Goal: Task Accomplishment & Management: Complete application form

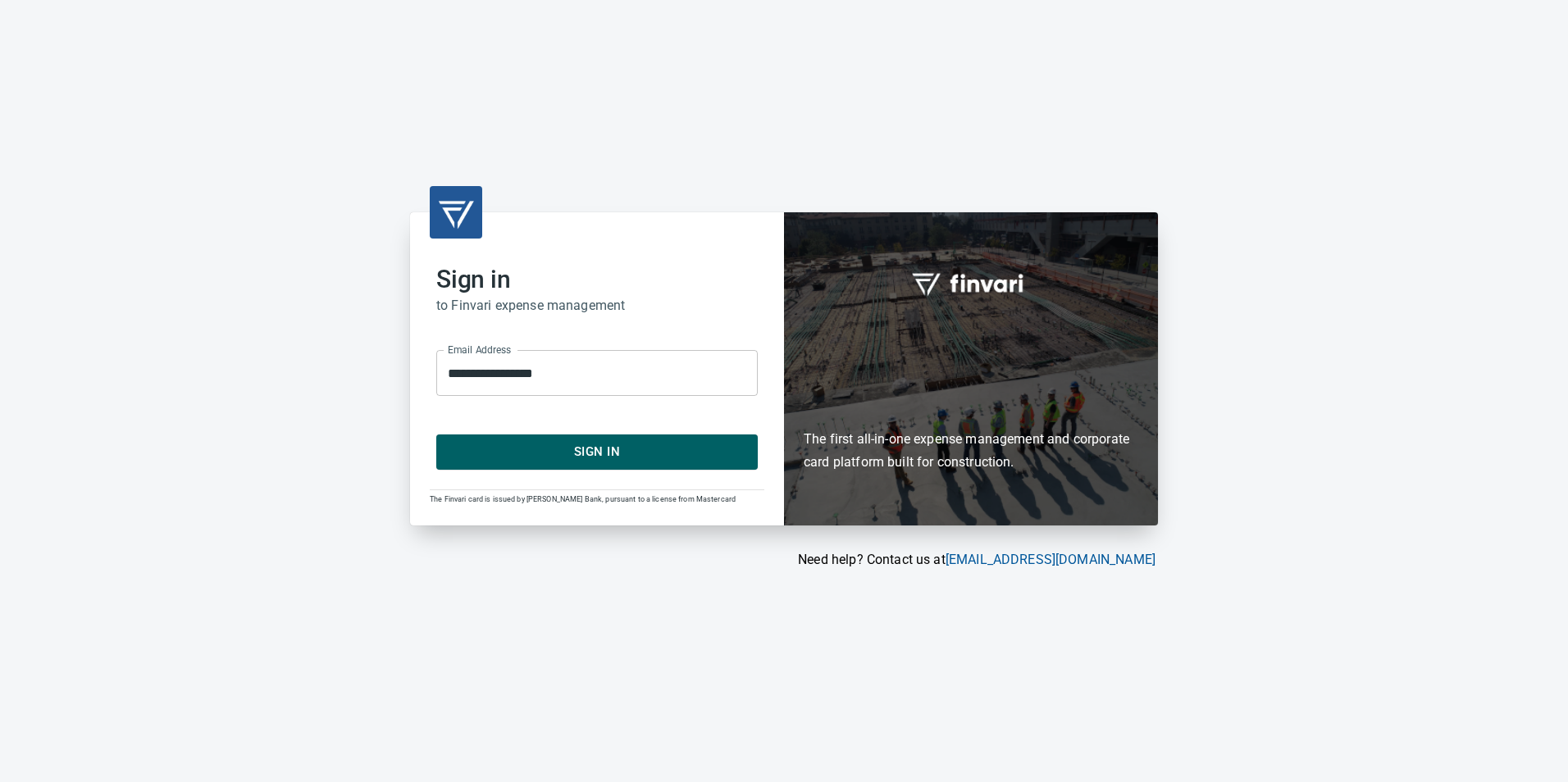
click at [563, 451] on span "Sign In" at bounding box center [597, 452] width 286 height 21
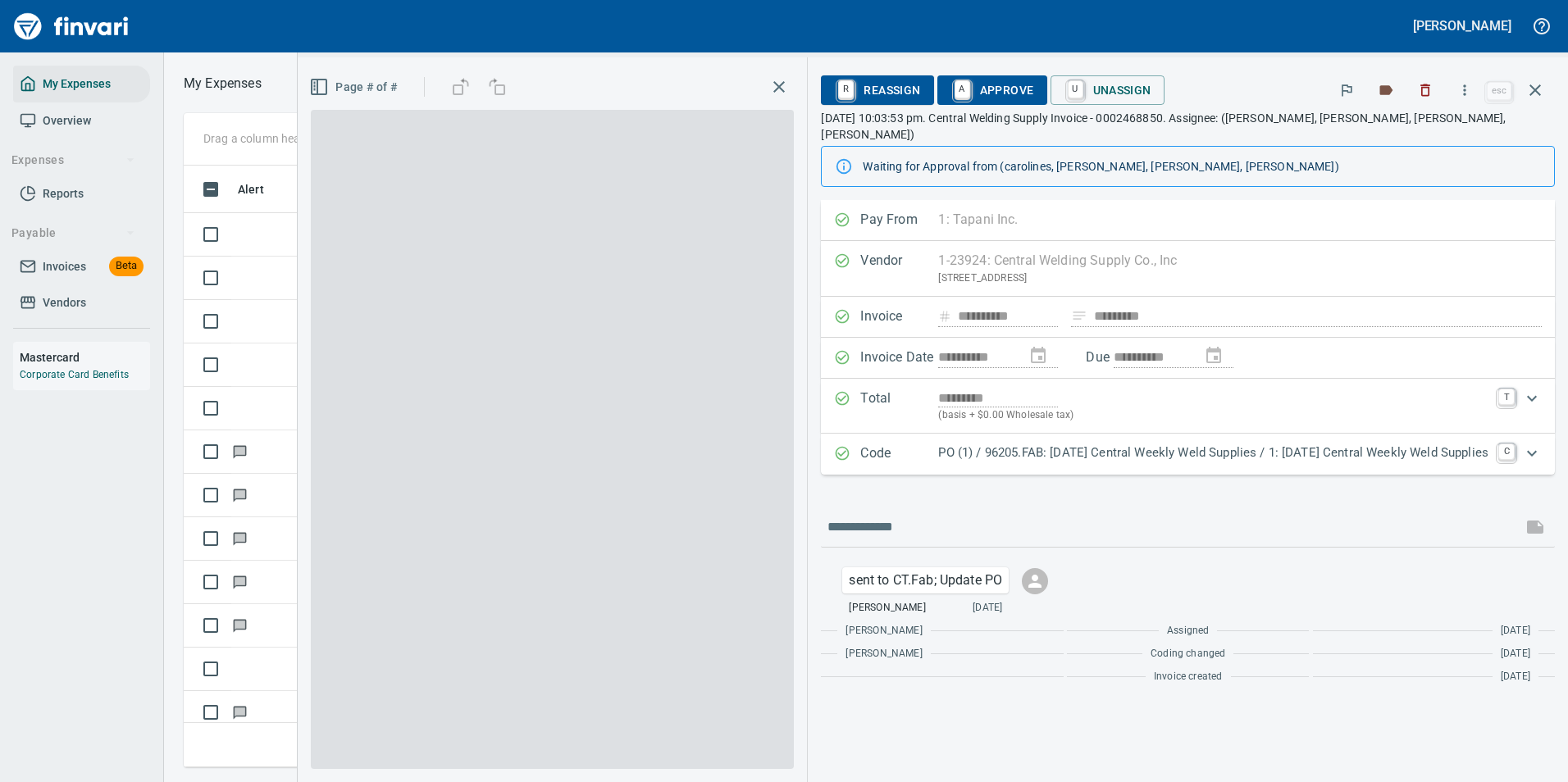
scroll to position [2, 2]
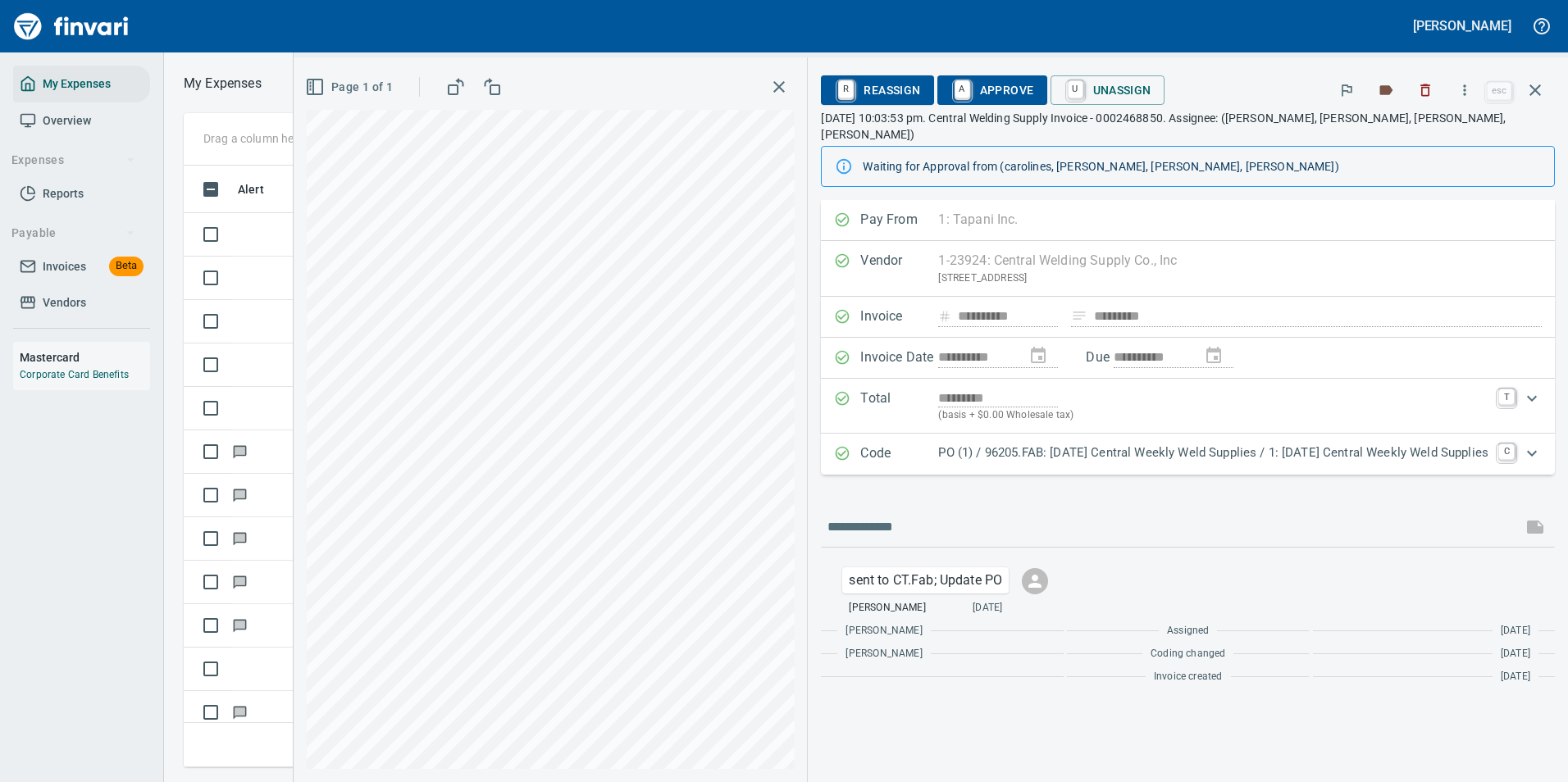
drag, startPoint x: 1546, startPoint y: 90, endPoint x: 1454, endPoint y: 196, distance: 140.4
click at [1547, 90] on button "button" at bounding box center [1535, 90] width 40 height 40
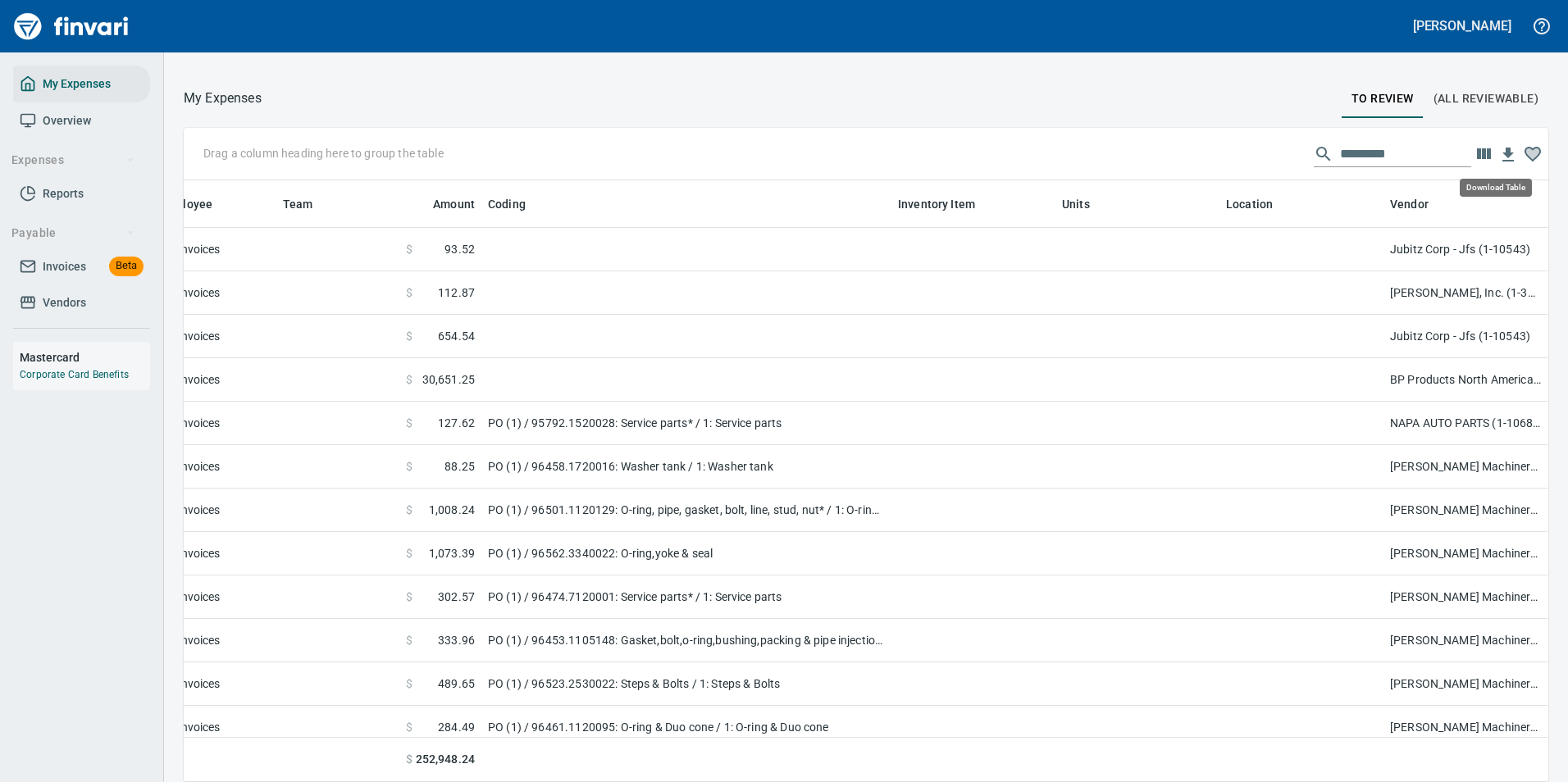
scroll to position [577, 1328]
click at [1474, 158] on icon "button" at bounding box center [1484, 154] width 20 height 20
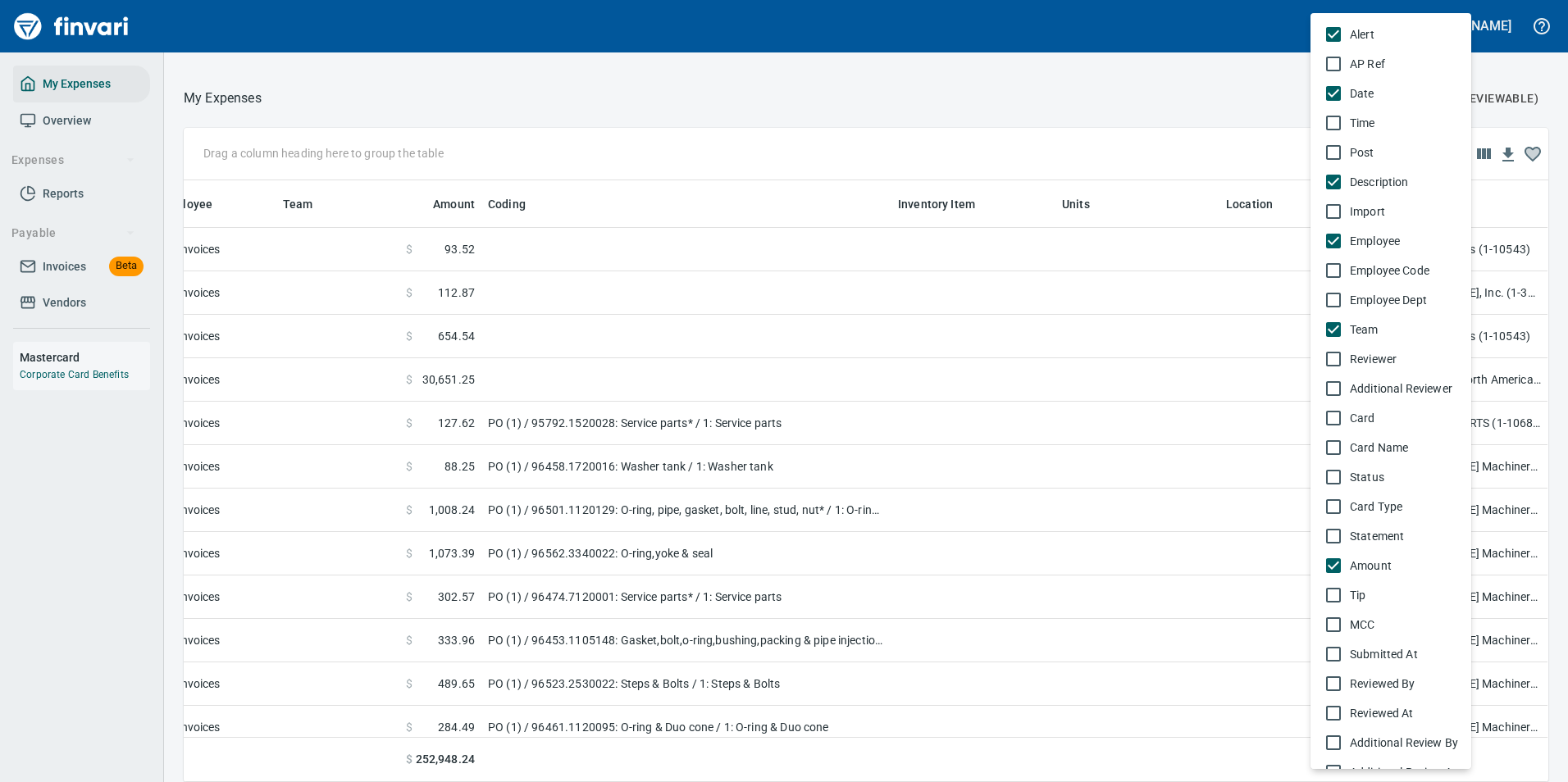
drag, startPoint x: 1211, startPoint y: 152, endPoint x: 1281, endPoint y: 177, distance: 74.3
click at [1211, 151] on div at bounding box center [784, 391] width 1568 height 782
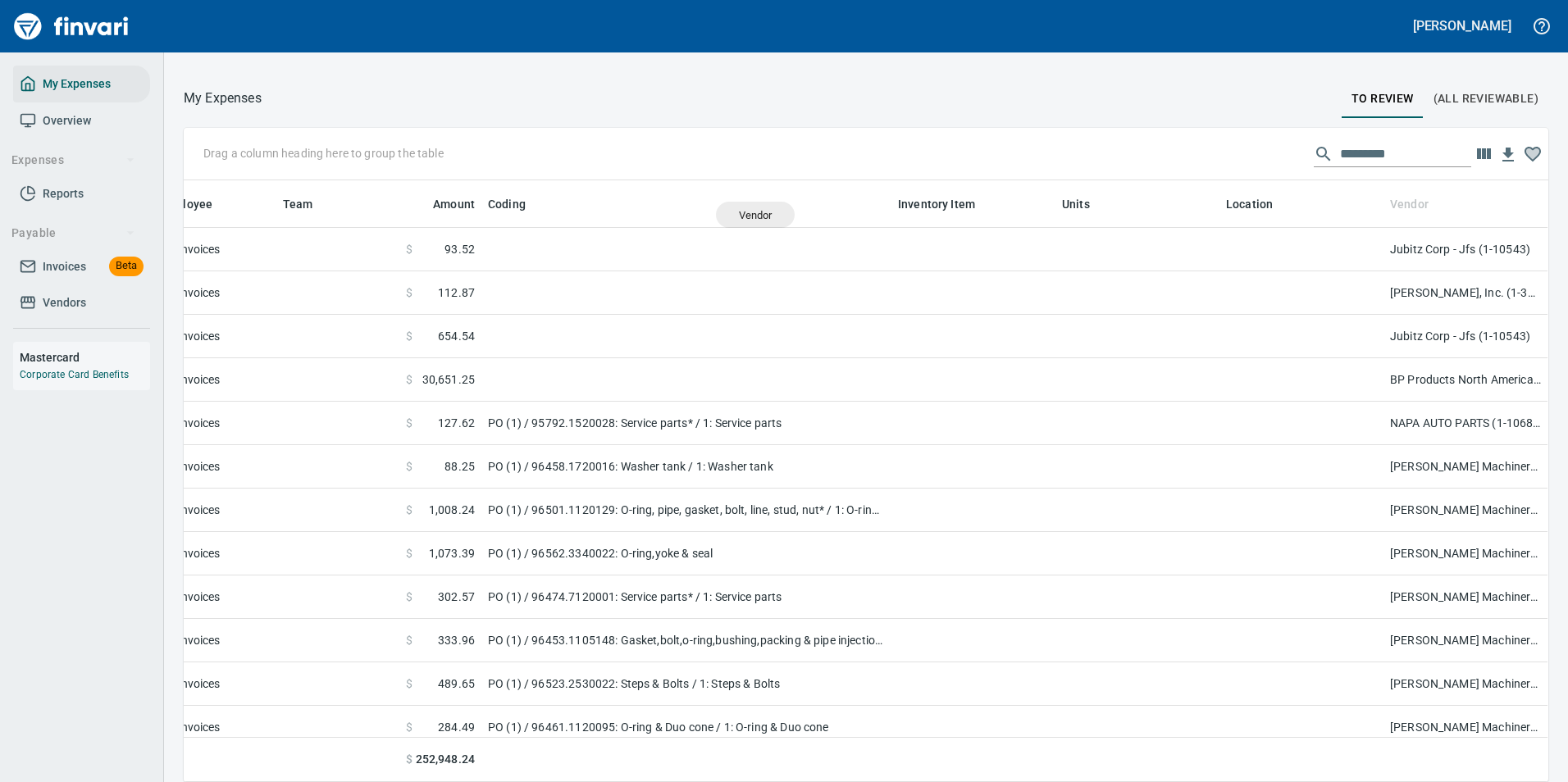
drag, startPoint x: 1386, startPoint y: 204, endPoint x: 755, endPoint y: 214, distance: 631.1
click at [755, 214] on body "[PERSON_NAME] My Expenses Overview Expenses Reports Payable Invoices Beta Vendo…" at bounding box center [784, 391] width 1568 height 782
drag, startPoint x: 1379, startPoint y: 200, endPoint x: 798, endPoint y: 208, distance: 581.1
click at [798, 208] on body "[PERSON_NAME] My Expenses Overview Expenses Reports Payable Invoices Beta Vendo…" at bounding box center [784, 391] width 1568 height 782
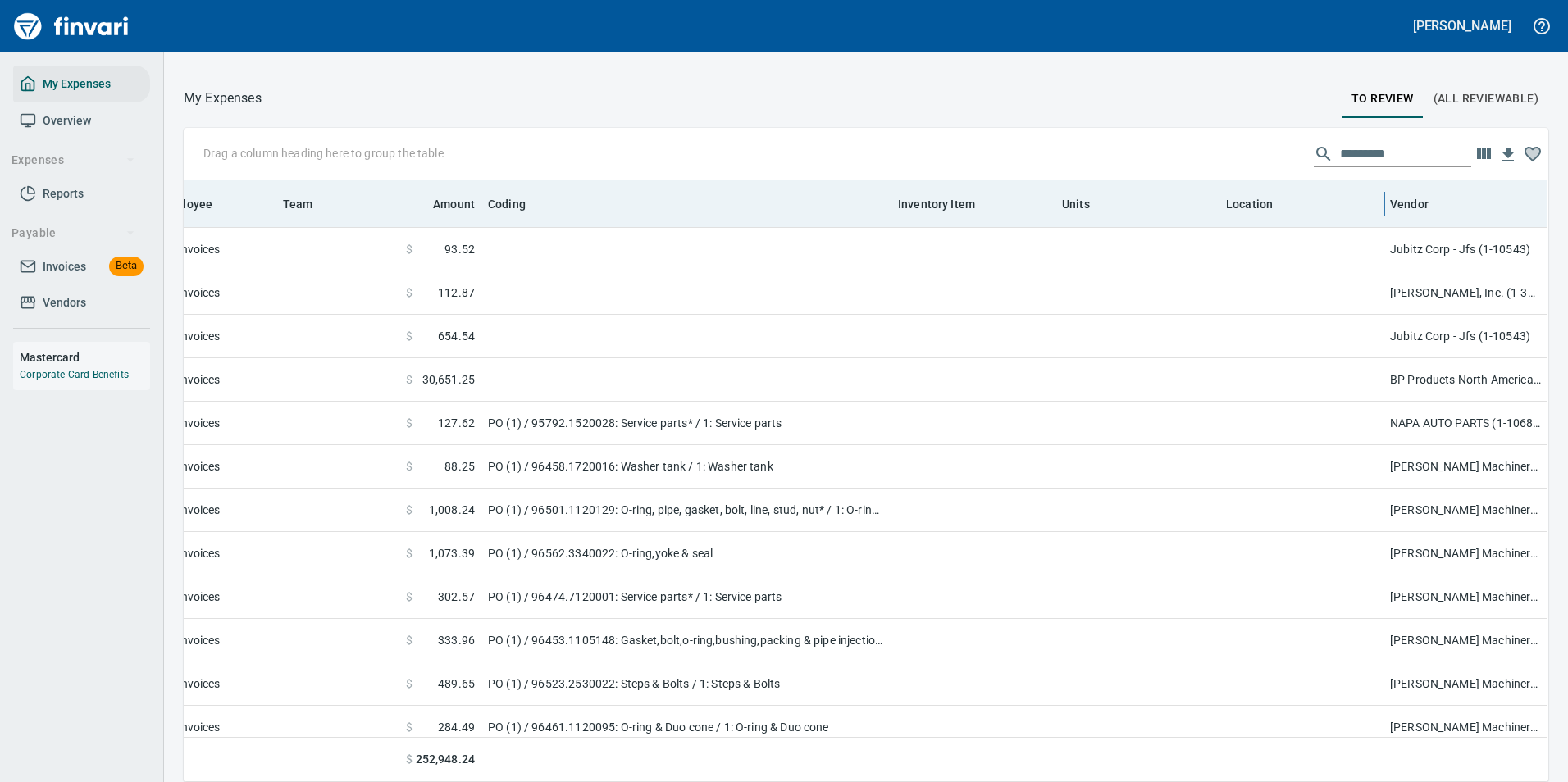
click at [1377, 207] on div at bounding box center [1383, 204] width 13 height 47
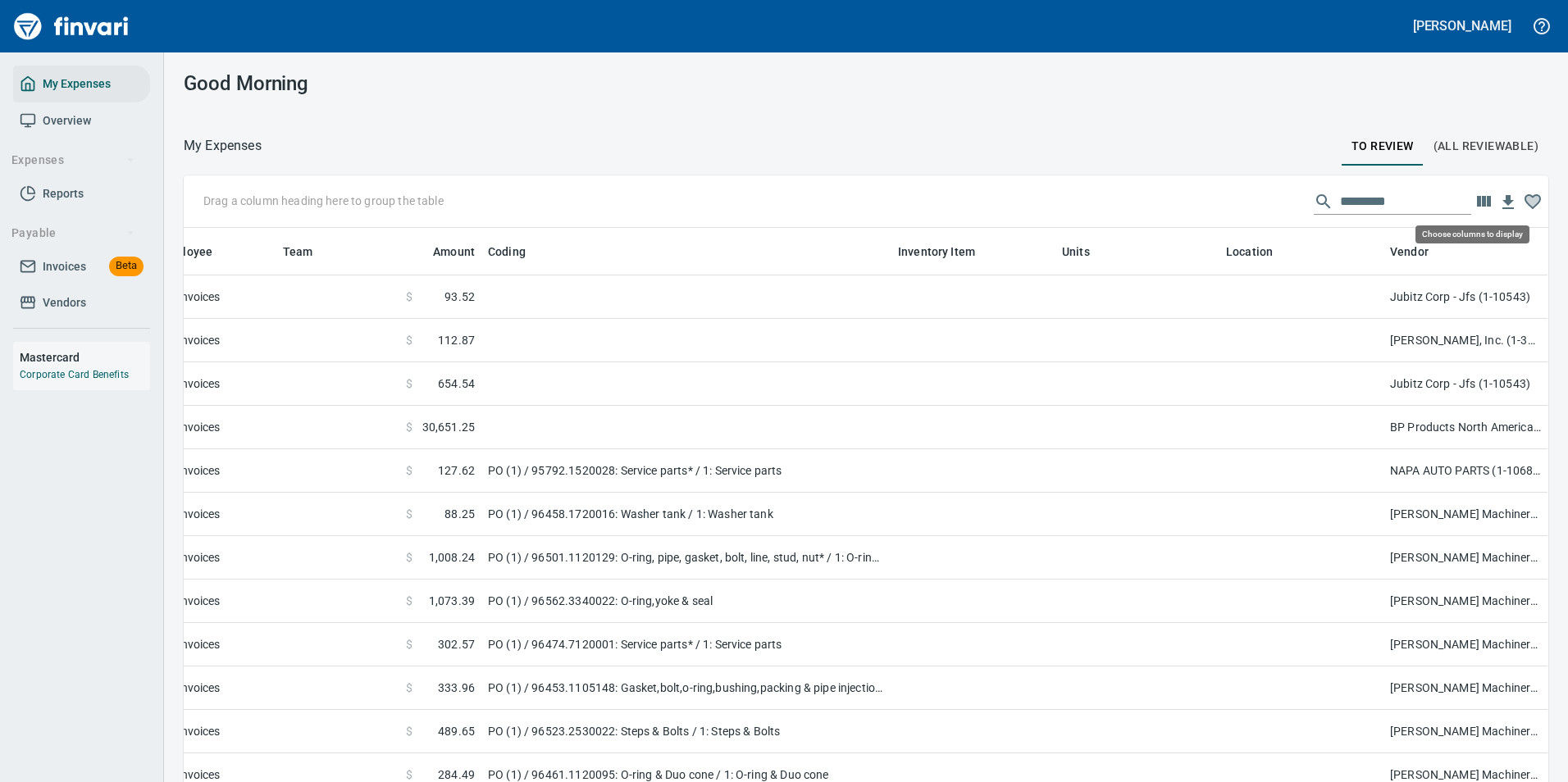
click at [1476, 200] on icon "button" at bounding box center [1483, 200] width 14 height 11
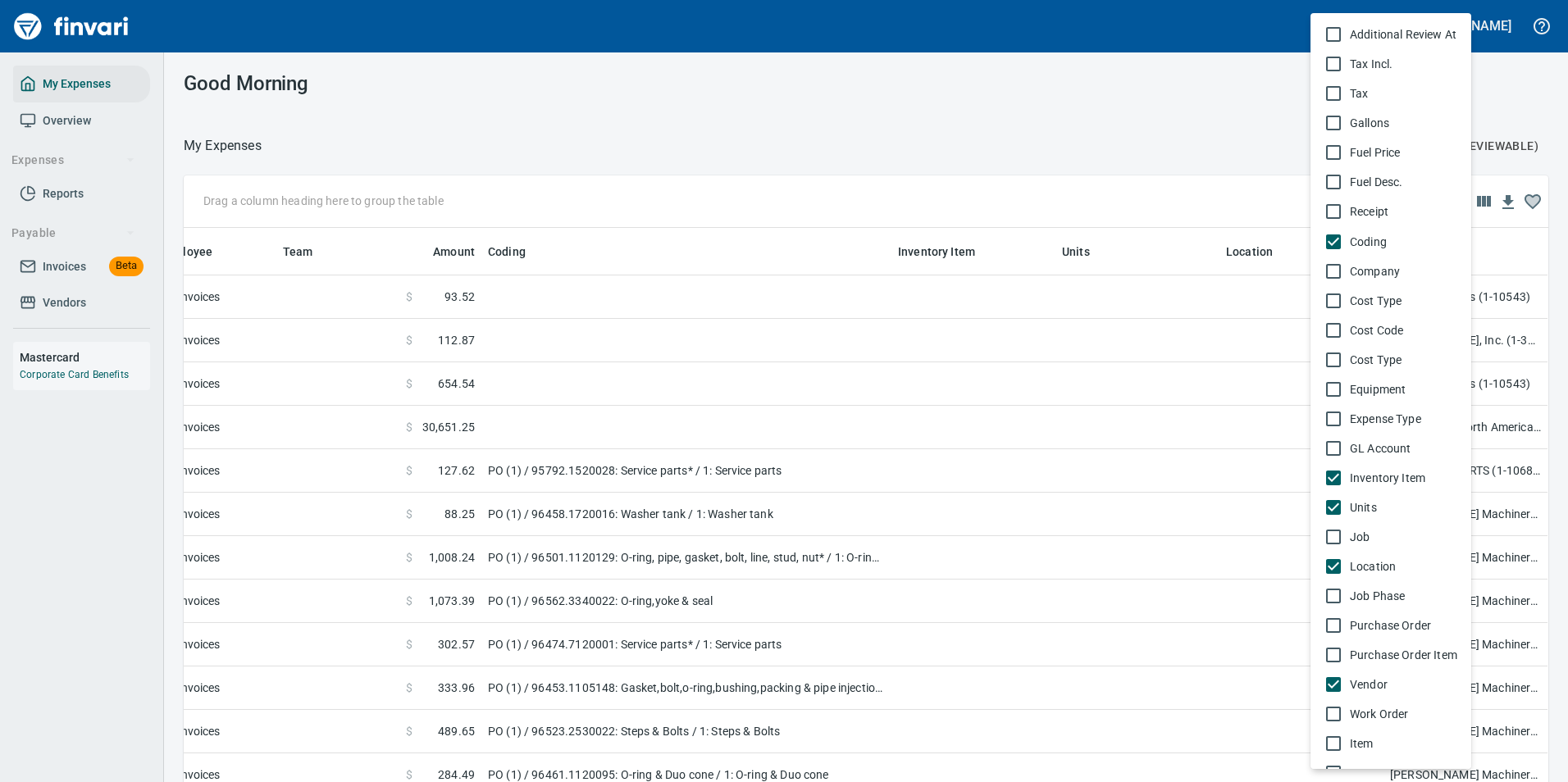
scroll to position [793, 0]
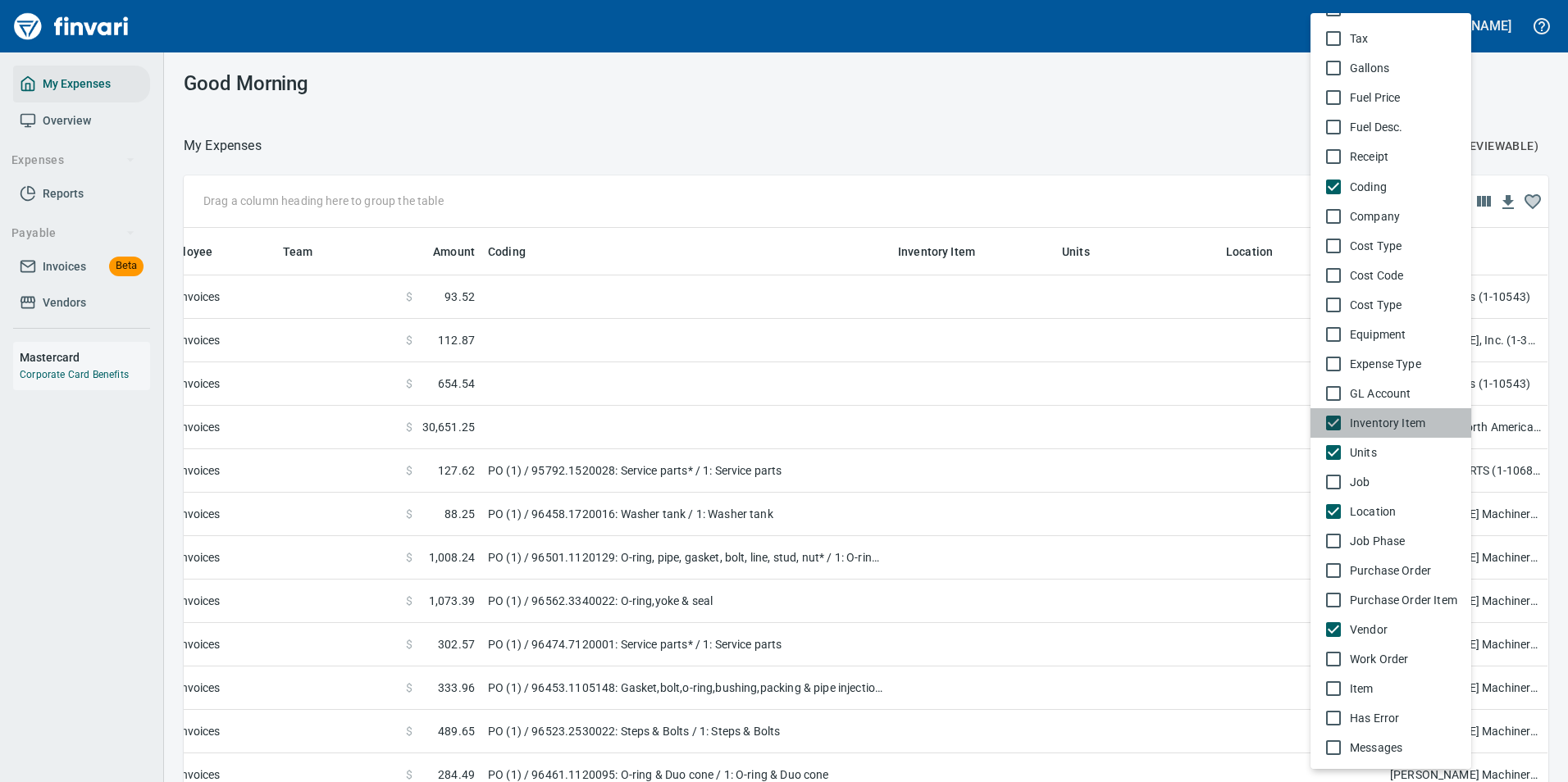
click at [1396, 431] on span "Inventory Item" at bounding box center [1403, 423] width 108 height 16
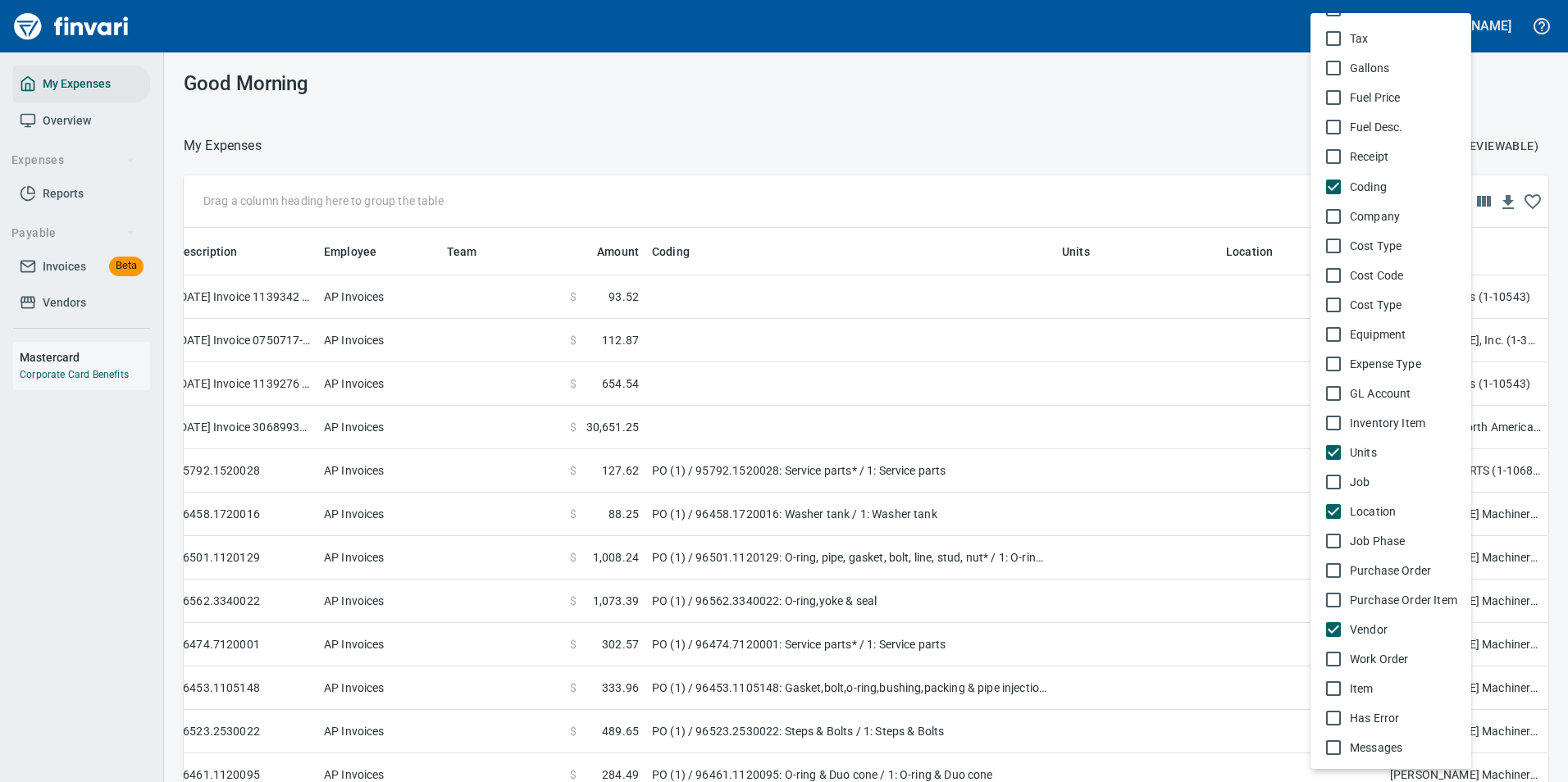
scroll to position [0, 233]
click at [1361, 449] on span "Units" at bounding box center [1403, 453] width 108 height 16
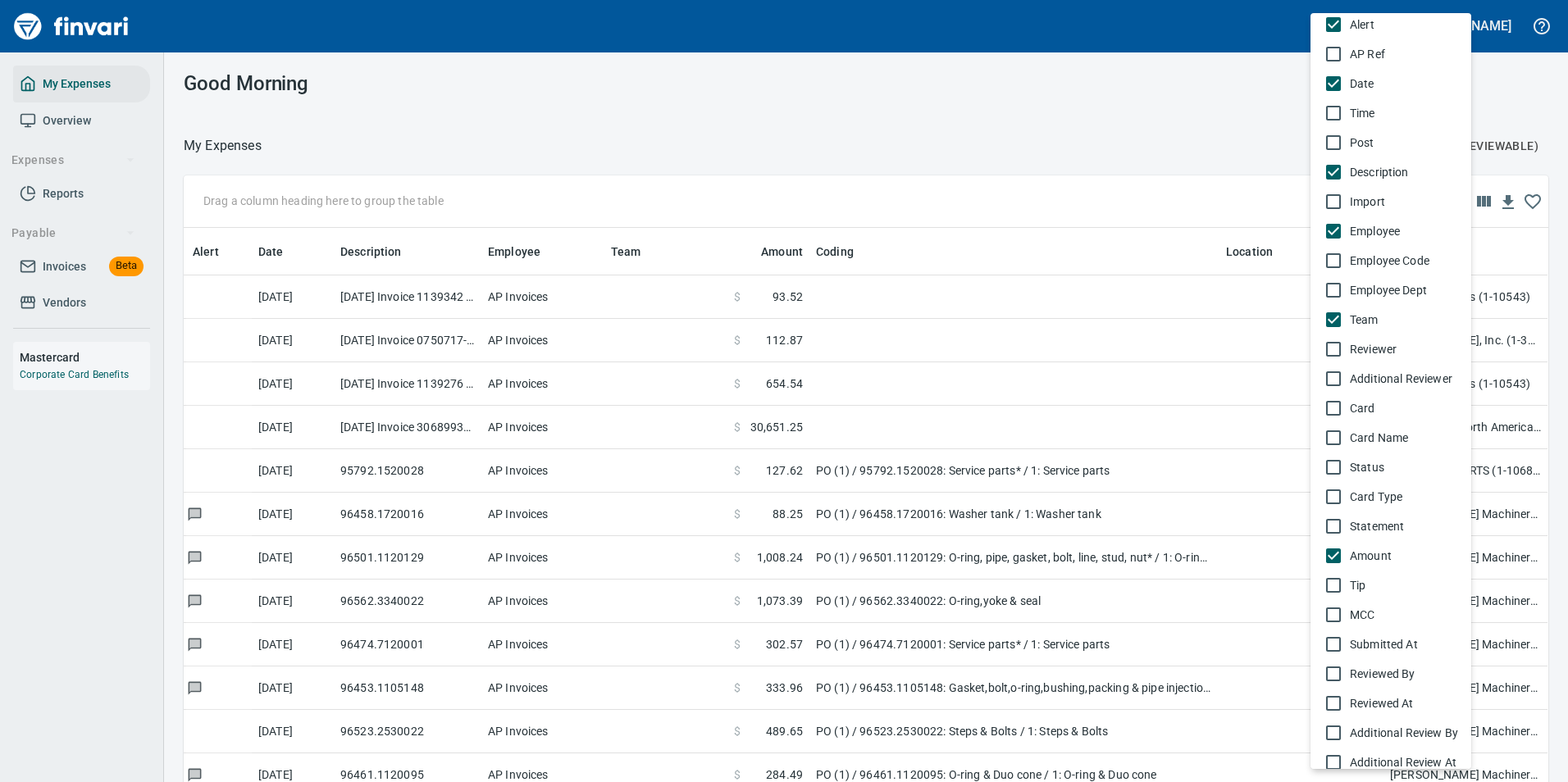
scroll to position [0, 0]
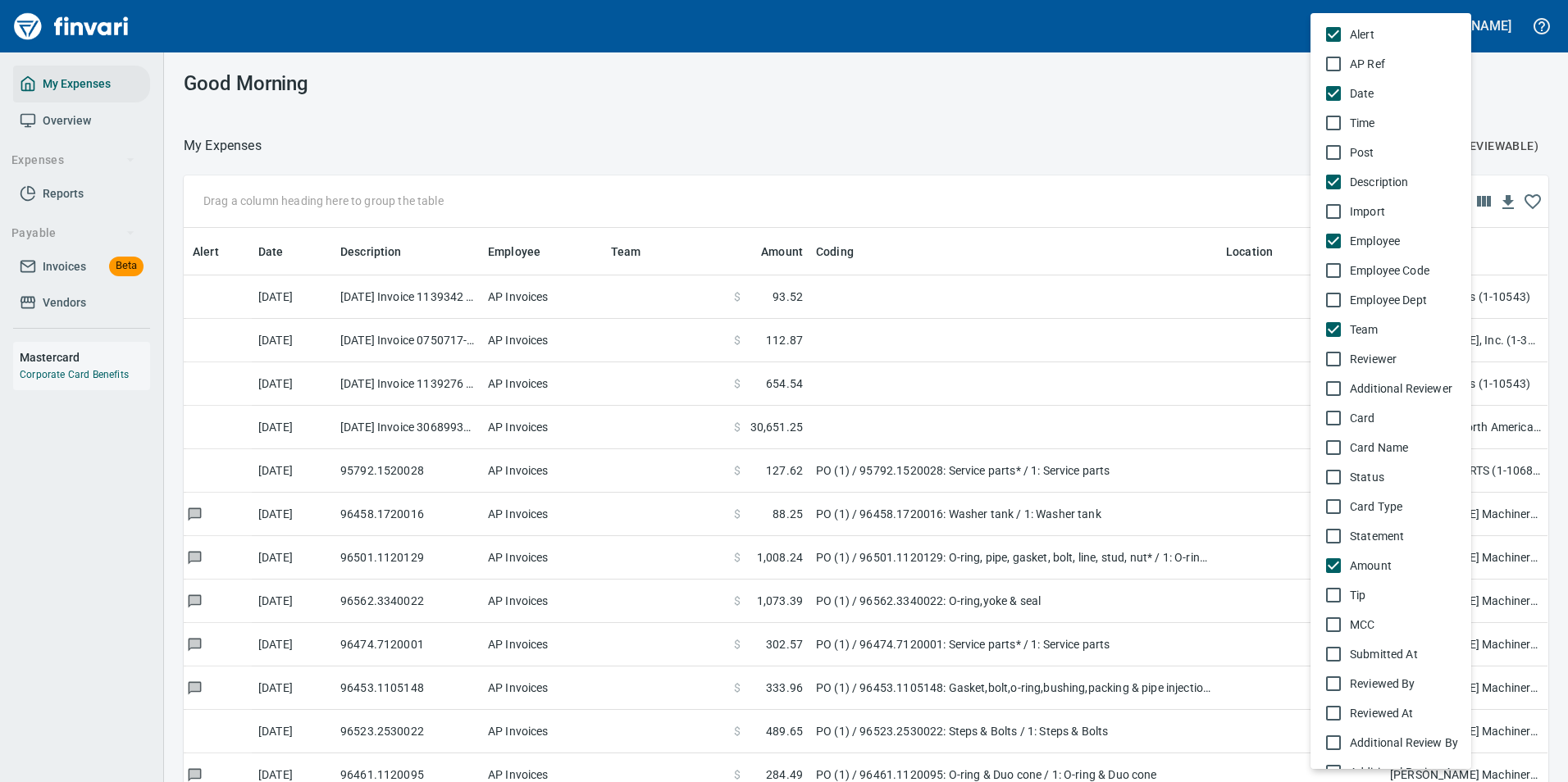
click at [1090, 105] on div at bounding box center [784, 391] width 1568 height 782
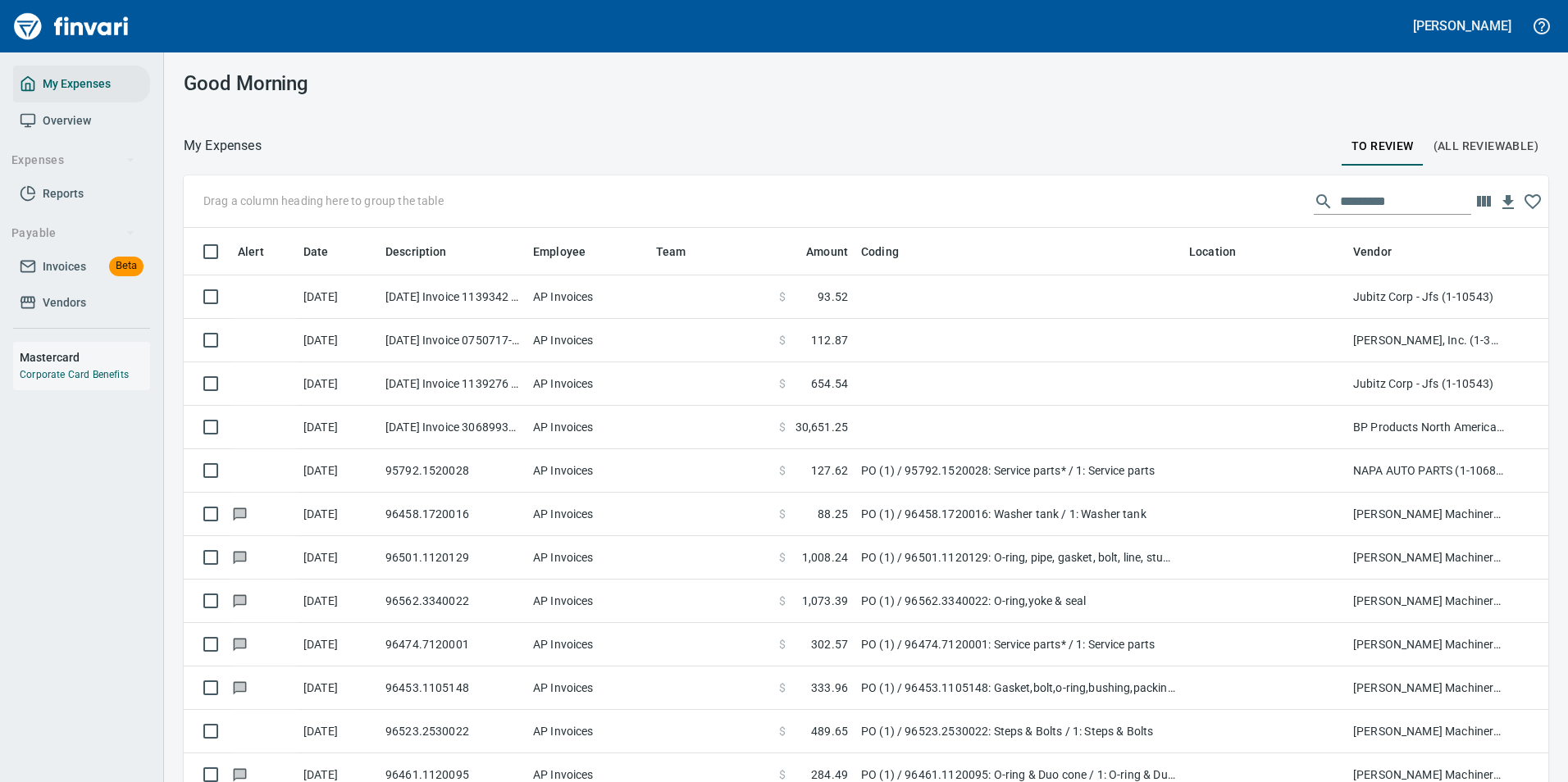
drag, startPoint x: 1193, startPoint y: 258, endPoint x: 1108, endPoint y: 258, distance: 85.0
click at [1108, 258] on body "[PERSON_NAME] My Expenses Overview Expenses Reports Payable Invoices Beta Vendo…" at bounding box center [784, 391] width 1568 height 782
click at [1524, 196] on icon "button" at bounding box center [1533, 201] width 17 height 15
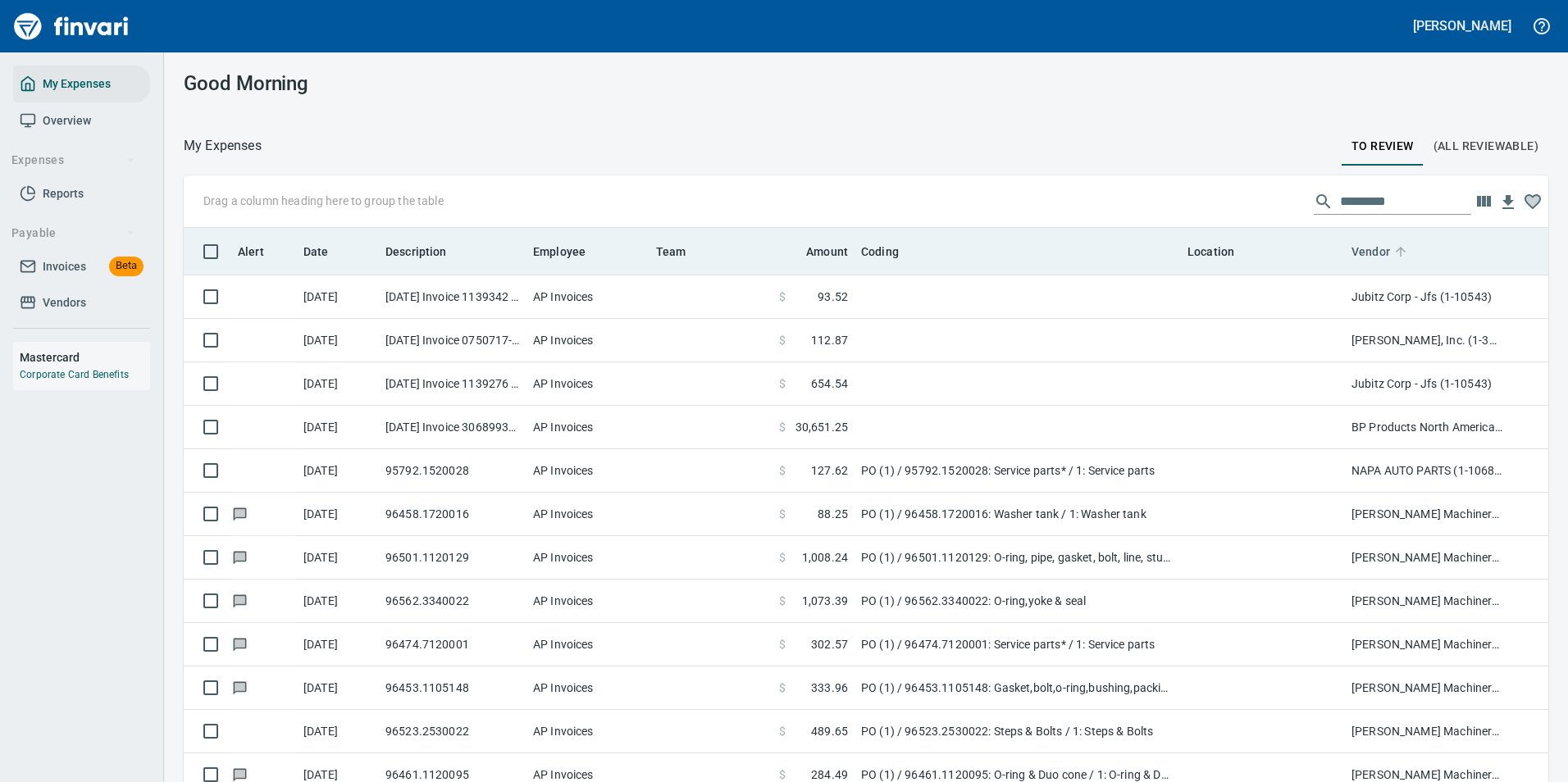
click at [1396, 254] on icon at bounding box center [1400, 252] width 15 height 15
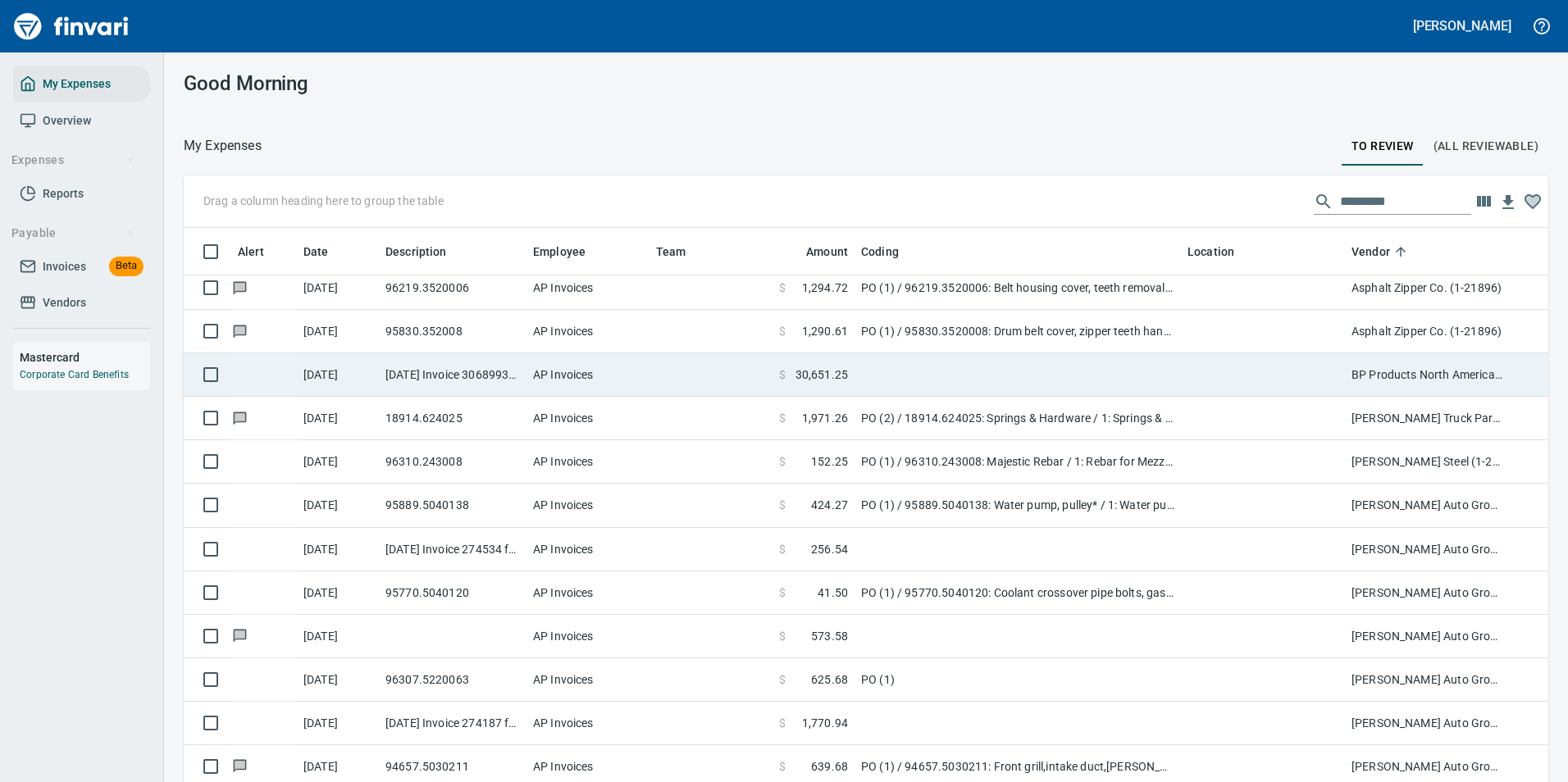
scroll to position [327, 0]
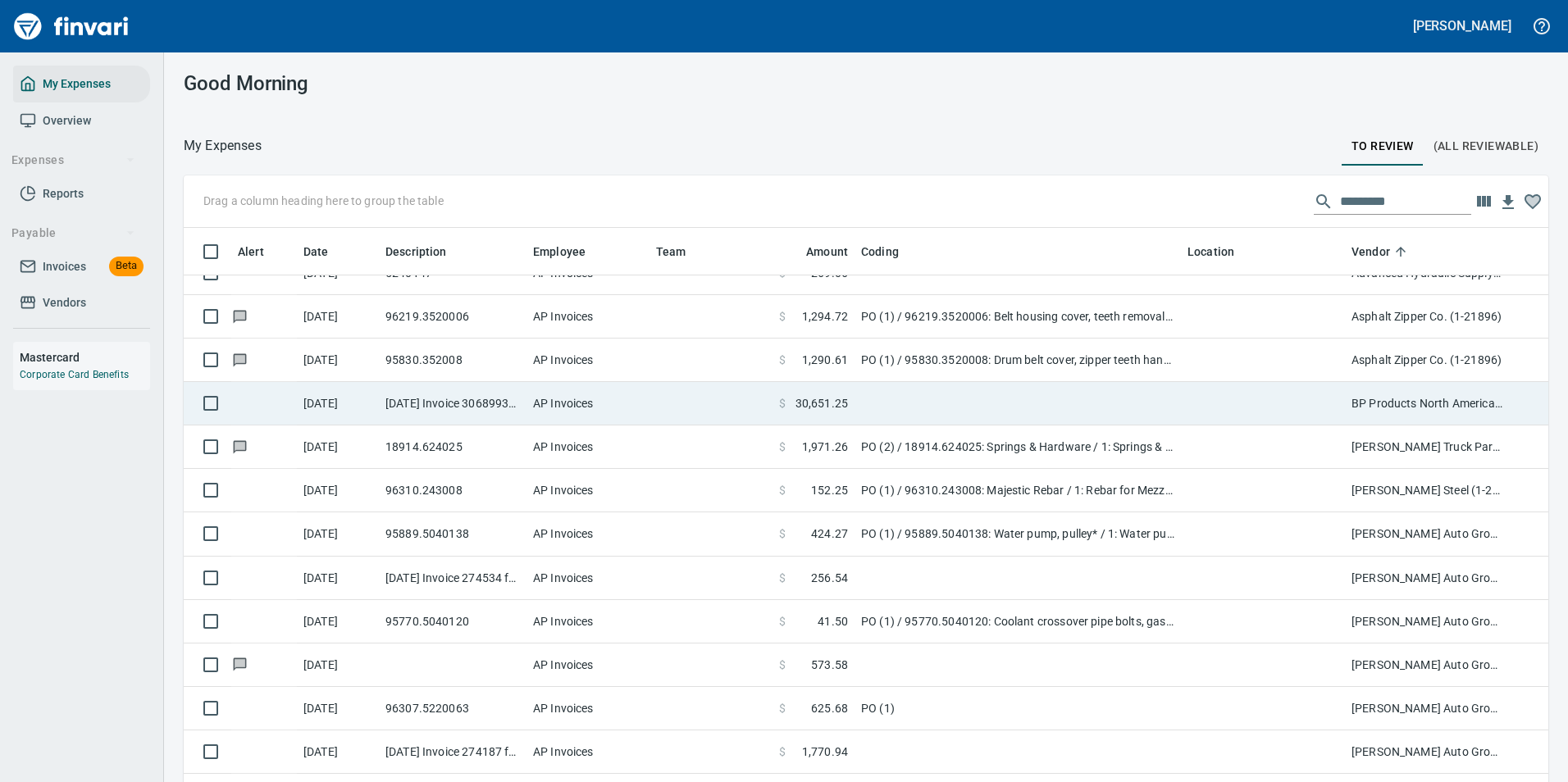
click at [886, 404] on td at bounding box center [1017, 403] width 326 height 44
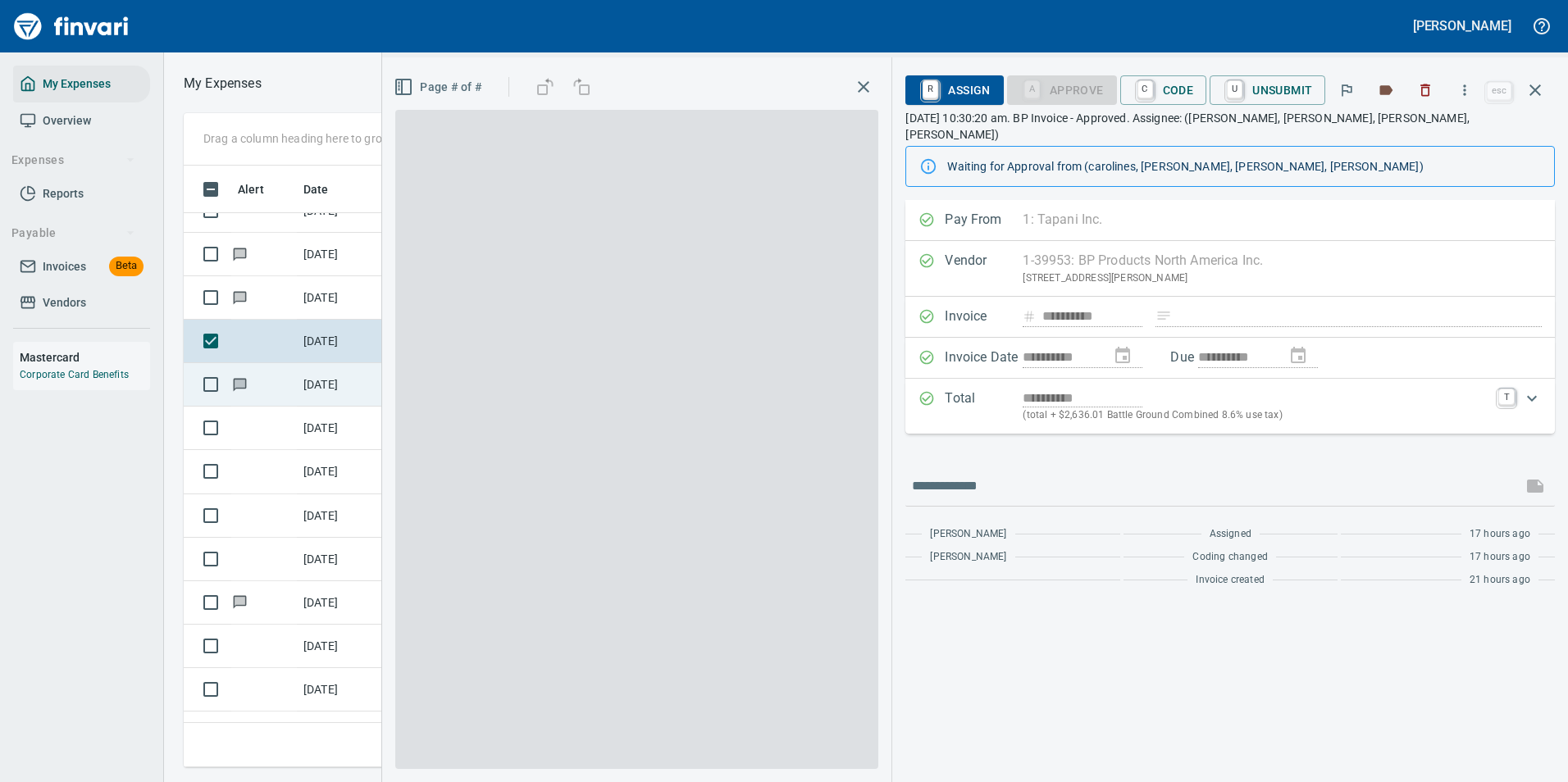
scroll to position [577, 930]
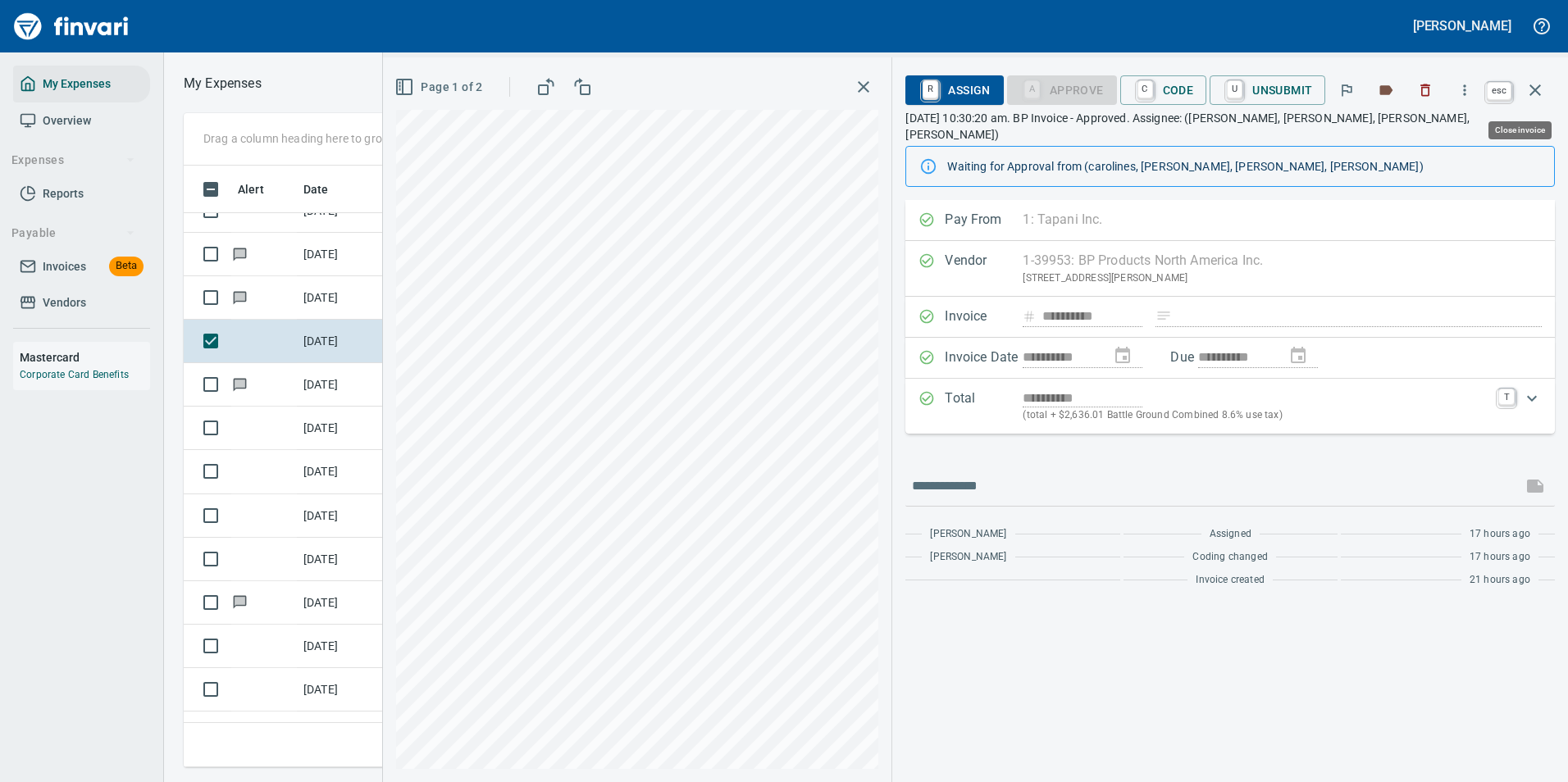
click at [1548, 97] on button "button" at bounding box center [1535, 90] width 40 height 40
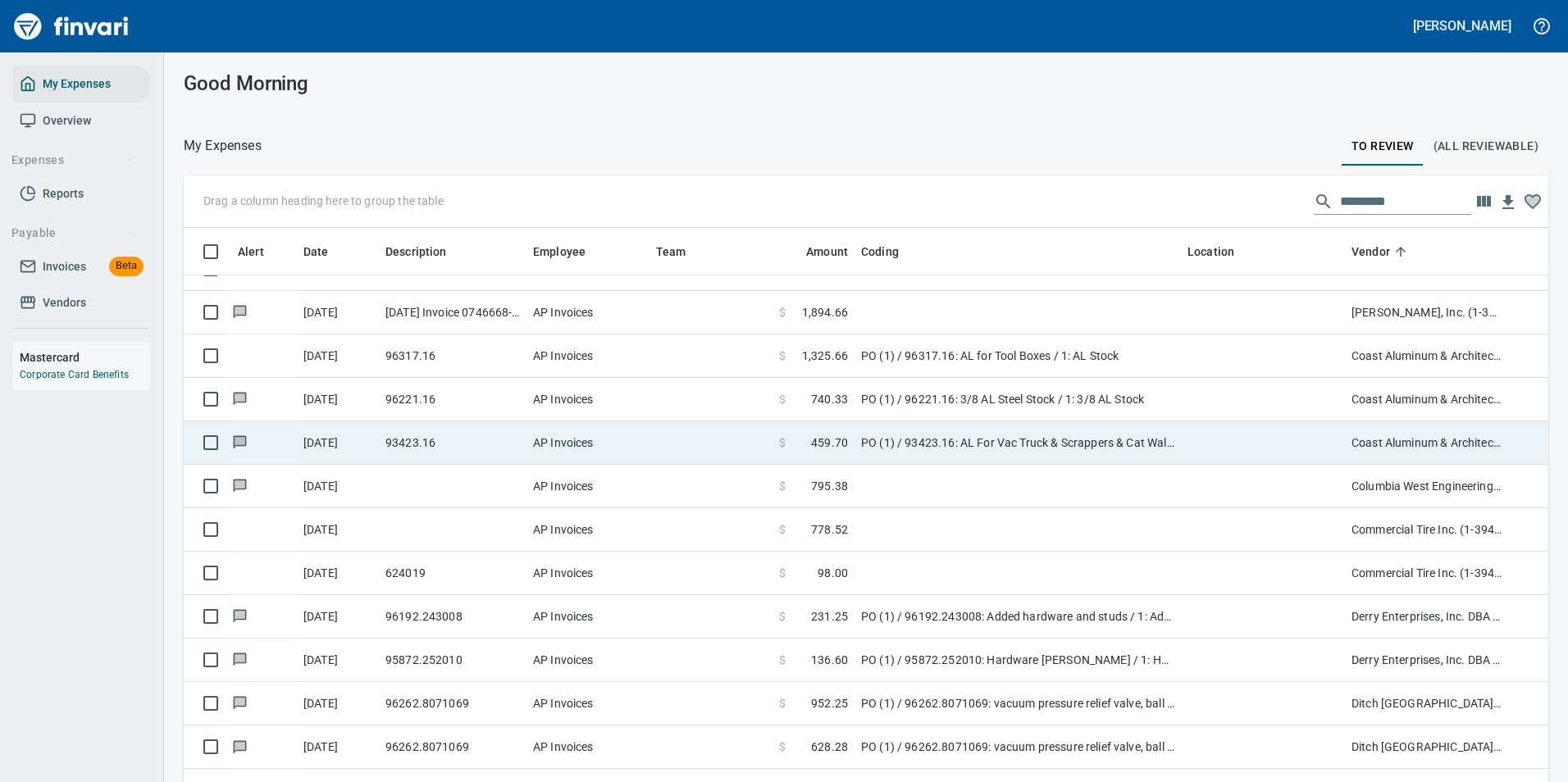
scroll to position [1885, 0]
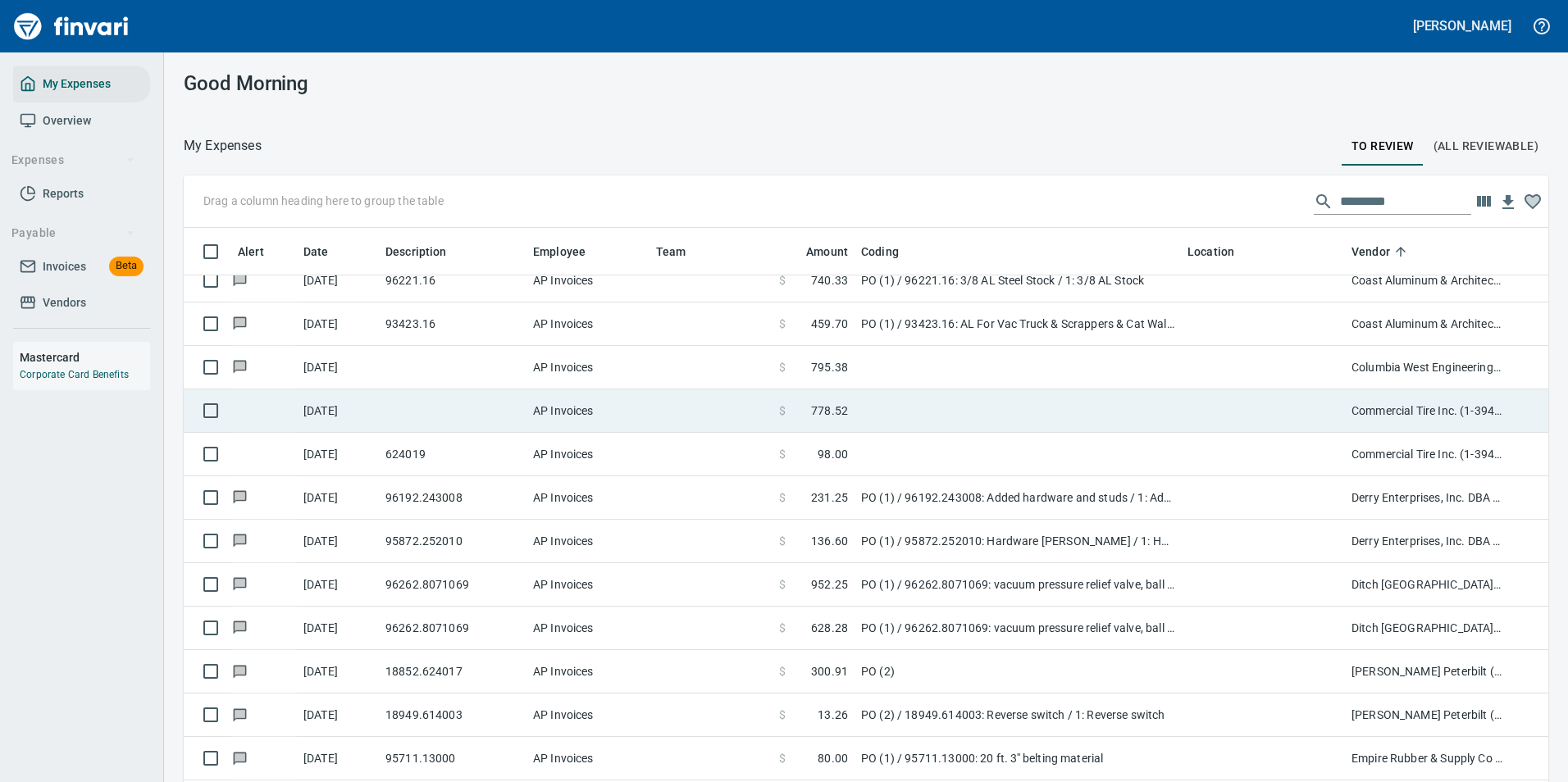
click at [1119, 407] on td at bounding box center [1017, 411] width 326 height 44
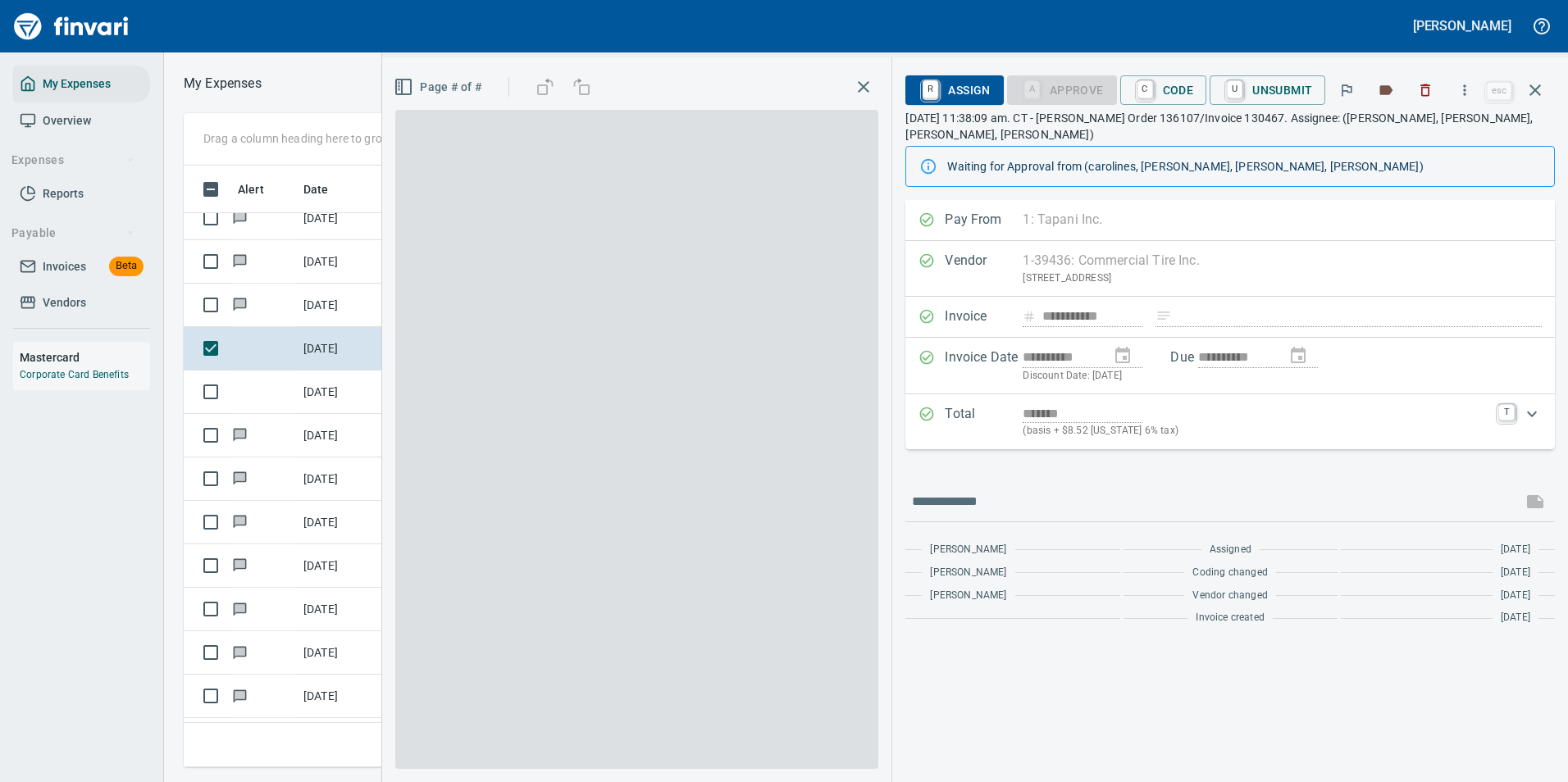
scroll to position [577, 930]
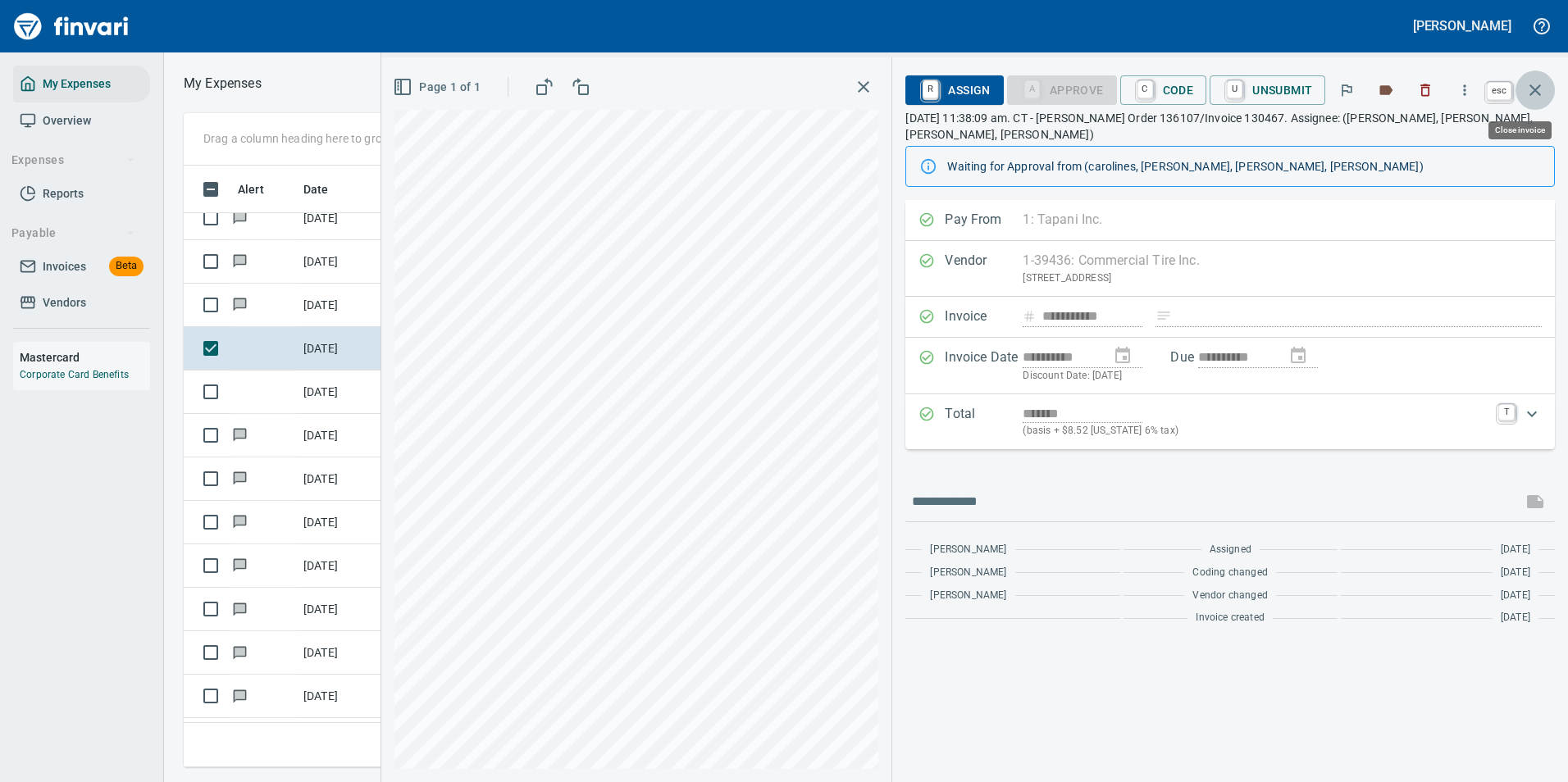
click at [1530, 89] on icon "button" at bounding box center [1535, 90] width 20 height 20
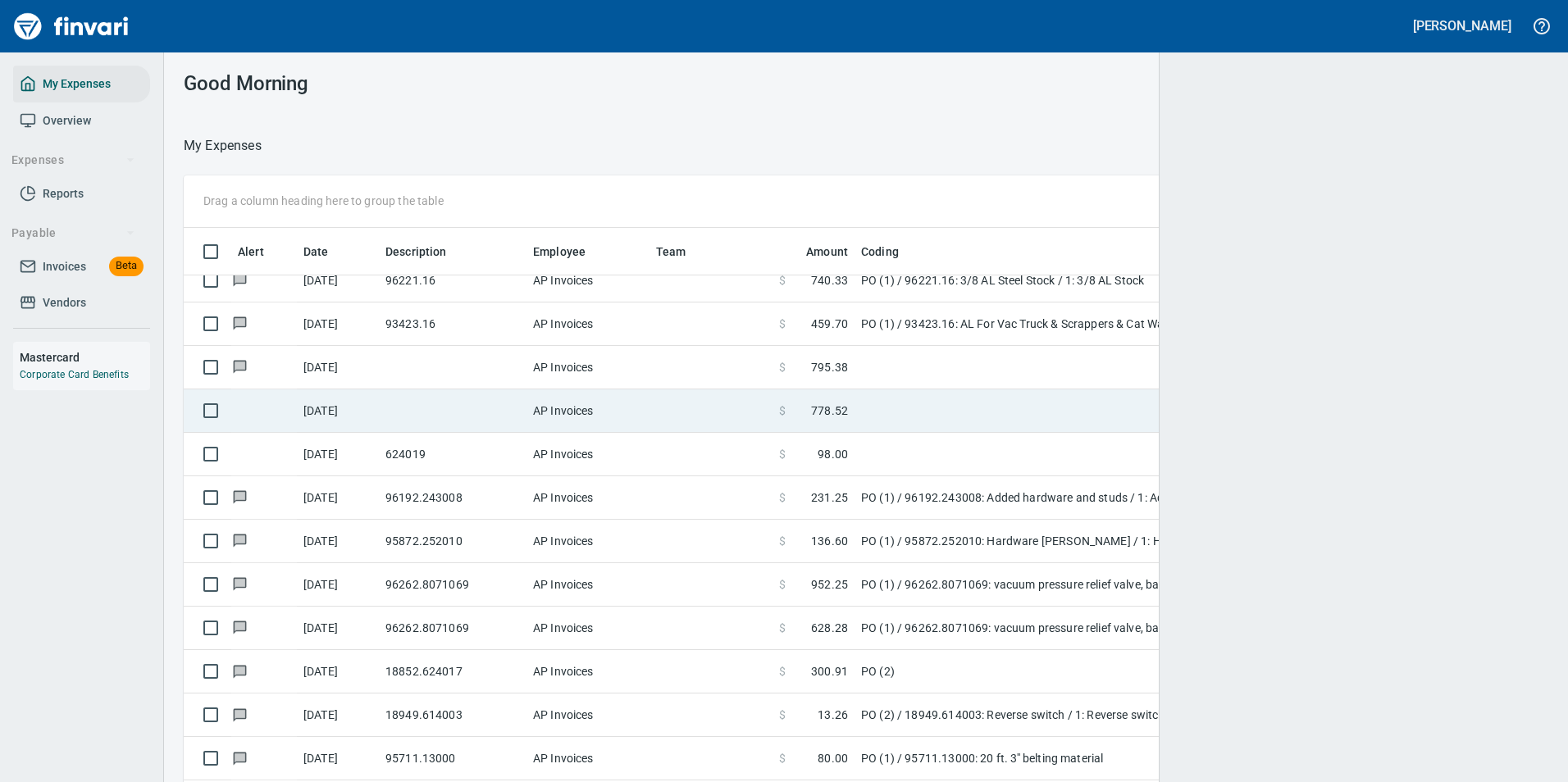
scroll to position [589, 1325]
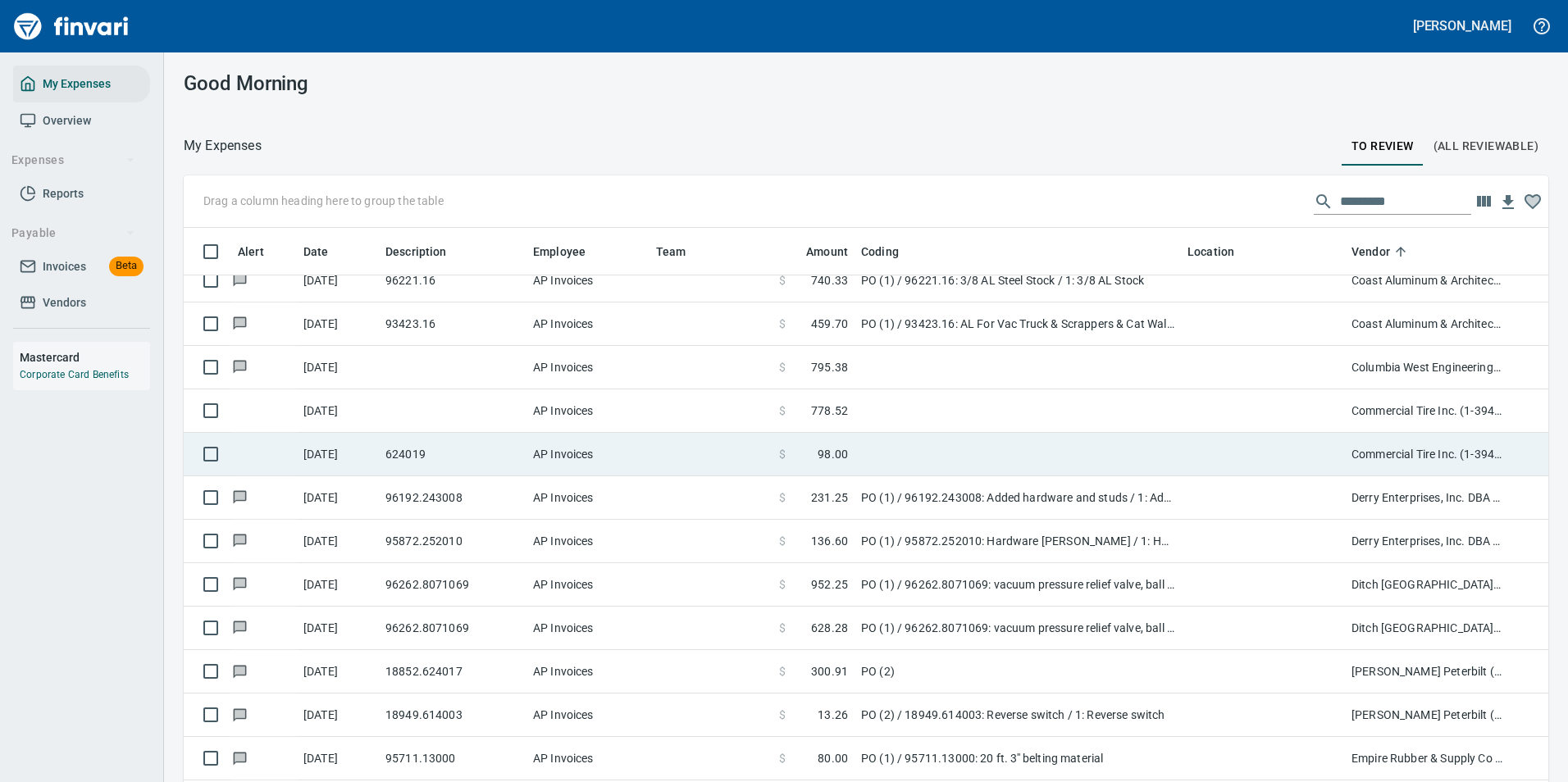
click at [1028, 458] on td at bounding box center [1017, 455] width 326 height 44
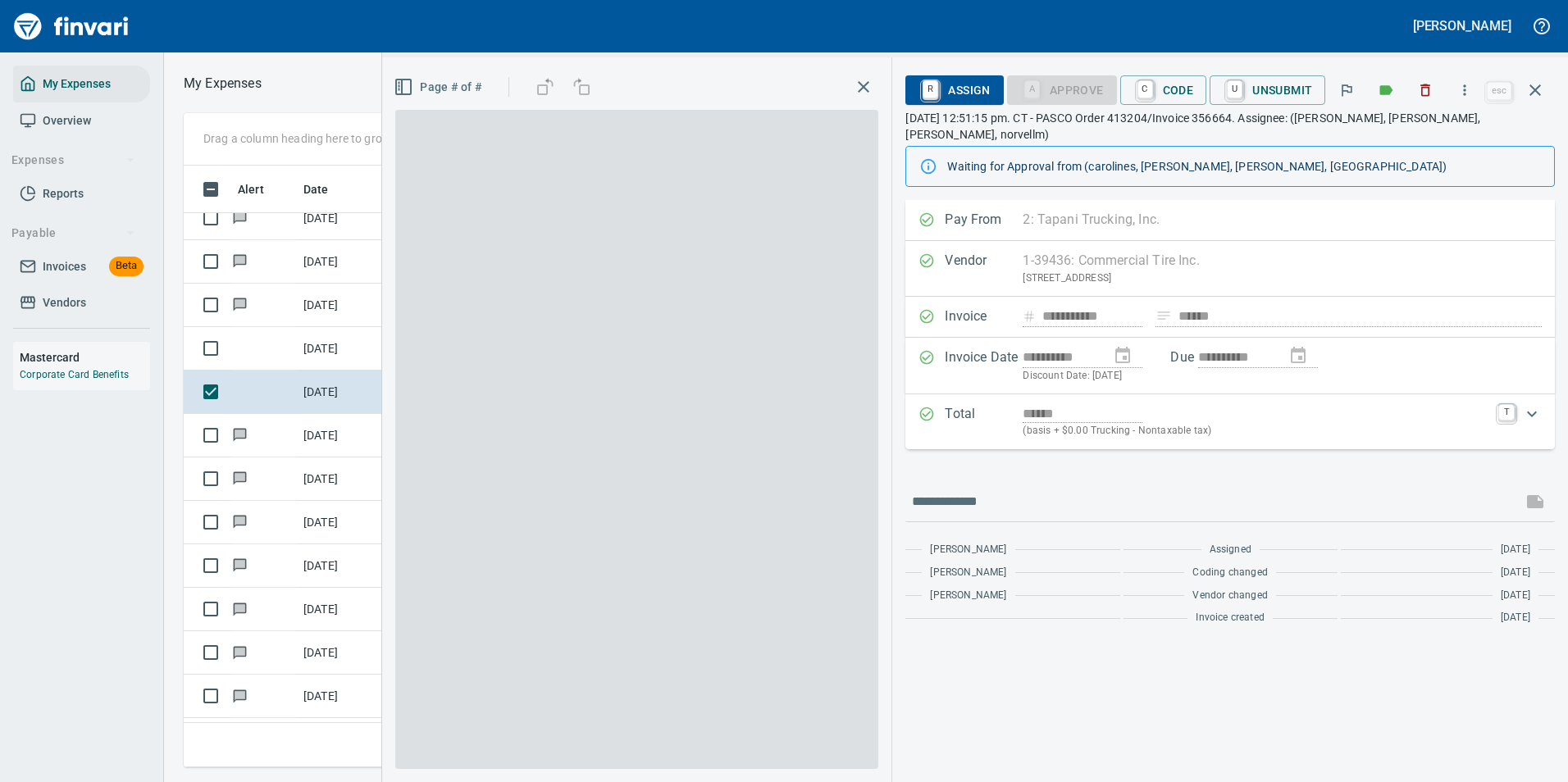
scroll to position [577, 930]
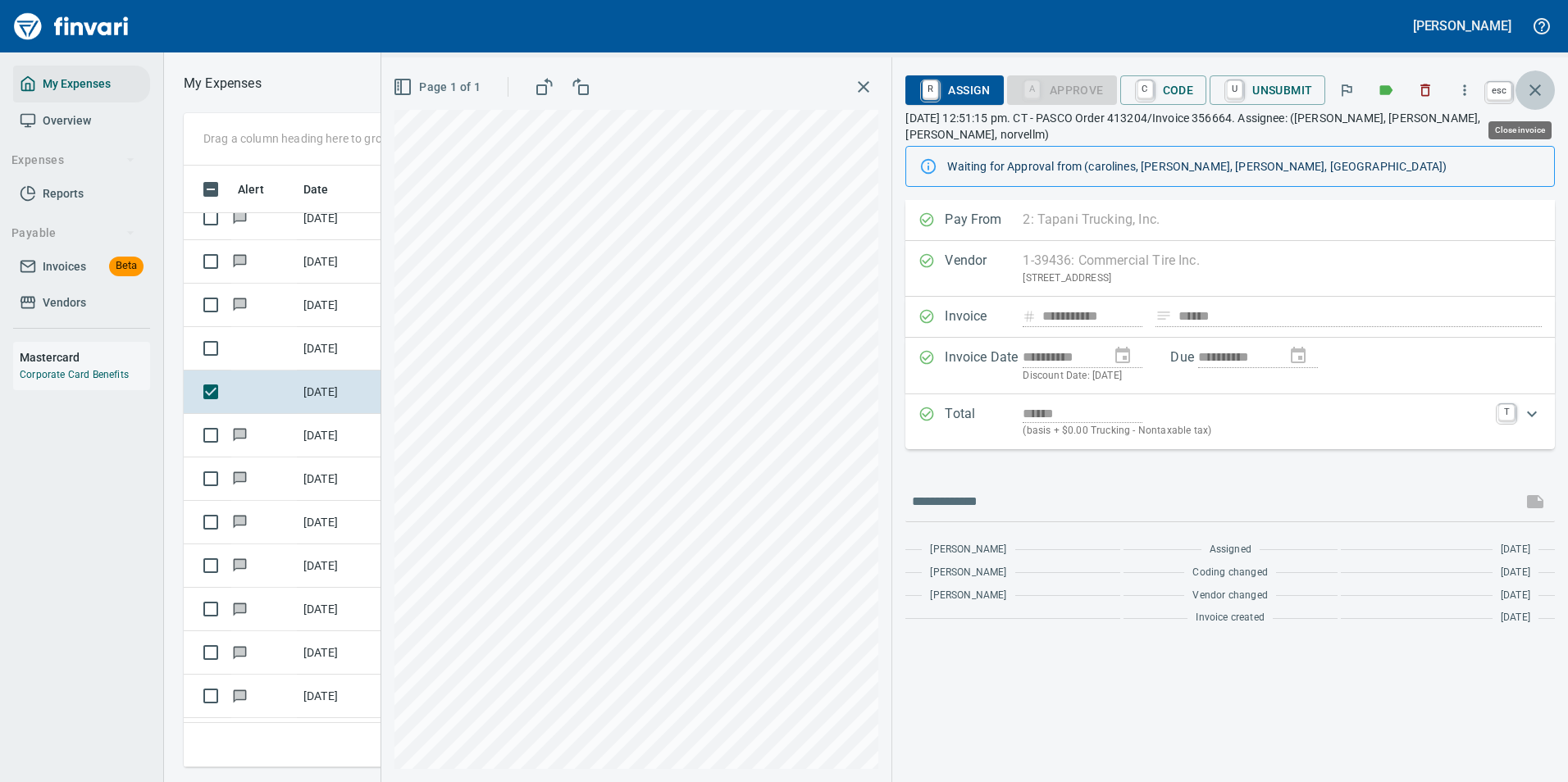
click at [1549, 92] on button "button" at bounding box center [1535, 90] width 40 height 40
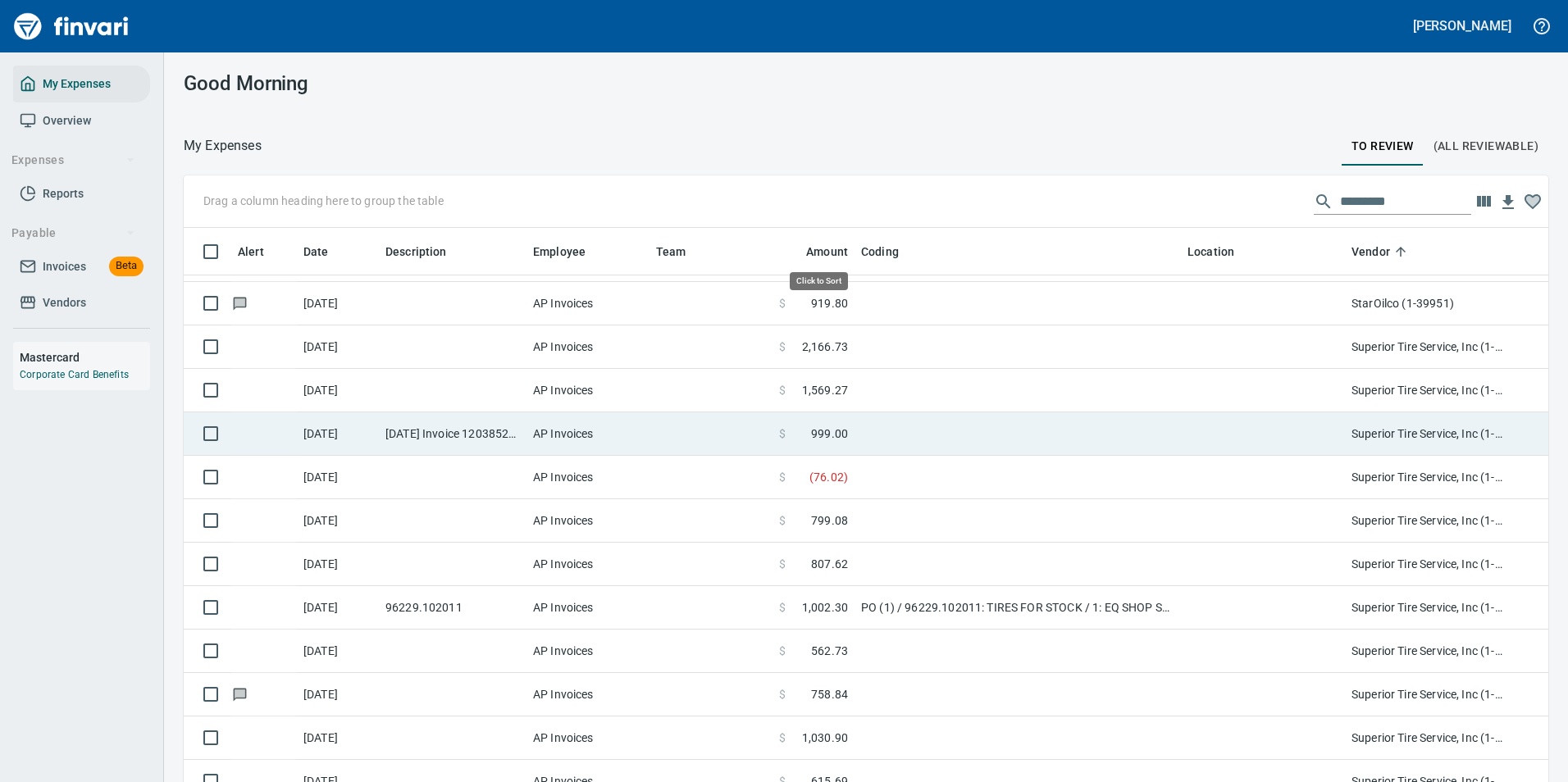
scroll to position [589, 1328]
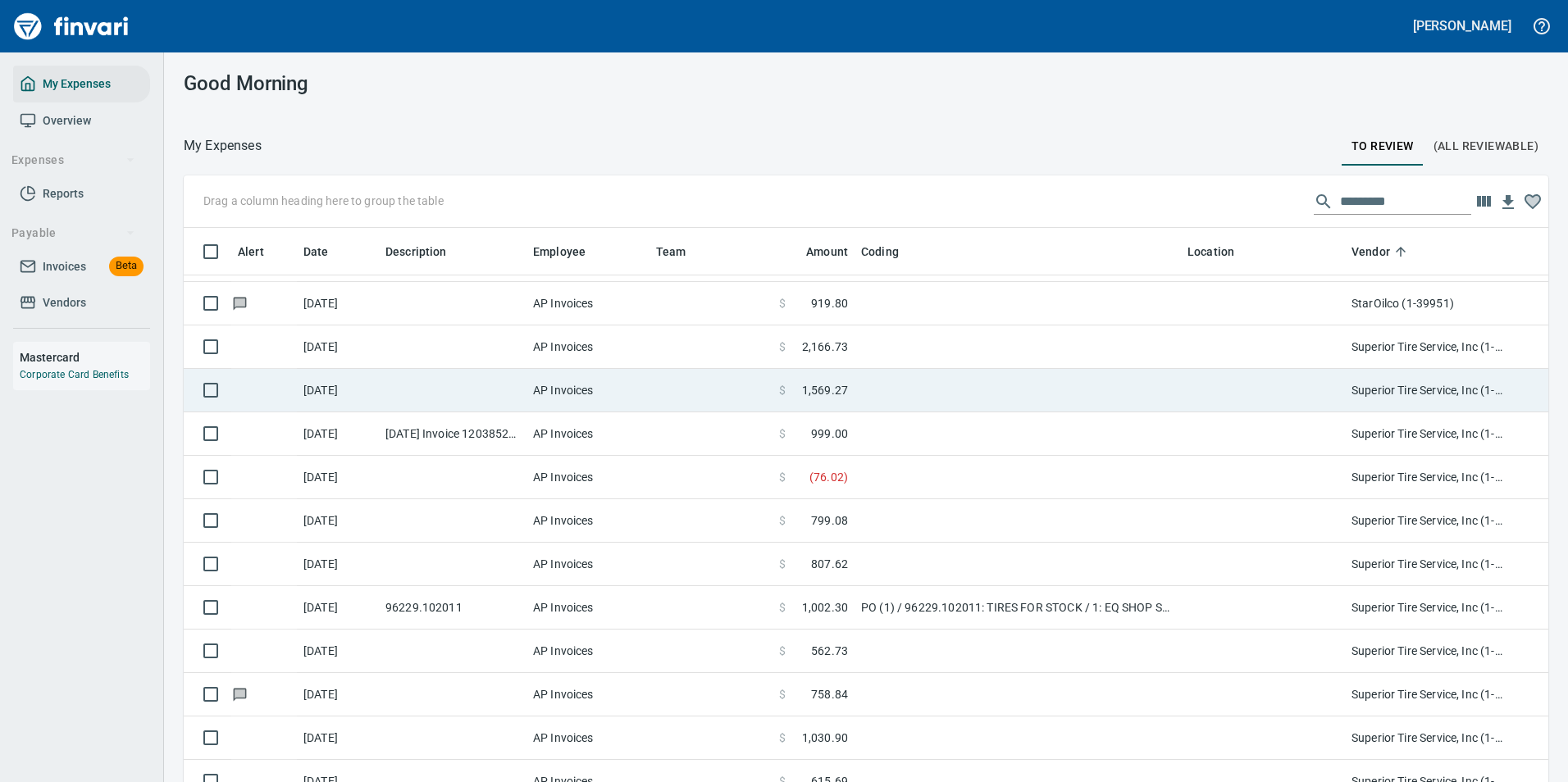
drag, startPoint x: 659, startPoint y: 351, endPoint x: 670, endPoint y: 347, distance: 11.7
click at [654, 350] on td at bounding box center [711, 346] width 123 height 44
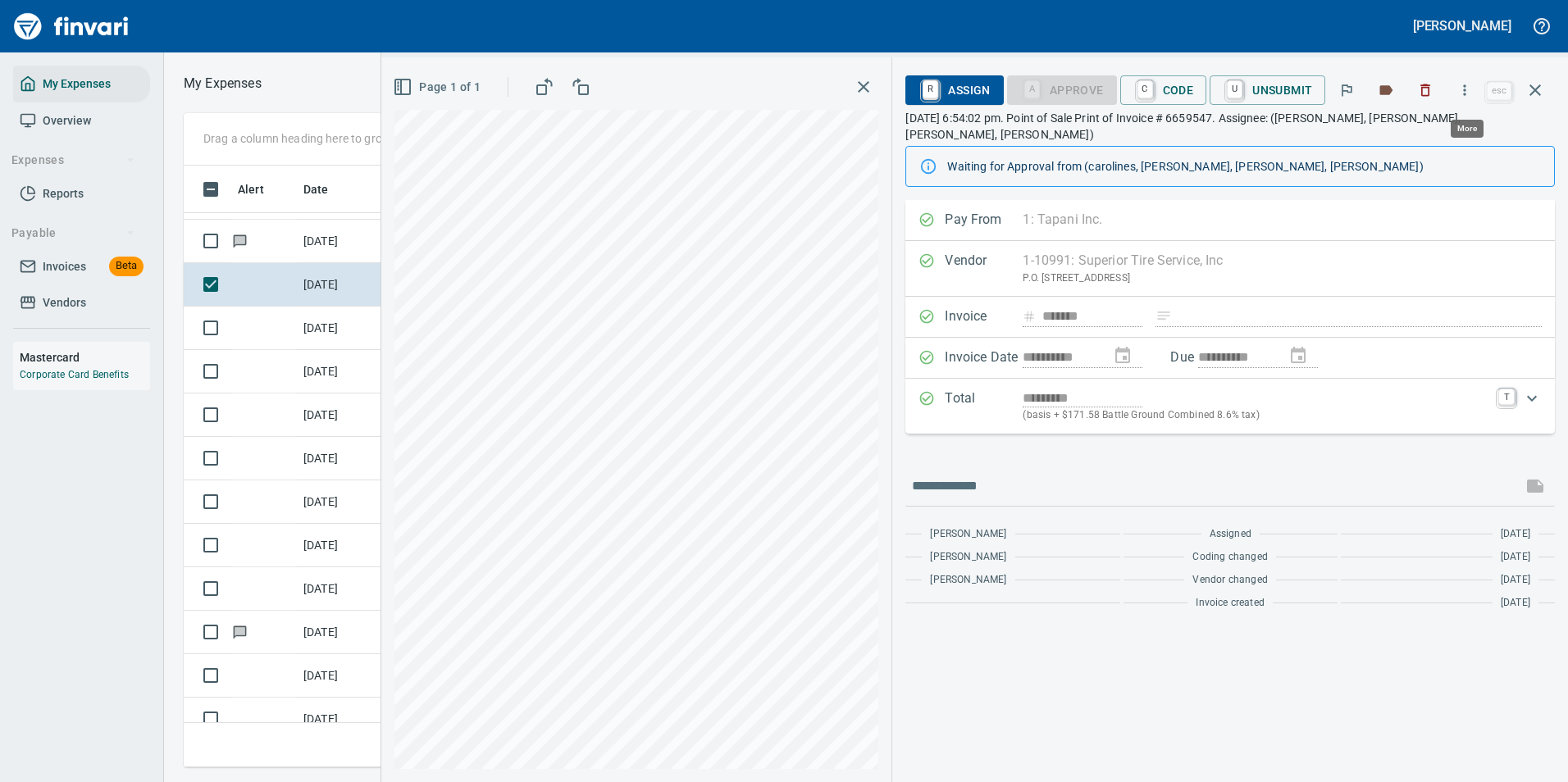
scroll to position [577, 930]
click at [1460, 91] on icon "button" at bounding box center [1465, 90] width 17 height 16
click at [1410, 122] on li "Download" at bounding box center [1449, 138] width 210 height 36
click at [1542, 95] on icon "button" at bounding box center [1535, 90] width 20 height 20
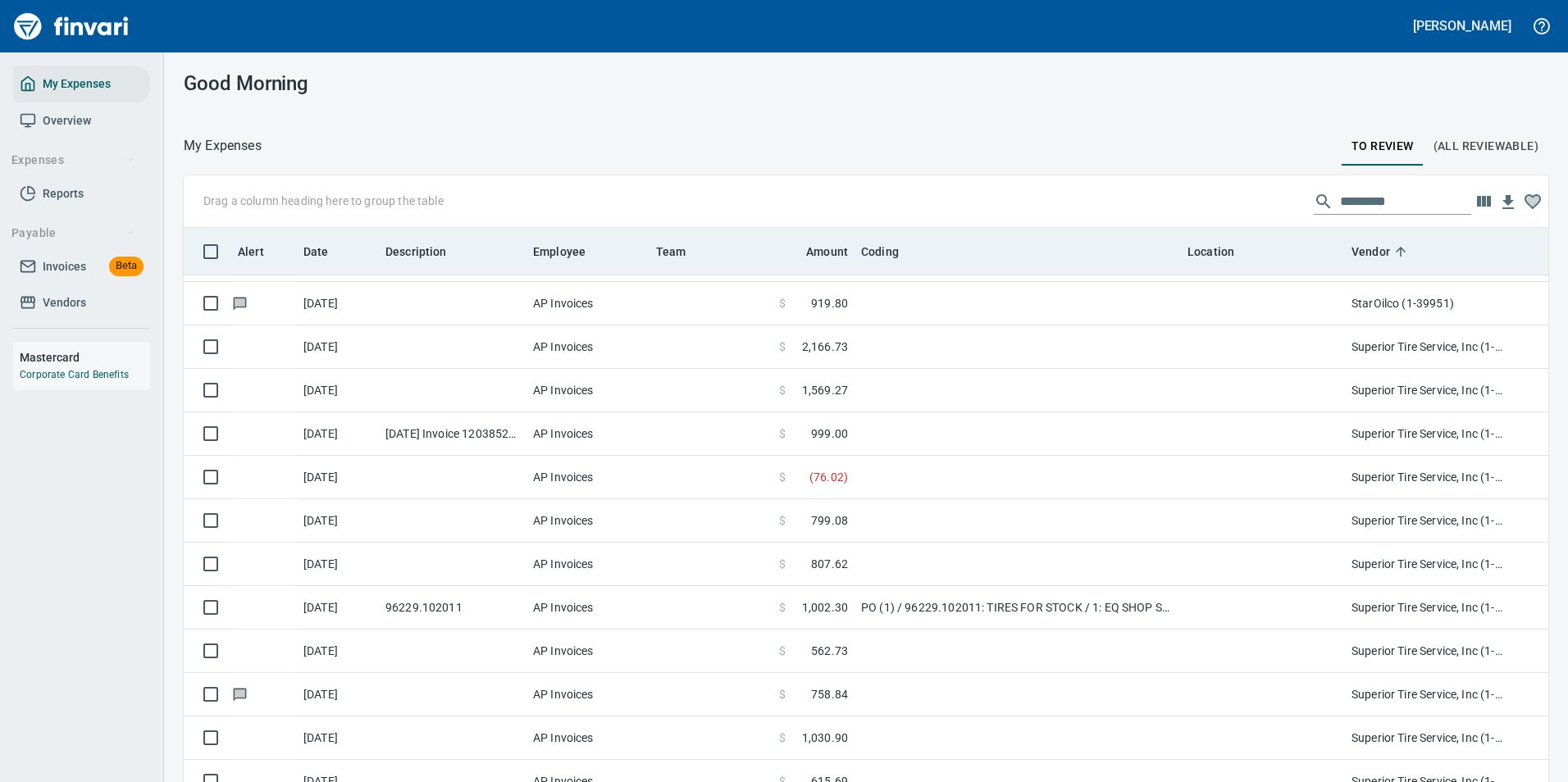
scroll to position [589, 1328]
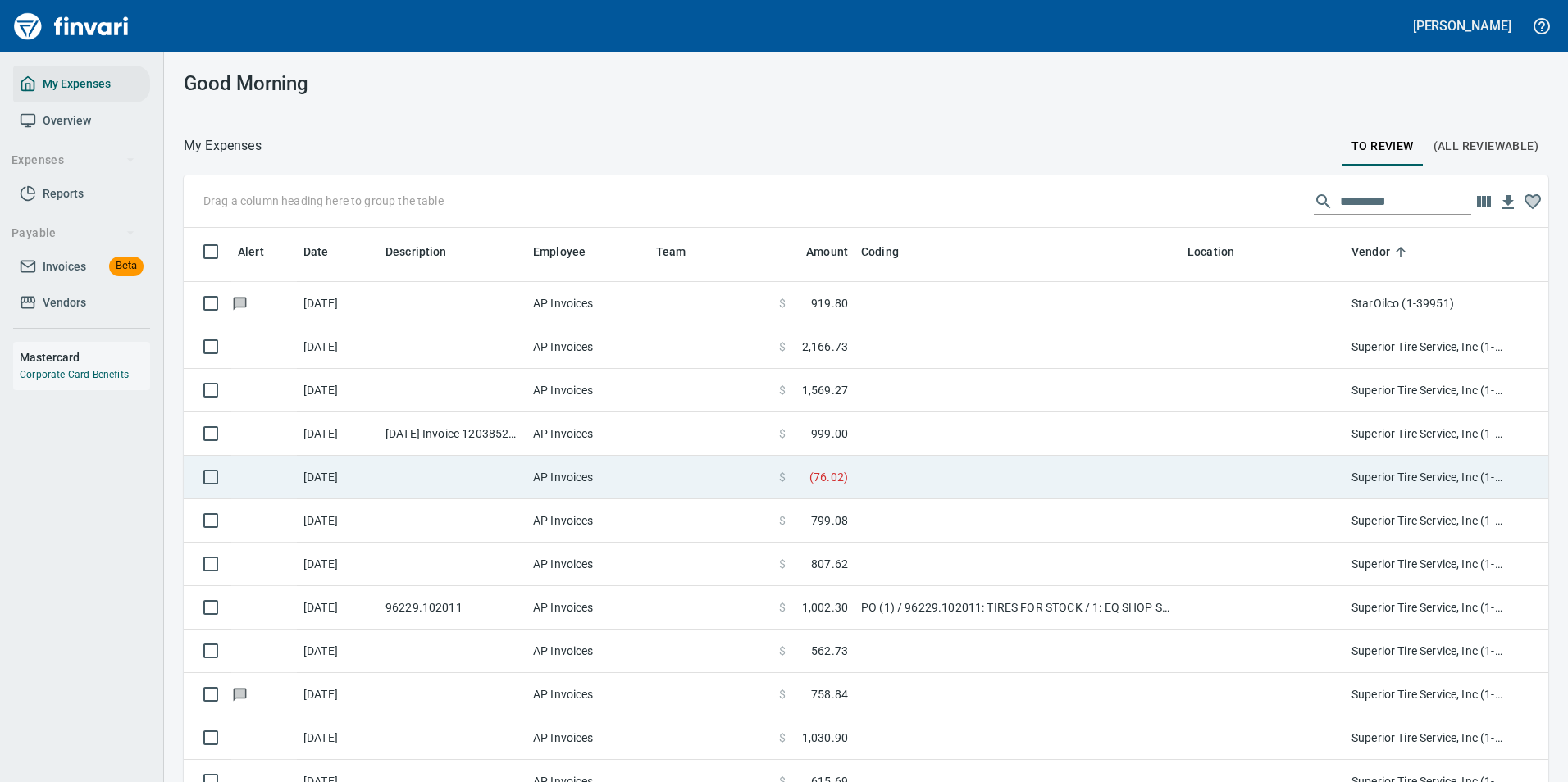
click at [498, 468] on td at bounding box center [452, 477] width 148 height 44
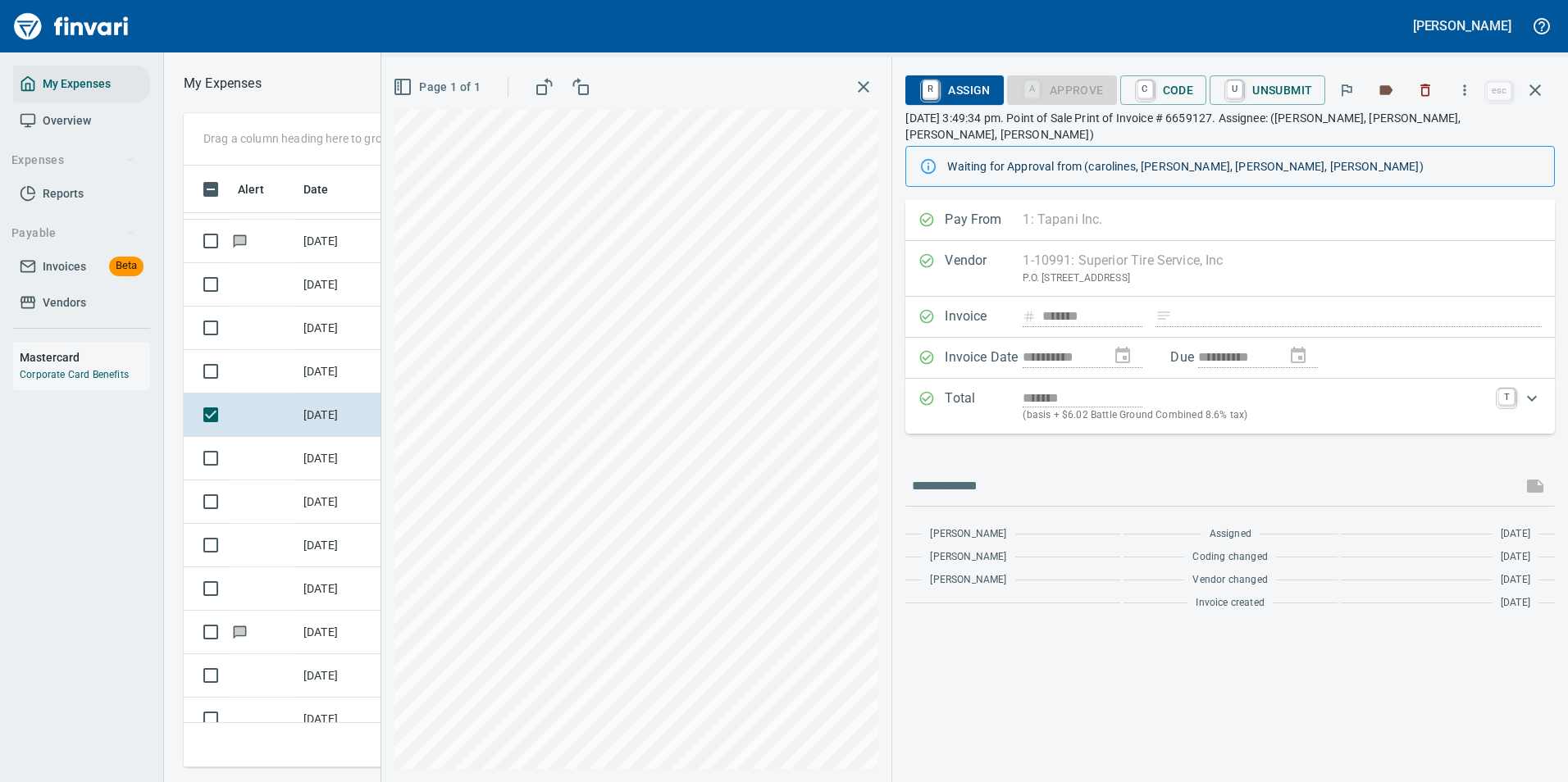
scroll to position [577, 930]
click at [1463, 92] on icon "button" at bounding box center [1465, 90] width 17 height 16
click at [1430, 135] on span "Download" at bounding box center [1462, 138] width 158 height 20
click at [1534, 90] on icon "button" at bounding box center [1535, 90] width 12 height 12
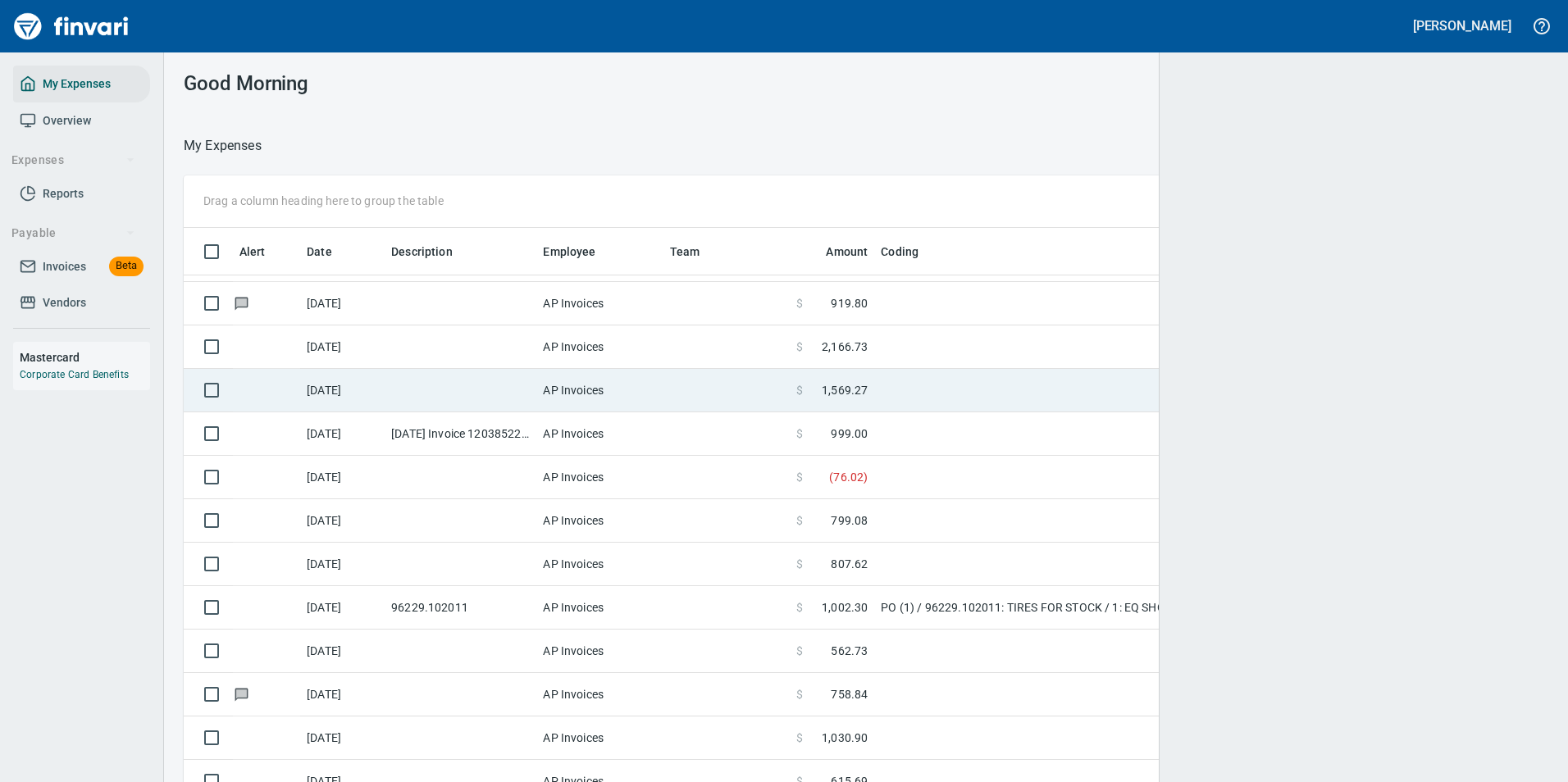
scroll to position [589, 1328]
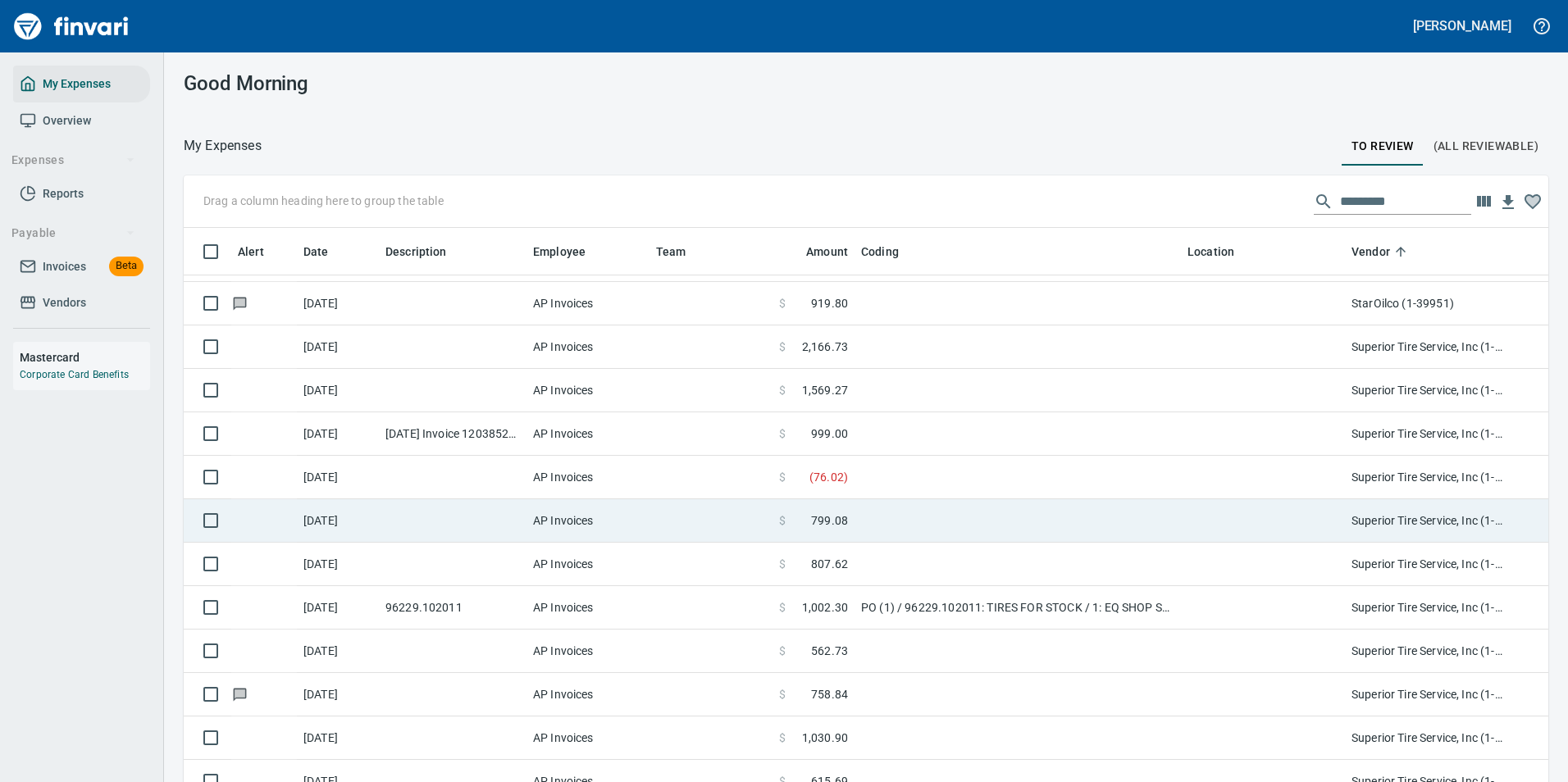
click at [721, 528] on td at bounding box center [711, 521] width 123 height 44
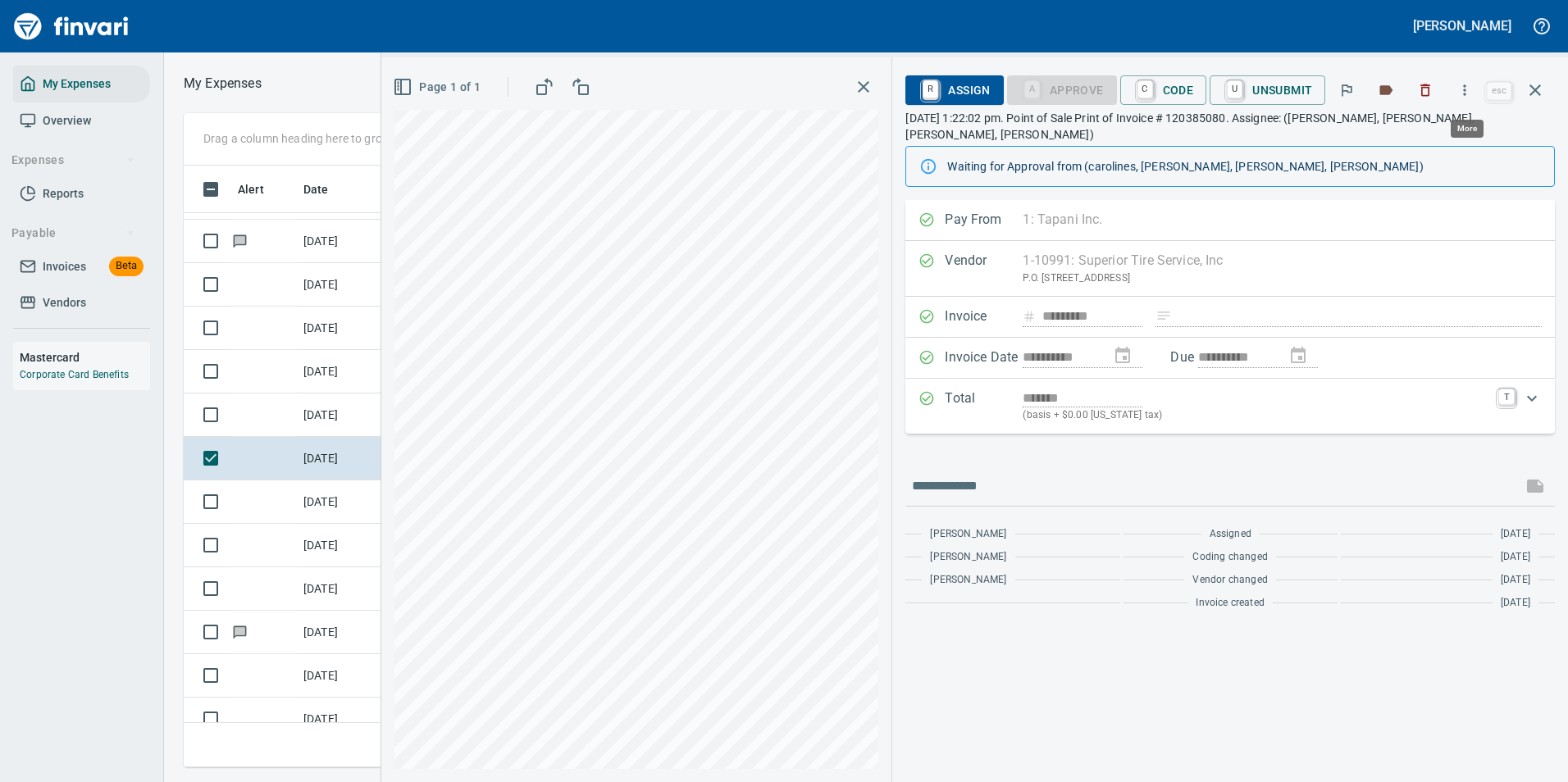
scroll to position [577, 930]
click at [1465, 92] on icon "button" at bounding box center [1465, 90] width 17 height 16
click at [1412, 136] on span "Download" at bounding box center [1462, 138] width 158 height 20
click at [1536, 79] on button "button" at bounding box center [1535, 90] width 40 height 40
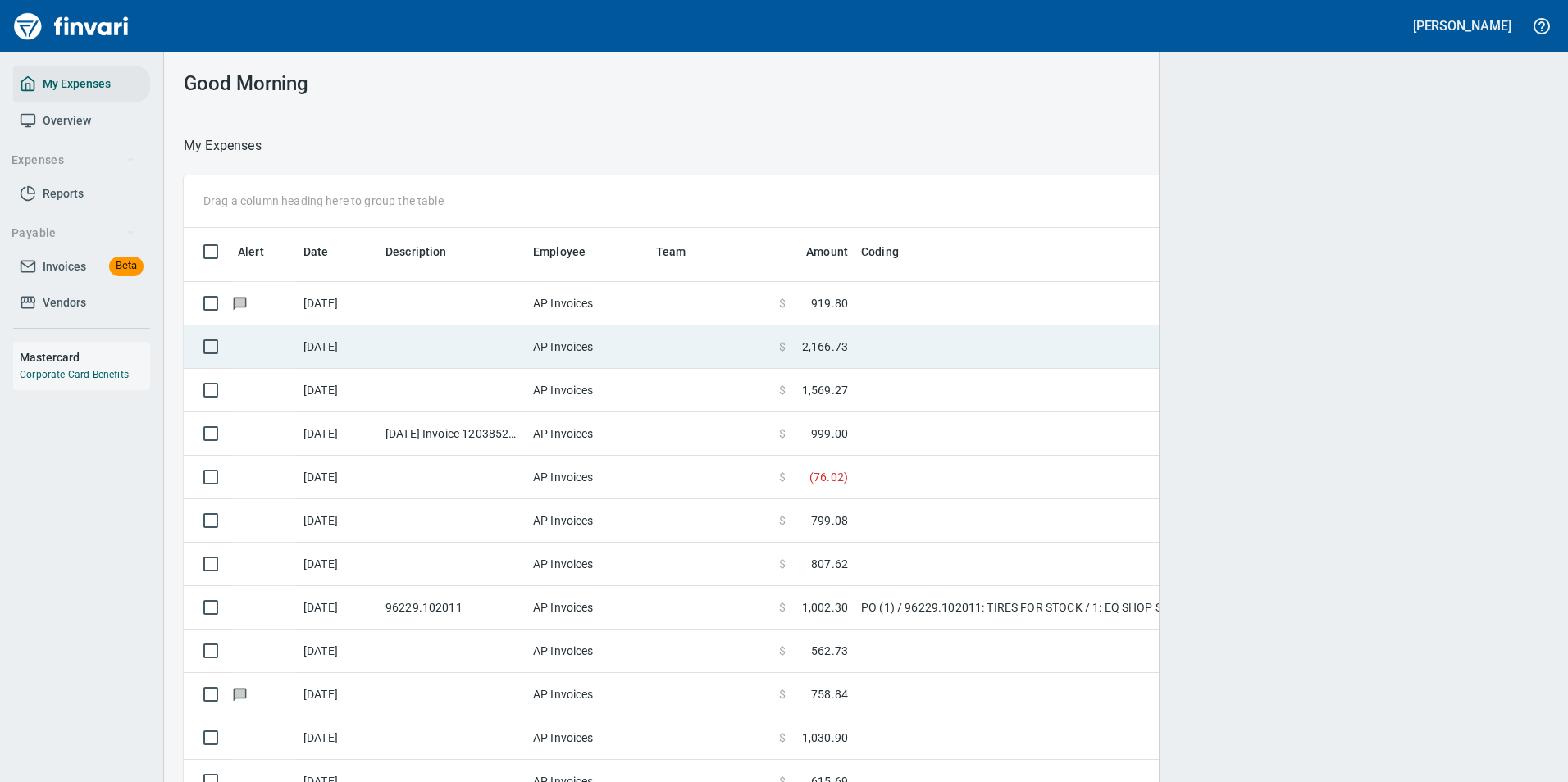
scroll to position [589, 1325]
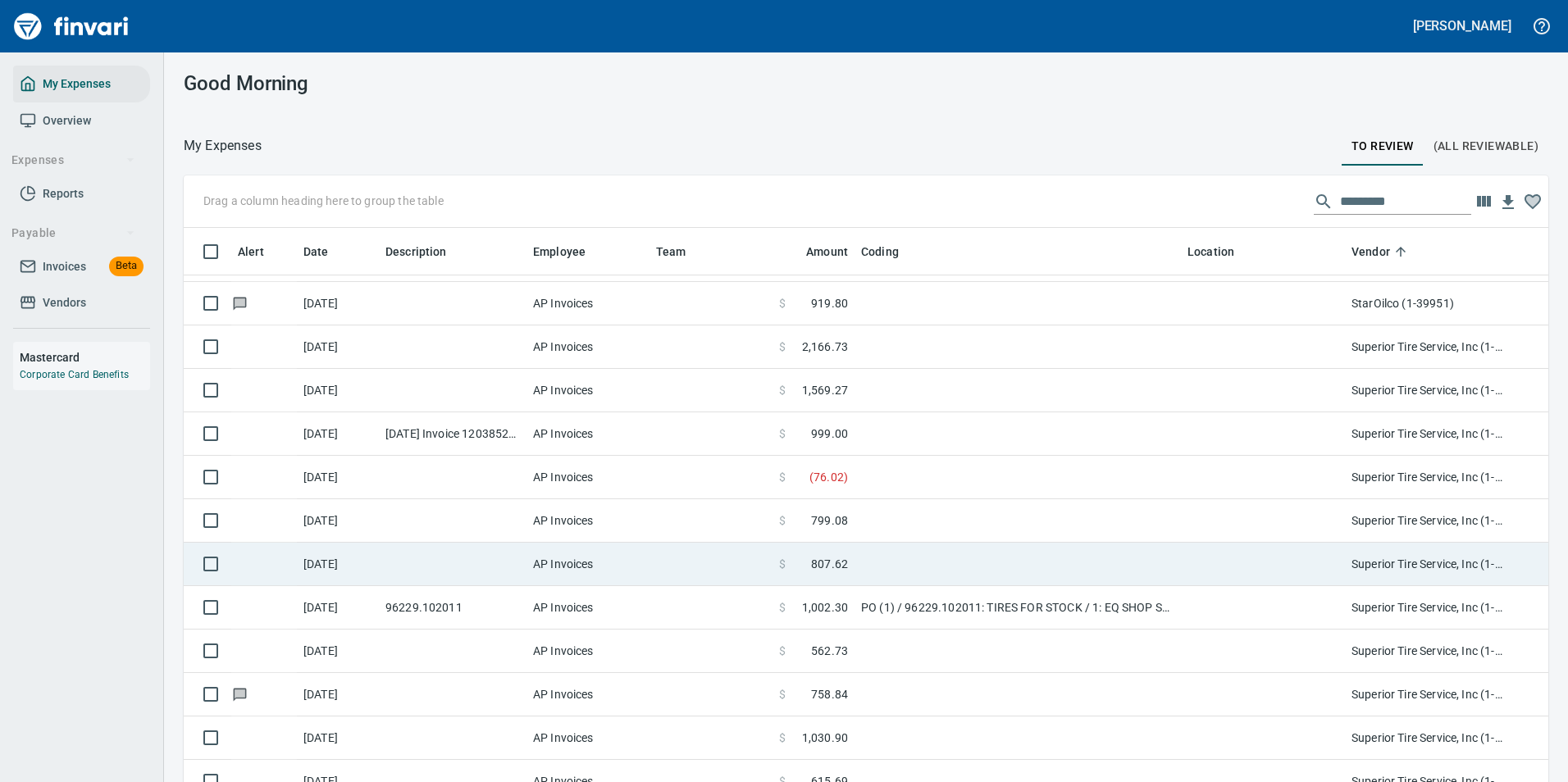
click at [691, 567] on td at bounding box center [711, 564] width 123 height 44
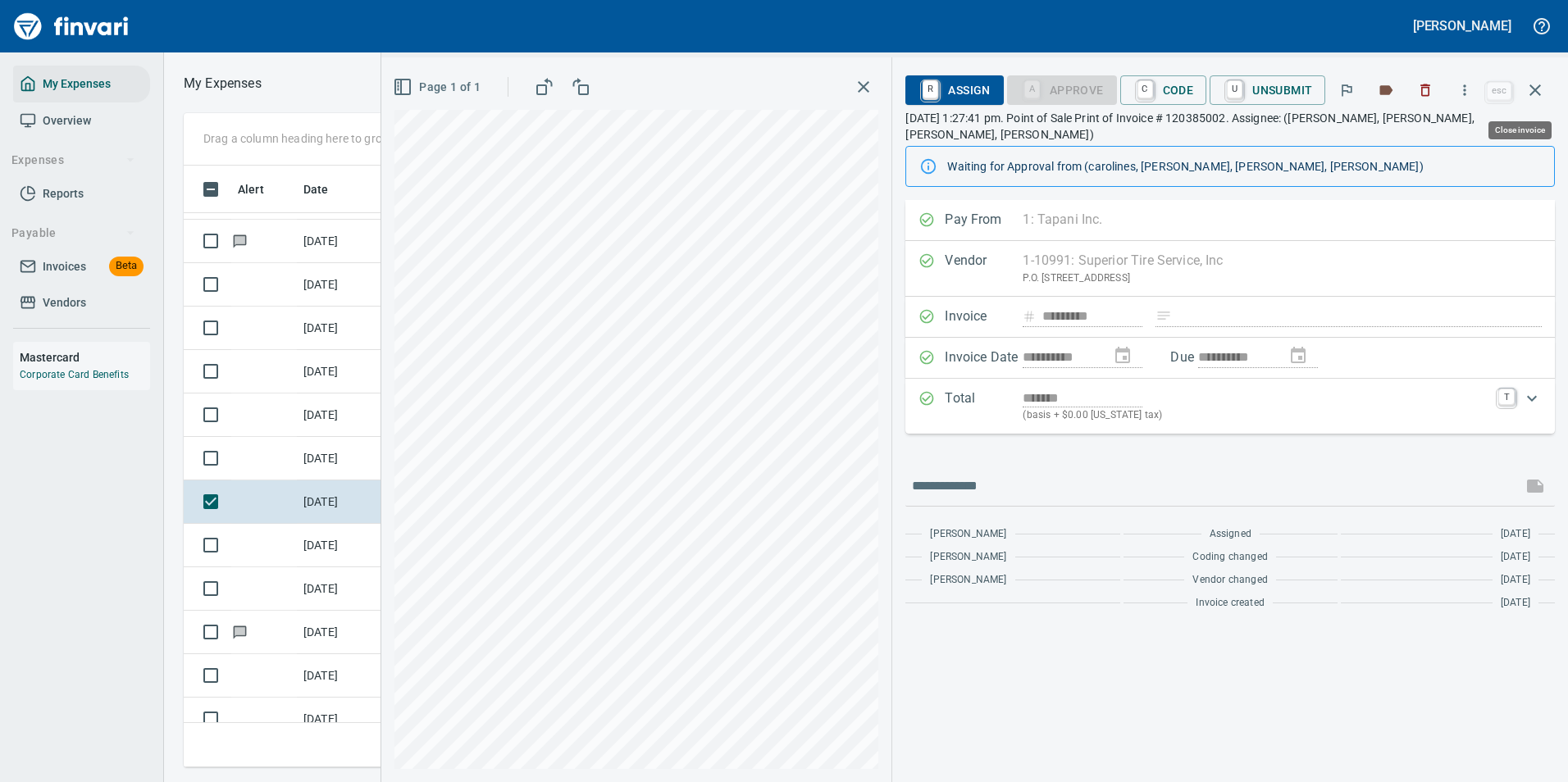
scroll to position [577, 930]
click at [1473, 92] on icon "button" at bounding box center [1465, 90] width 17 height 16
click at [1410, 138] on span "Download" at bounding box center [1462, 138] width 158 height 20
click at [343, 542] on td "[DATE]" at bounding box center [338, 545] width 82 height 44
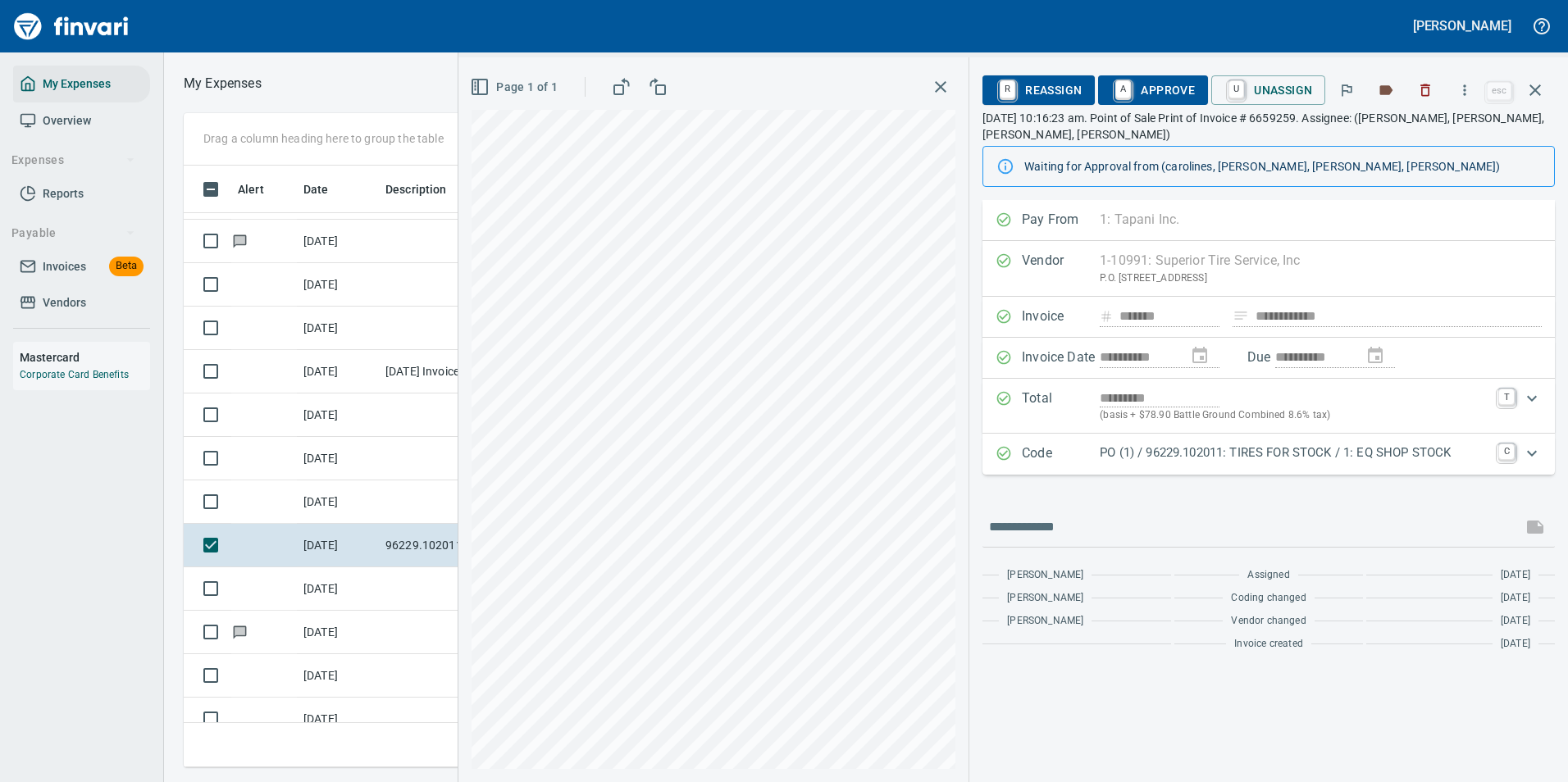
click at [1178, 457] on p "PO (1) / 96229.102011: TIRES FOR STOCK / 1: EQ SHOP STOCK" at bounding box center [1293, 453] width 389 height 19
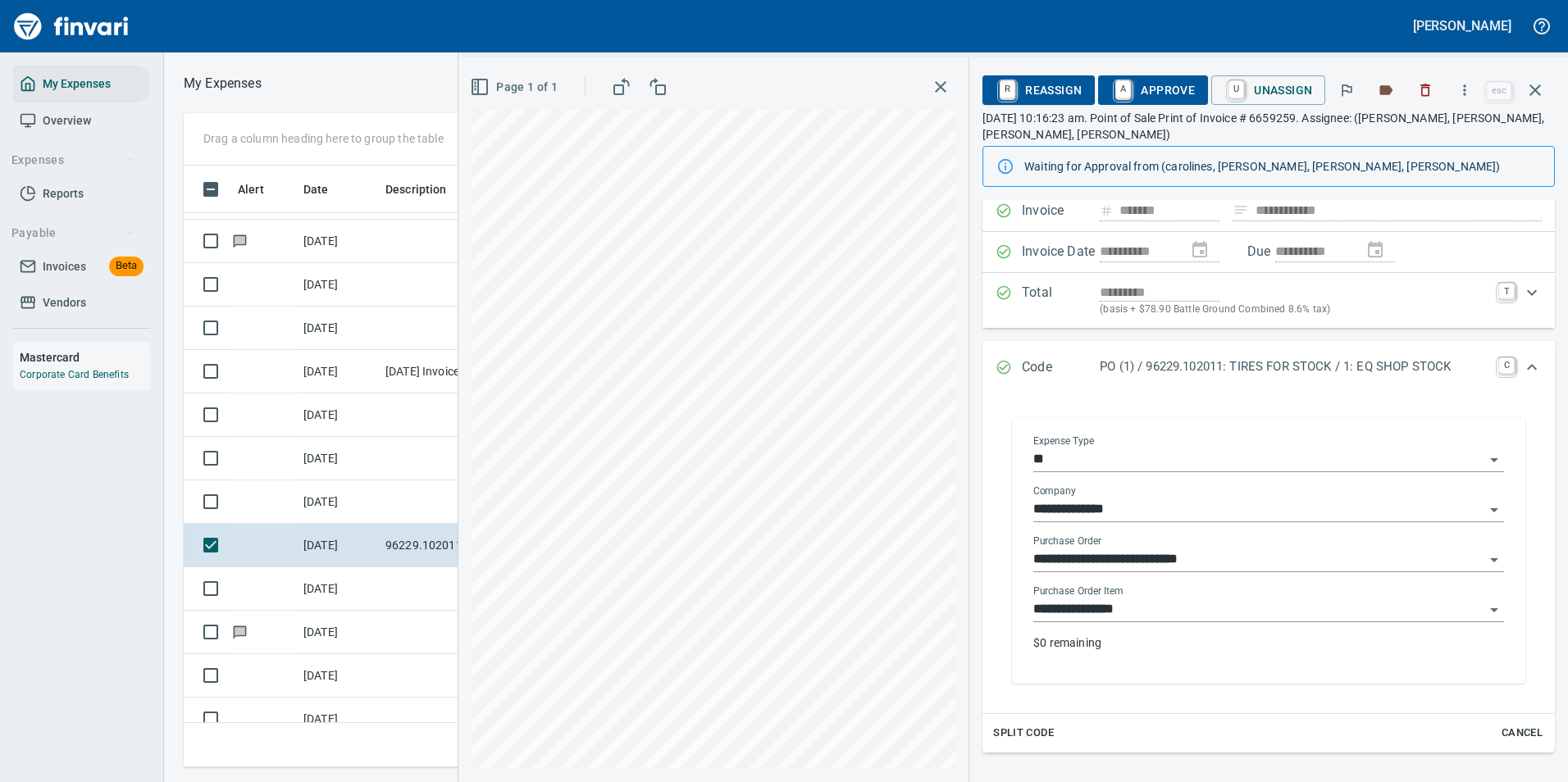
scroll to position [164, 0]
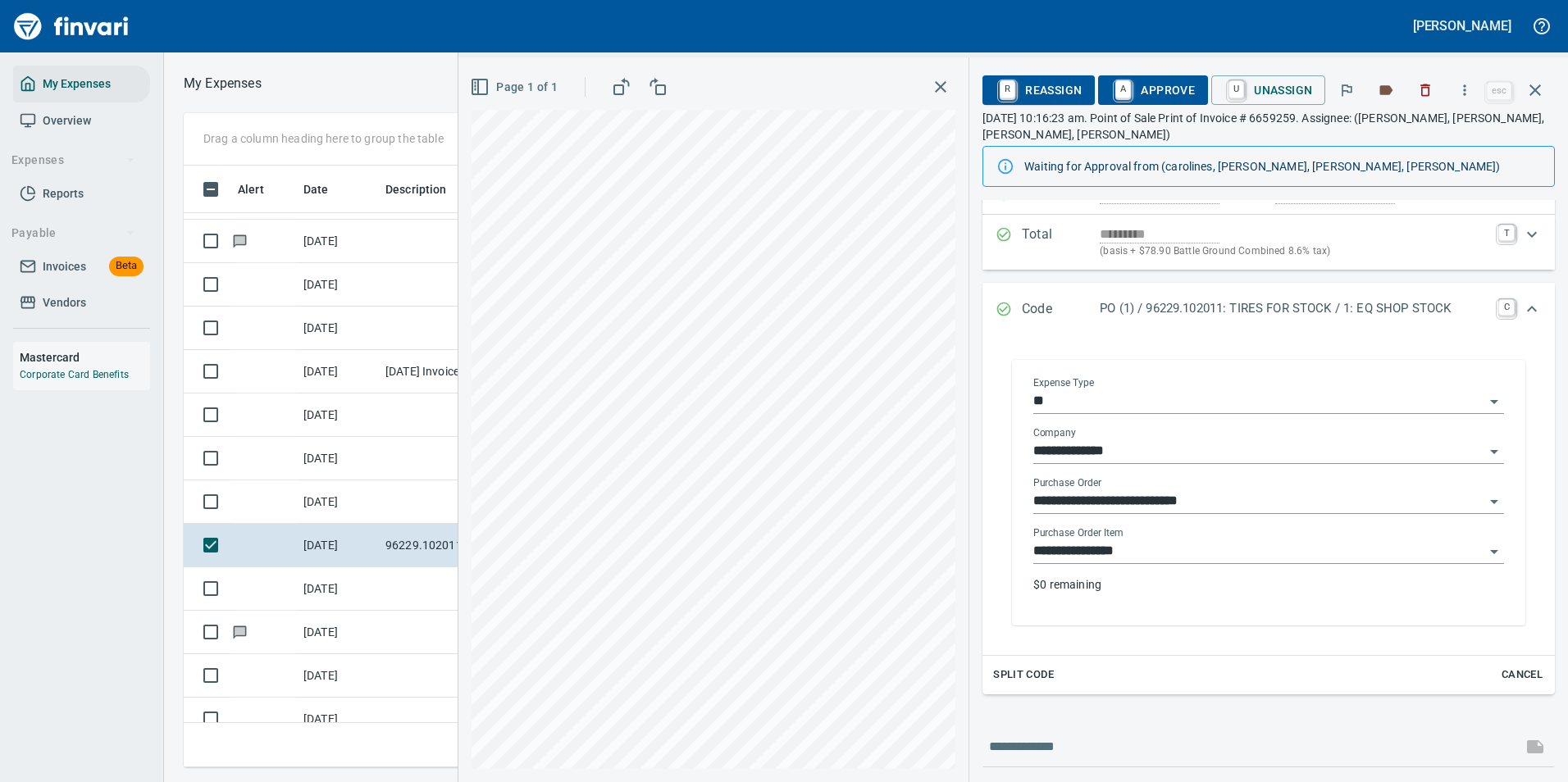
click at [1155, 549] on input "**********" at bounding box center [1259, 552] width 451 height 23
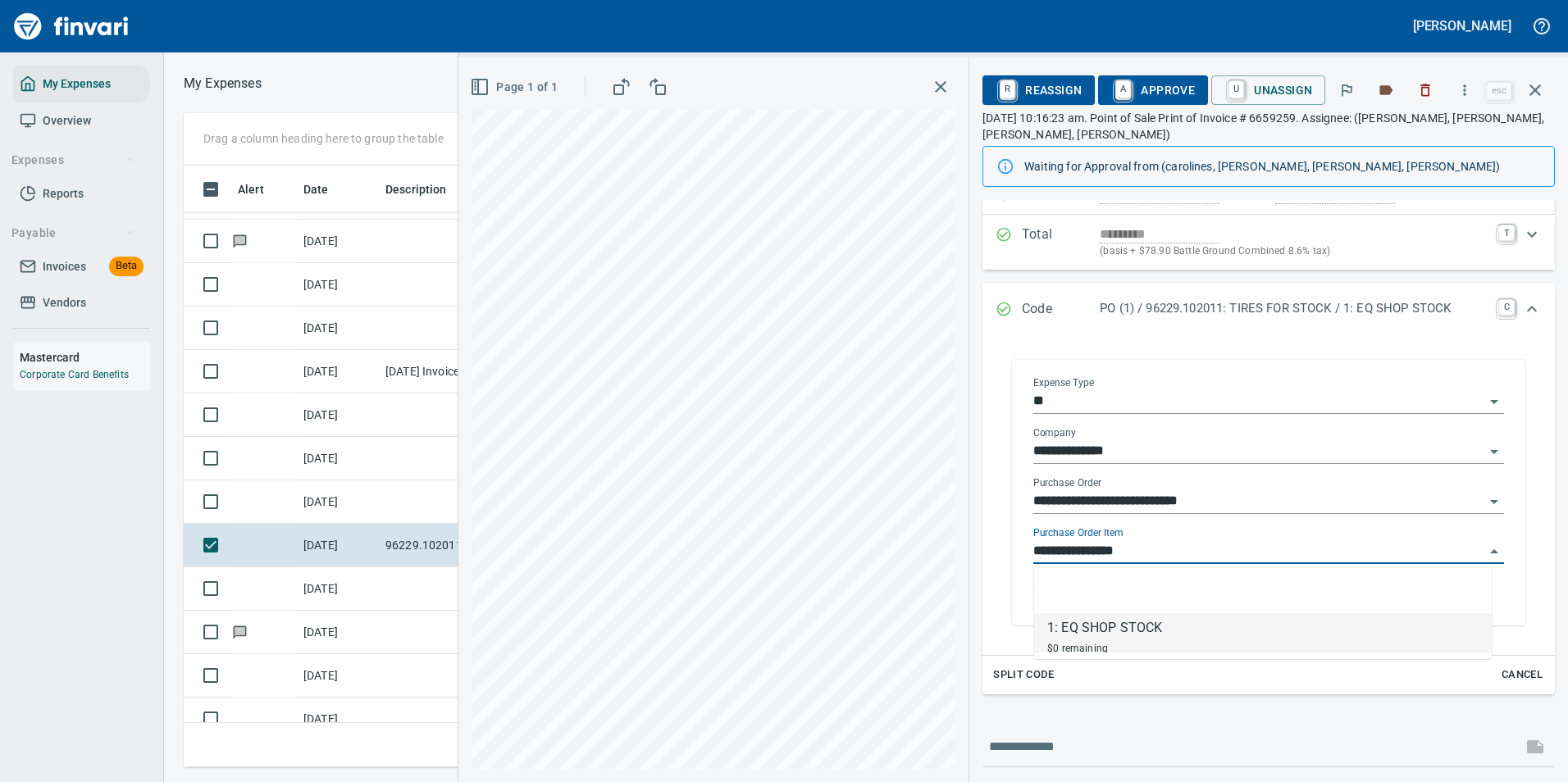
scroll to position [577, 930]
click at [1153, 553] on input "**********" at bounding box center [1259, 552] width 451 height 23
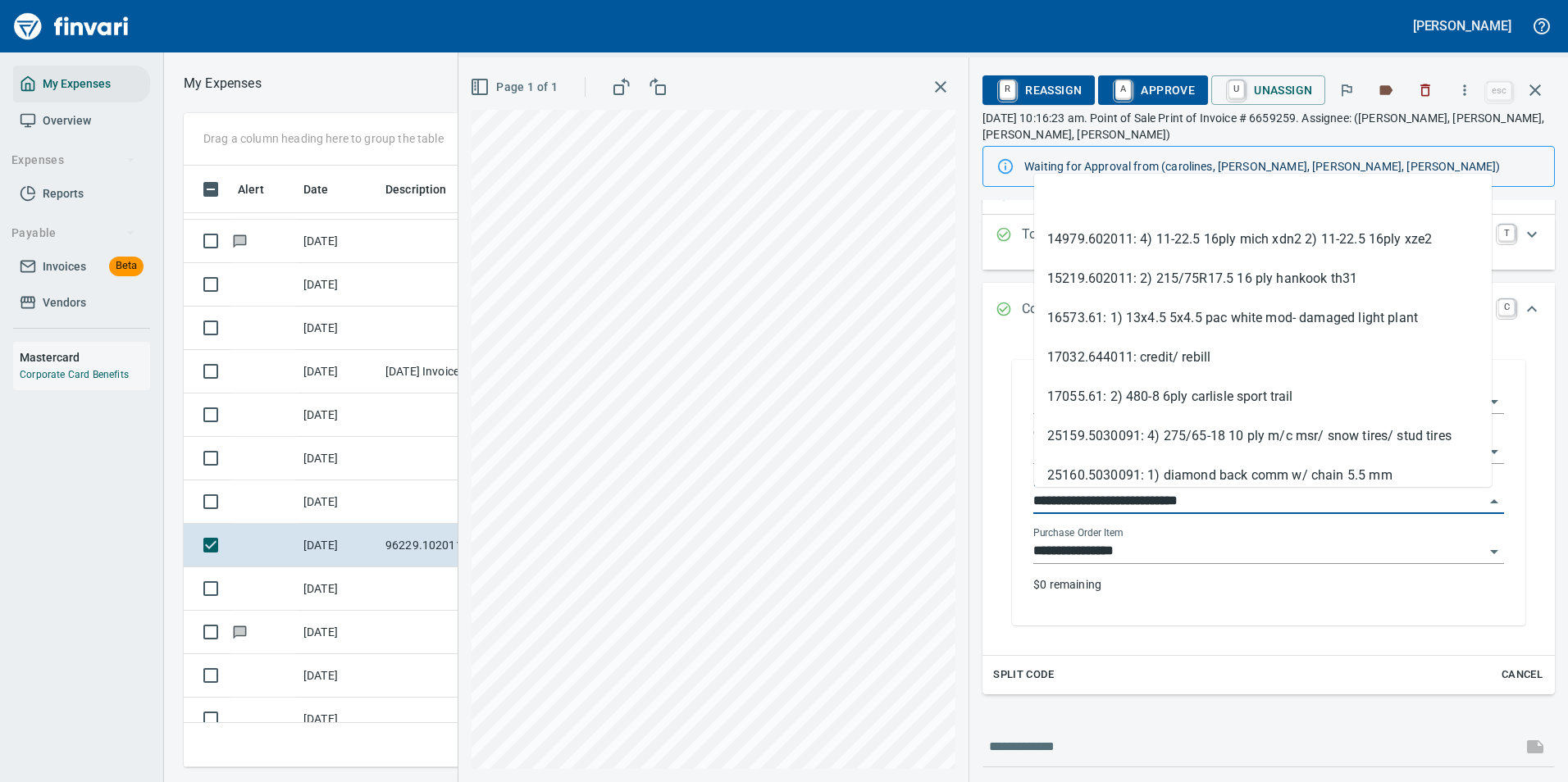
click at [1248, 493] on input "**********" at bounding box center [1259, 502] width 451 height 23
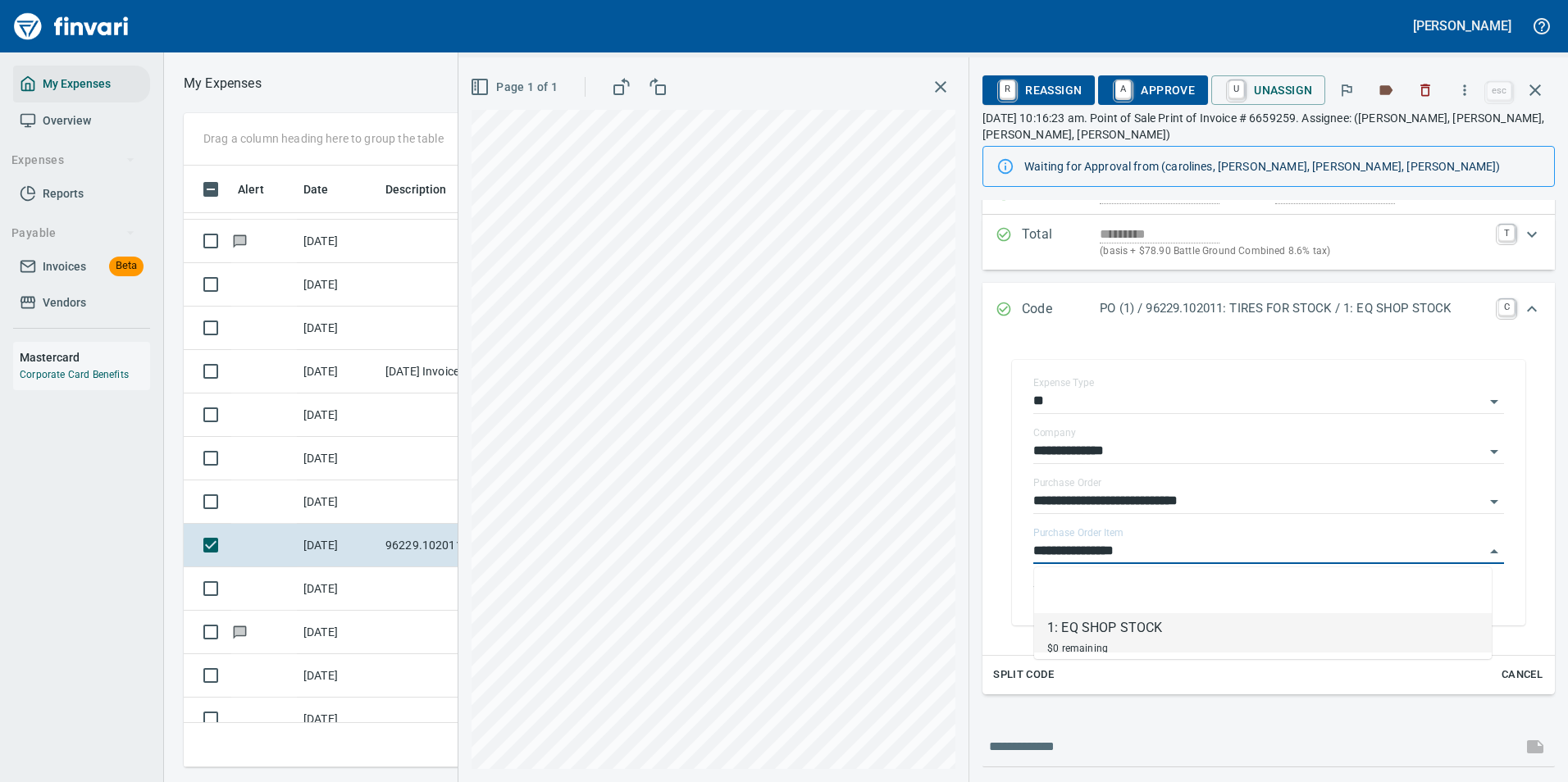
drag, startPoint x: 1175, startPoint y: 558, endPoint x: 1159, endPoint y: 573, distance: 21.9
click at [1174, 559] on input "**********" at bounding box center [1259, 552] width 451 height 23
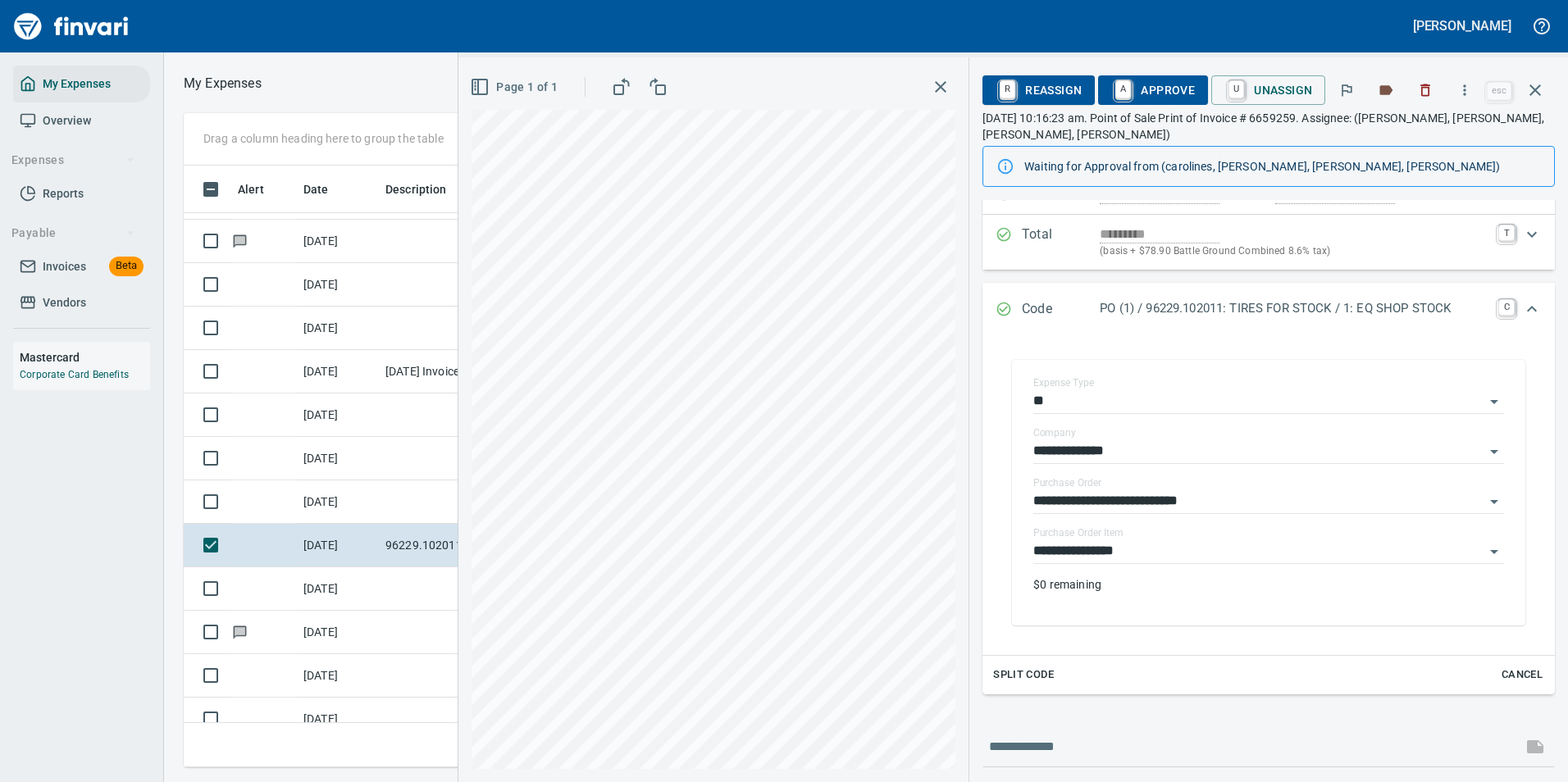
click at [1272, 327] on div "Code PO (1) / 96229.102011: TIRES FOR STOCK / 1: EQ SHOP STOCK C" at bounding box center [1268, 310] width 573 height 54
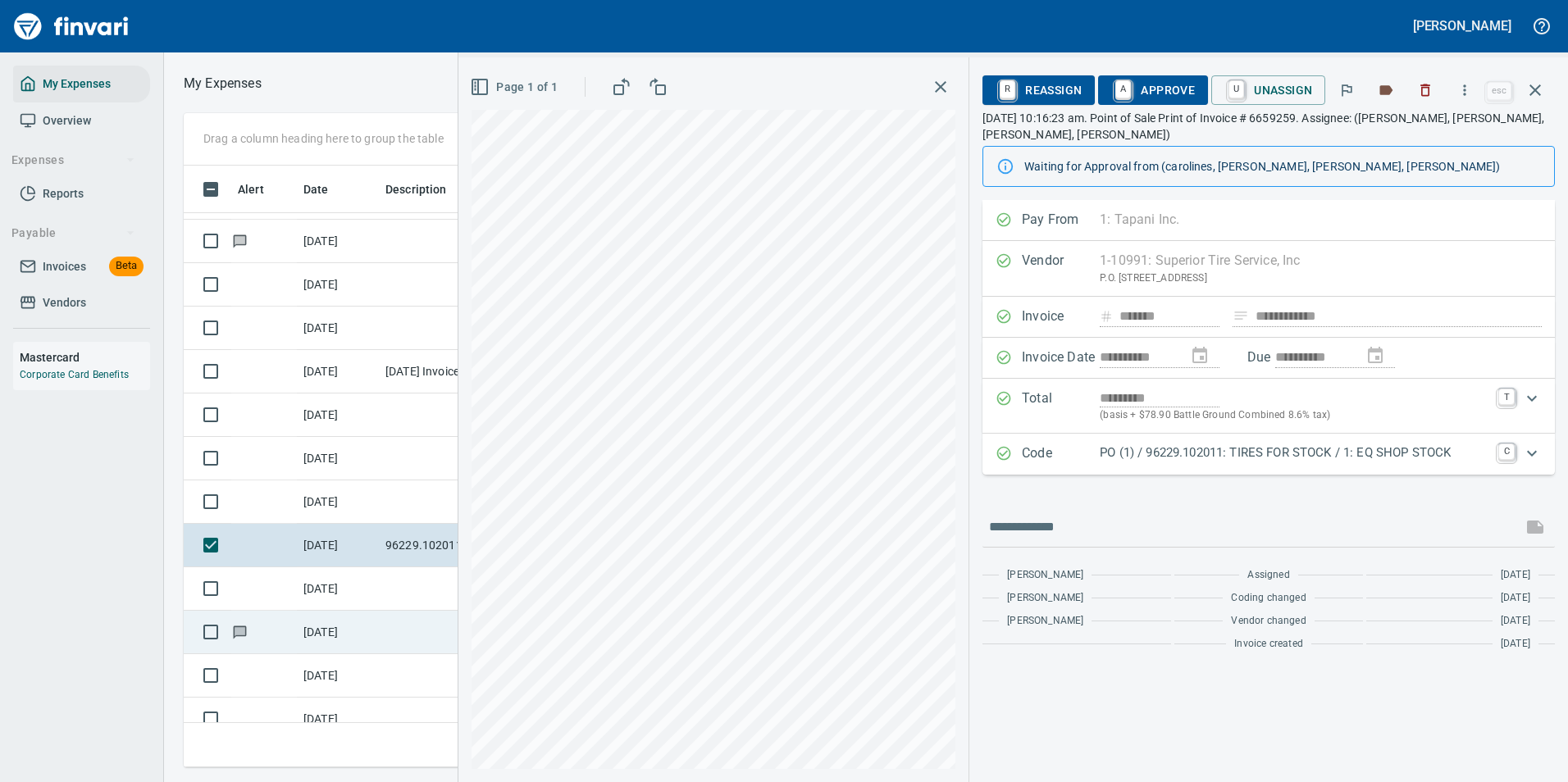
click at [357, 637] on td "[DATE]" at bounding box center [338, 632] width 82 height 44
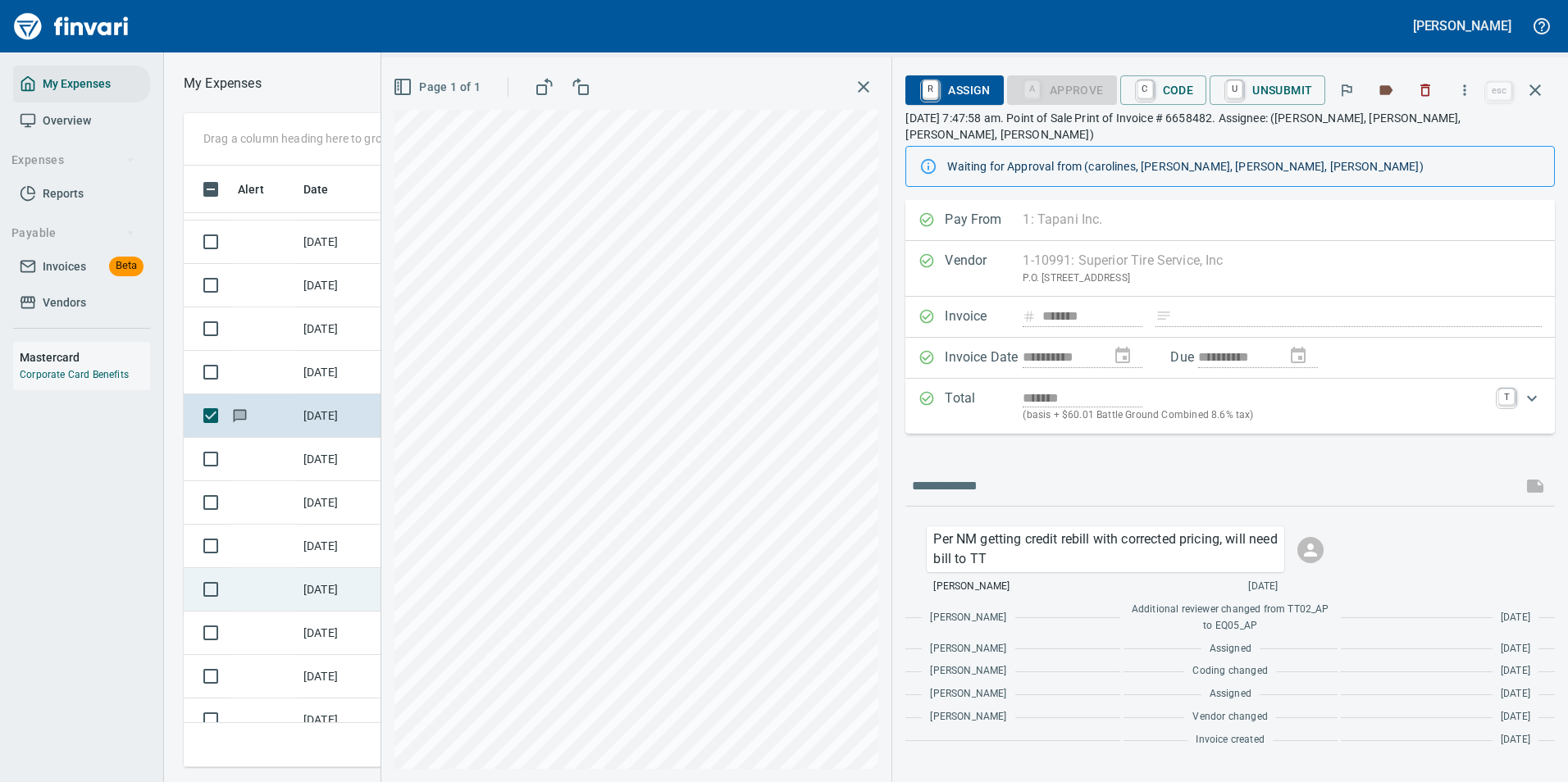
scroll to position [8278, 0]
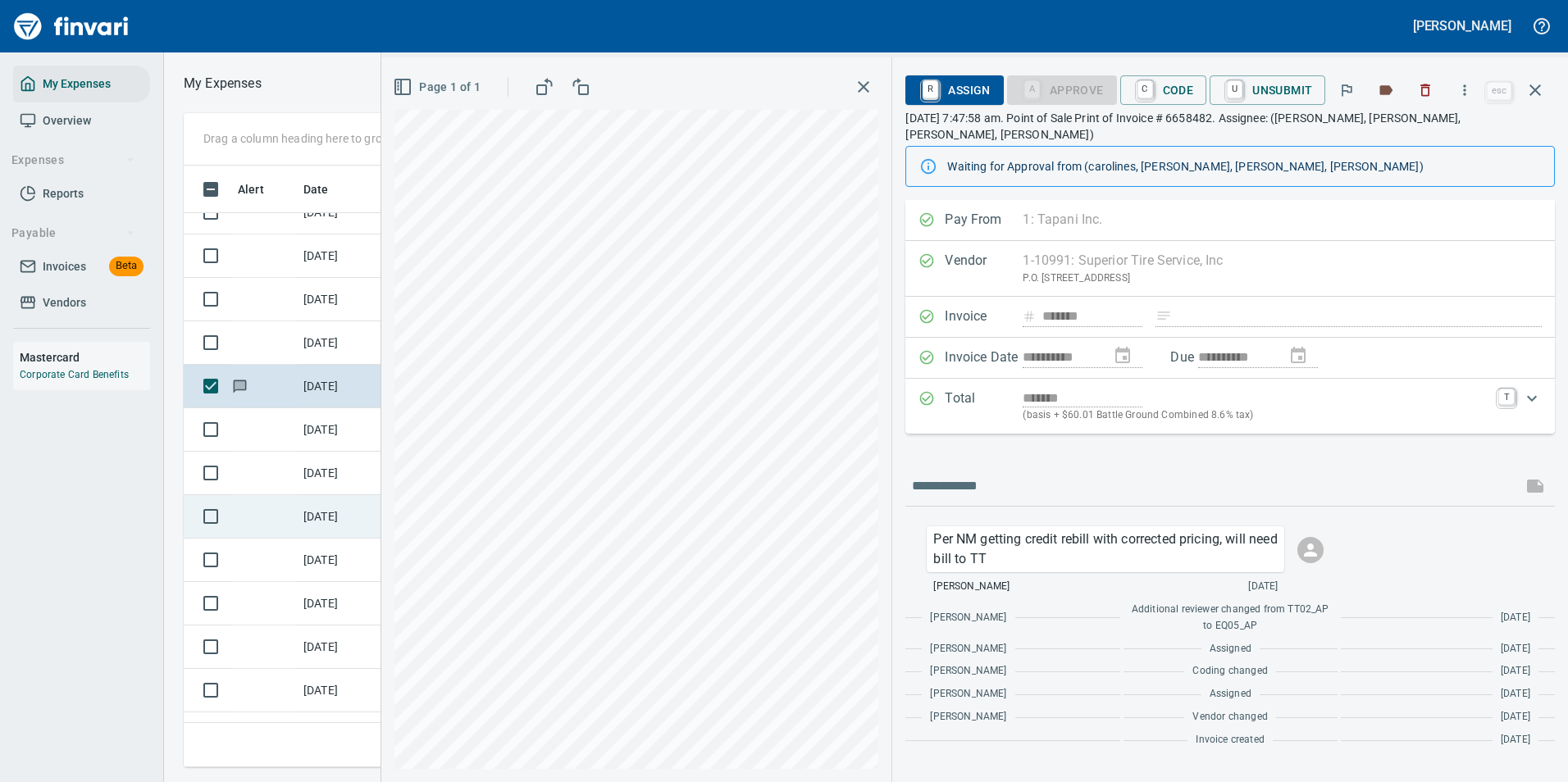
click at [332, 529] on td "[DATE]" at bounding box center [338, 516] width 82 height 44
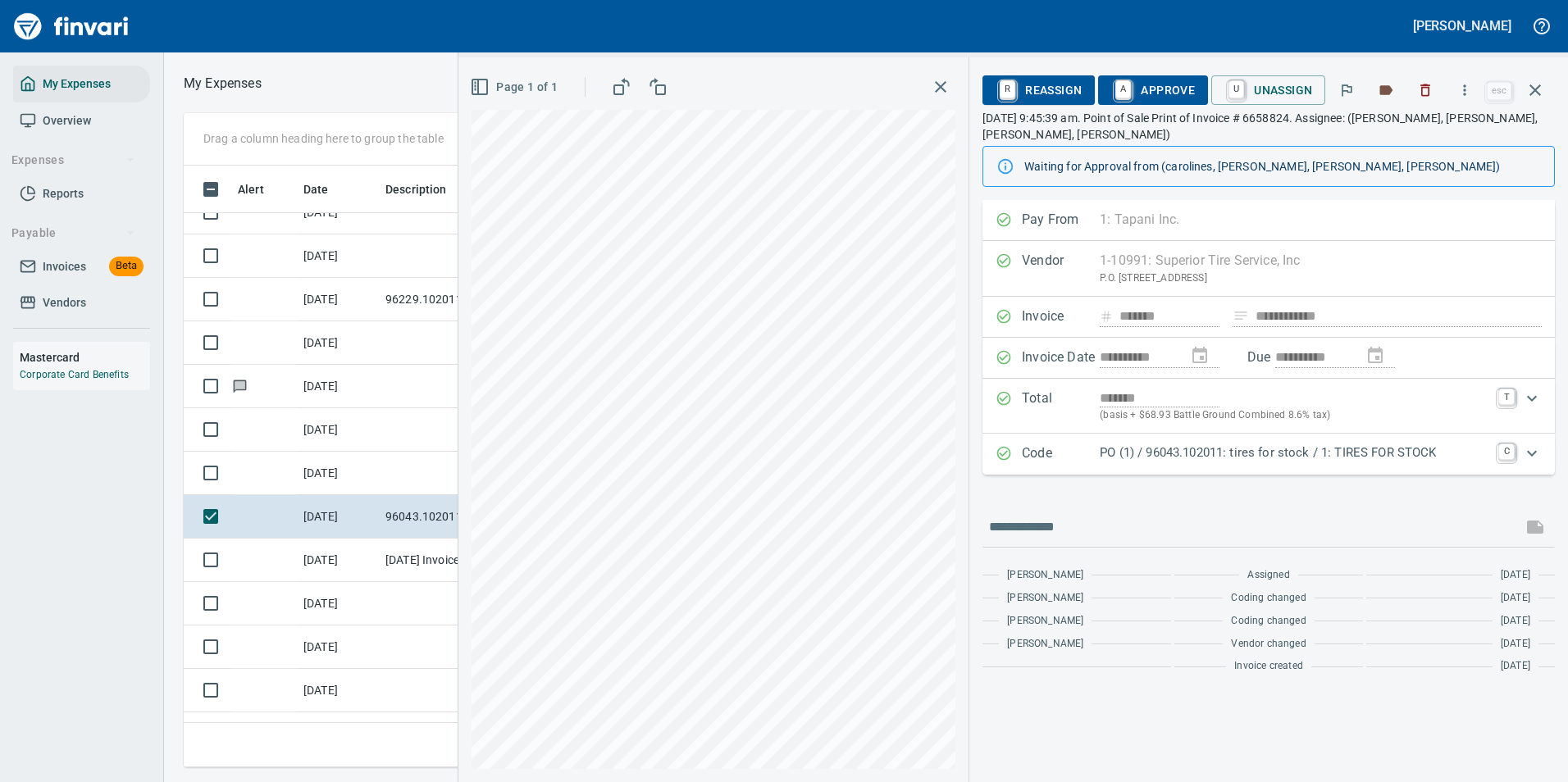
click at [1141, 449] on p "PO (1) / 96043.102011: tires for stock / 1: TIRES FOR STOCK" at bounding box center [1293, 453] width 389 height 19
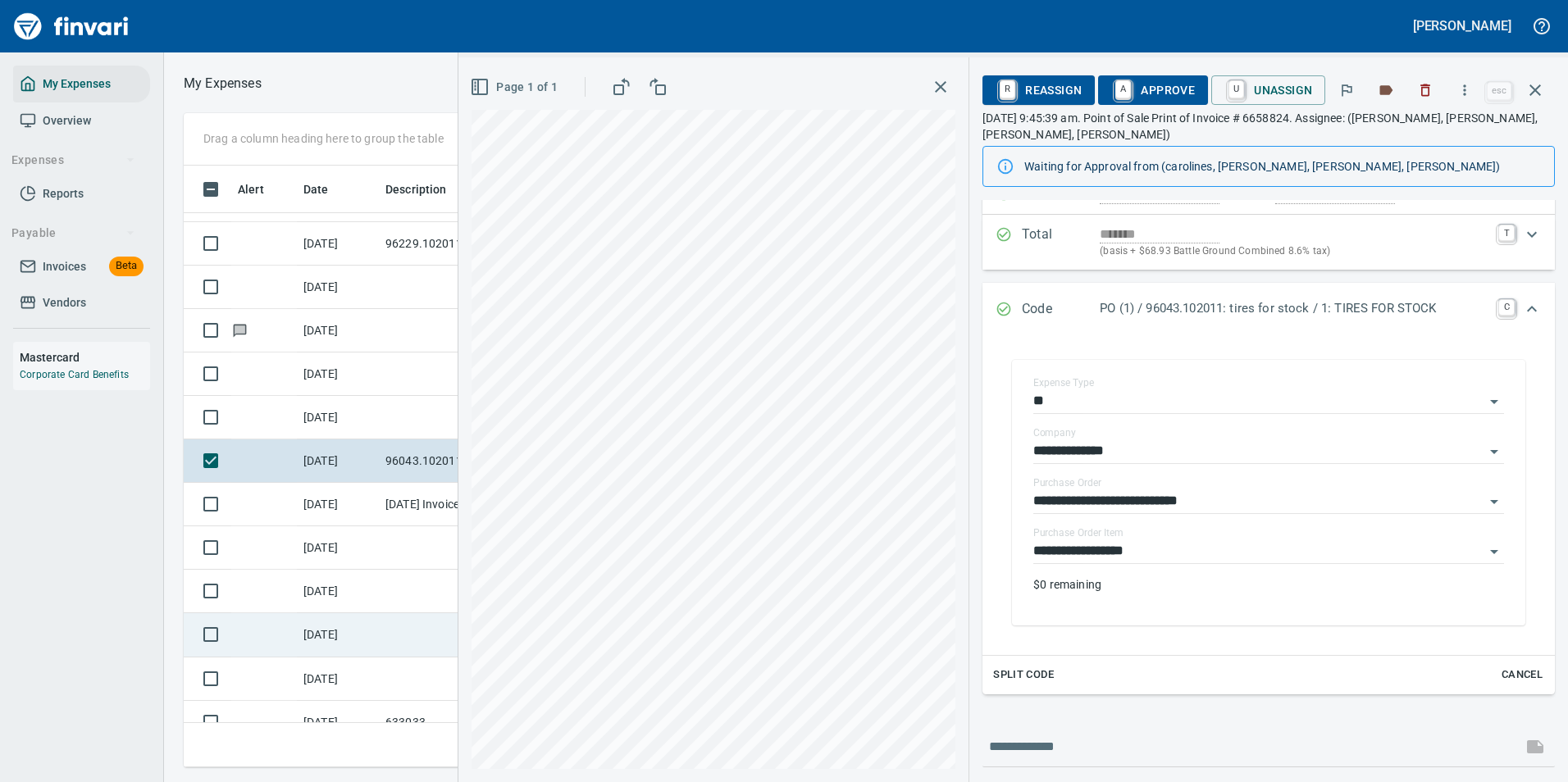
scroll to position [8360, 0]
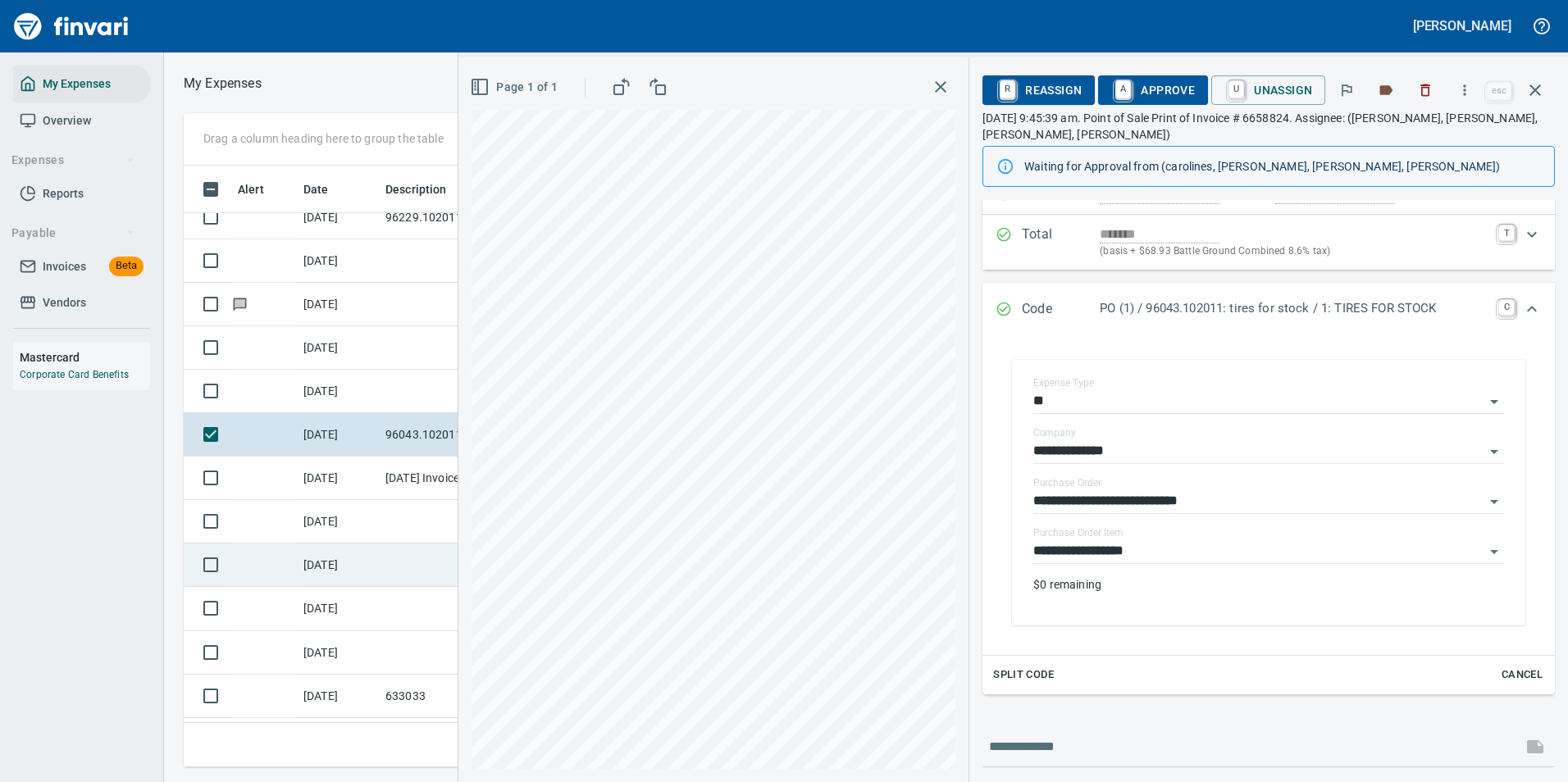
click at [369, 554] on td "[DATE]" at bounding box center [338, 565] width 82 height 44
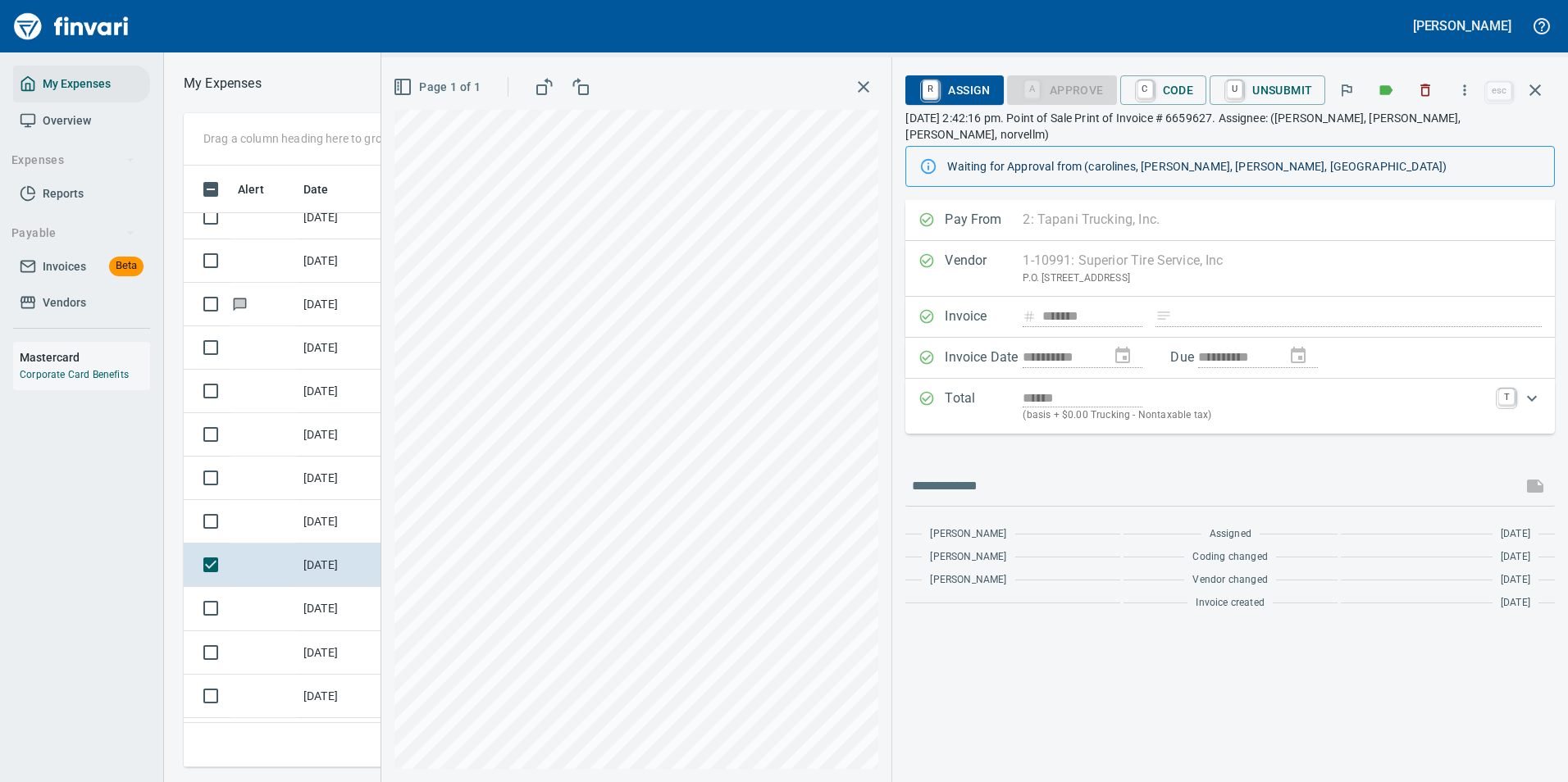
scroll to position [577, 930]
click at [1454, 92] on button "button" at bounding box center [1465, 90] width 36 height 36
click at [1416, 124] on li "Download" at bounding box center [1449, 138] width 210 height 36
click at [328, 611] on td "[DATE]" at bounding box center [338, 608] width 82 height 44
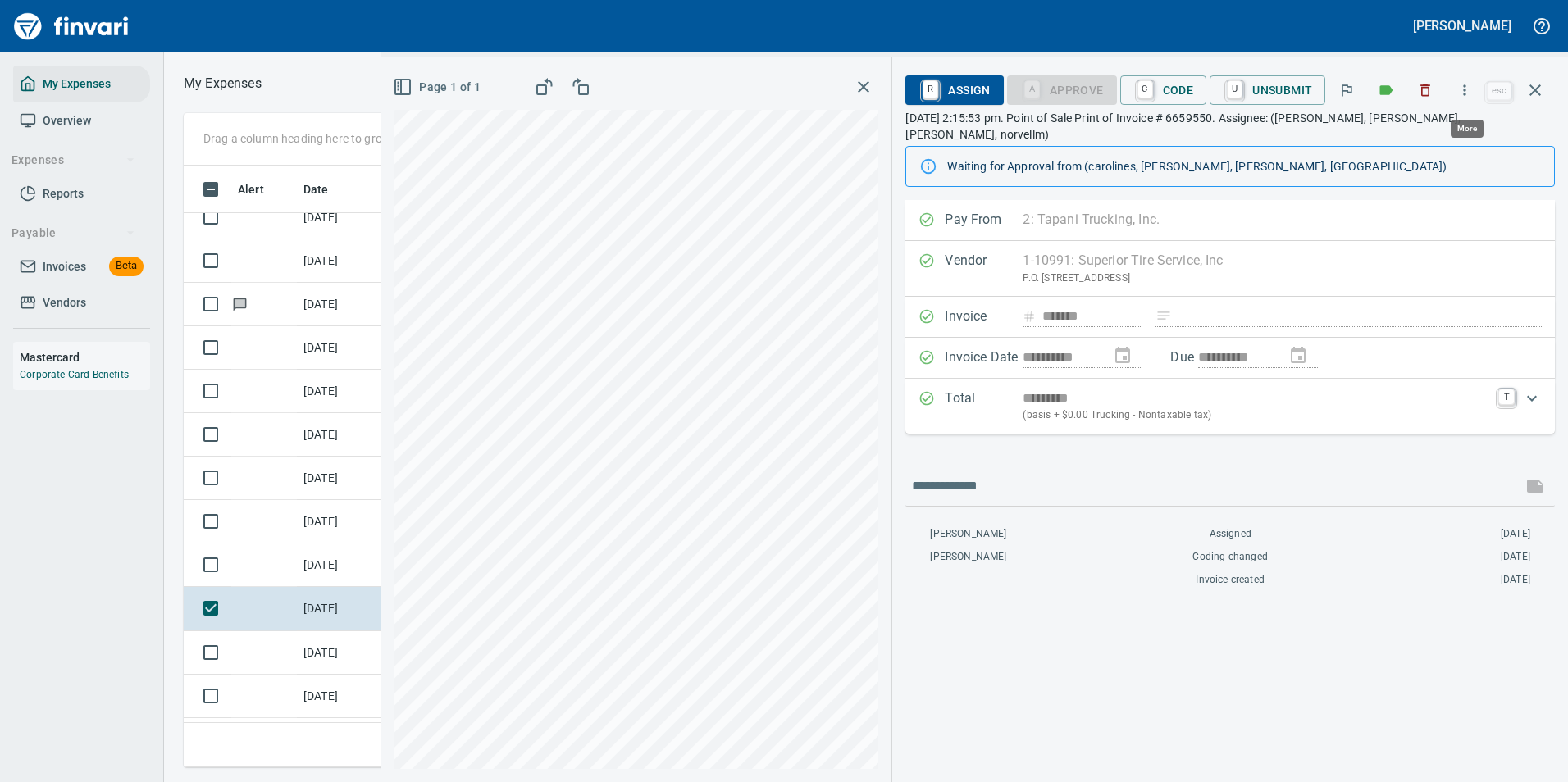
scroll to position [577, 930]
click at [1466, 78] on button "button" at bounding box center [1465, 90] width 36 height 36
click at [1417, 130] on span "Download" at bounding box center [1462, 138] width 158 height 20
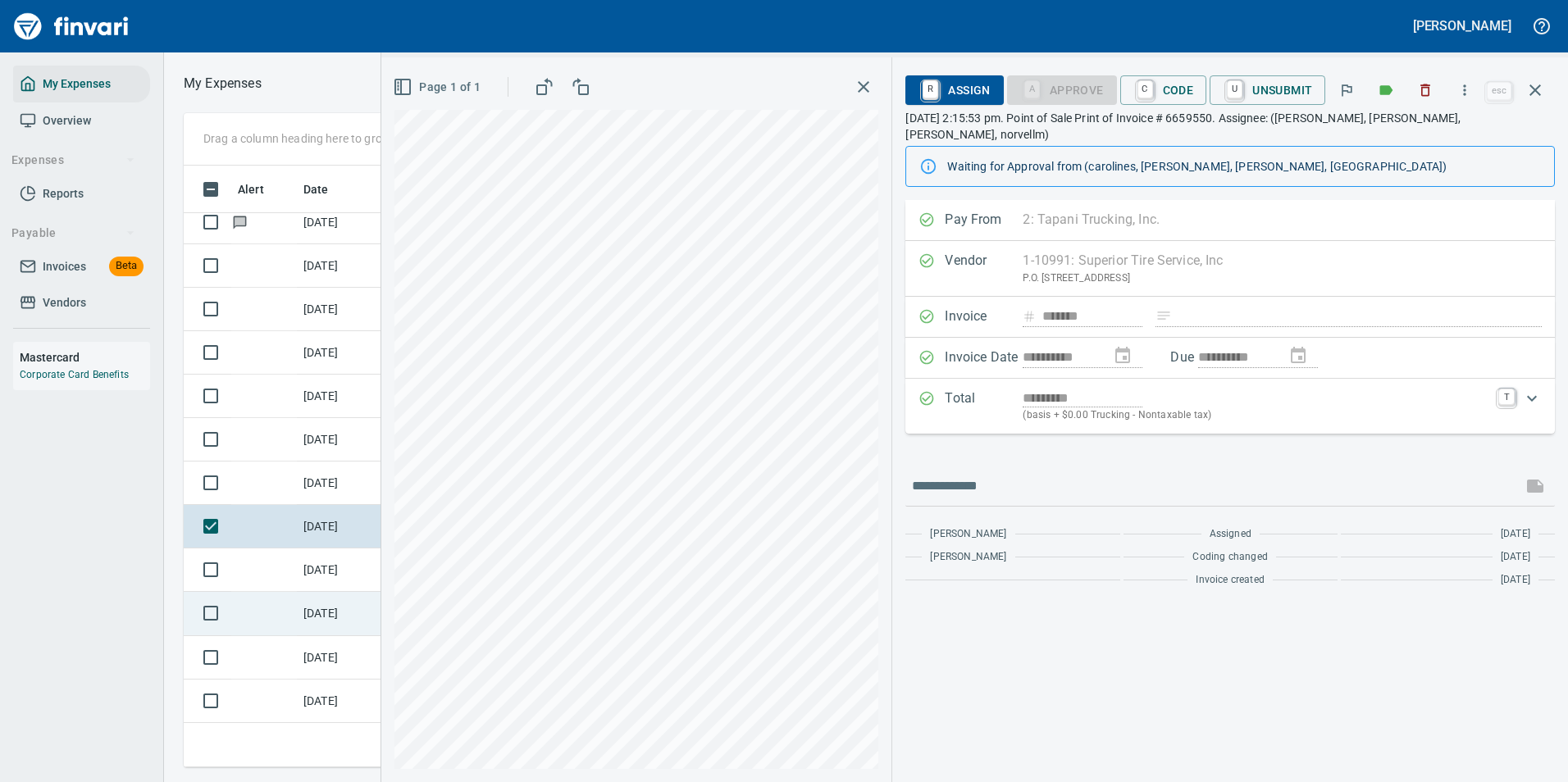
click at [333, 605] on td "[DATE]" at bounding box center [338, 613] width 82 height 44
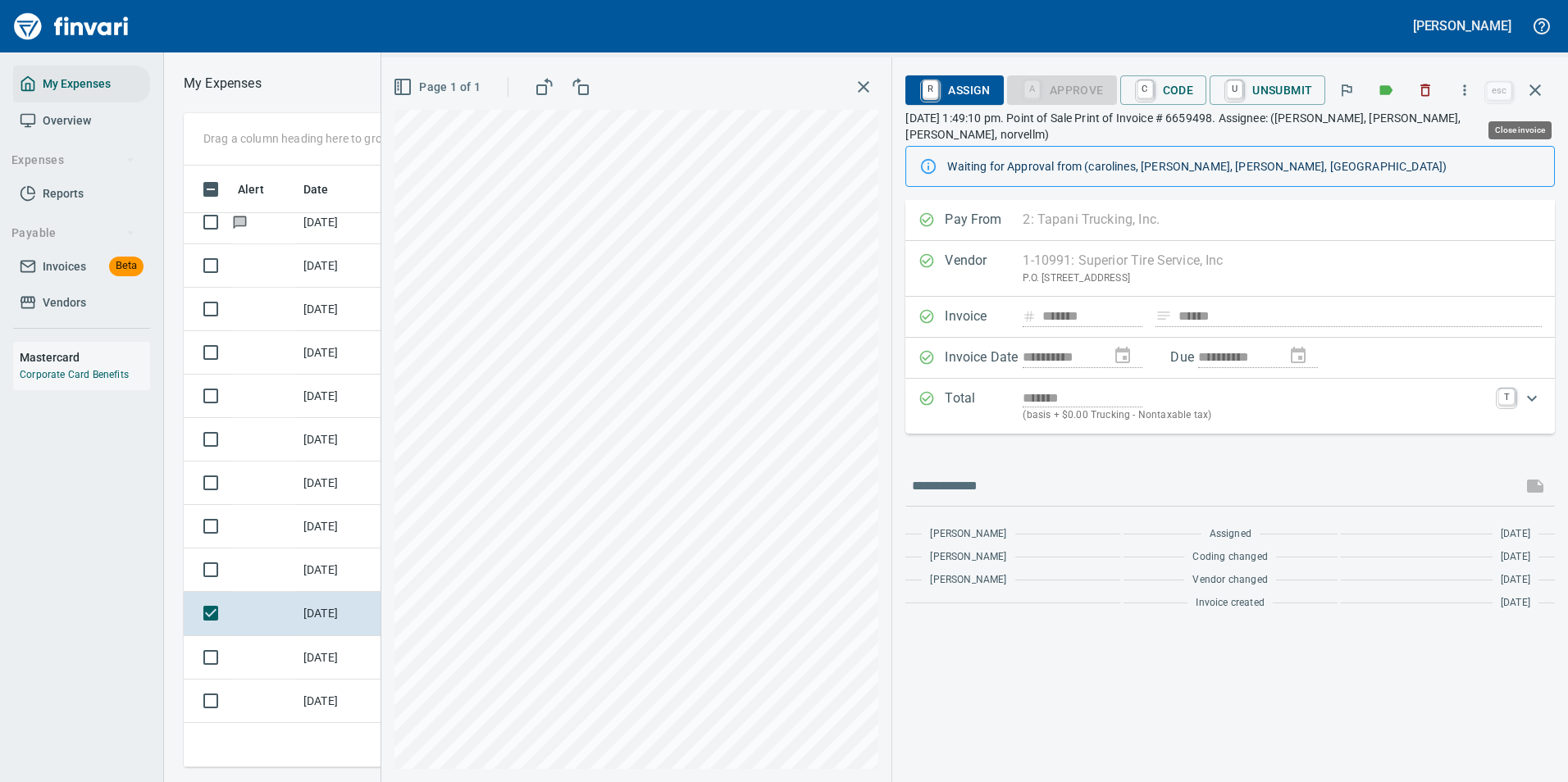
scroll to position [577, 930]
click at [1471, 92] on icon "button" at bounding box center [1465, 90] width 17 height 16
click at [1387, 142] on span "Download" at bounding box center [1462, 138] width 158 height 20
click at [297, 665] on td "[DATE]" at bounding box center [338, 657] width 82 height 44
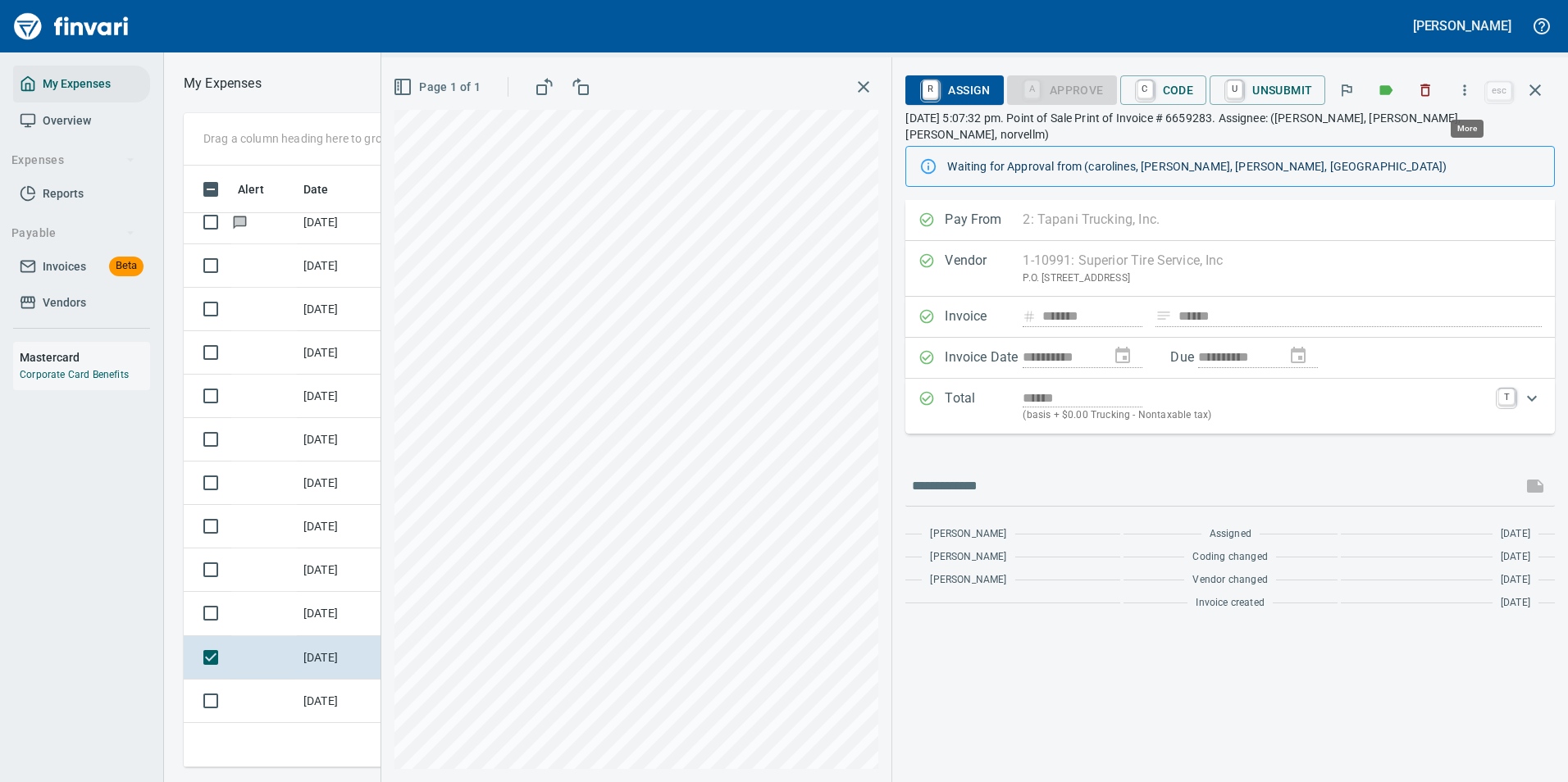
scroll to position [577, 930]
click at [1459, 92] on icon "button" at bounding box center [1465, 90] width 17 height 16
click at [1378, 130] on div at bounding box center [1370, 138] width 26 height 20
click at [1145, 729] on div "**********" at bounding box center [1230, 490] width 676 height 582
click at [1174, 89] on span "C Code" at bounding box center [1164, 90] width 61 height 28
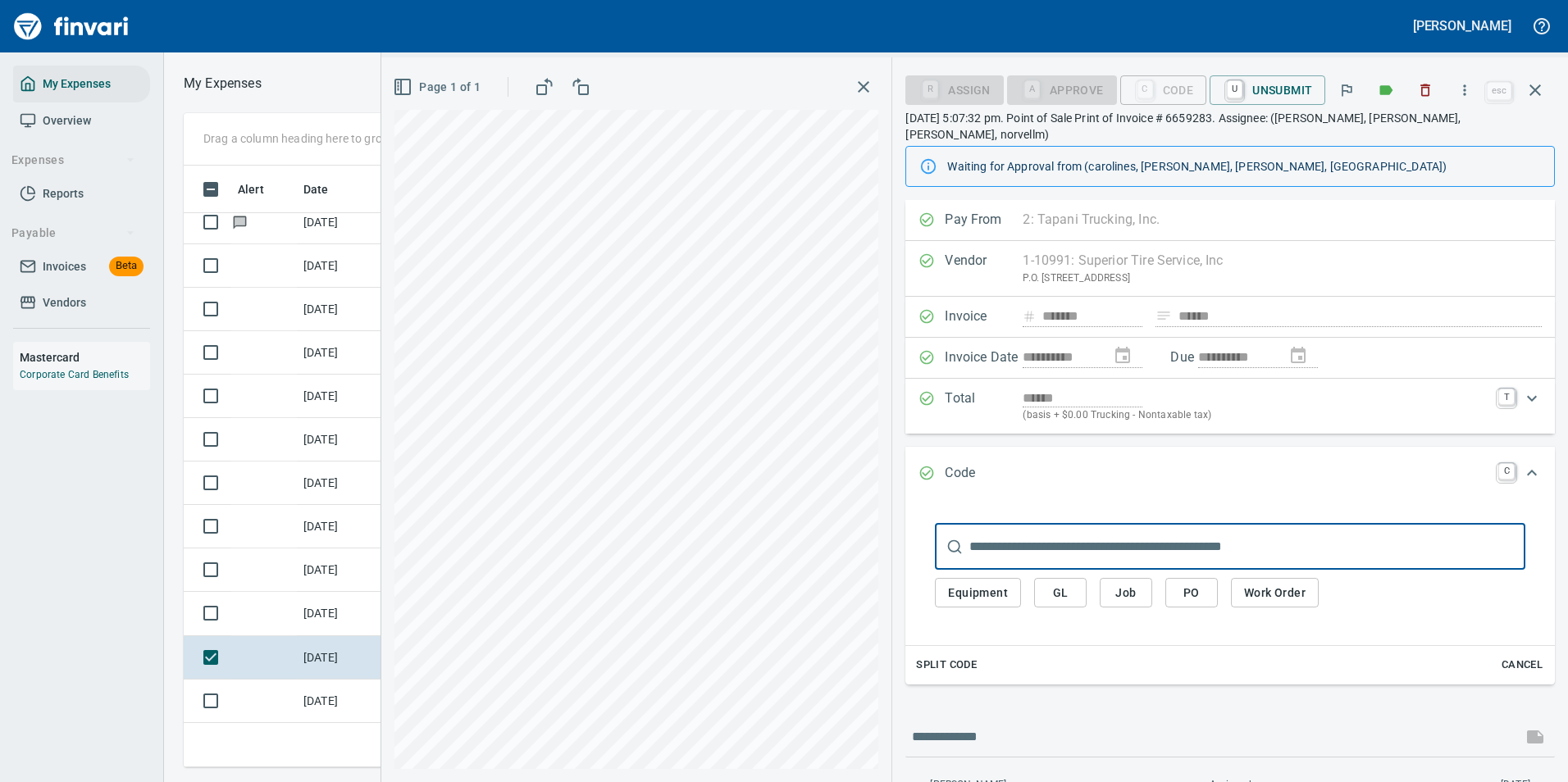
drag, startPoint x: 1295, startPoint y: 572, endPoint x: 1280, endPoint y: 573, distance: 15.0
click at [1294, 582] on span "Work Order" at bounding box center [1274, 592] width 62 height 21
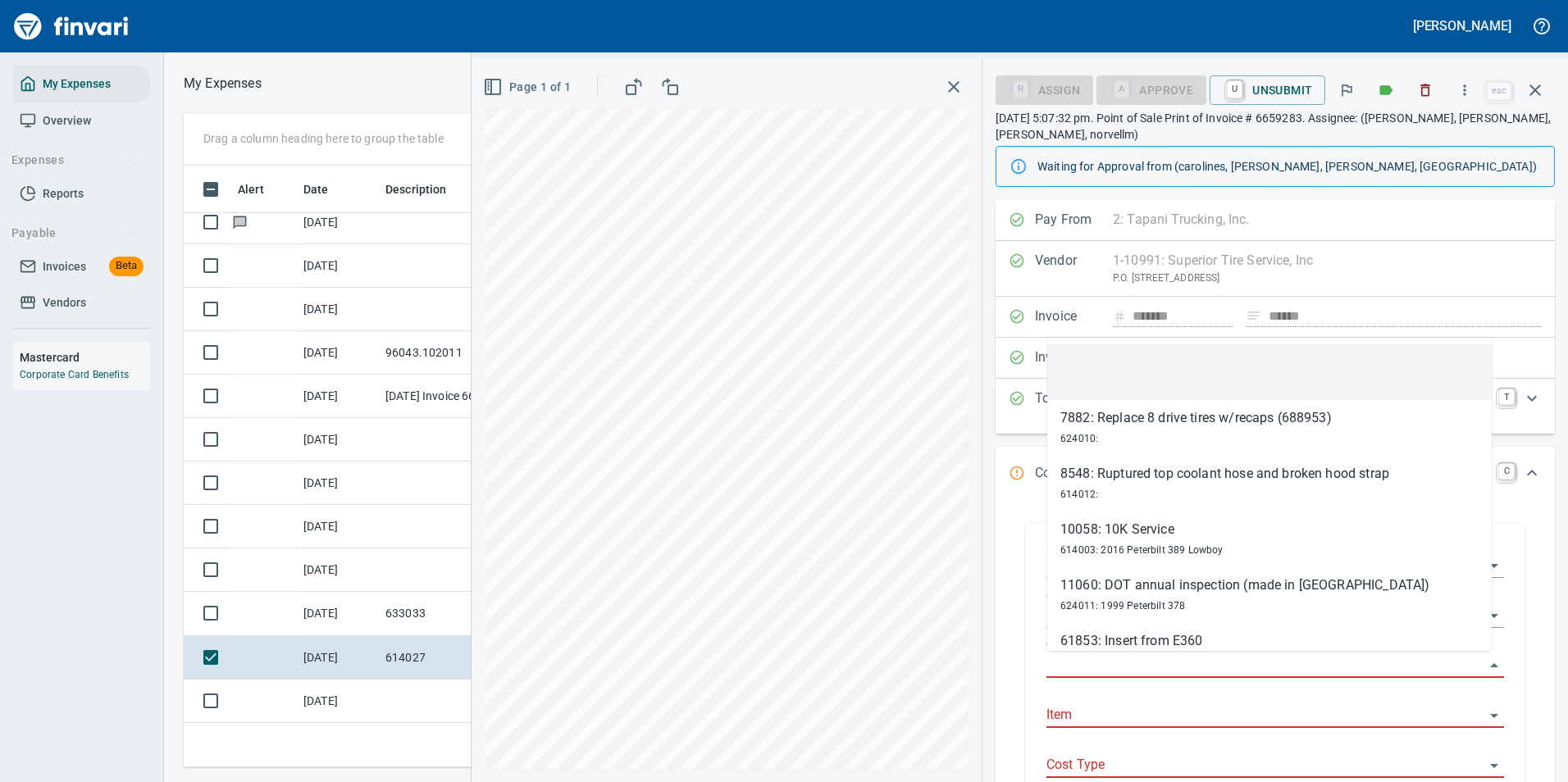
click at [1136, 662] on input "Work Order" at bounding box center [1265, 666] width 438 height 23
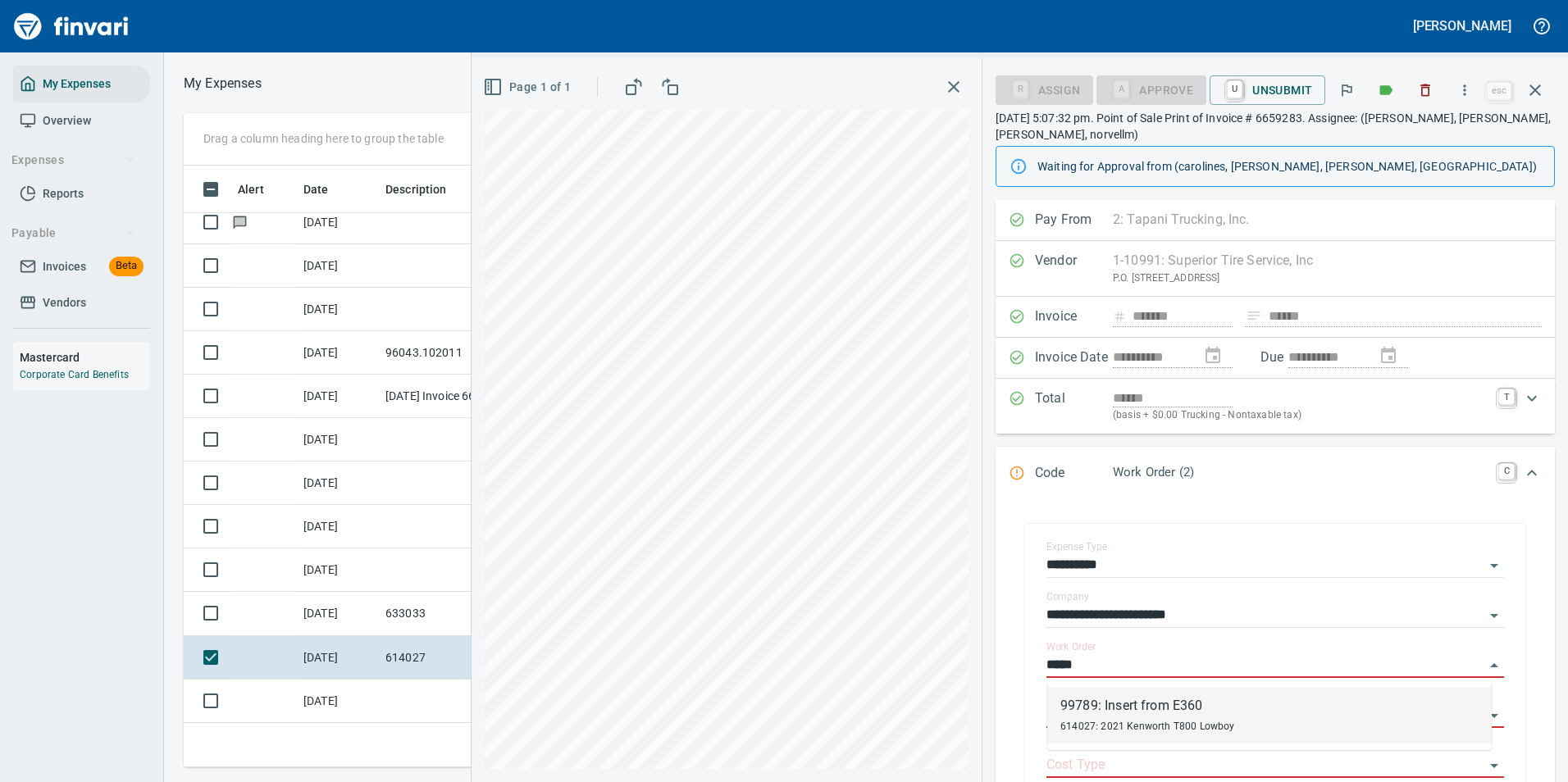
click at [1126, 713] on div "99789: Insert from E360" at bounding box center [1148, 706] width 175 height 20
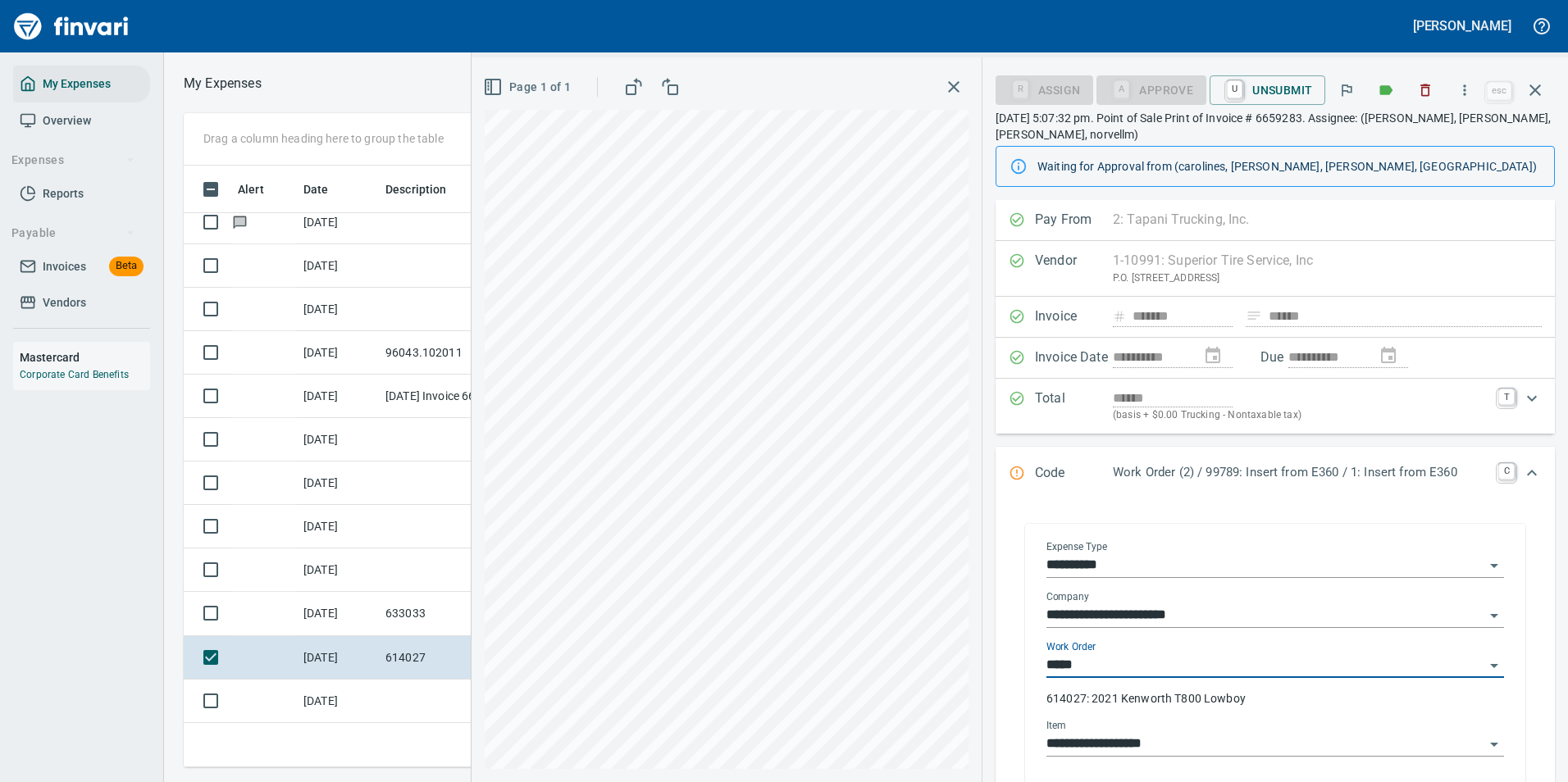
type input "**********"
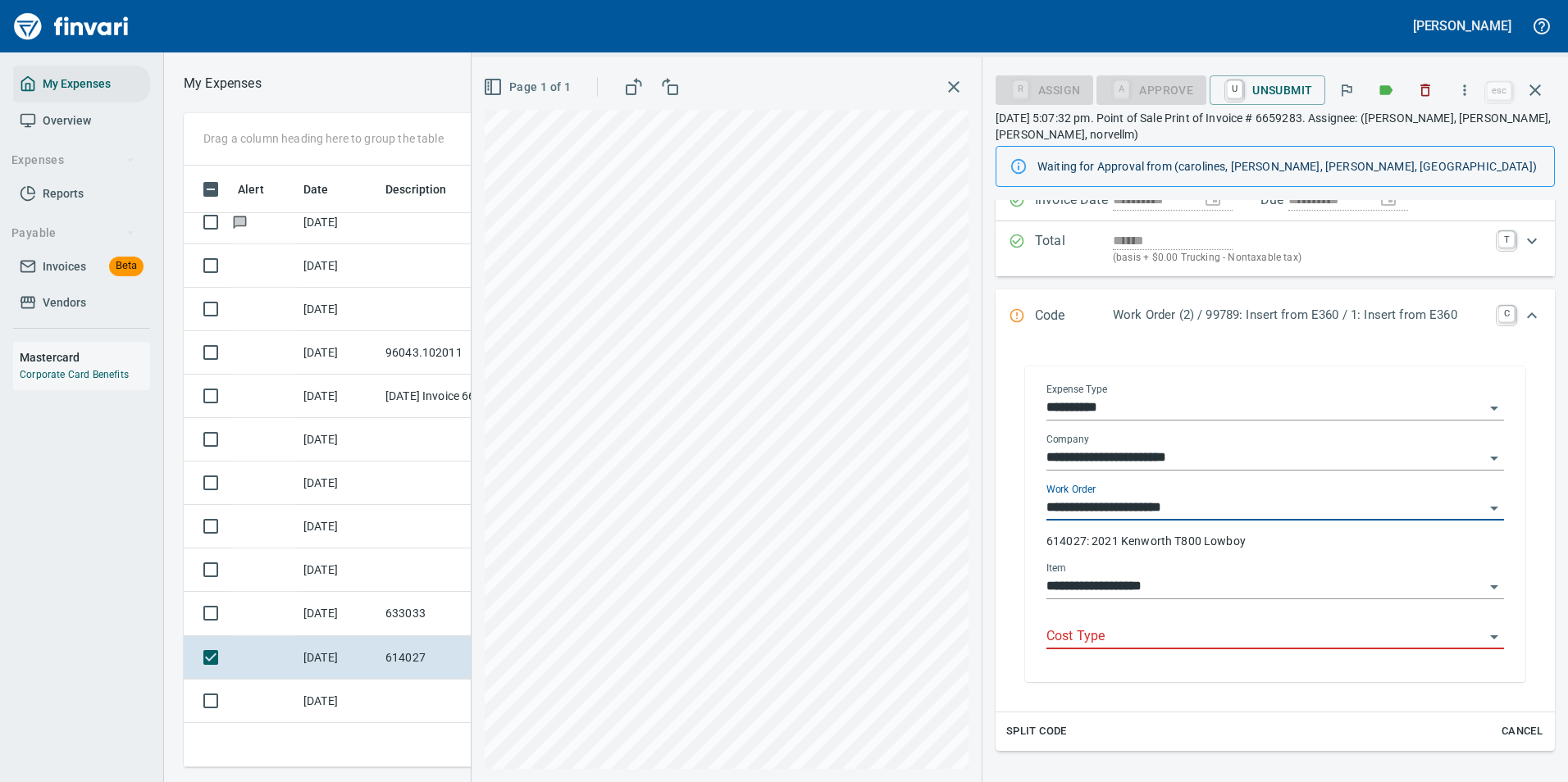
scroll to position [164, 0]
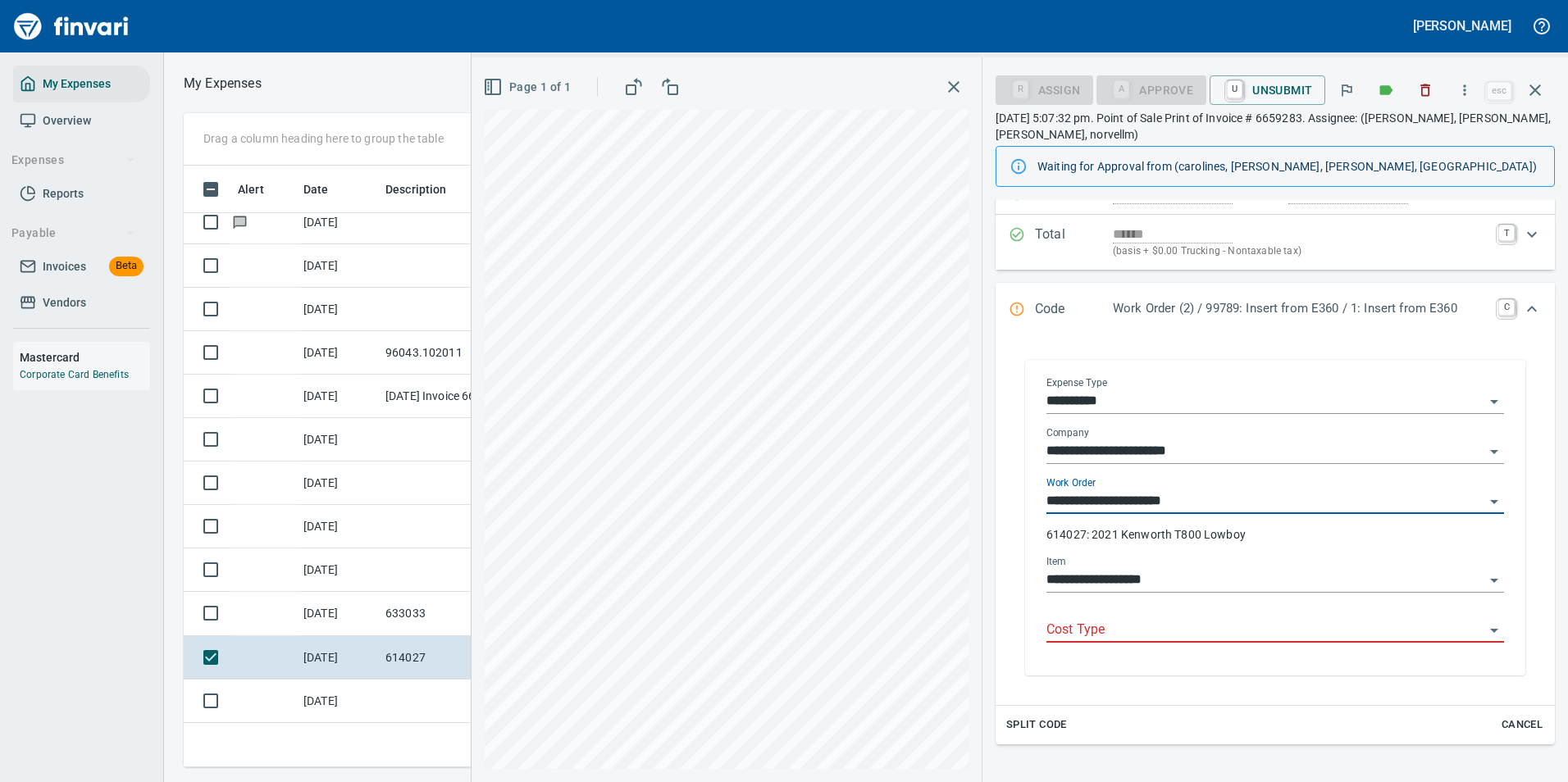
type input "**********"
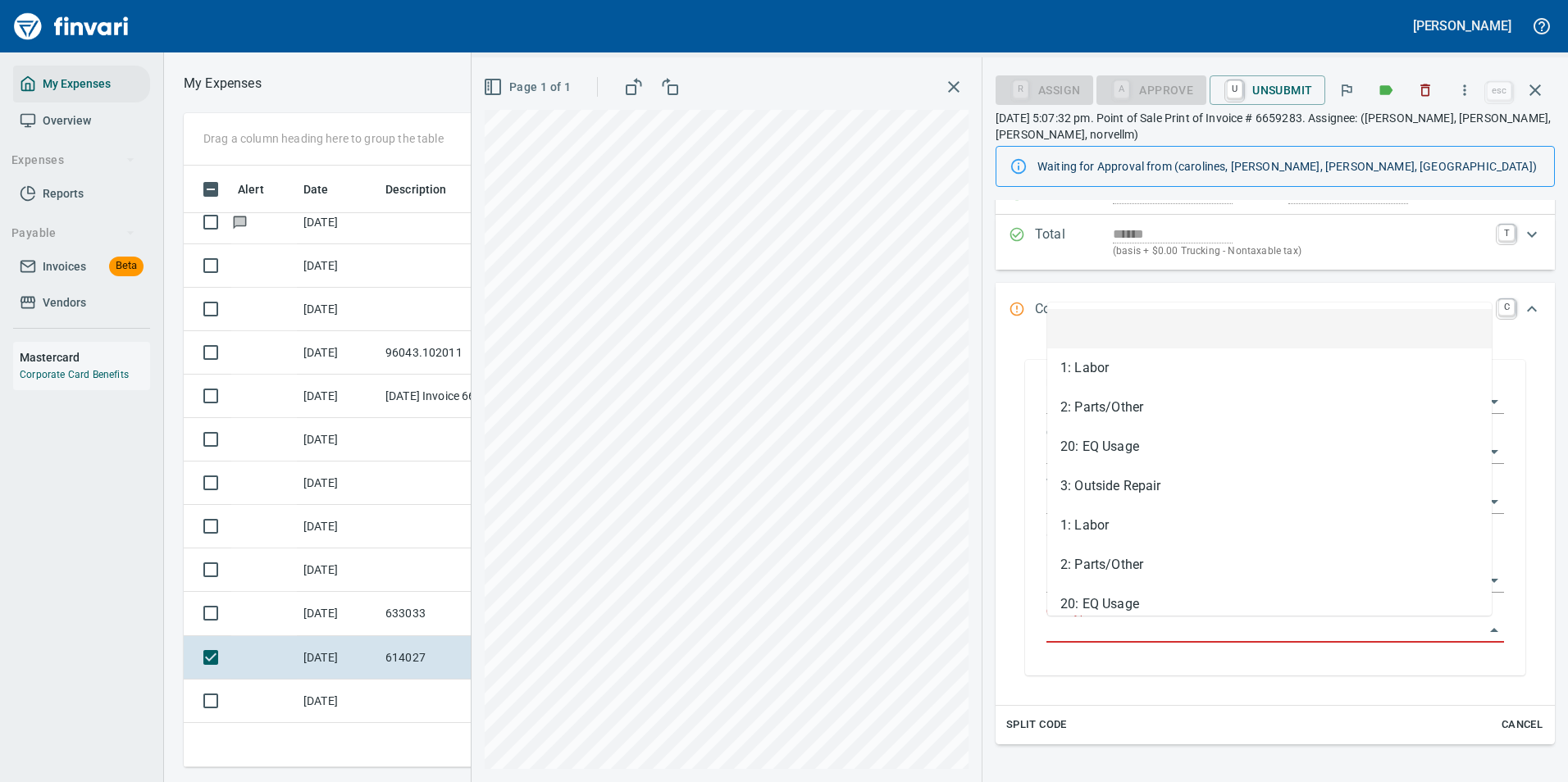
click at [1097, 637] on input "Cost Type" at bounding box center [1265, 630] width 438 height 23
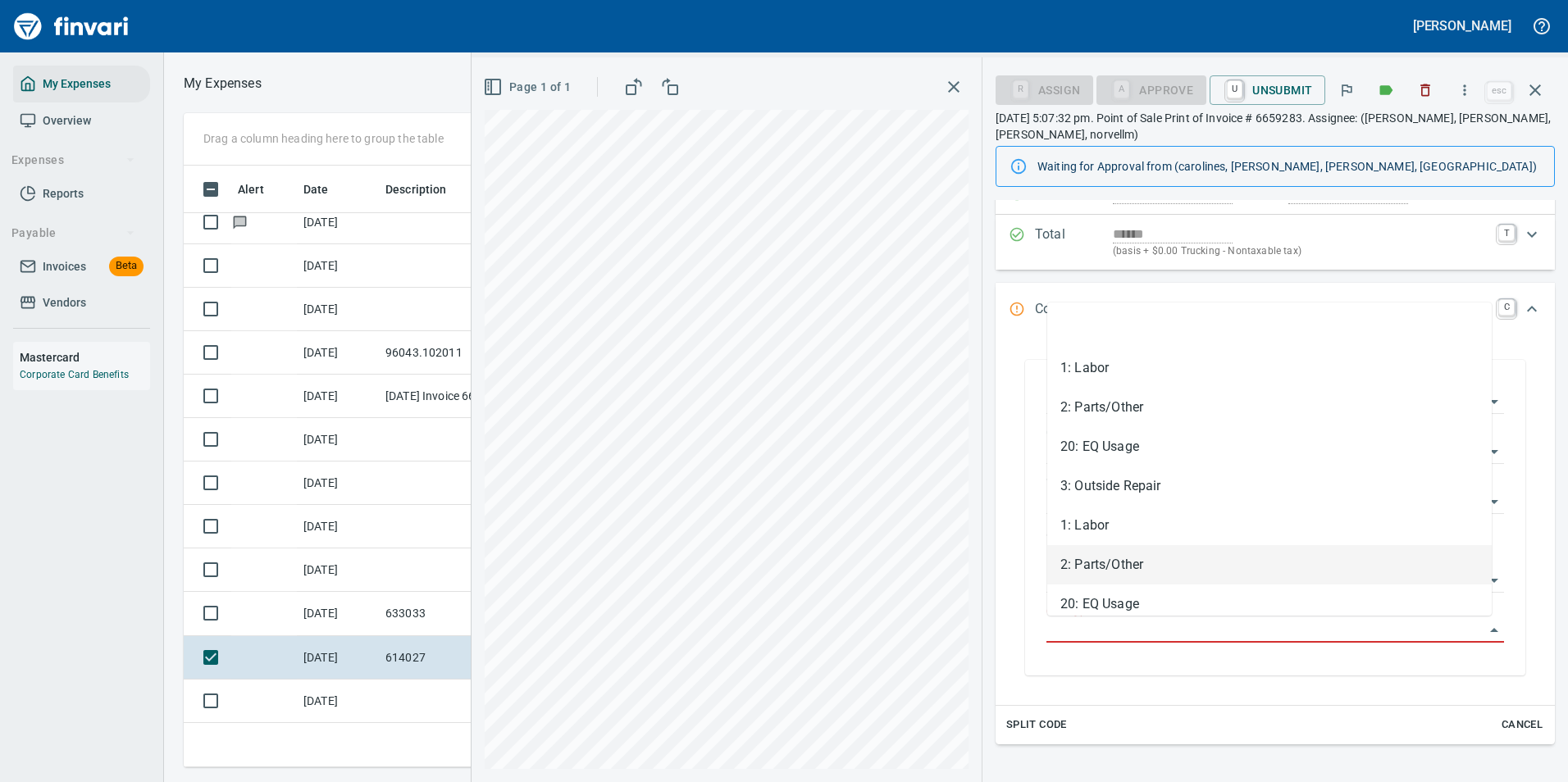
click at [1103, 555] on li "2: Parts/Other" at bounding box center [1269, 565] width 445 height 40
type input "**********"
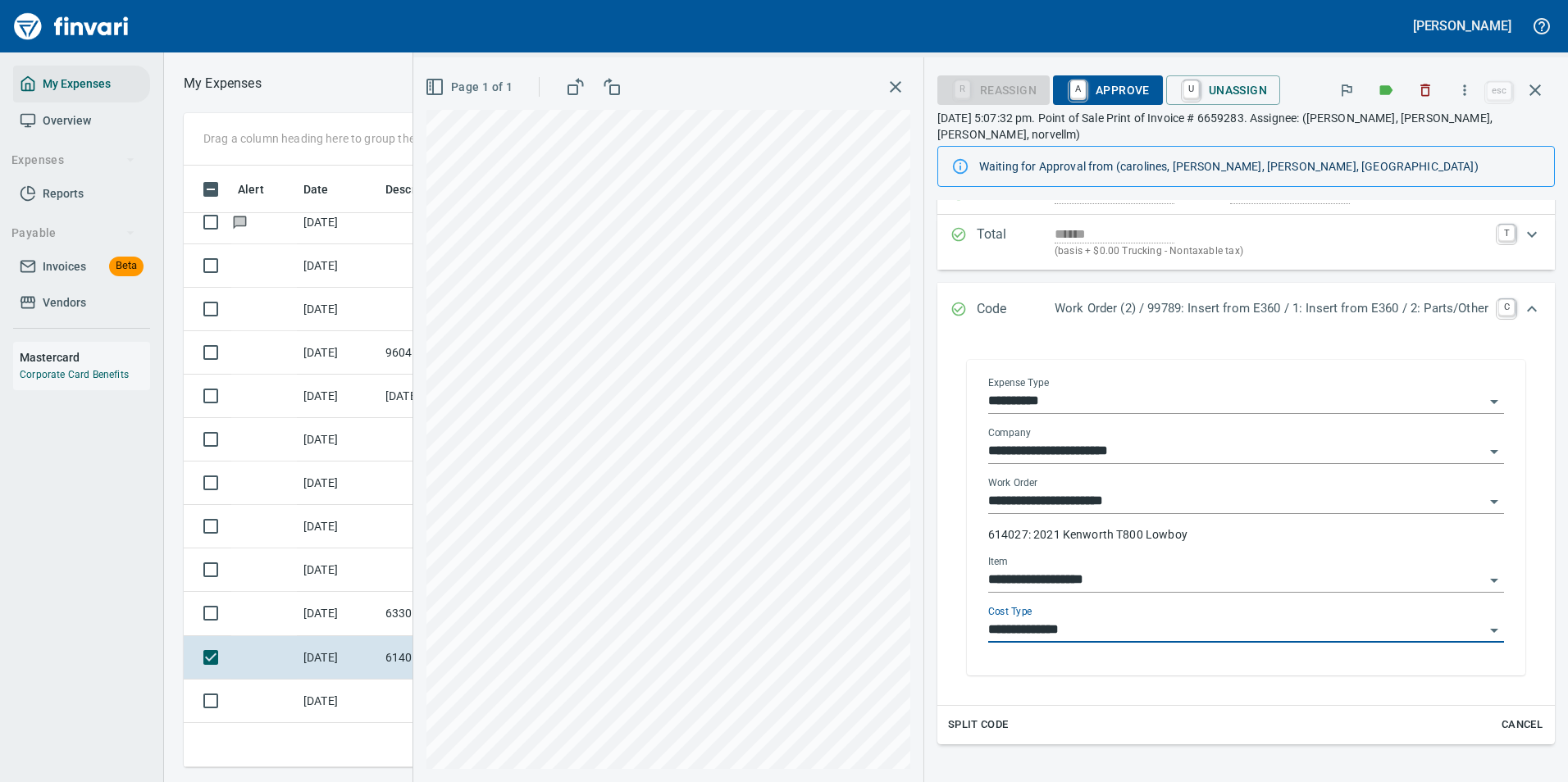
scroll to position [0, 0]
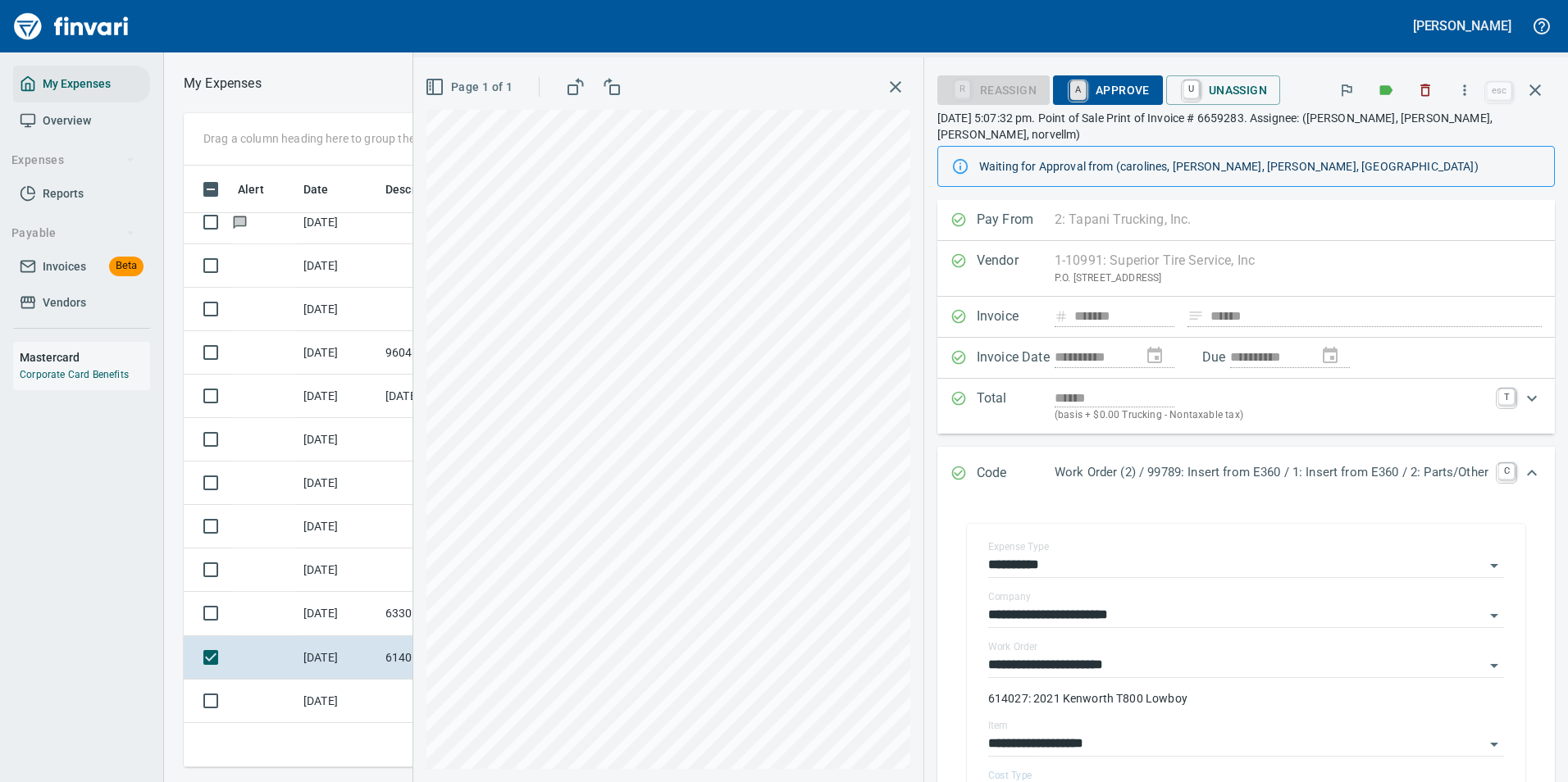
click at [1071, 82] on link "A" at bounding box center [1078, 90] width 16 height 18
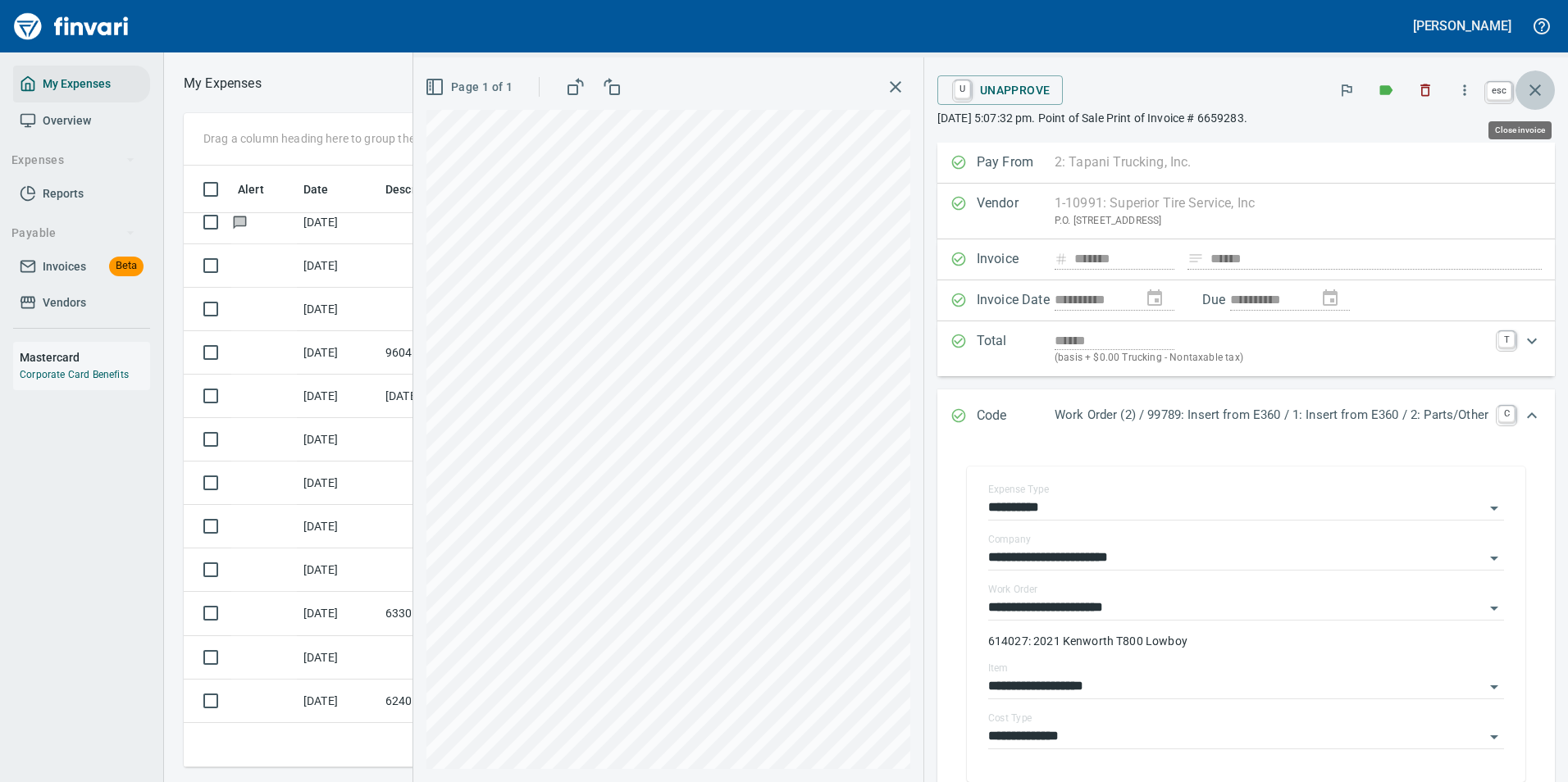
click at [1533, 96] on icon "button" at bounding box center [1535, 90] width 20 height 20
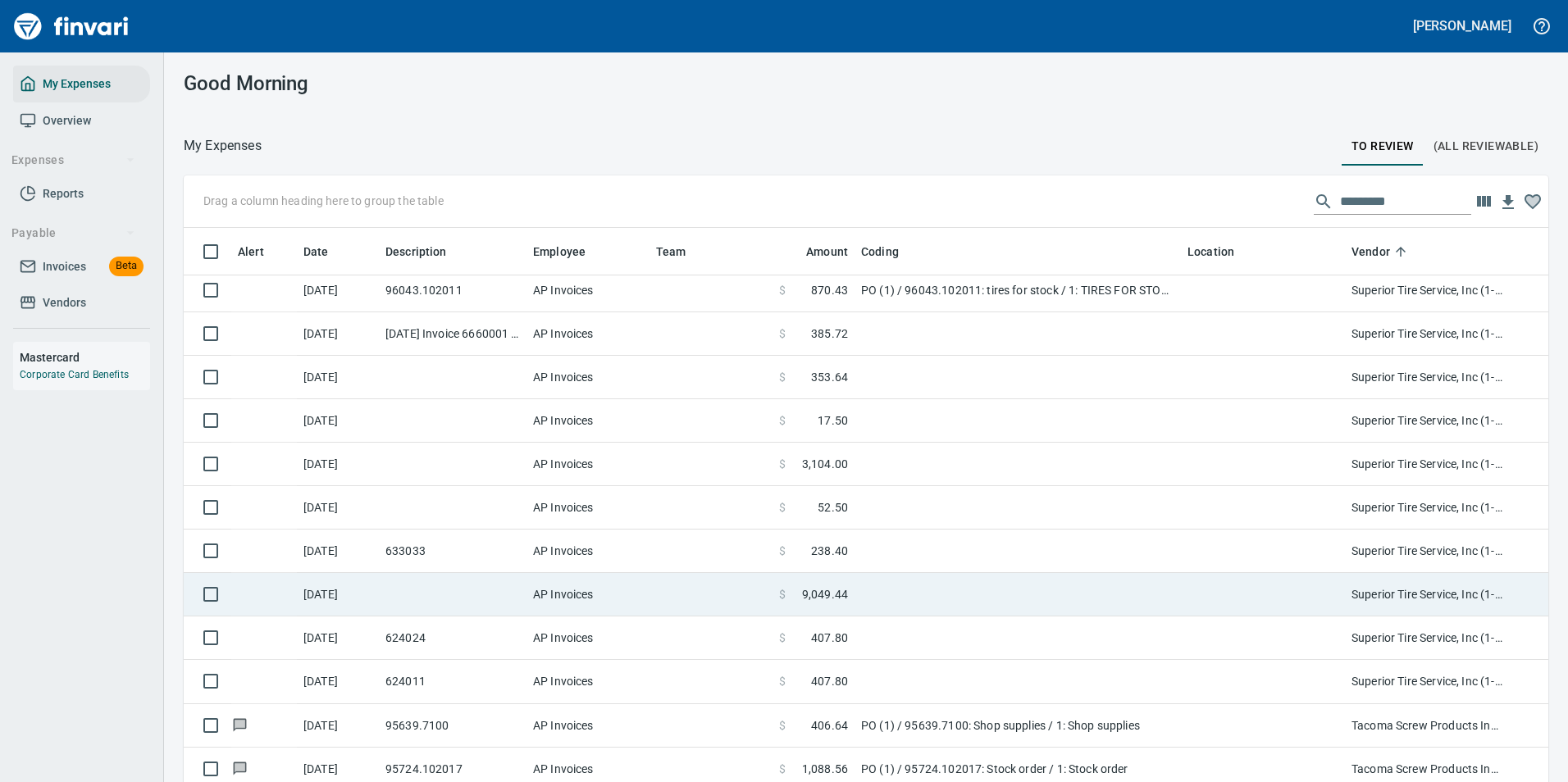
scroll to position [8606, 0]
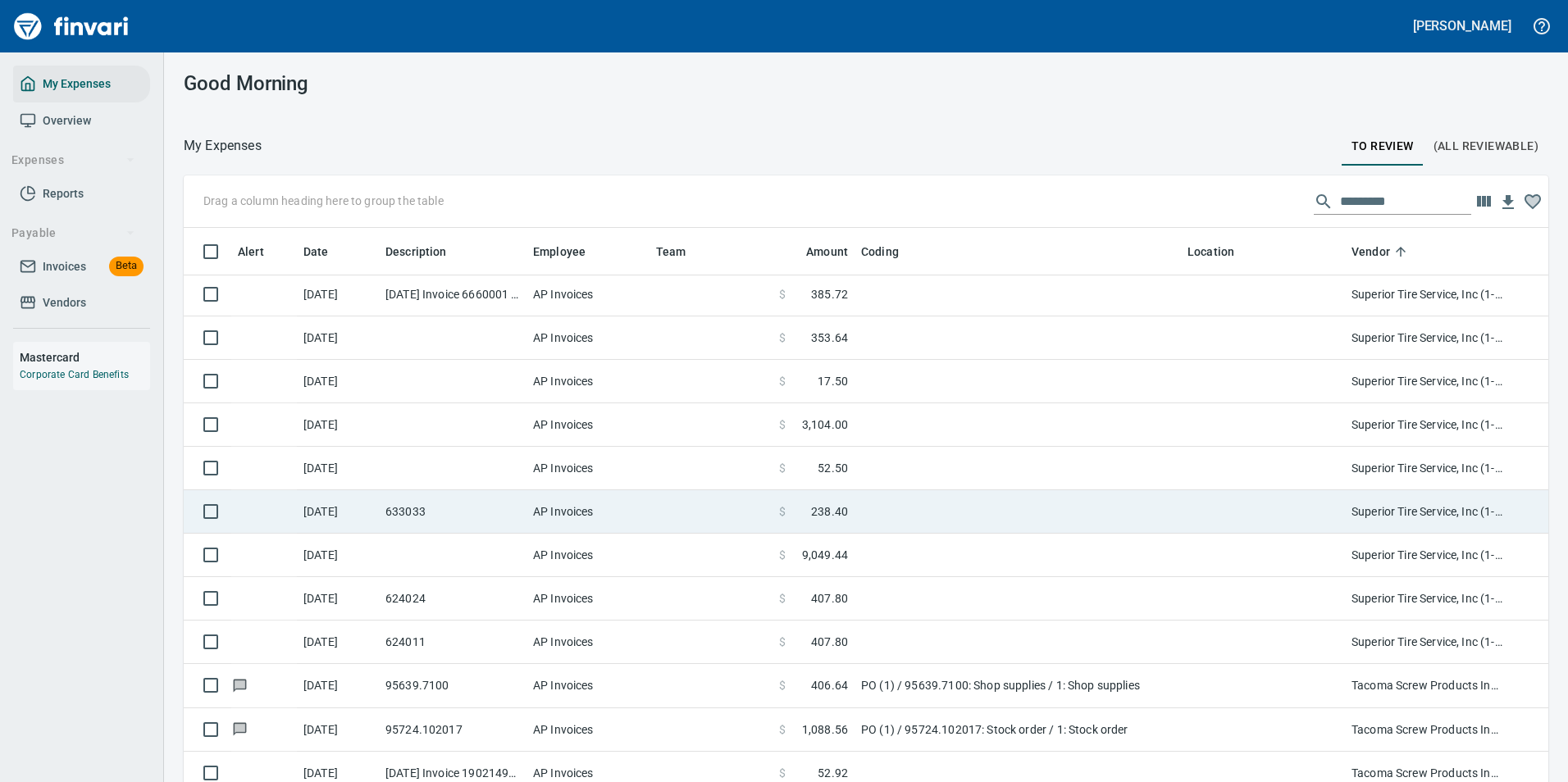
click at [928, 514] on td at bounding box center [1017, 511] width 326 height 44
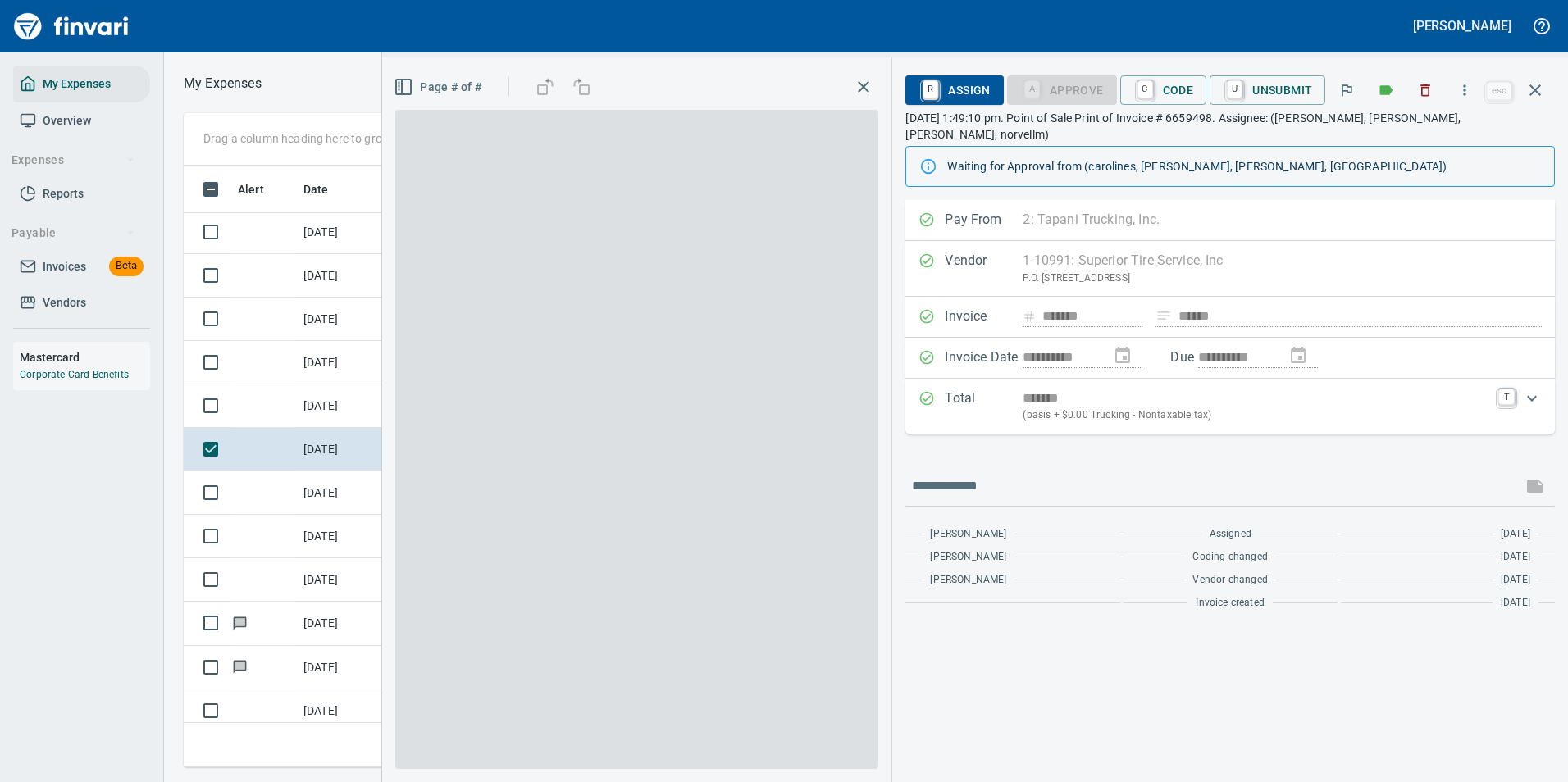
scroll to position [577, 930]
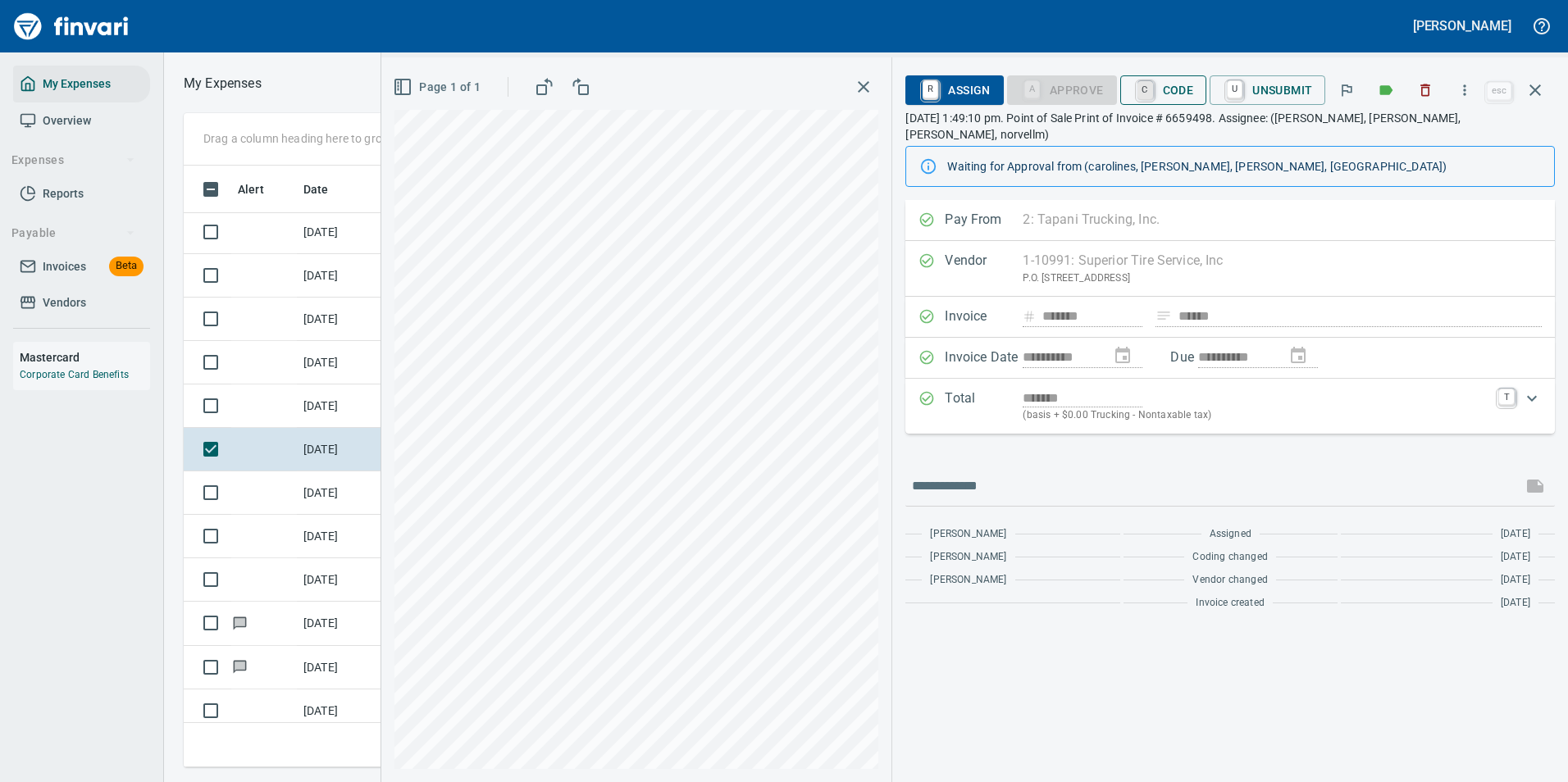
click at [1153, 92] on link "C" at bounding box center [1145, 90] width 16 height 18
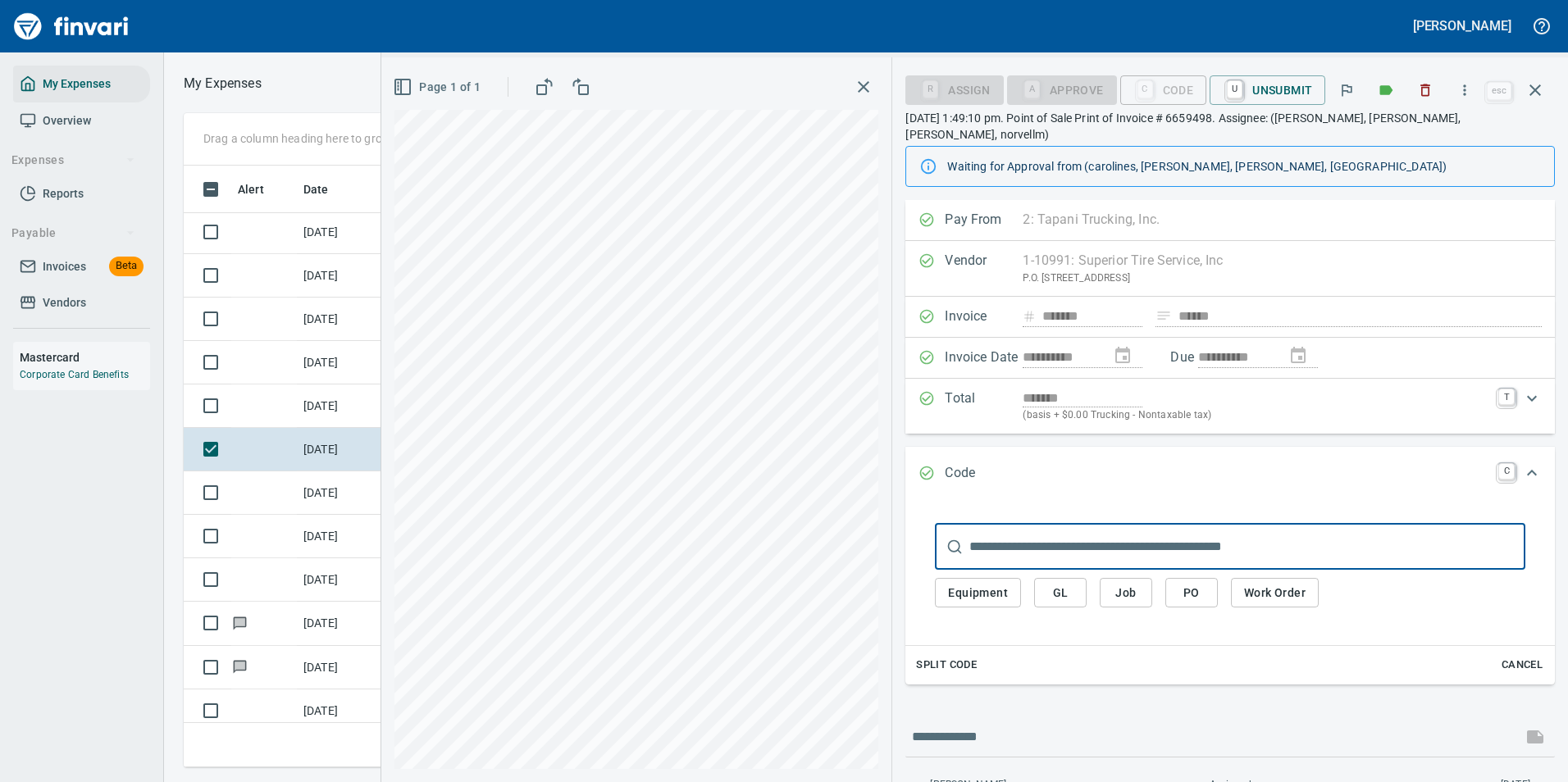
click at [1260, 582] on span "Work Order" at bounding box center [1274, 592] width 62 height 21
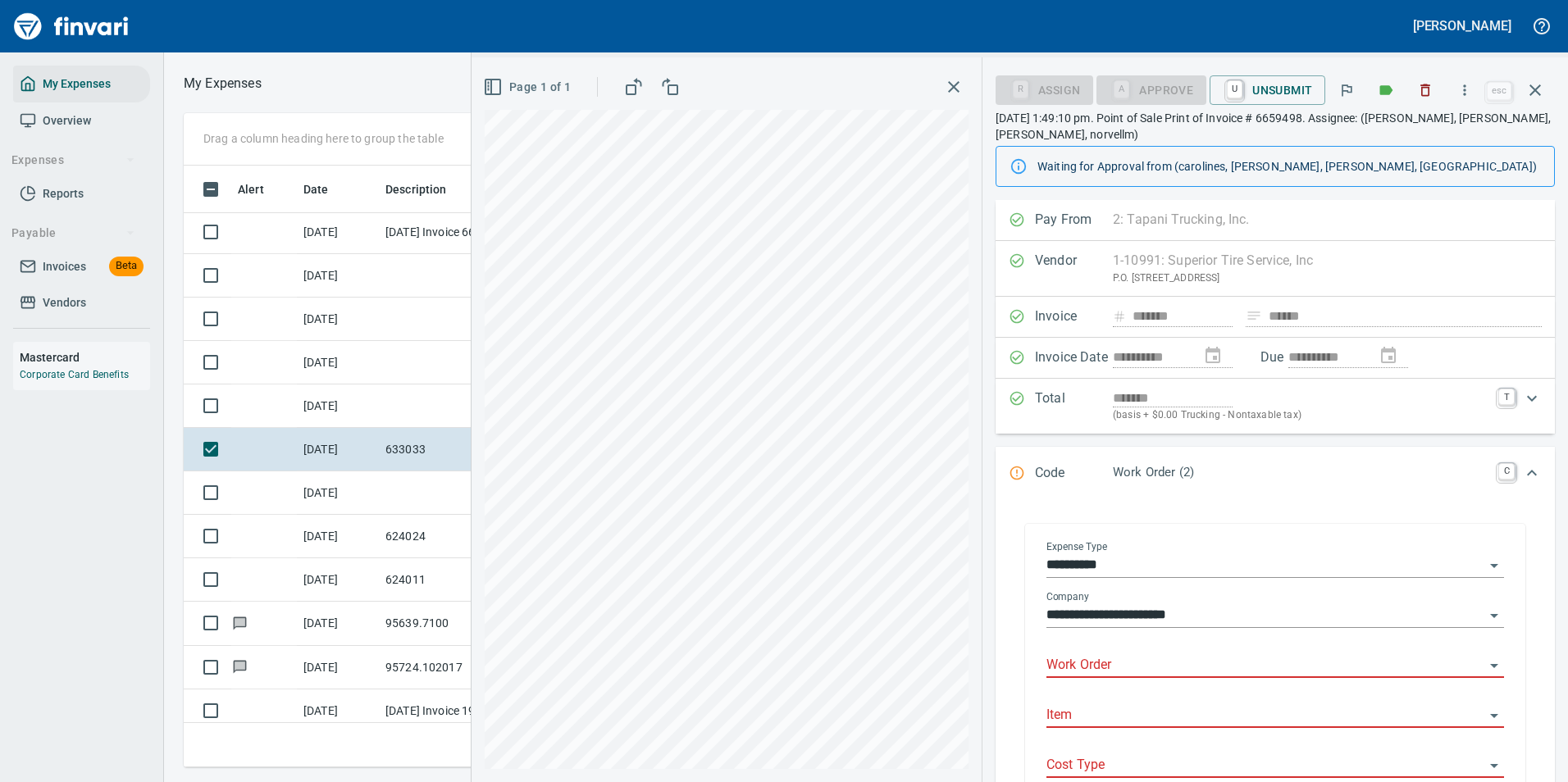
click at [1063, 664] on input "Work Order" at bounding box center [1265, 666] width 438 height 23
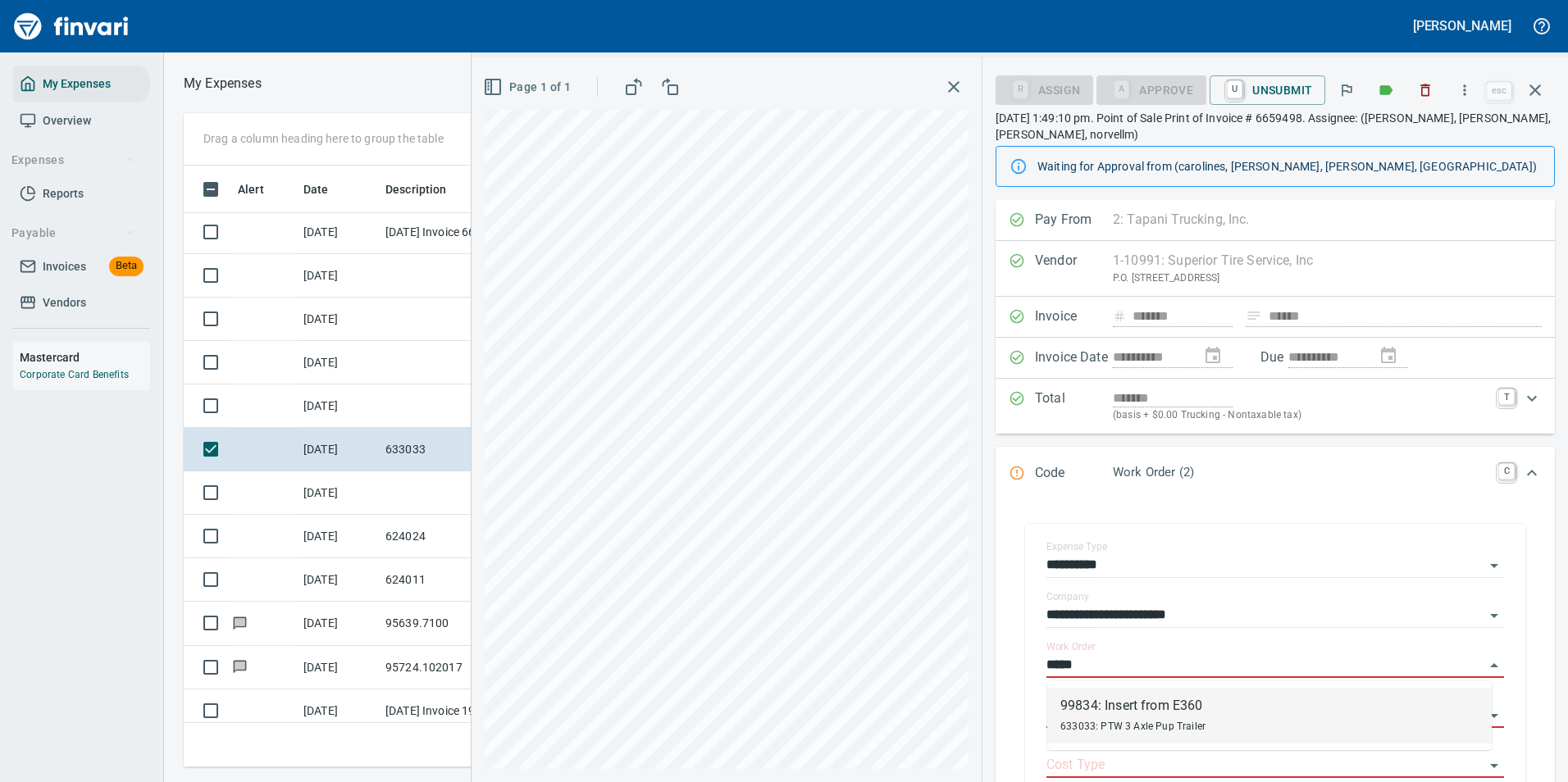
click at [1080, 697] on div "99834: Insert from E360" at bounding box center [1133, 706] width 145 height 20
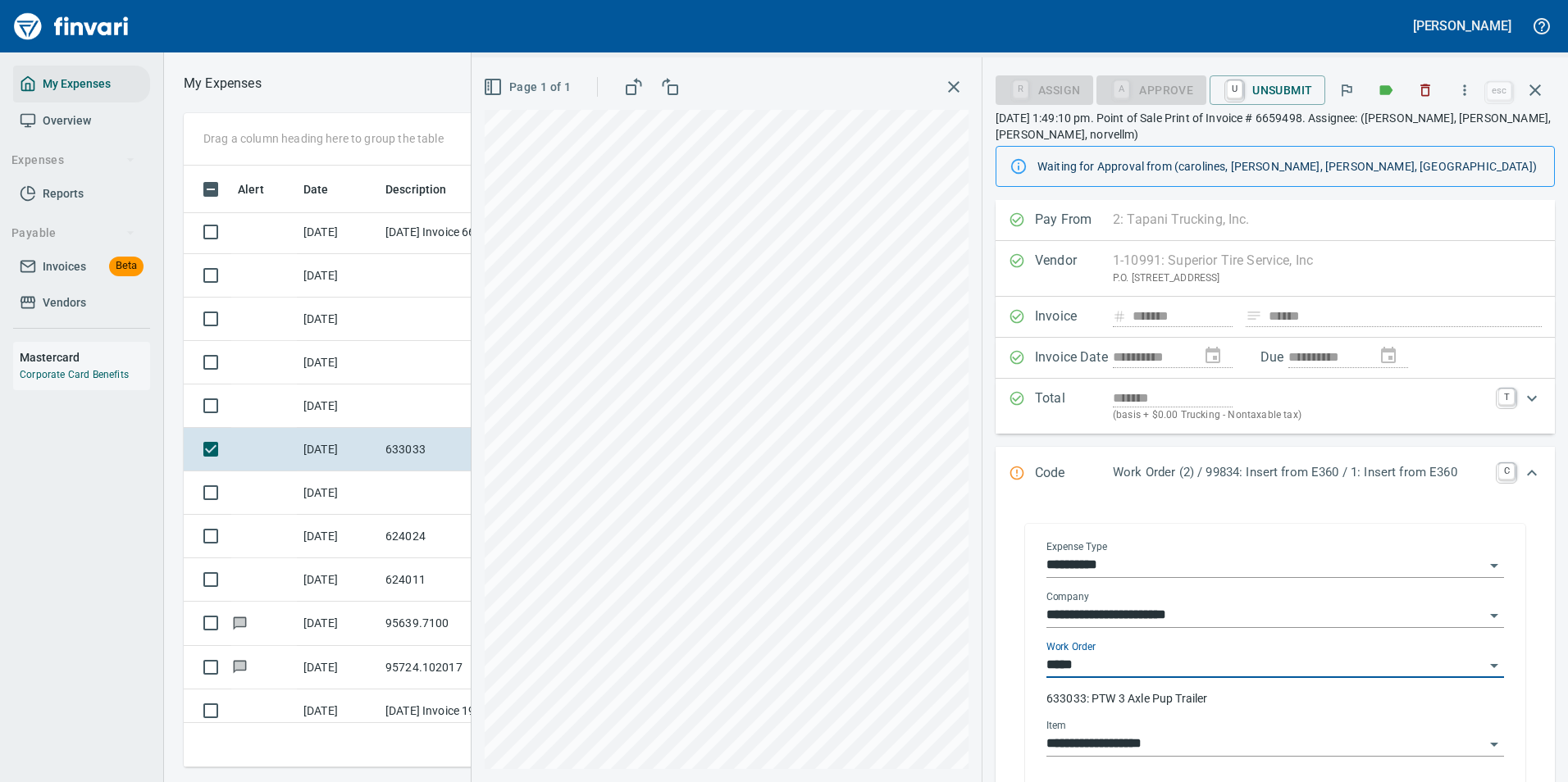
type input "**********"
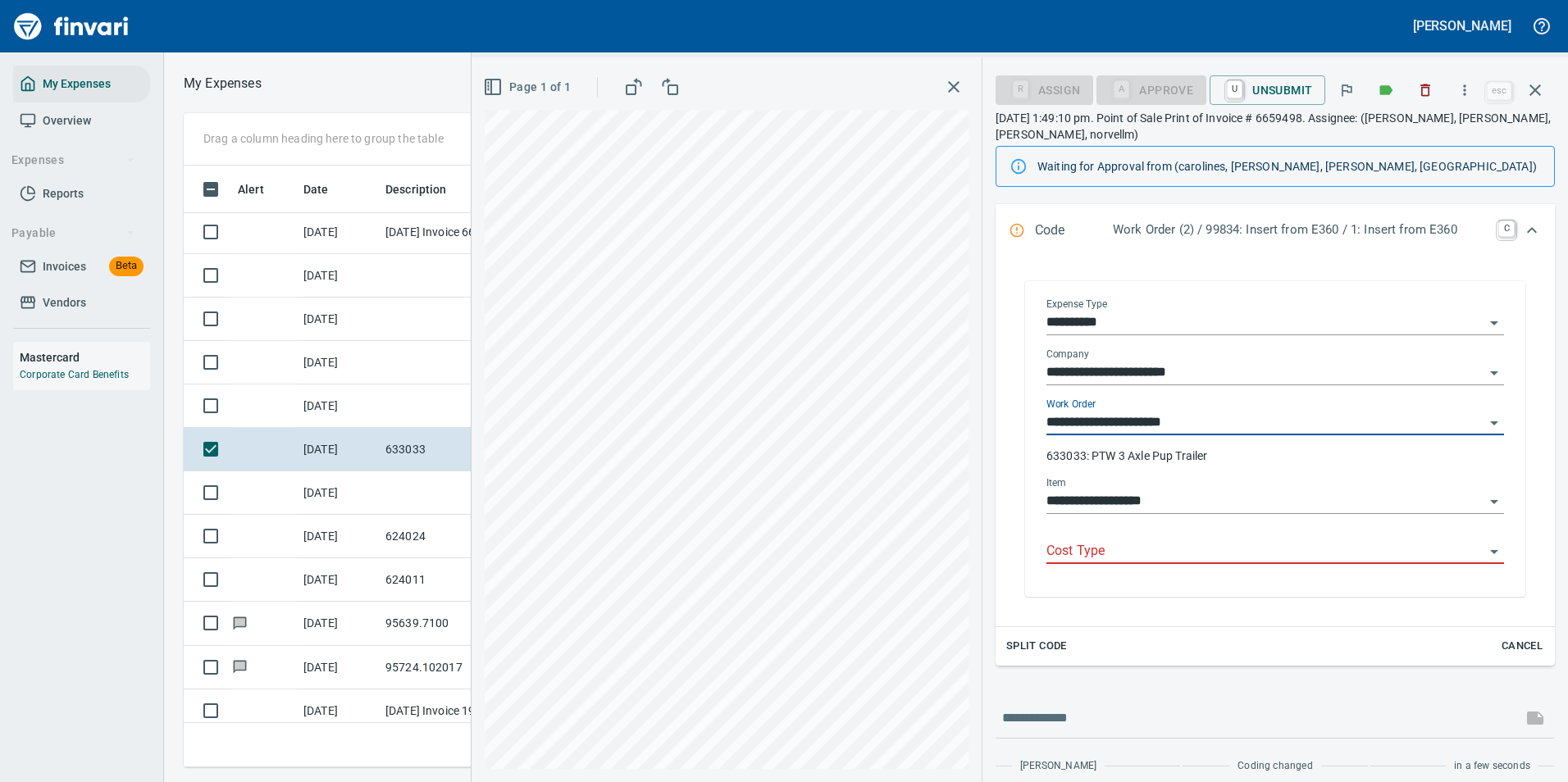
scroll to position [246, 0]
type input "**********"
click at [1113, 554] on input "Cost Type" at bounding box center [1265, 549] width 438 height 23
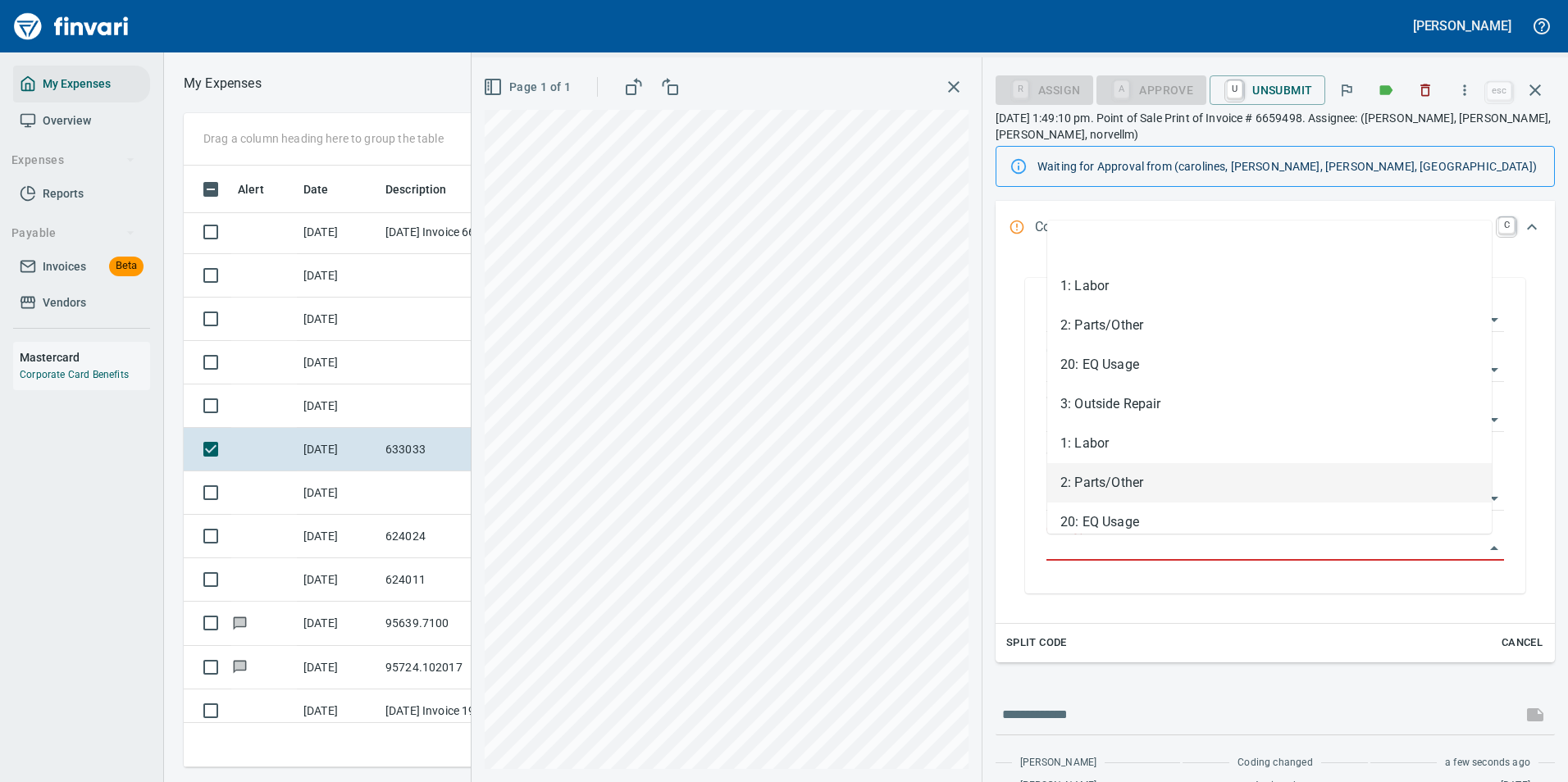
click at [1095, 485] on li "2: Parts/Other" at bounding box center [1269, 483] width 445 height 40
type input "**********"
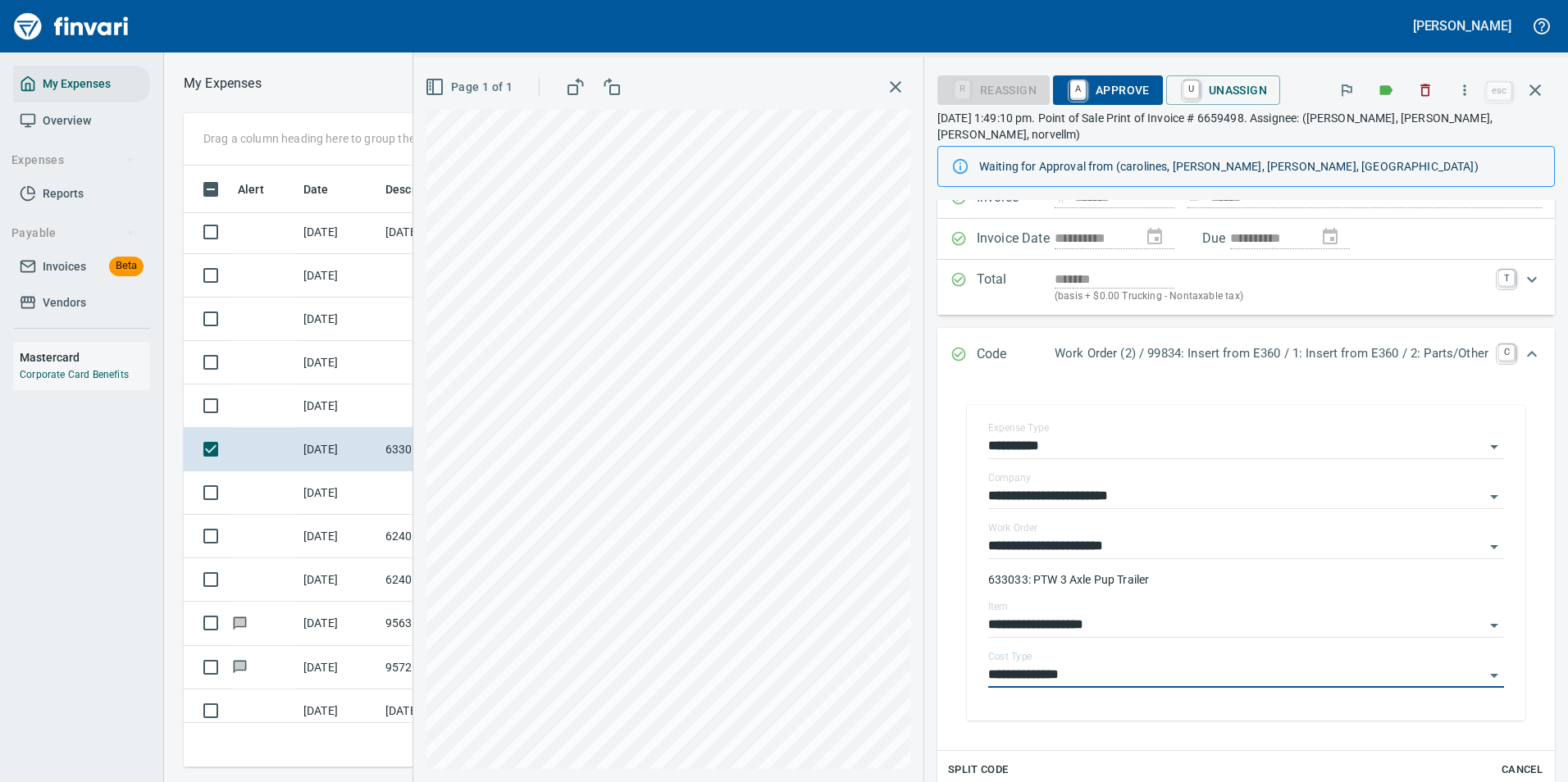
scroll to position [0, 0]
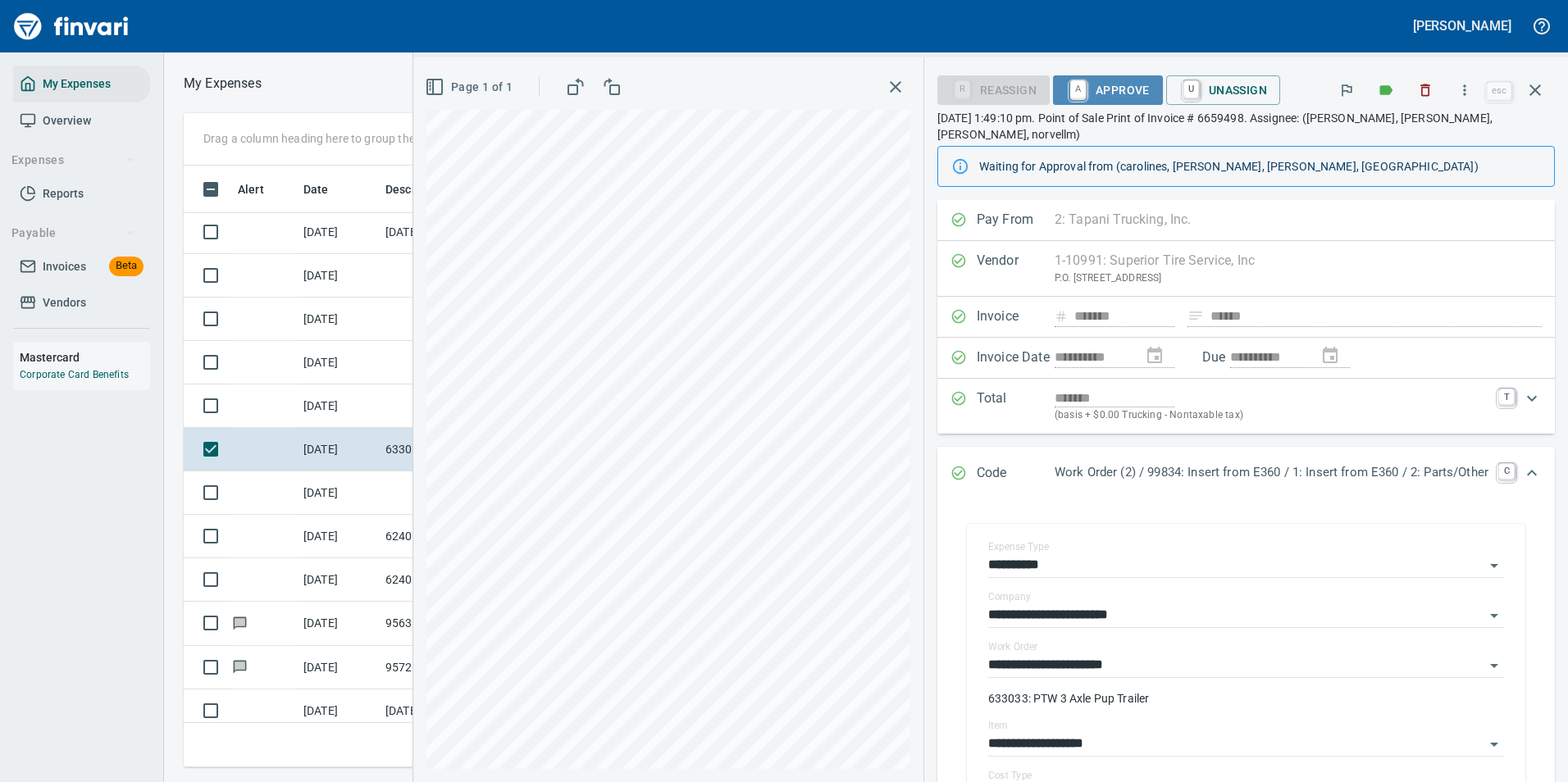
click at [1080, 87] on span "A Approve" at bounding box center [1108, 90] width 83 height 28
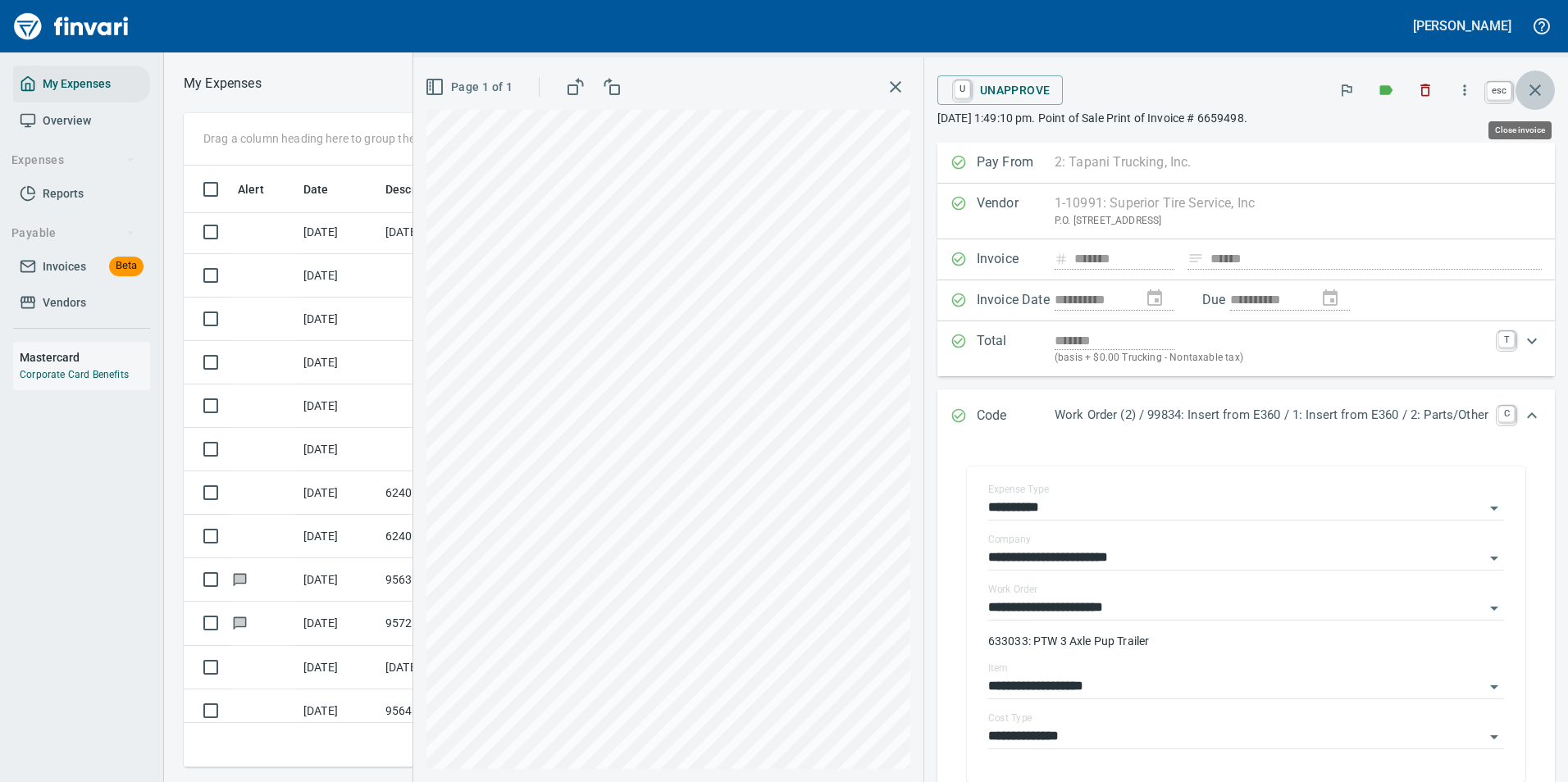
click at [1529, 91] on icon "button" at bounding box center [1535, 90] width 20 height 20
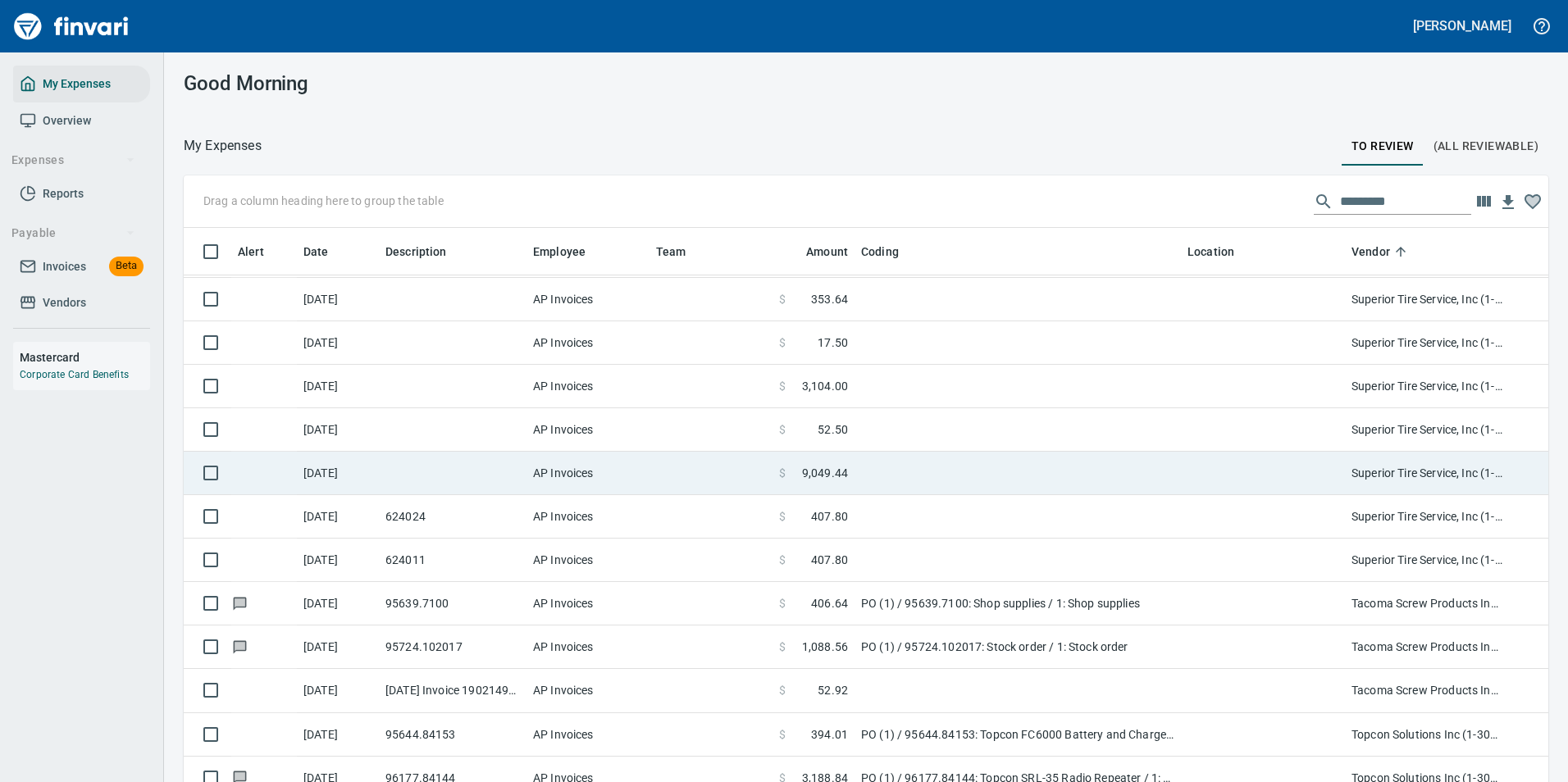
scroll to position [8606, 0]
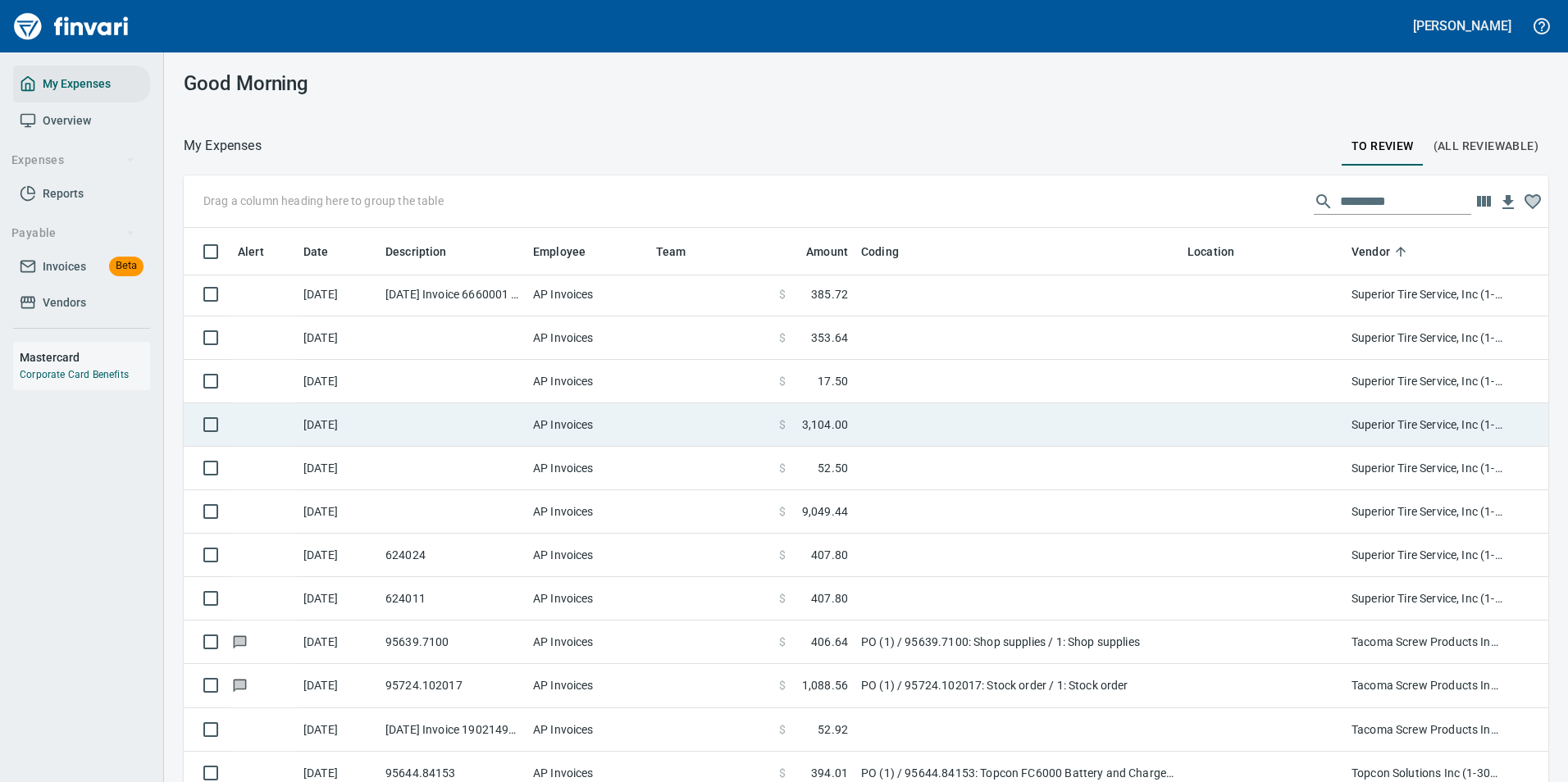
click at [849, 430] on td "$ 3,104.00" at bounding box center [813, 425] width 82 height 44
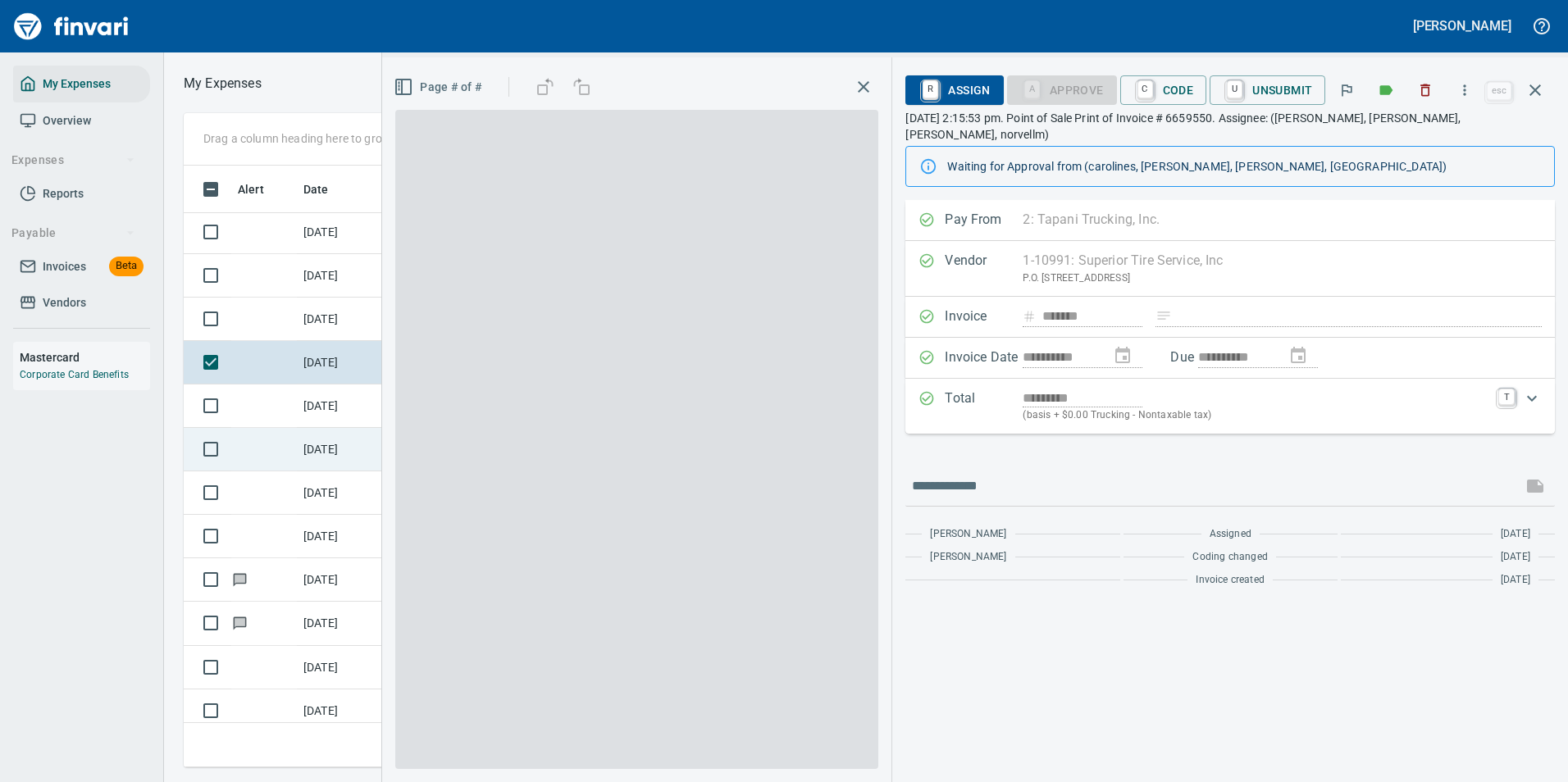
scroll to position [577, 930]
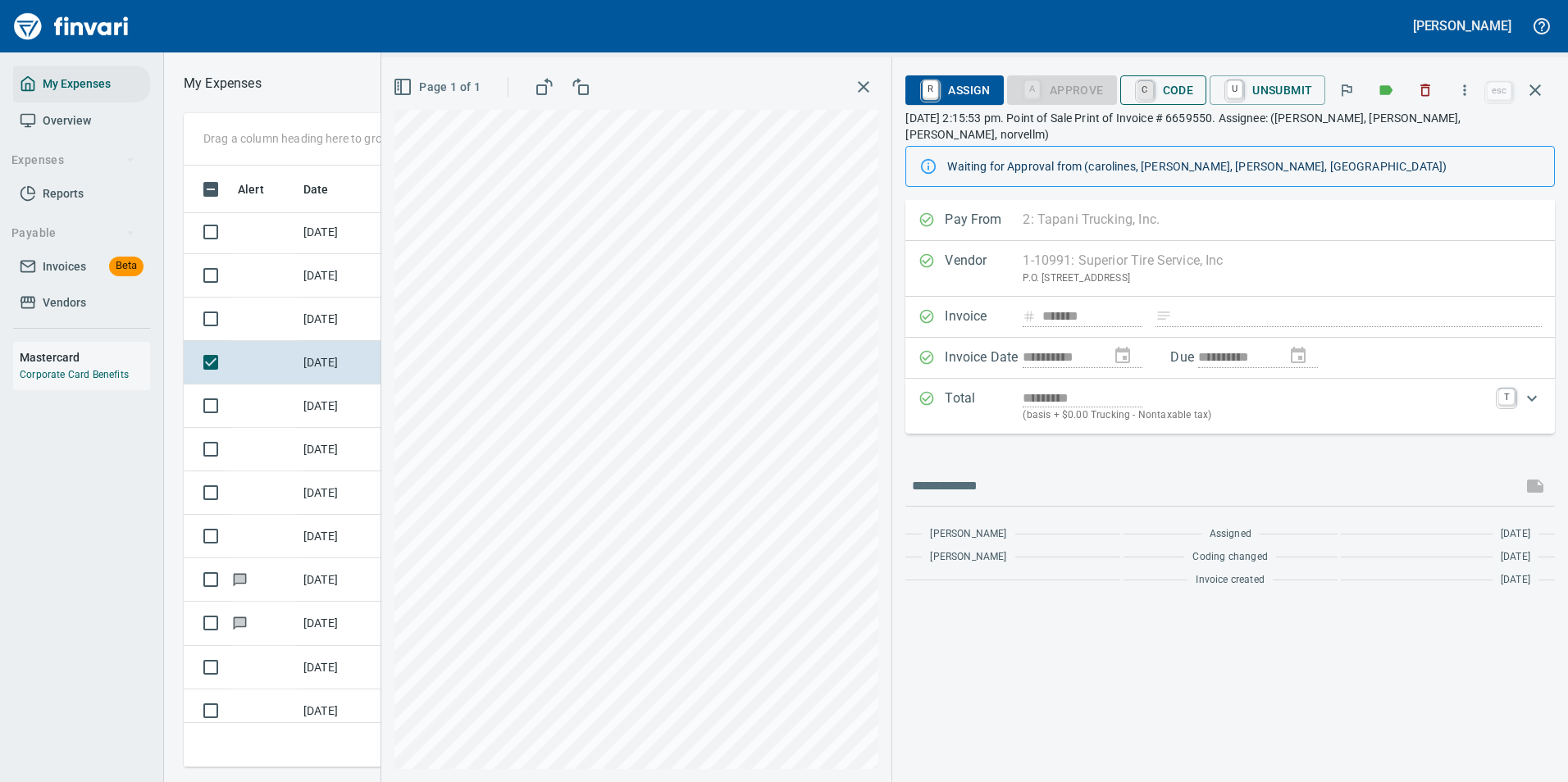
click at [1151, 91] on link "C" at bounding box center [1145, 90] width 16 height 18
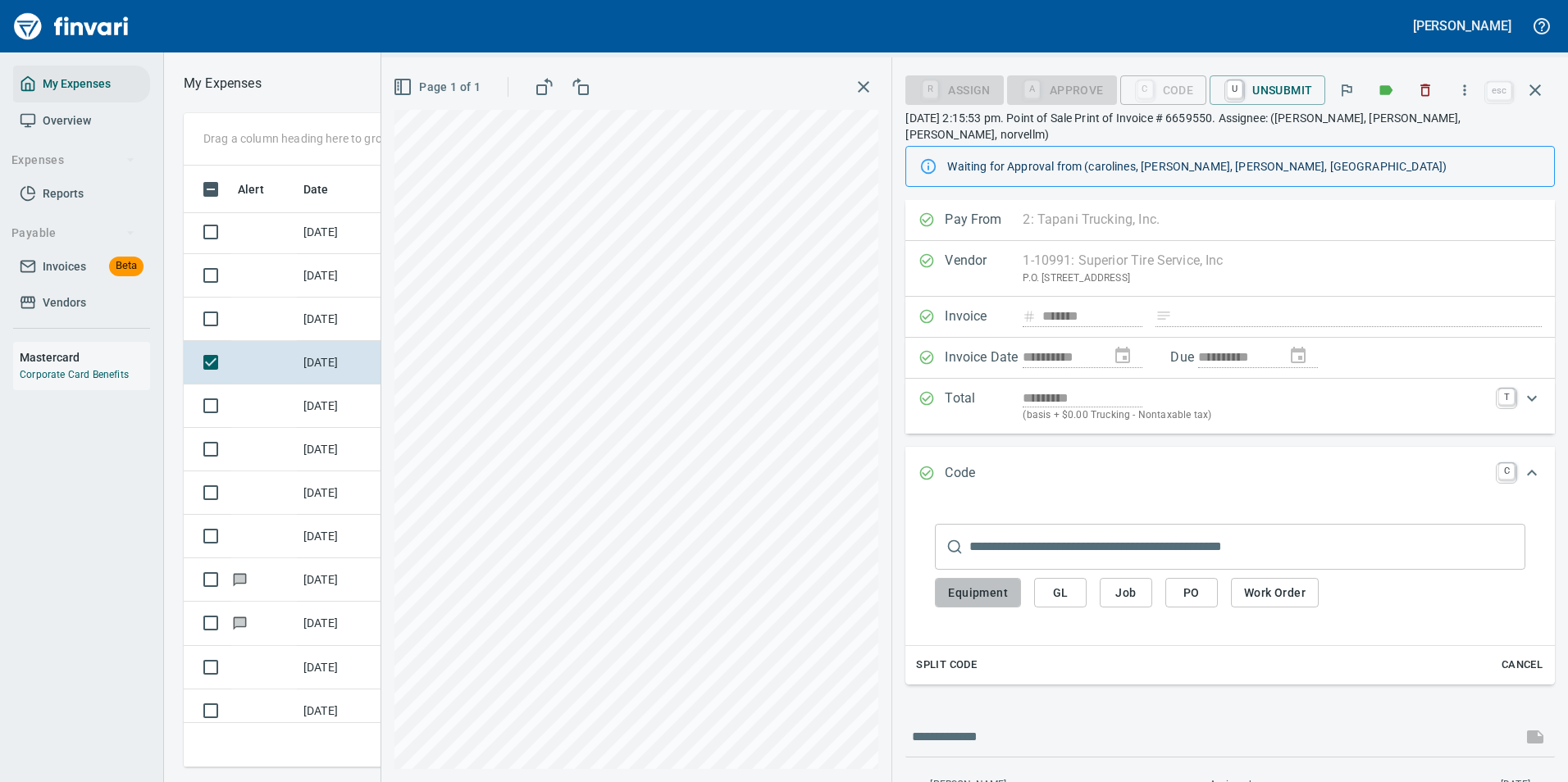
click at [973, 582] on span "Equipment" at bounding box center [978, 592] width 60 height 21
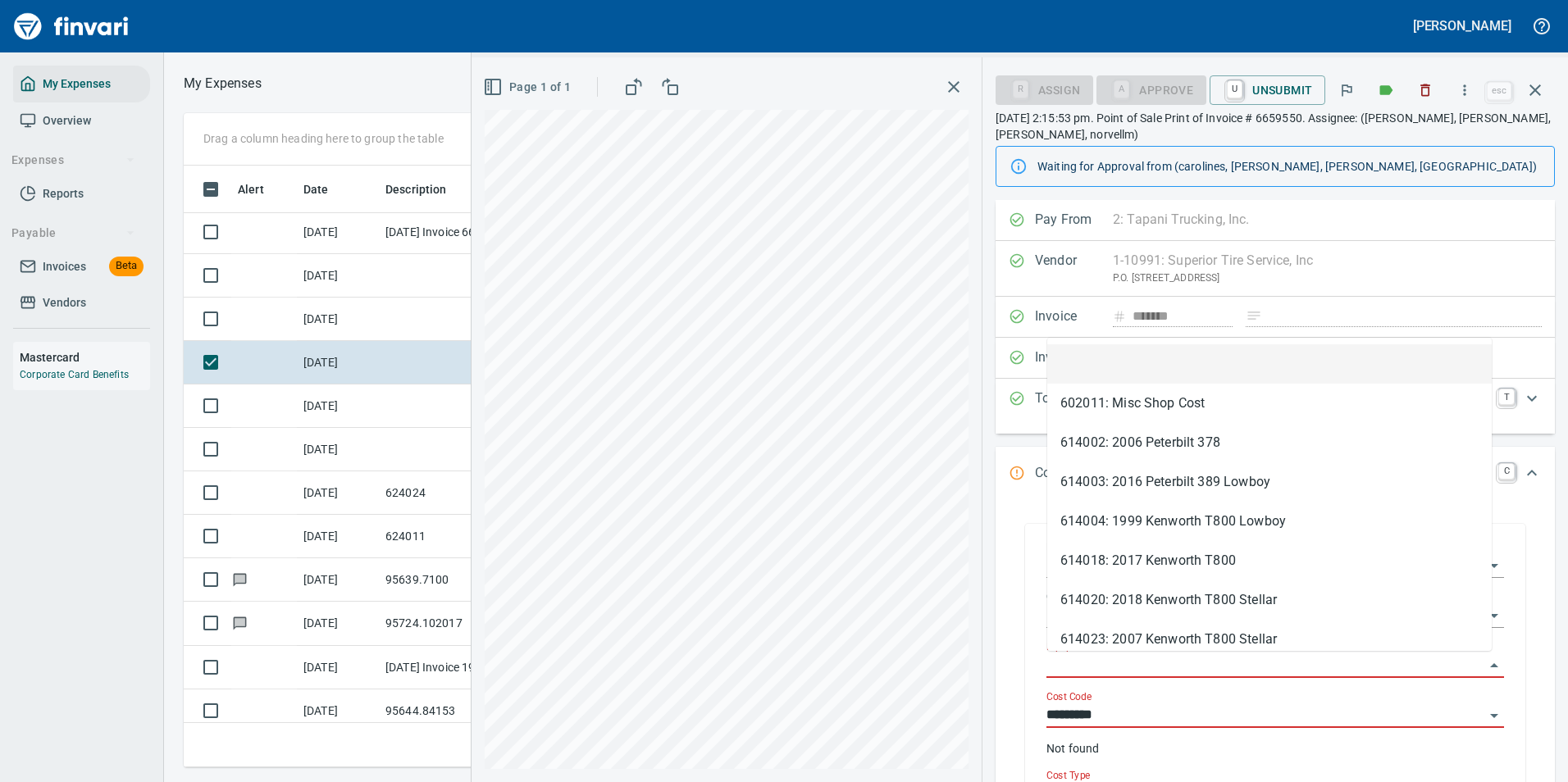
click at [1103, 667] on input "Equipment" at bounding box center [1265, 666] width 438 height 23
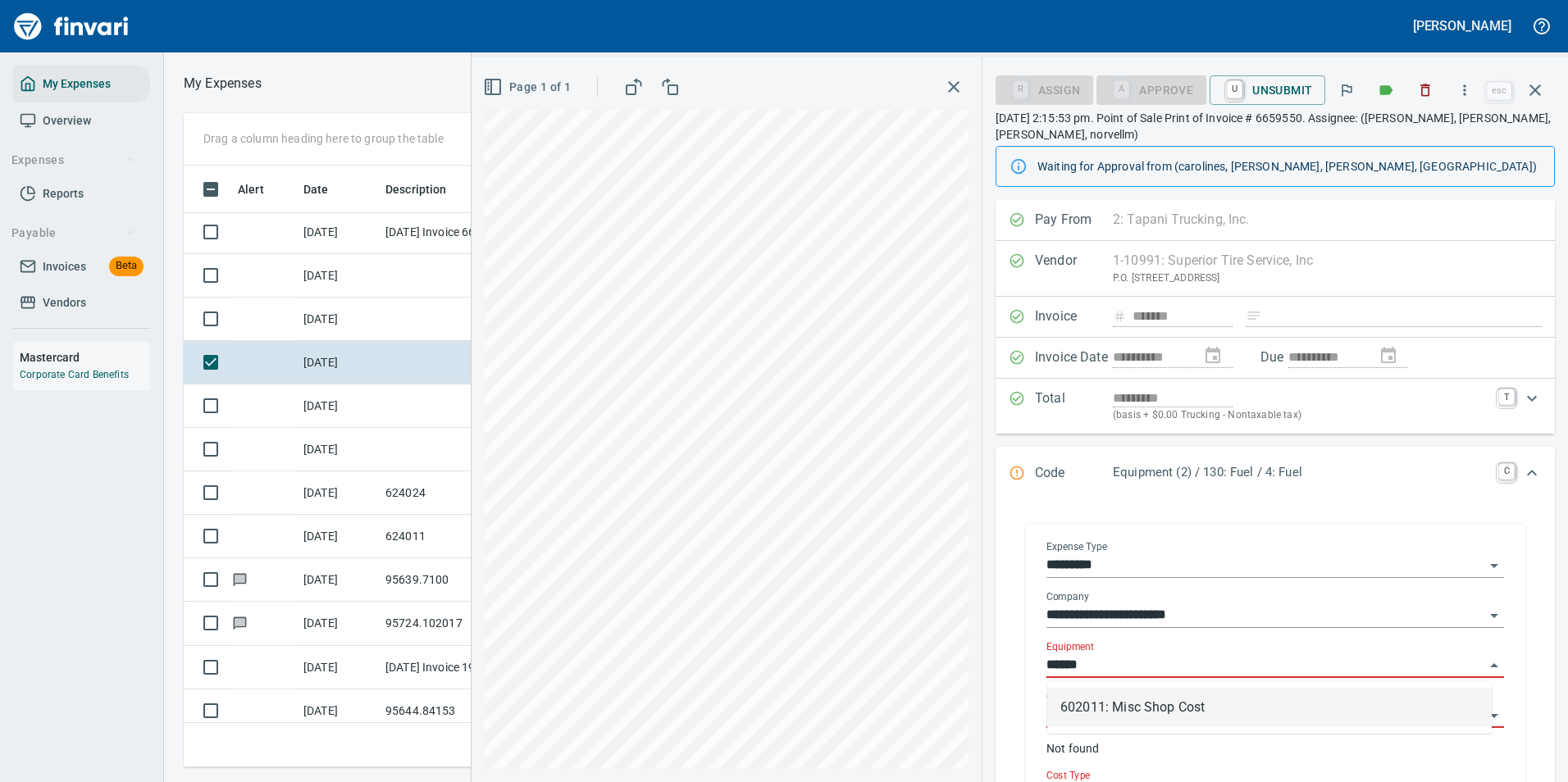
click at [1092, 712] on li "602011: Misc Shop Cost" at bounding box center [1269, 708] width 445 height 40
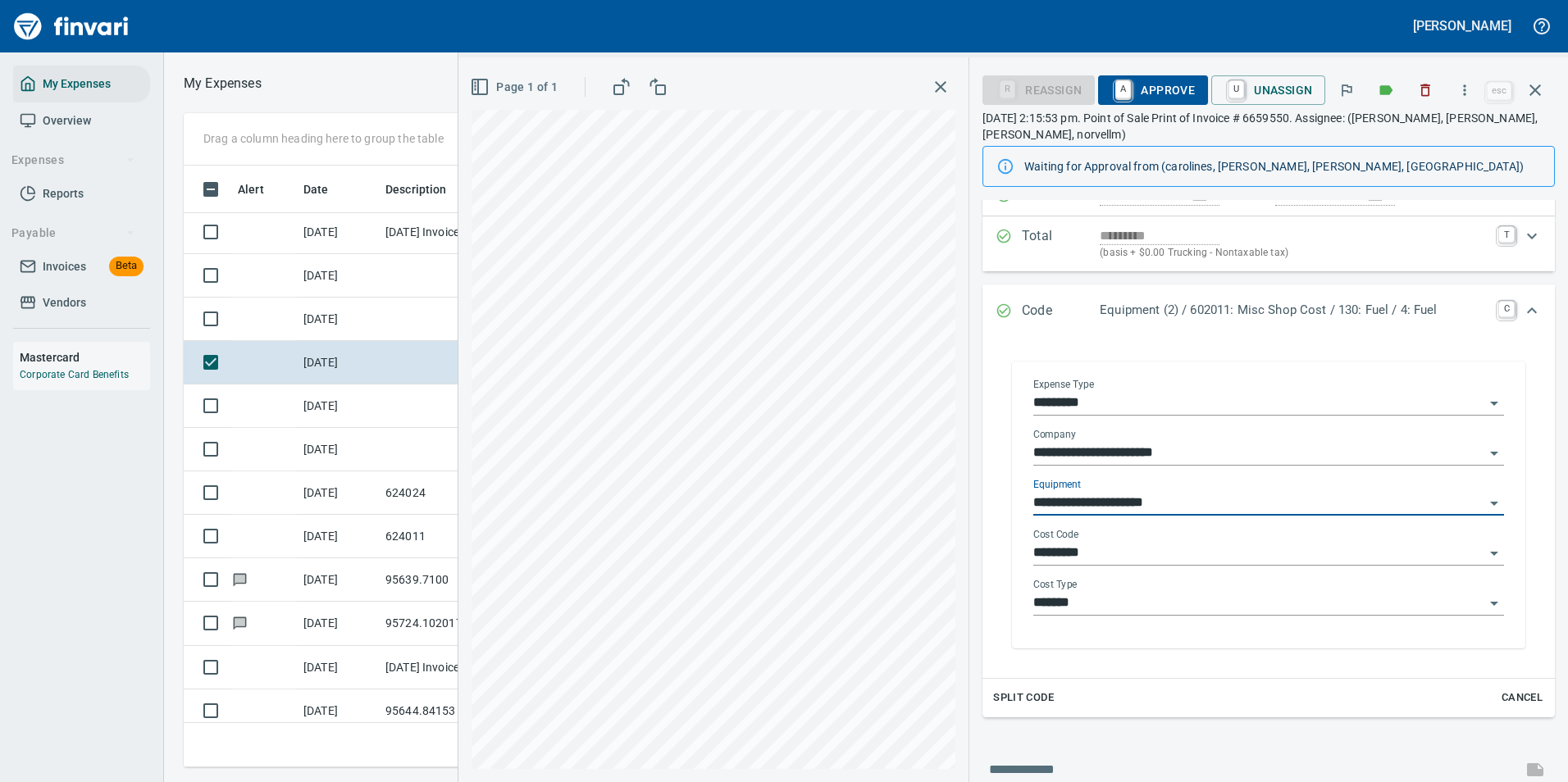
scroll to position [164, 0]
drag, startPoint x: 1089, startPoint y: 563, endPoint x: 1087, endPoint y: 550, distance: 13.2
click at [1089, 563] on div "*********" at bounding box center [1268, 552] width 470 height 24
type input "**********"
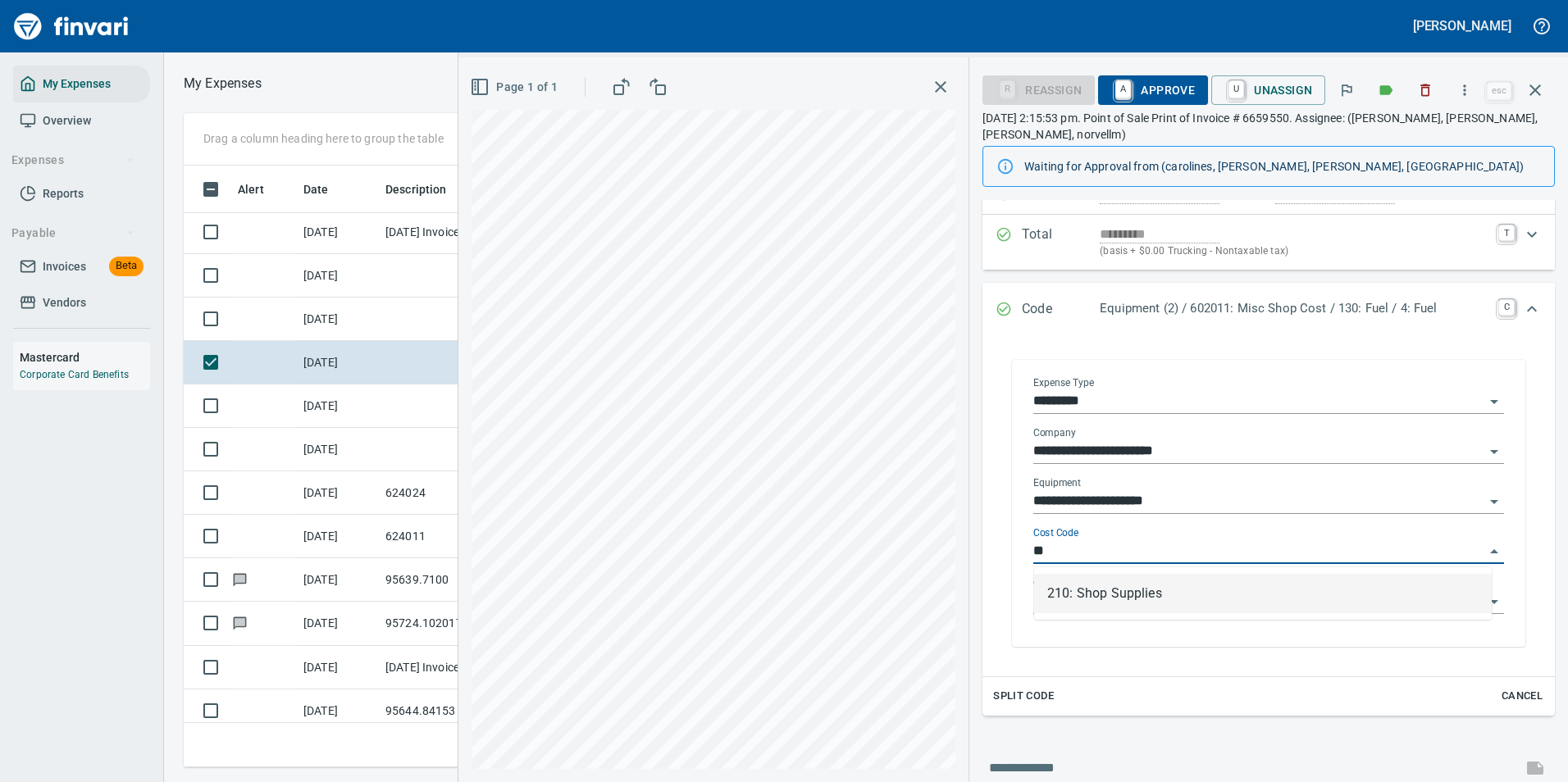
scroll to position [577, 930]
drag, startPoint x: 1093, startPoint y: 602, endPoint x: 1085, endPoint y: 595, distance: 10.6
click at [1092, 597] on li "210: Shop Supplies" at bounding box center [1263, 594] width 457 height 40
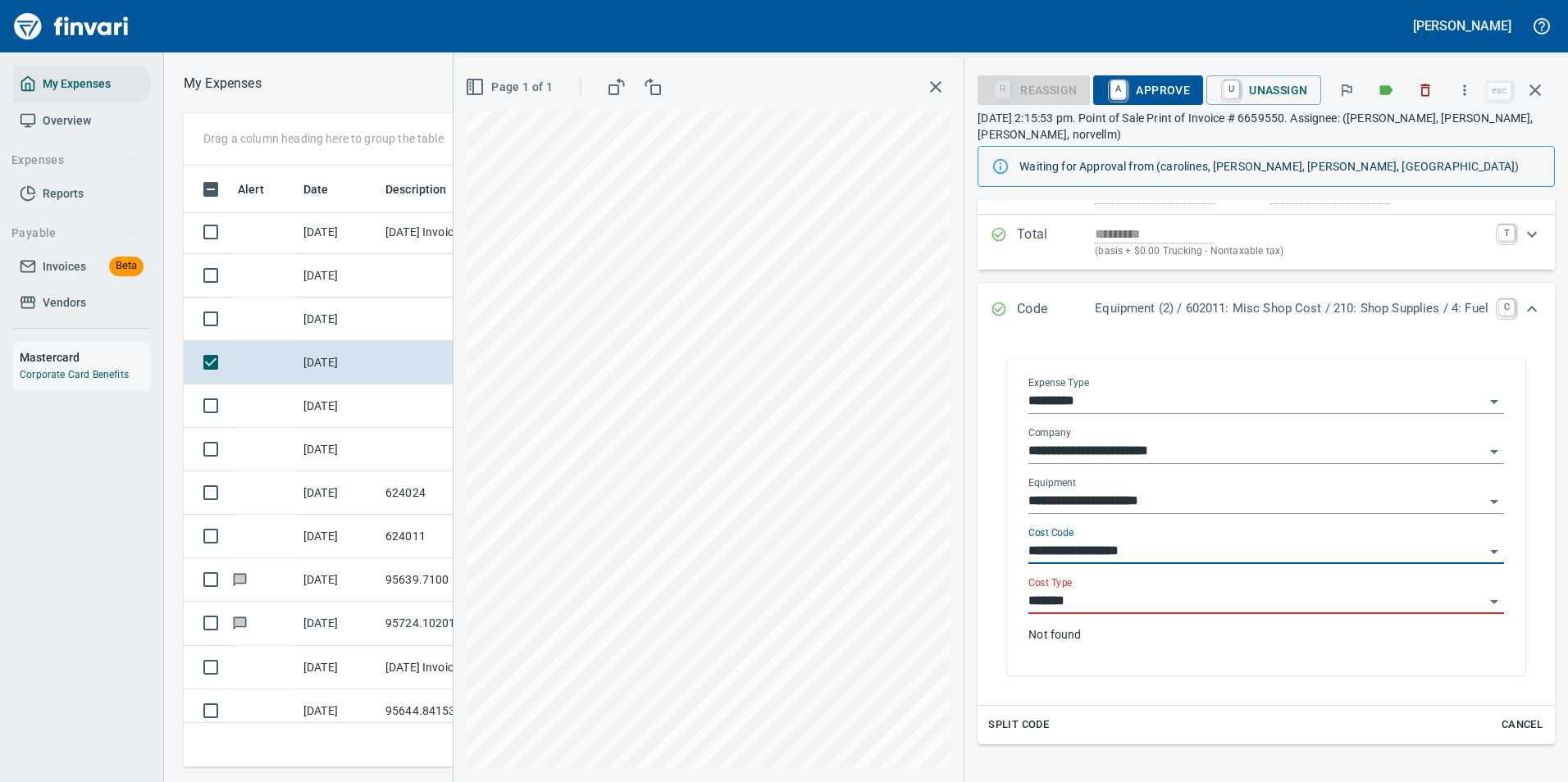
type input "**********"
click at [1084, 596] on input "*******" at bounding box center [1256, 601] width 456 height 23
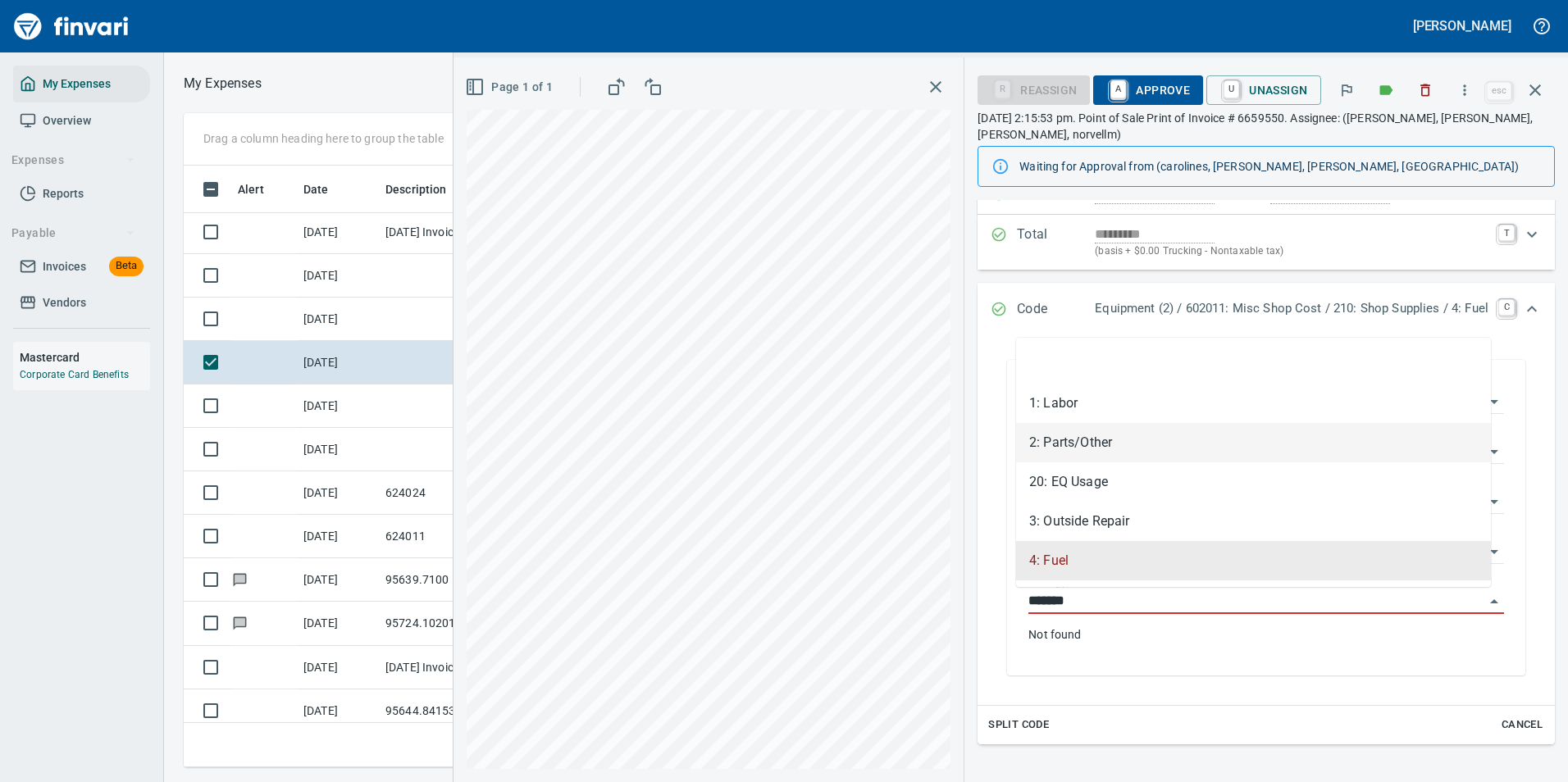
click at [1064, 453] on li "2: Parts/Other" at bounding box center [1253, 443] width 475 height 40
type input "**********"
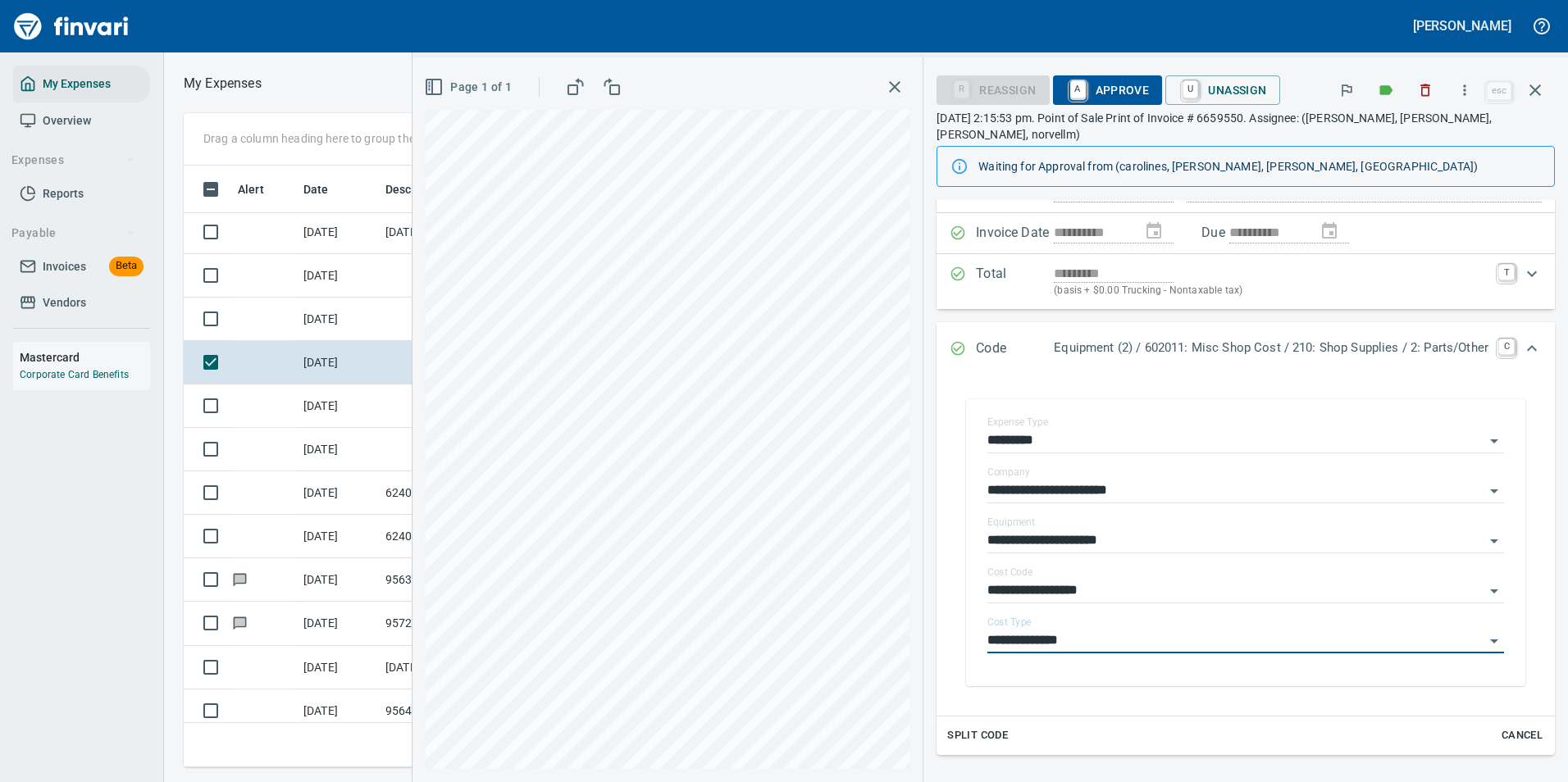
scroll to position [0, 0]
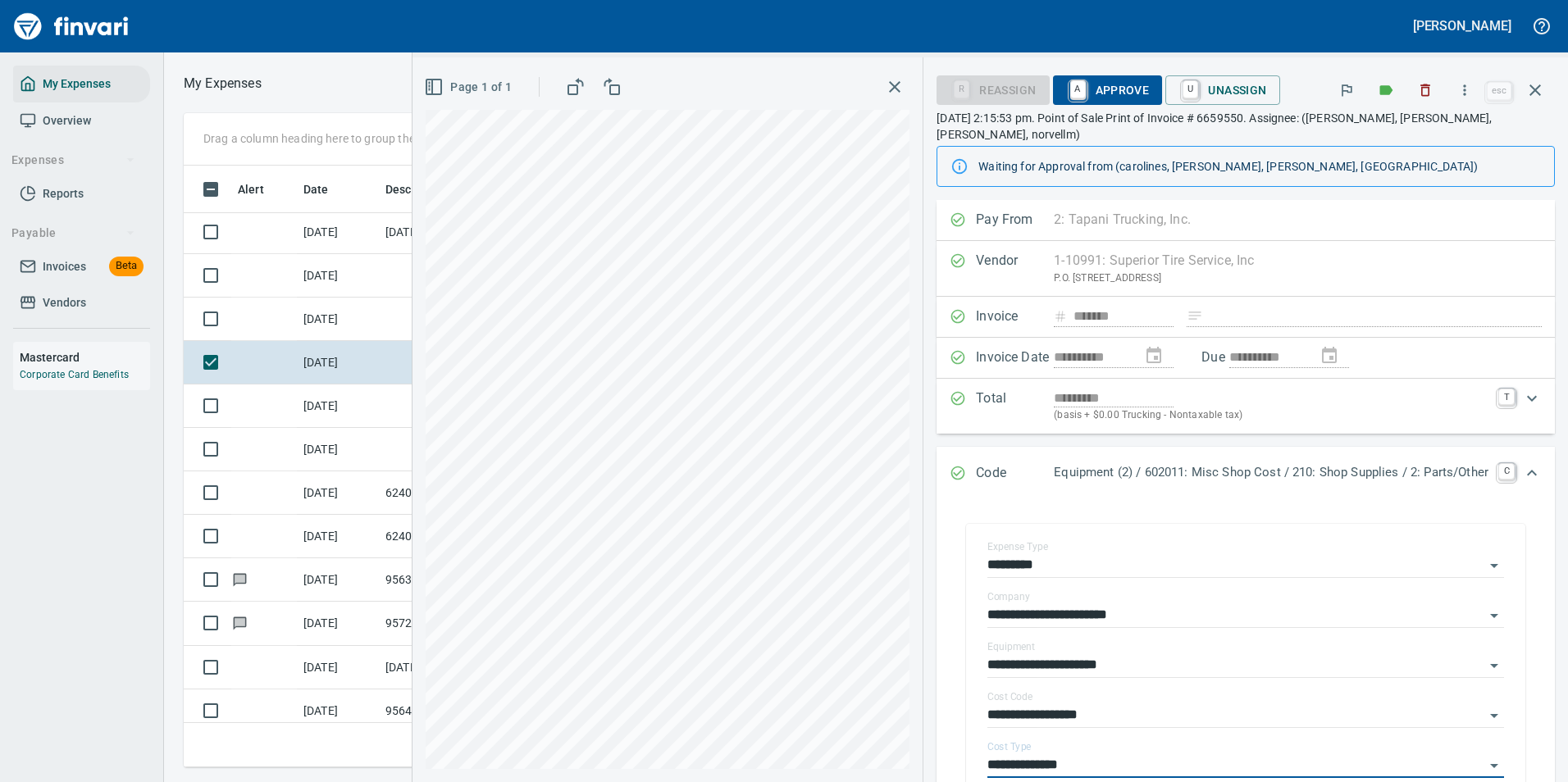
click at [1078, 85] on span "A Approve" at bounding box center [1108, 90] width 83 height 28
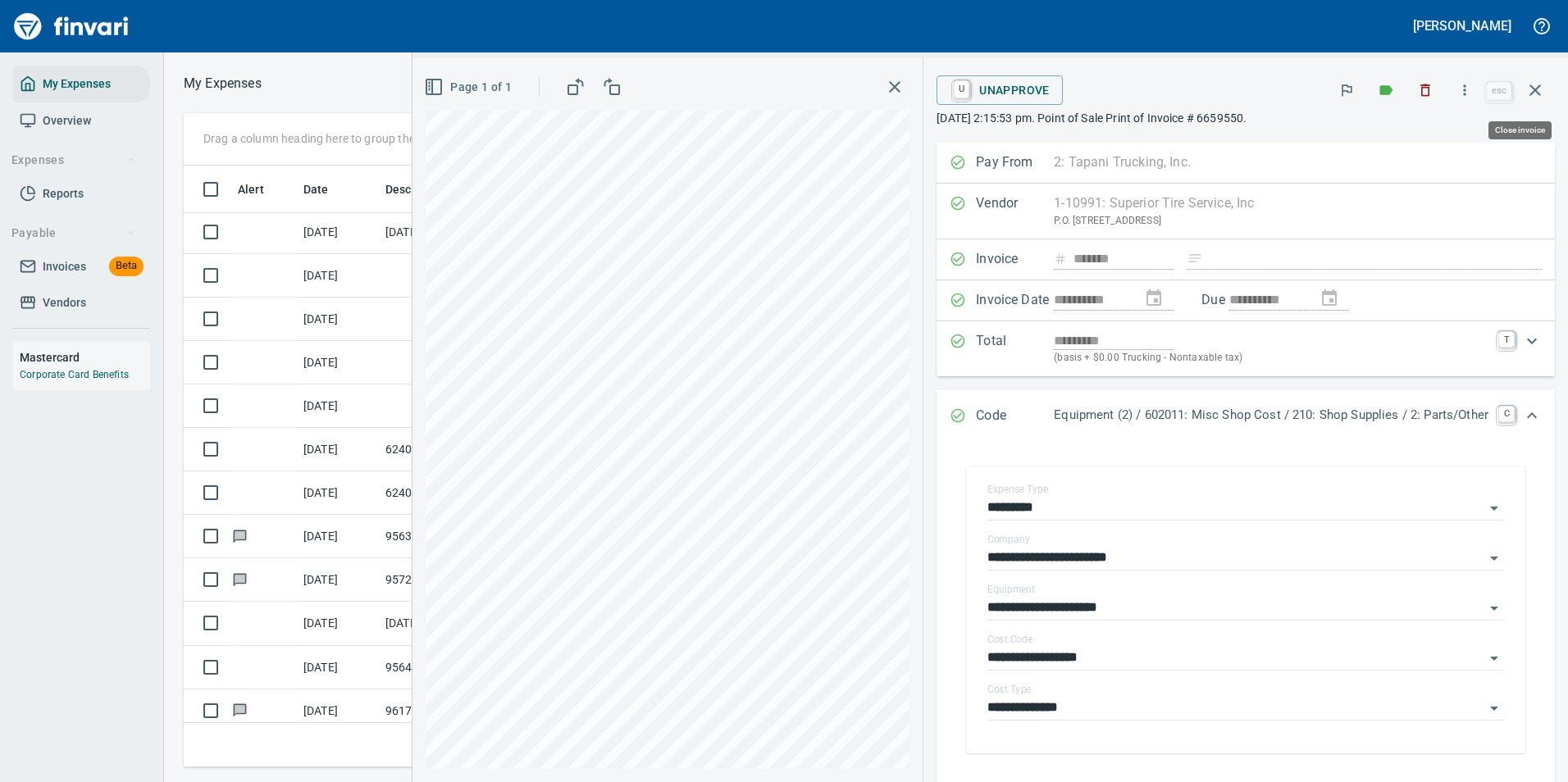
drag, startPoint x: 1526, startPoint y: 83, endPoint x: 1481, endPoint y: 122, distance: 59.5
click at [1526, 84] on icon "button" at bounding box center [1535, 90] width 20 height 20
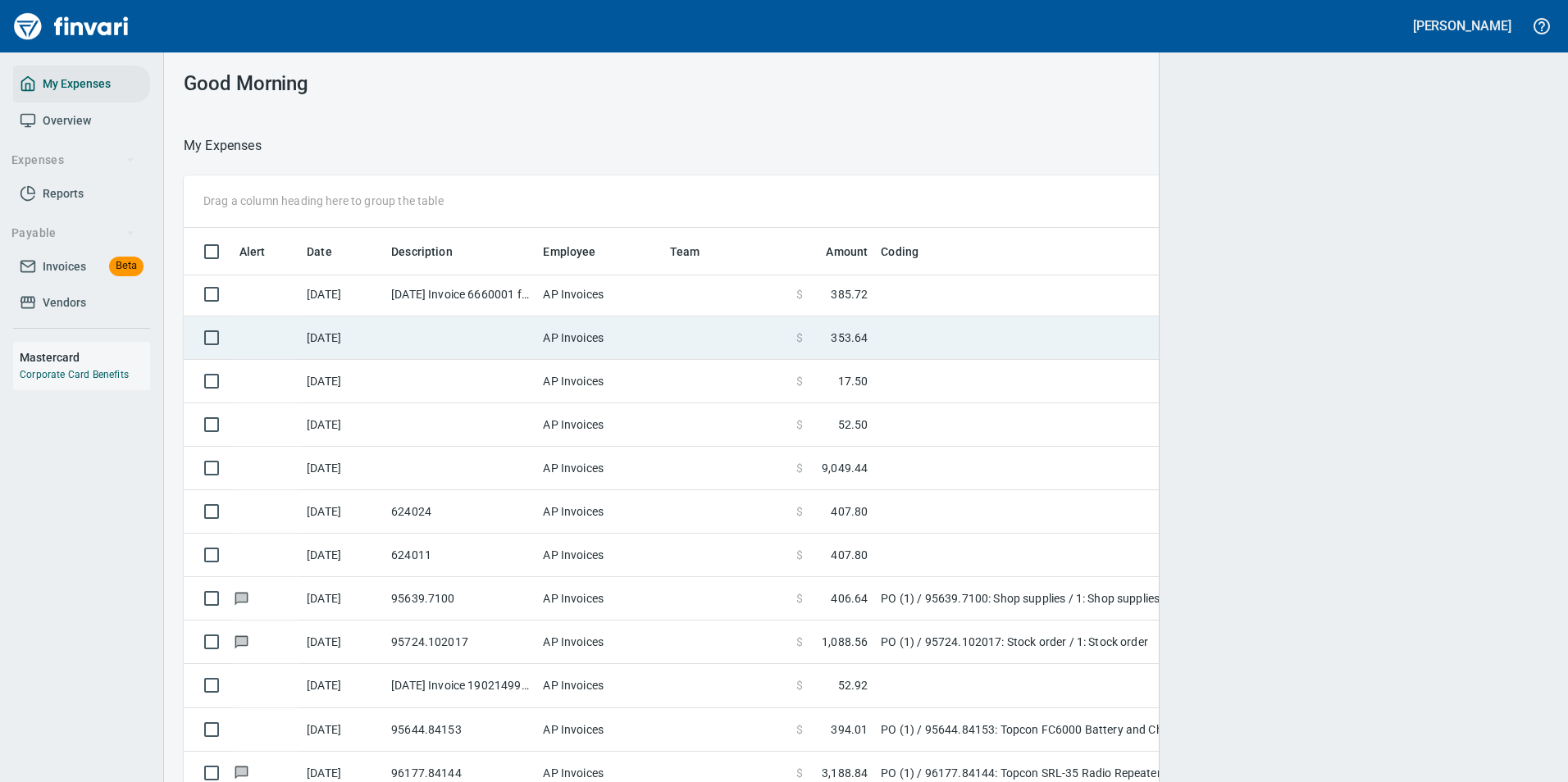
scroll to position [2, 2]
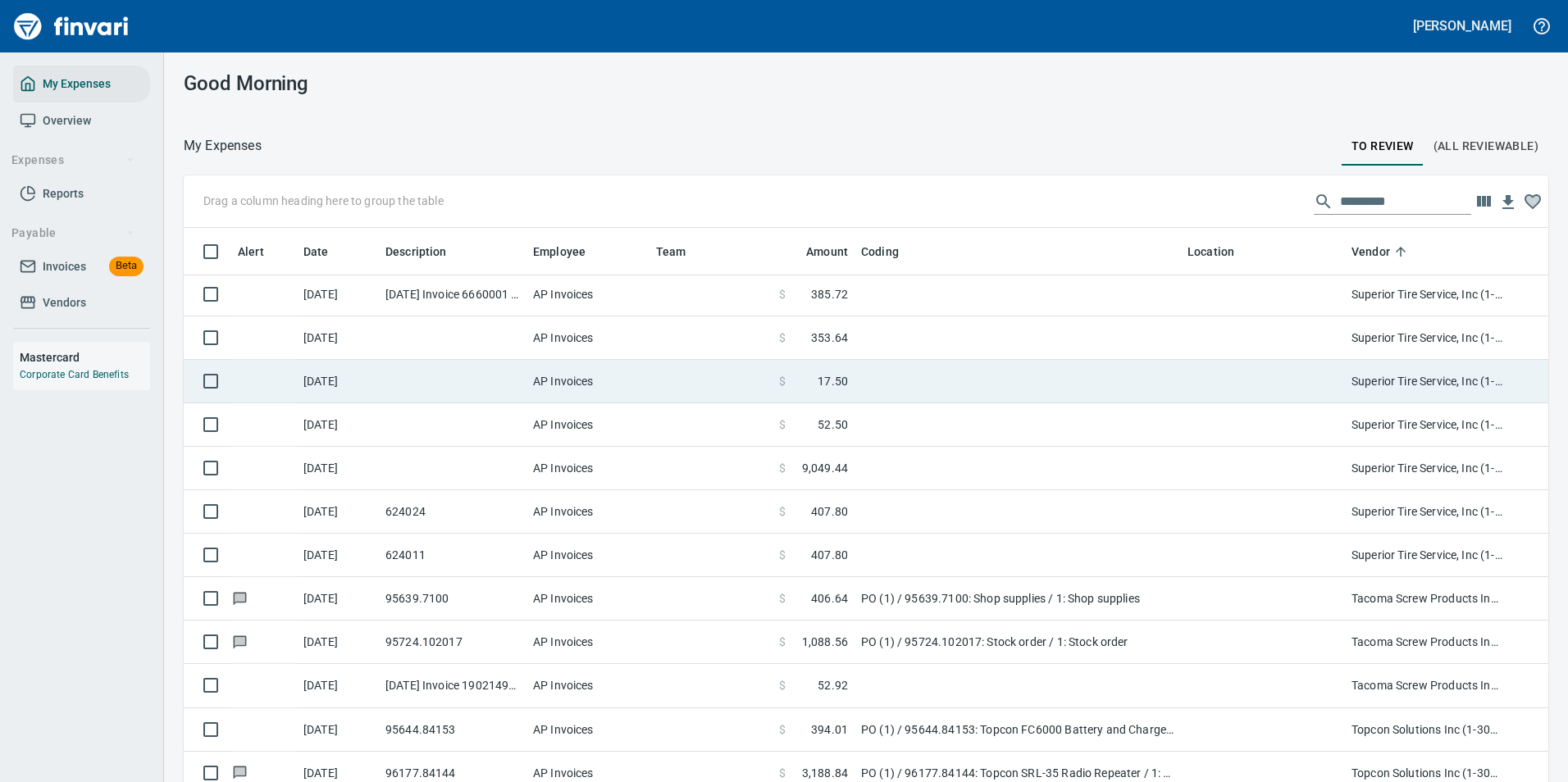
click at [840, 385] on span "17.50" at bounding box center [833, 381] width 31 height 16
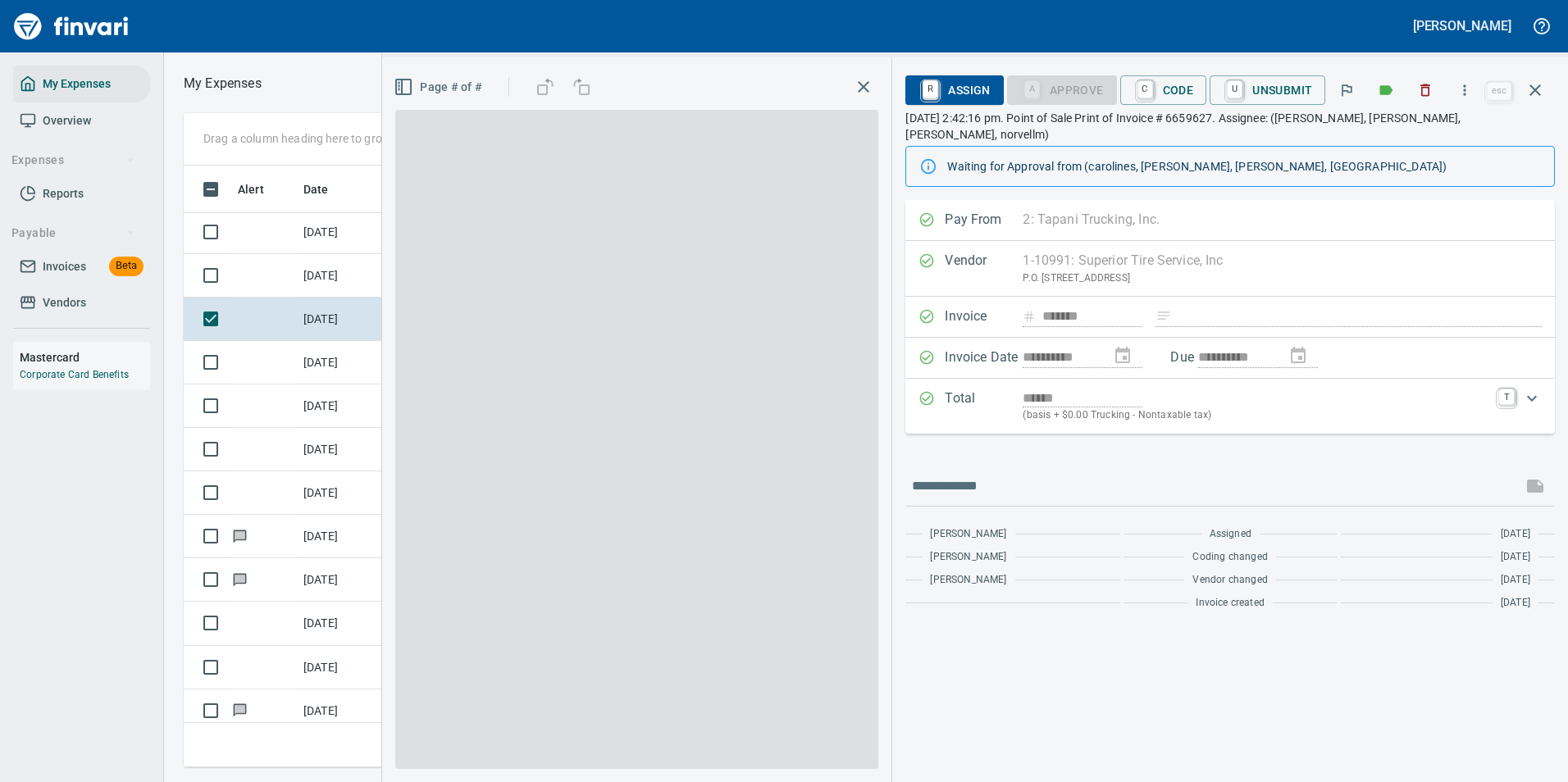
scroll to position [577, 930]
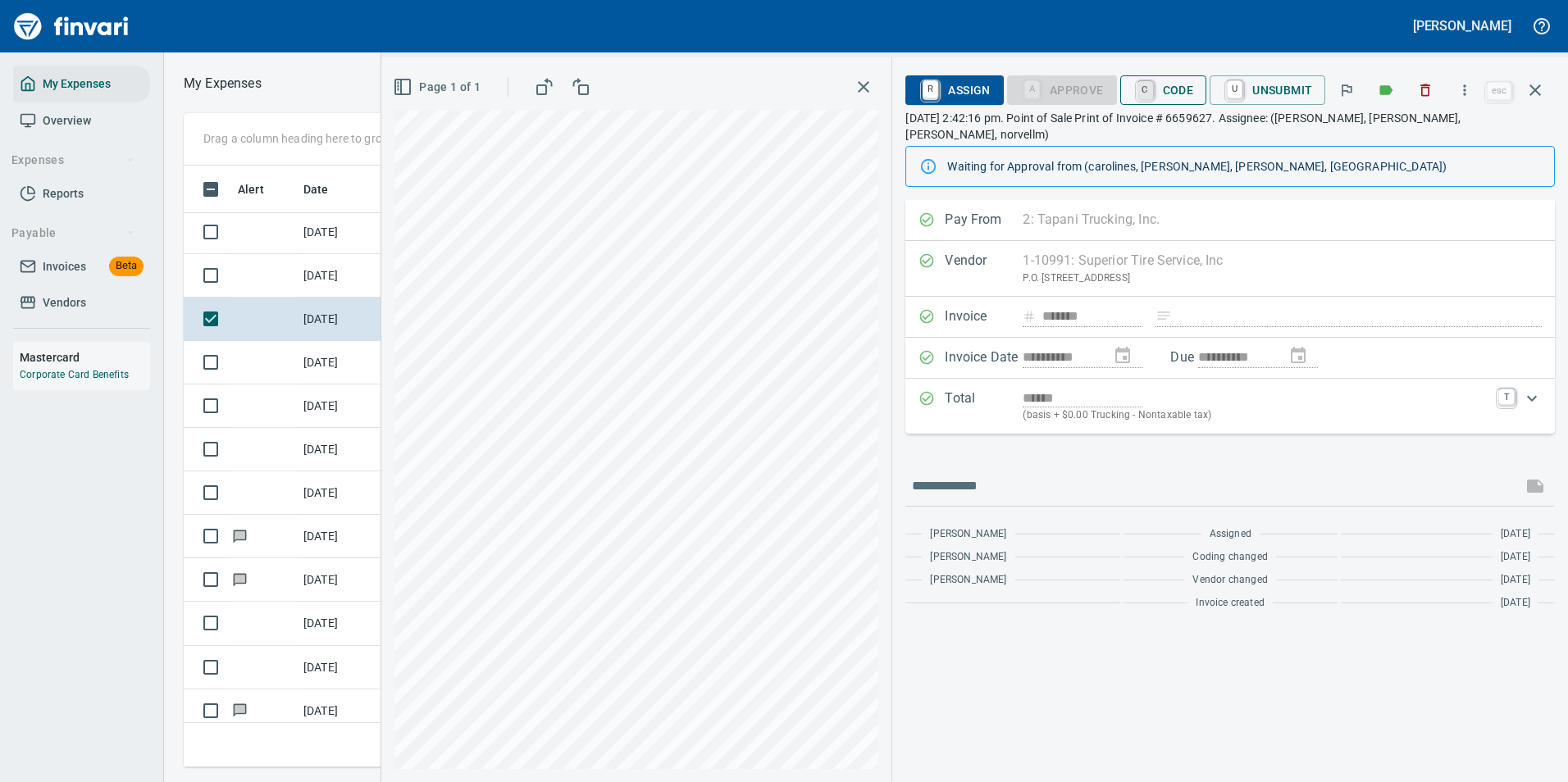
click at [1148, 92] on link "C" at bounding box center [1145, 90] width 16 height 18
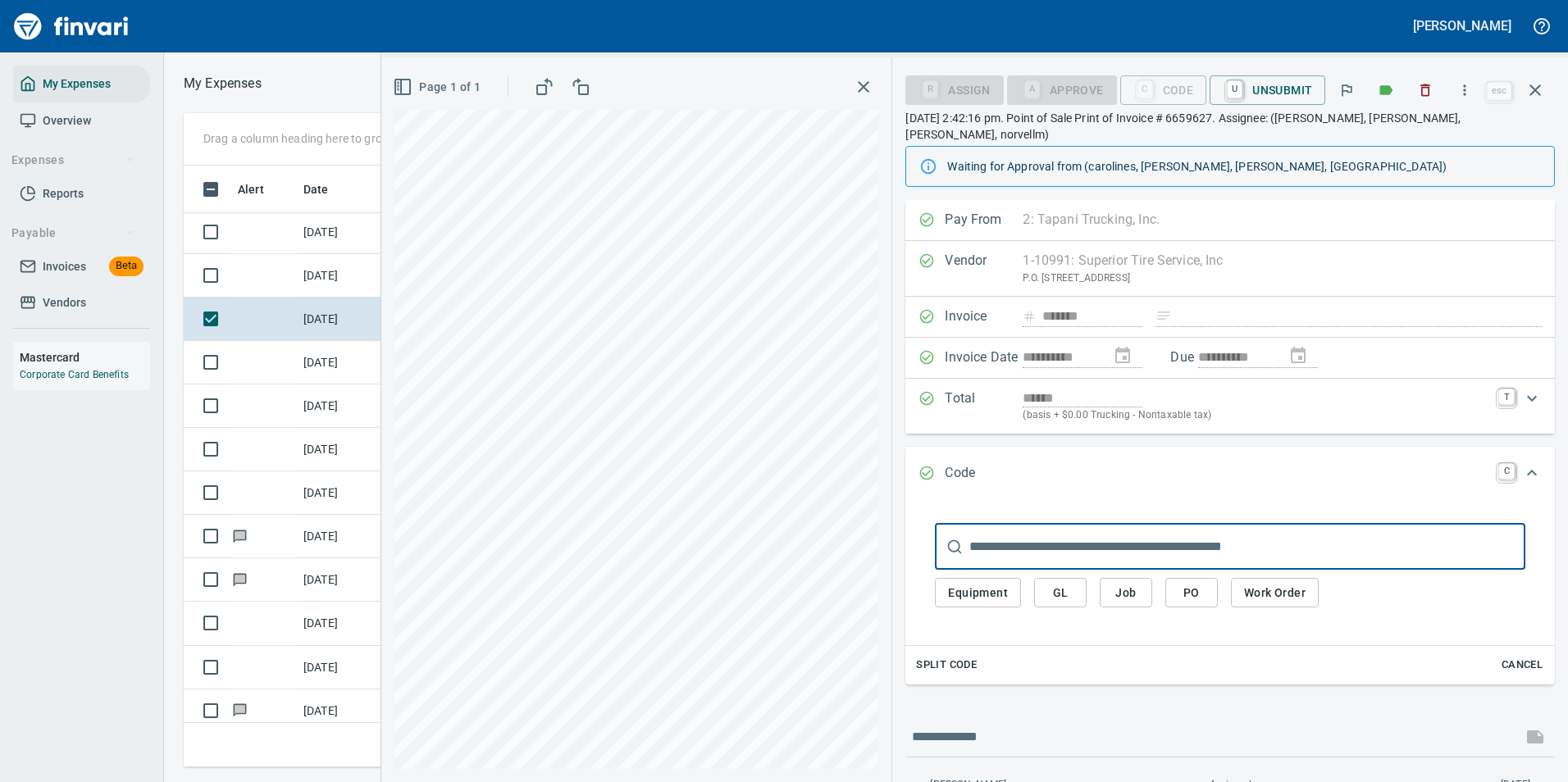
click at [971, 582] on span "Equipment" at bounding box center [978, 592] width 60 height 21
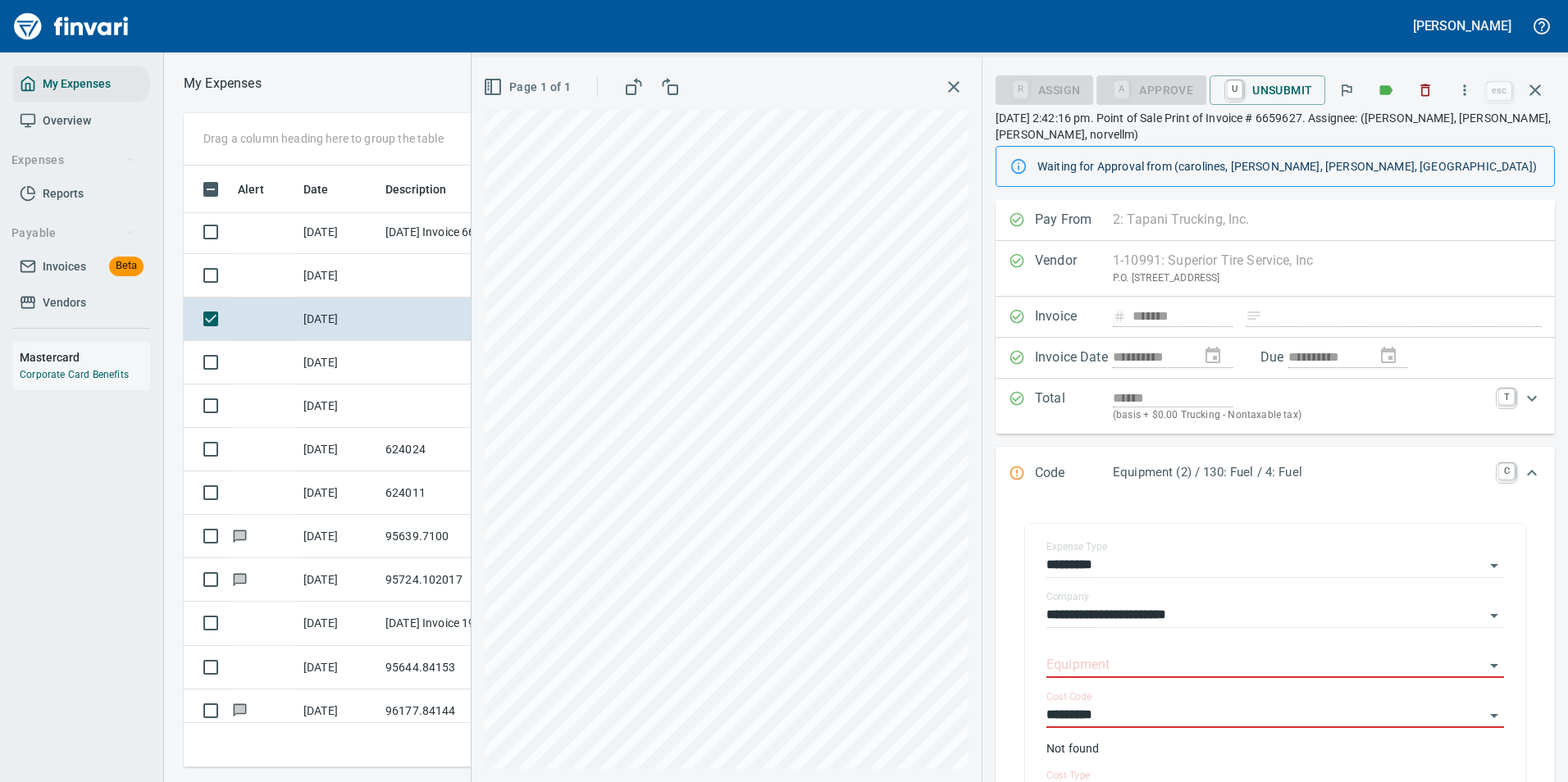
click at [1512, 470] on div "Expand" at bounding box center [1532, 473] width 40 height 40
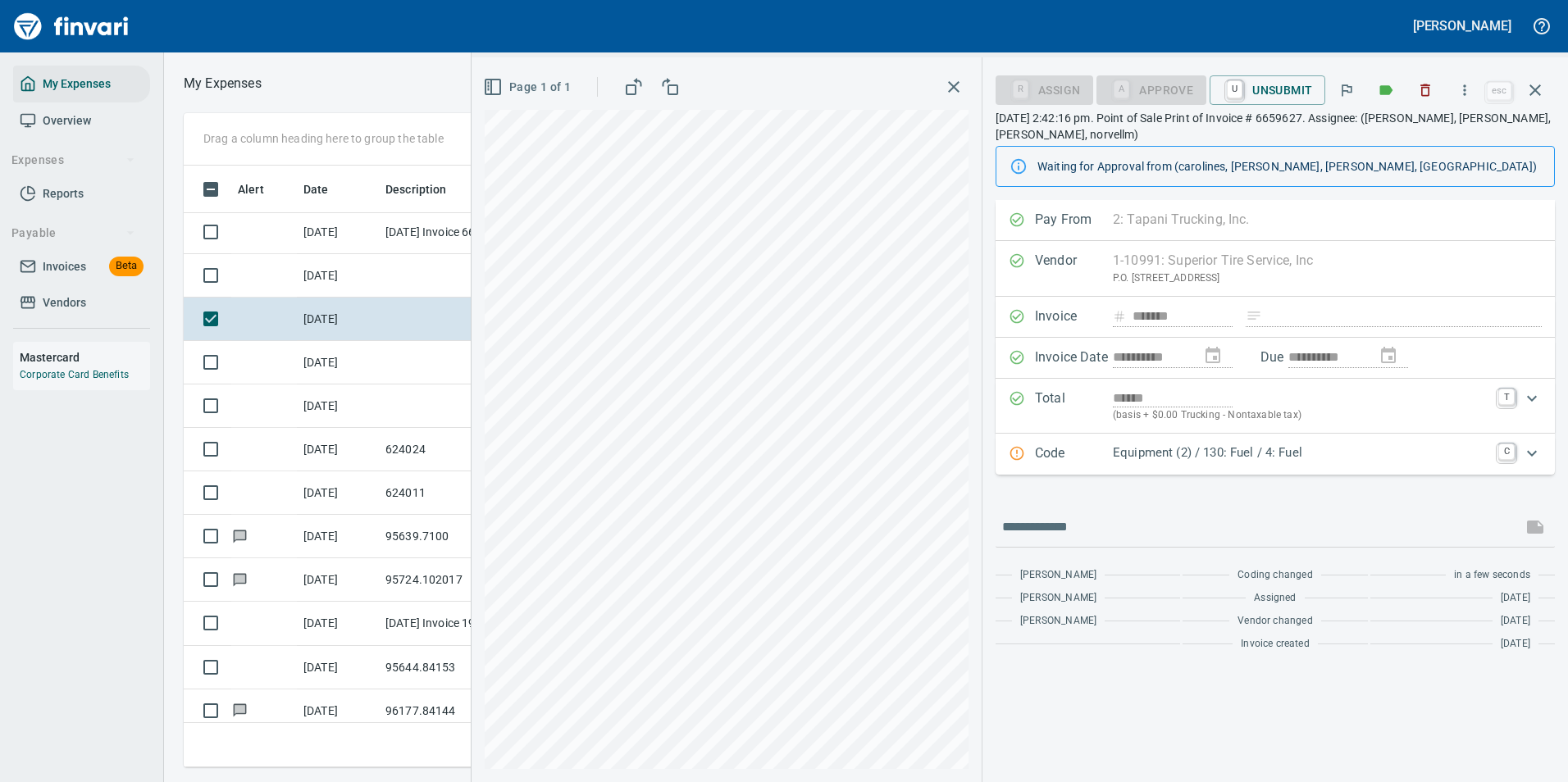
click at [1334, 459] on p "Equipment (2) / 130: Fuel / 4: Fuel" at bounding box center [1300, 453] width 375 height 19
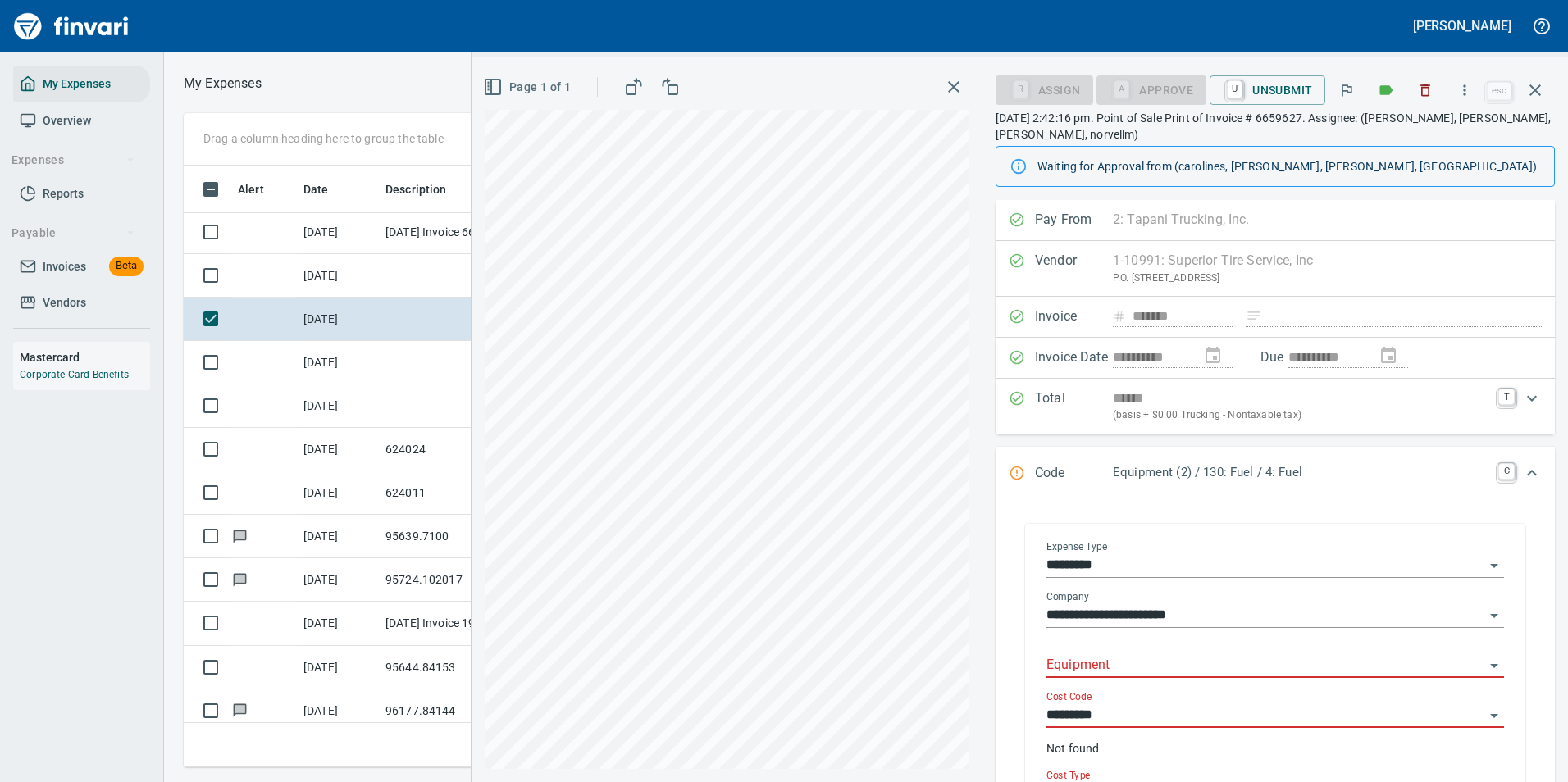
click at [1100, 548] on label "Expense Type" at bounding box center [1077, 547] width 61 height 10
click at [1166, 568] on input "*********" at bounding box center [1265, 566] width 438 height 23
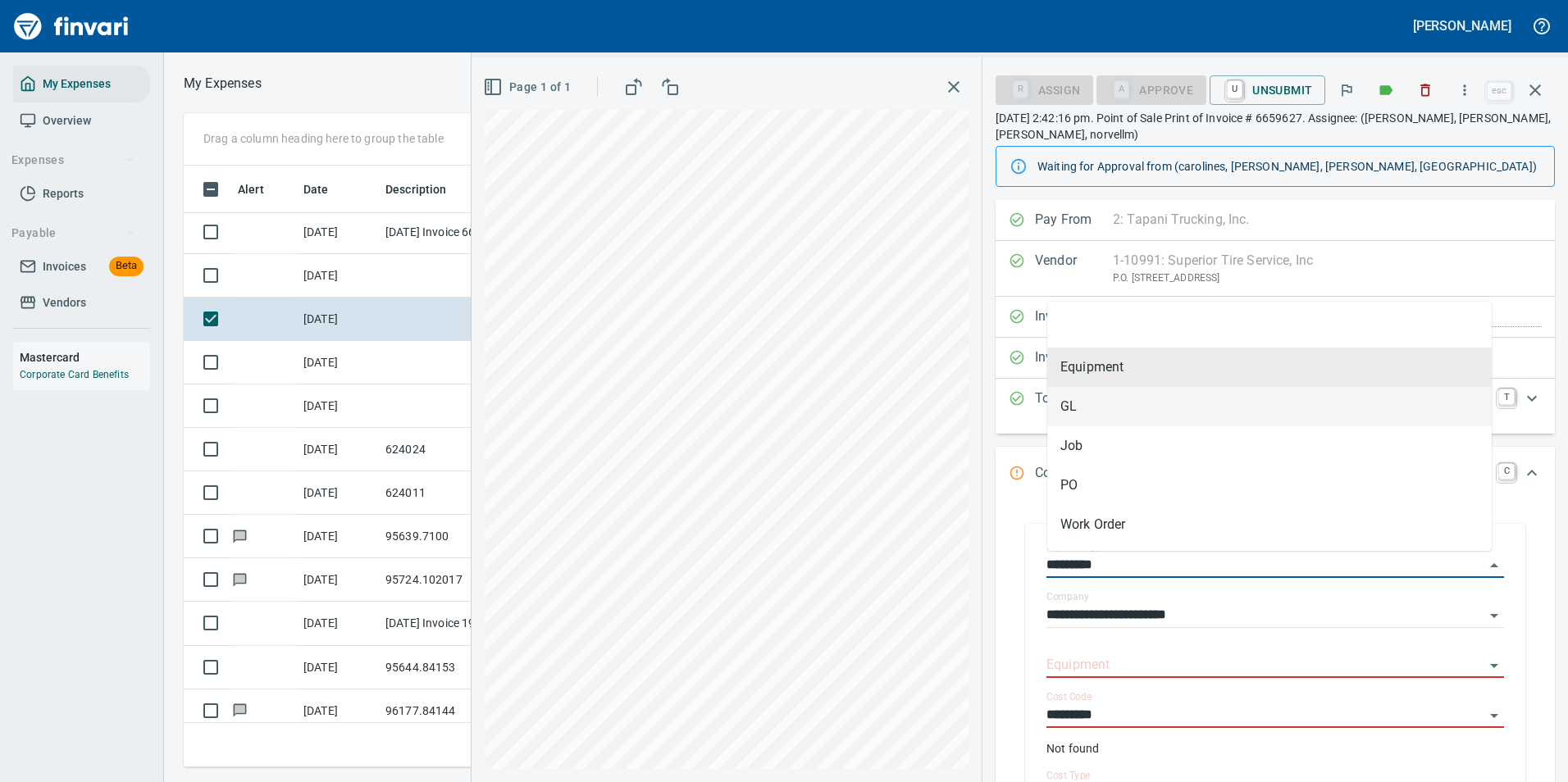
click at [1095, 415] on li "GL" at bounding box center [1269, 407] width 445 height 40
type input "**"
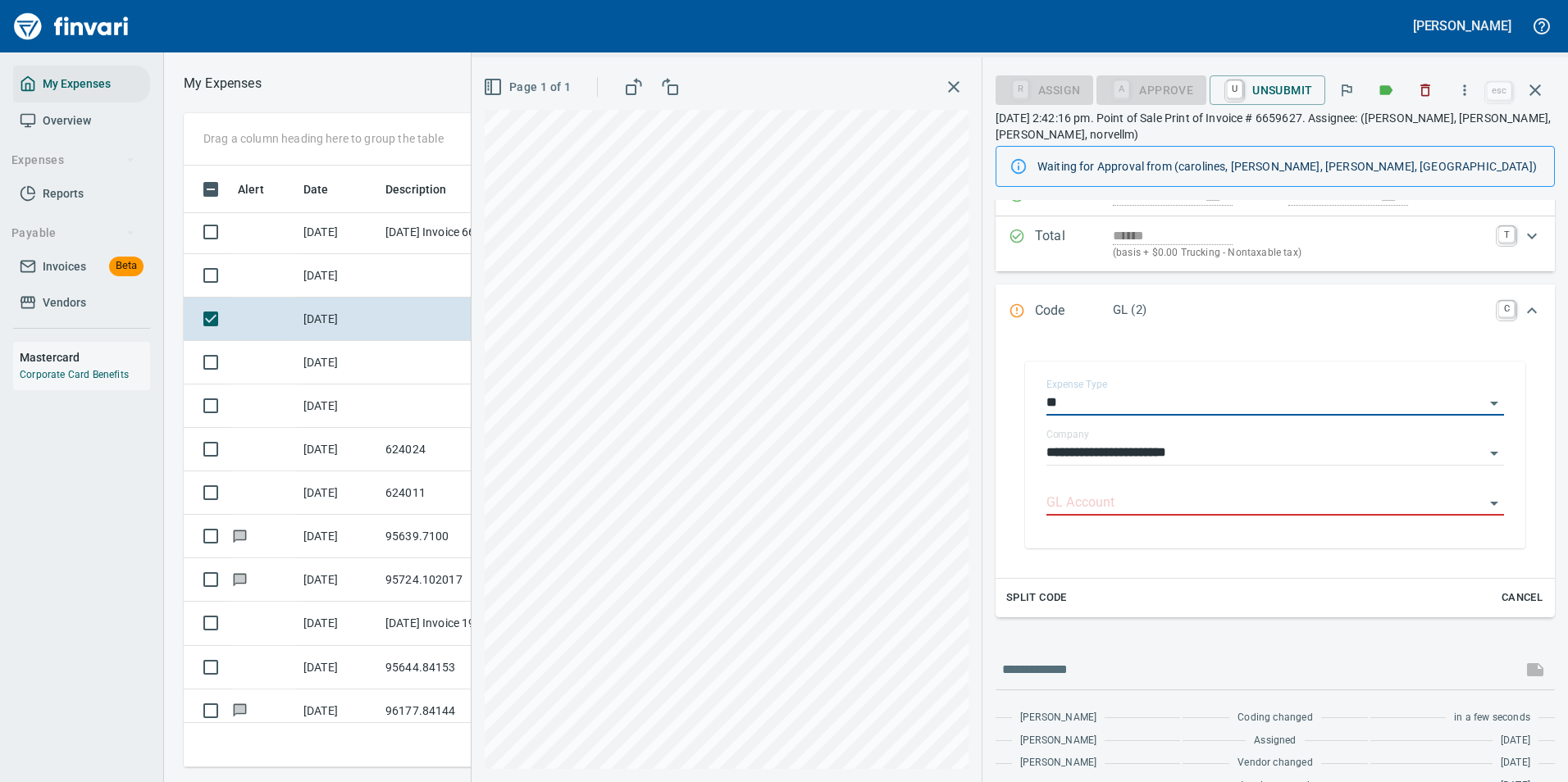
scroll to position [164, 0]
click at [1086, 506] on input "GL Account" at bounding box center [1265, 502] width 438 height 23
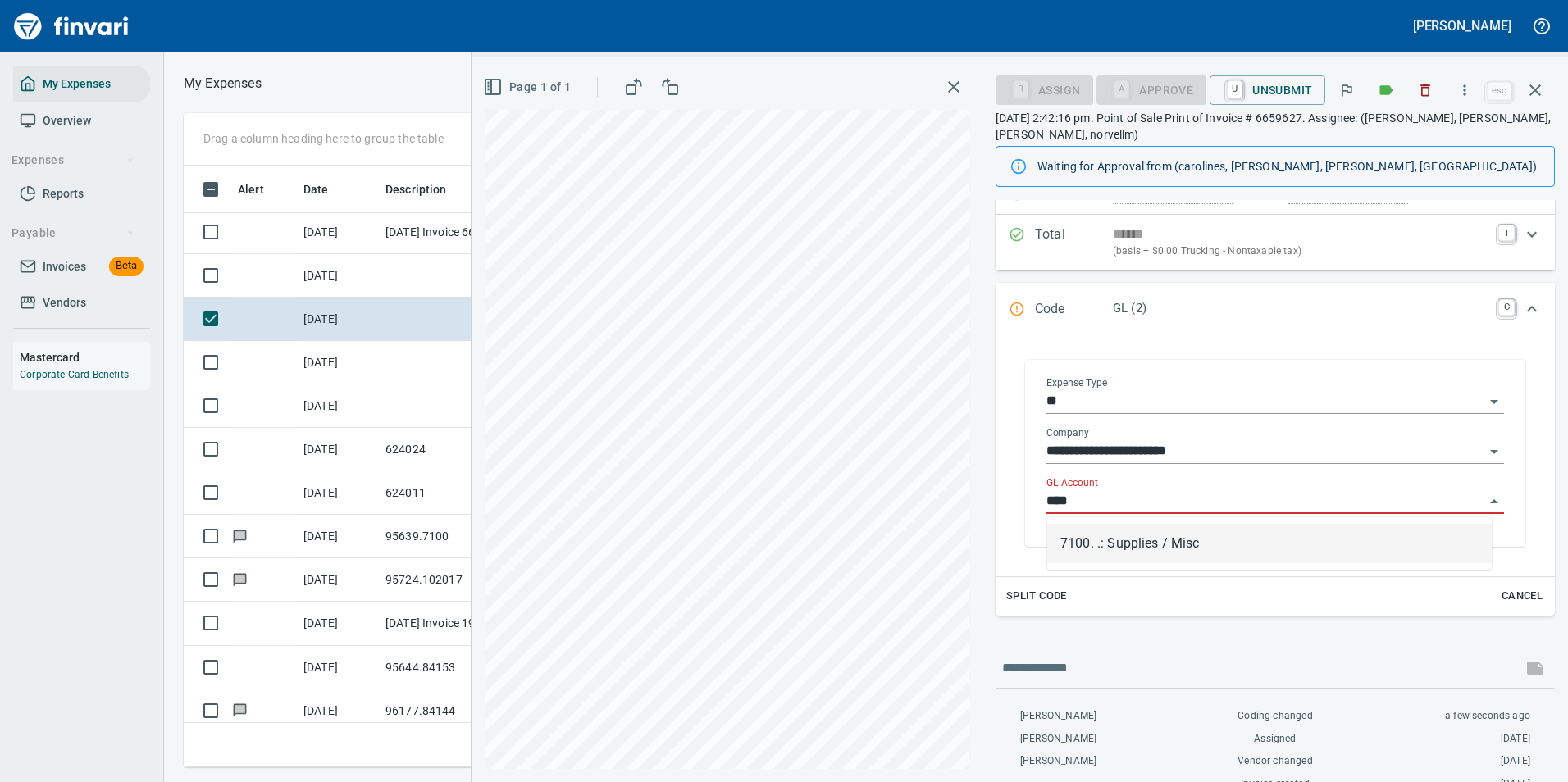
scroll to position [577, 930]
drag, startPoint x: 1088, startPoint y: 537, endPoint x: 1087, endPoint y: 525, distance: 12.0
click at [1088, 535] on li "7100. .: Supplies / Misc" at bounding box center [1269, 544] width 445 height 40
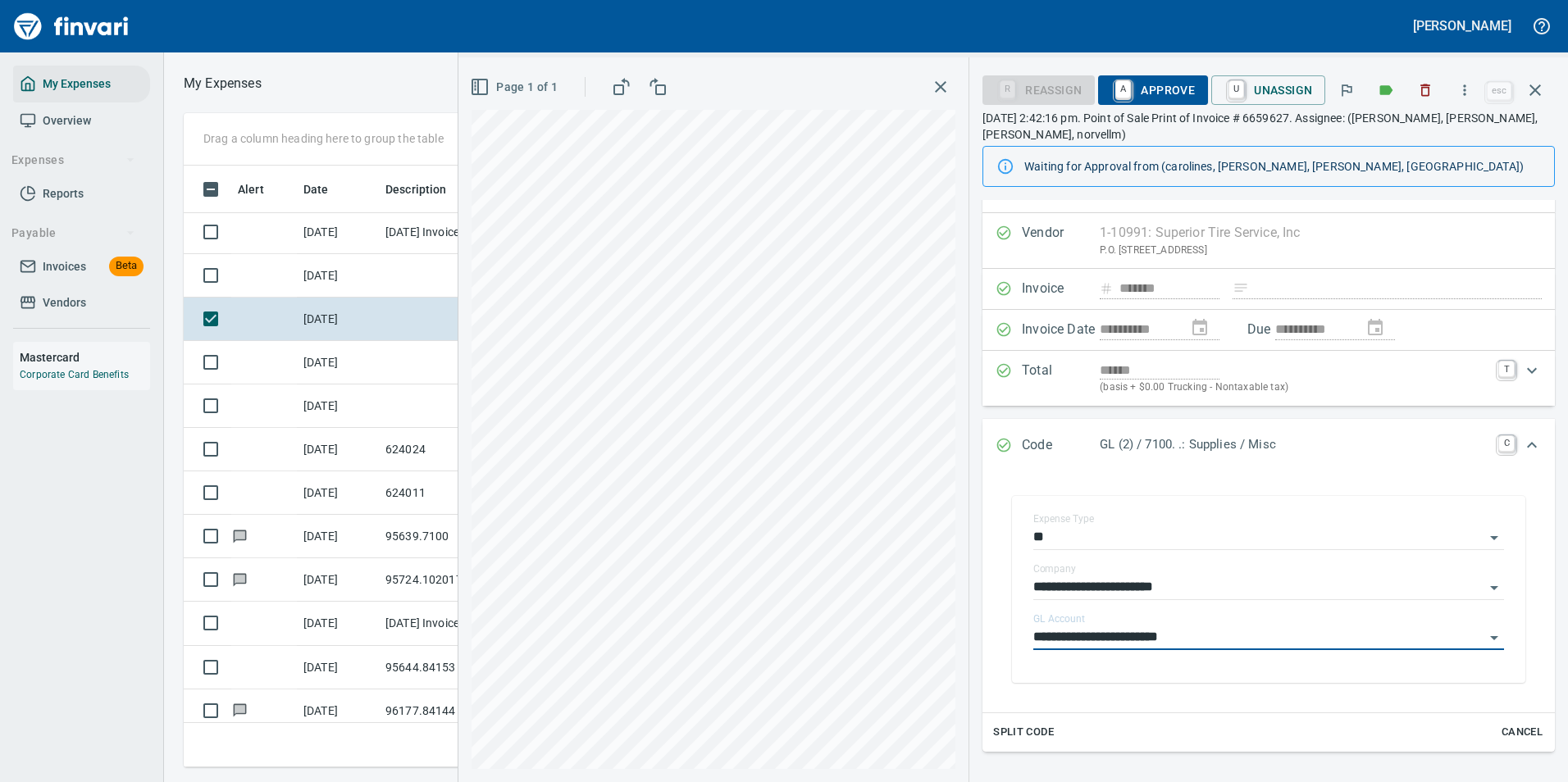
scroll to position [0, 0]
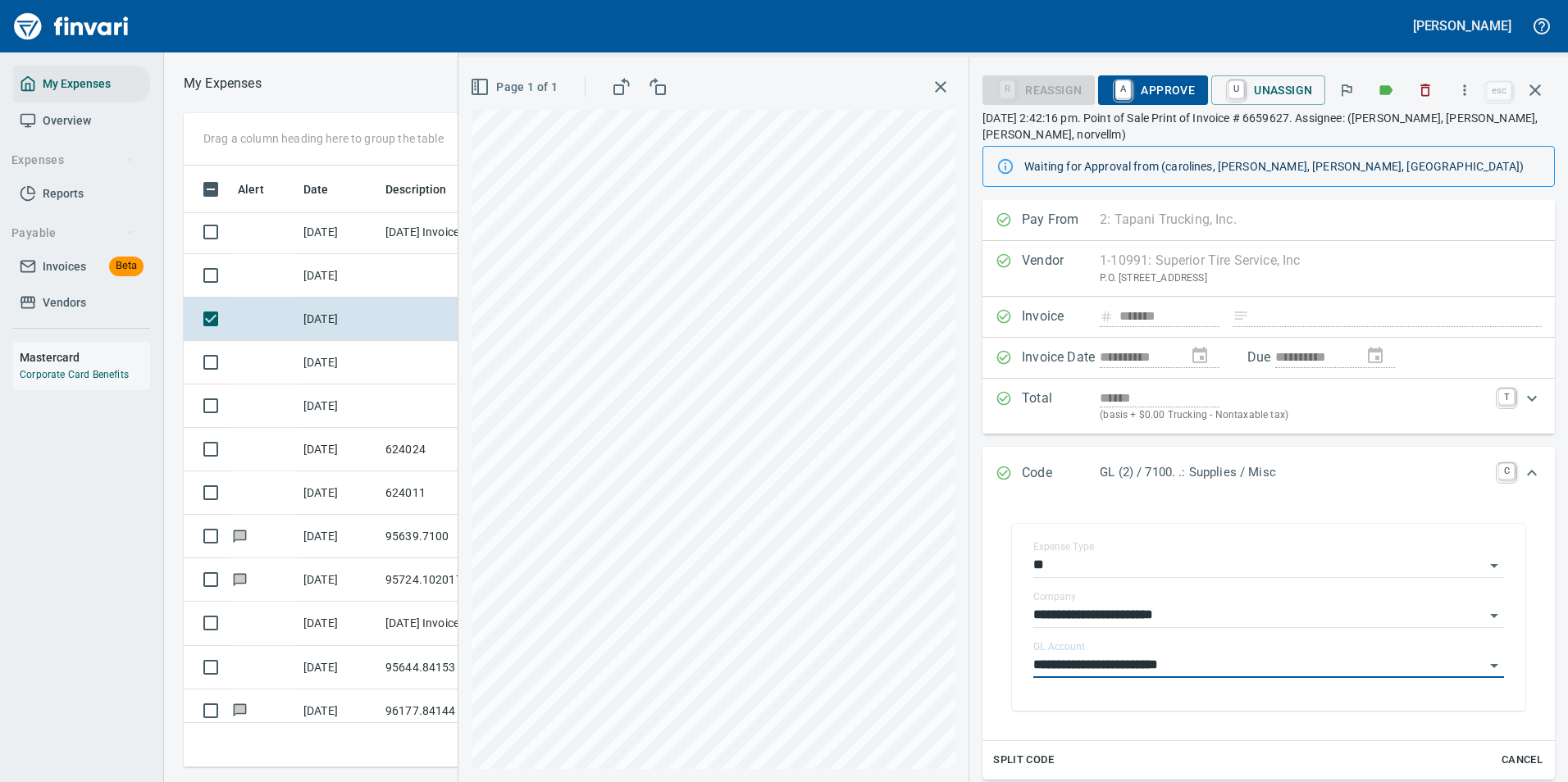
type input "**********"
click at [1144, 92] on span "A Approve" at bounding box center [1152, 90] width 83 height 28
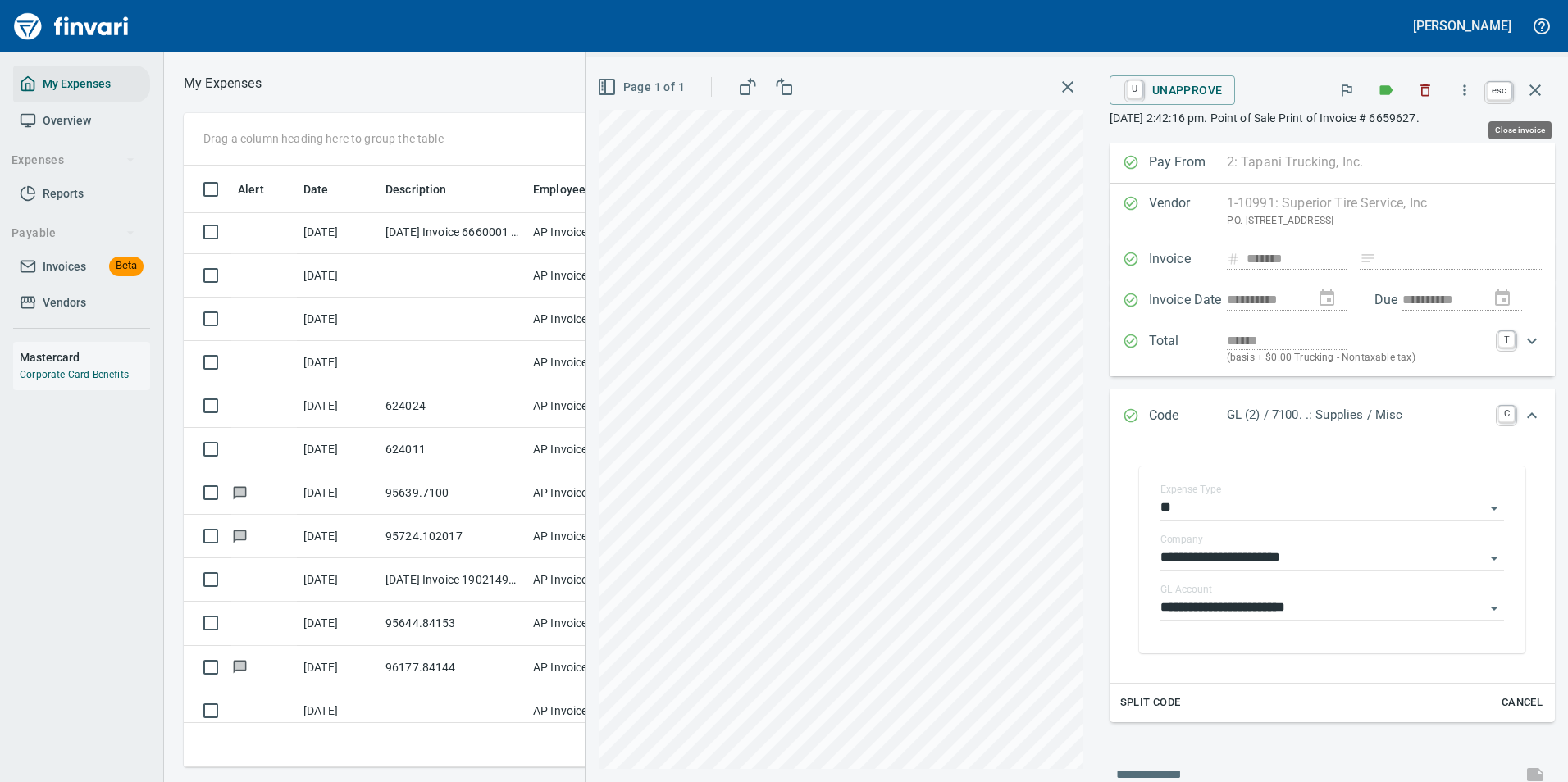
click at [1533, 96] on icon "button" at bounding box center [1535, 90] width 20 height 20
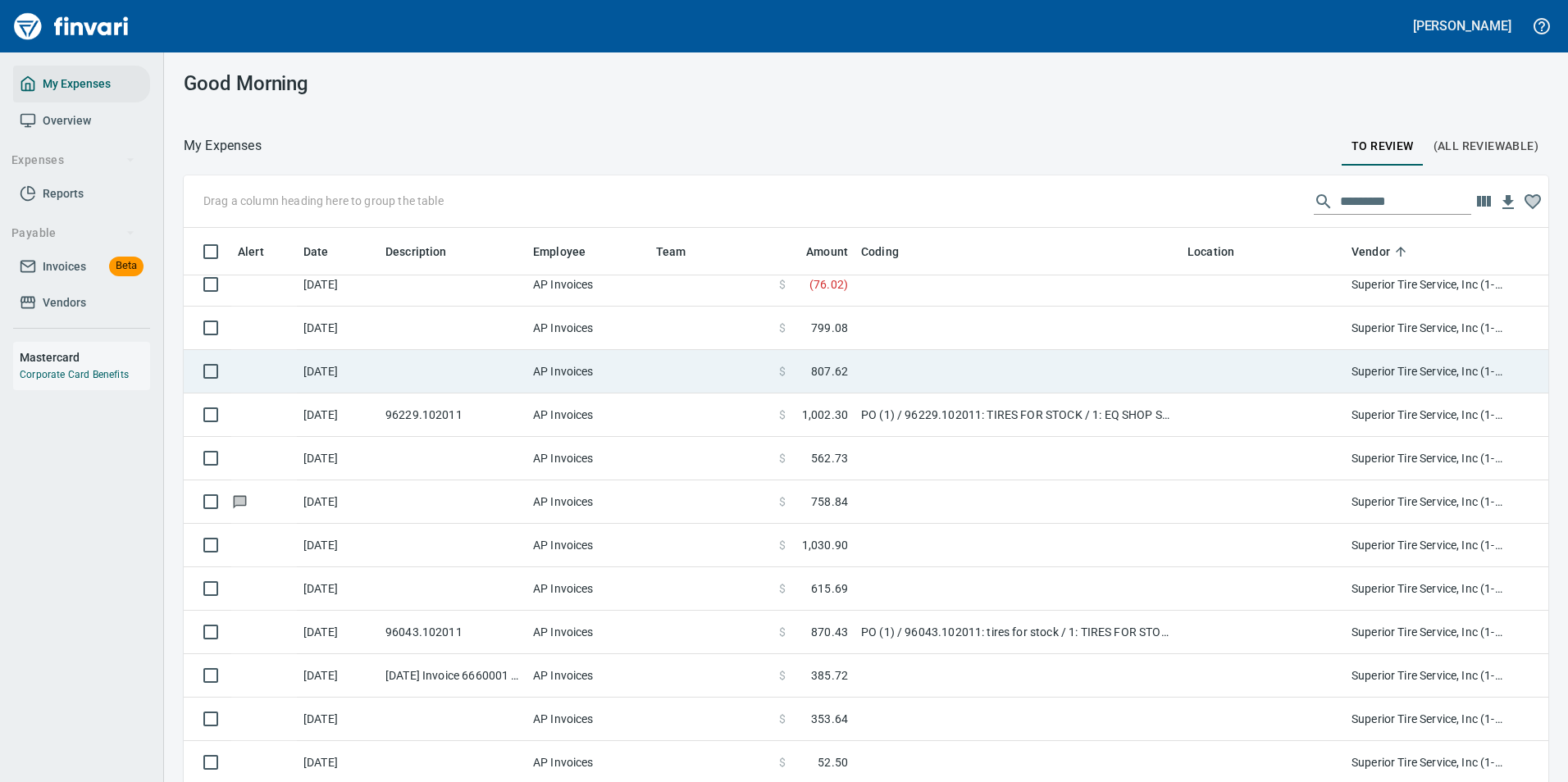
scroll to position [8196, 0]
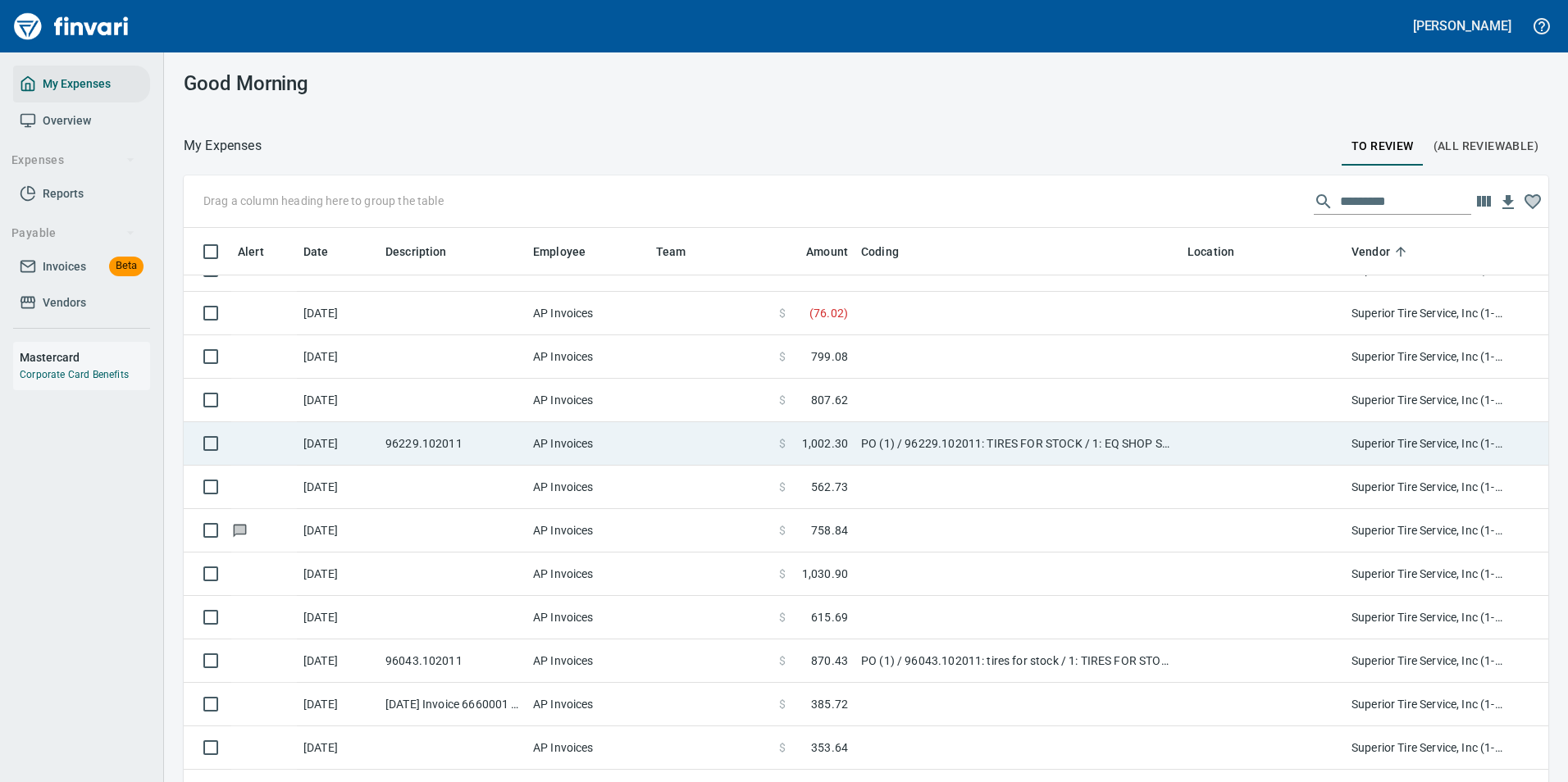
click at [884, 399] on td at bounding box center [1017, 400] width 326 height 44
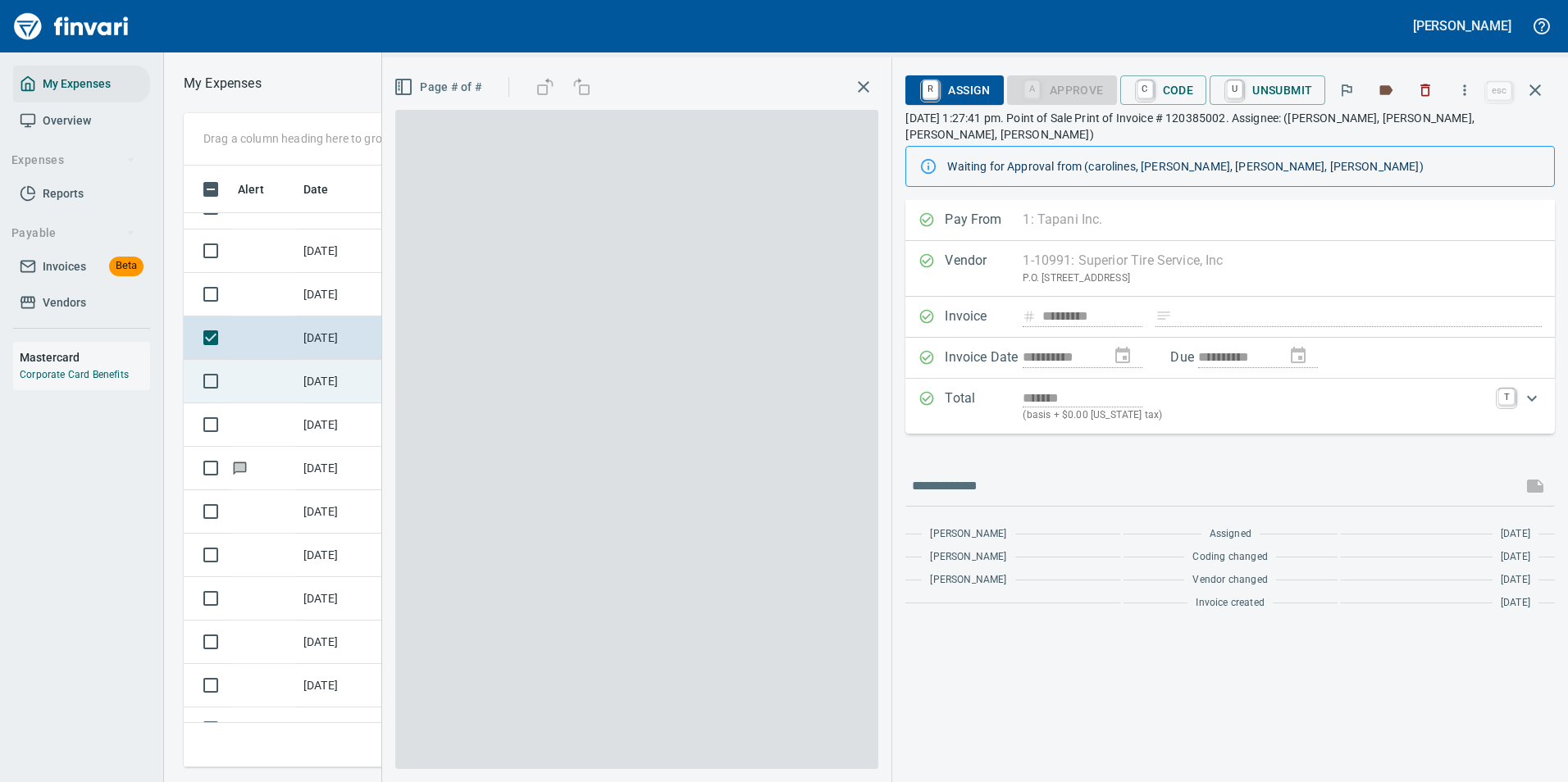
scroll to position [577, 930]
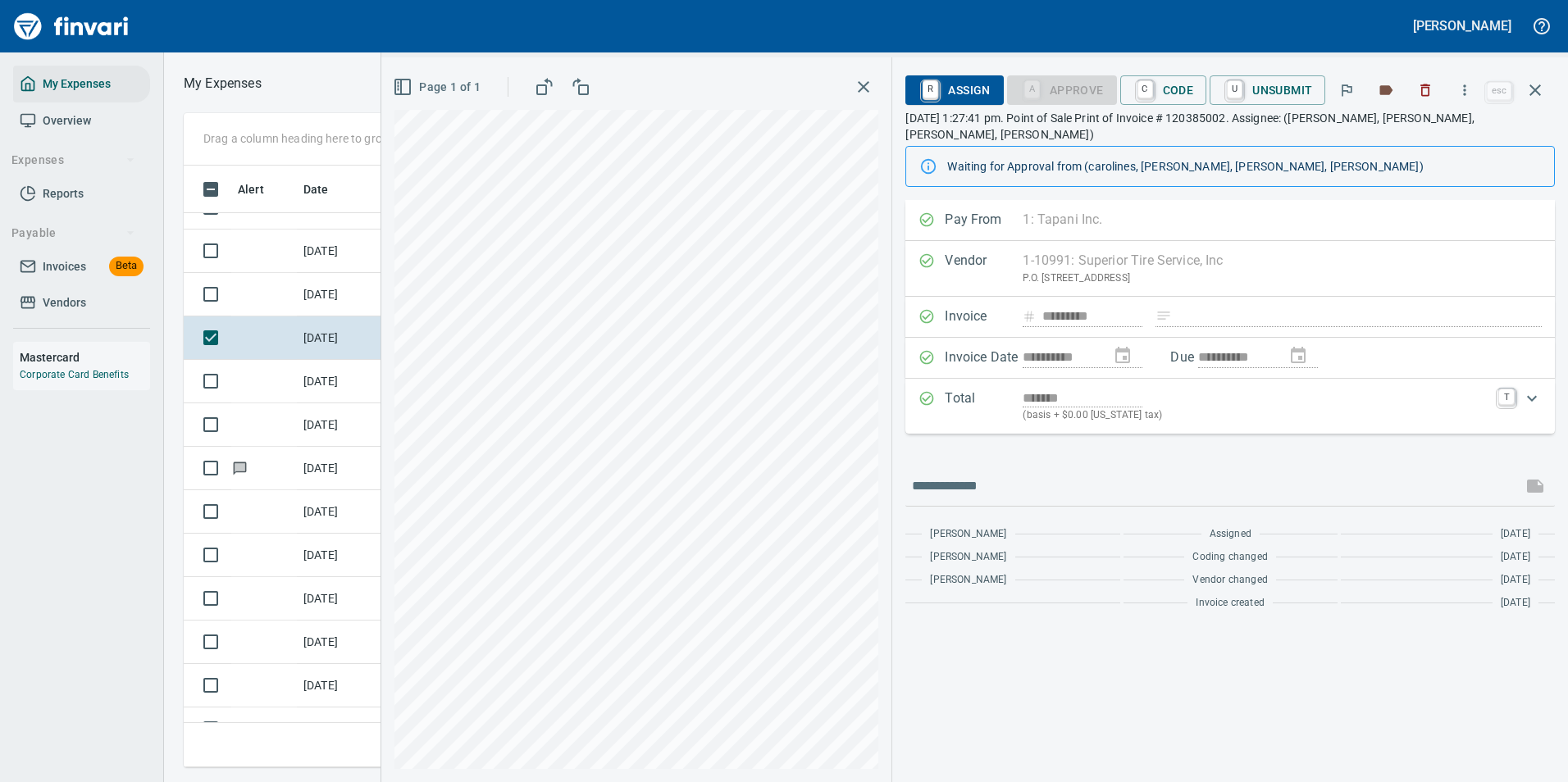
drag, startPoint x: 1143, startPoint y: 84, endPoint x: 1142, endPoint y: 170, distance: 86.0
click at [1143, 84] on link "C" at bounding box center [1145, 89] width 16 height 18
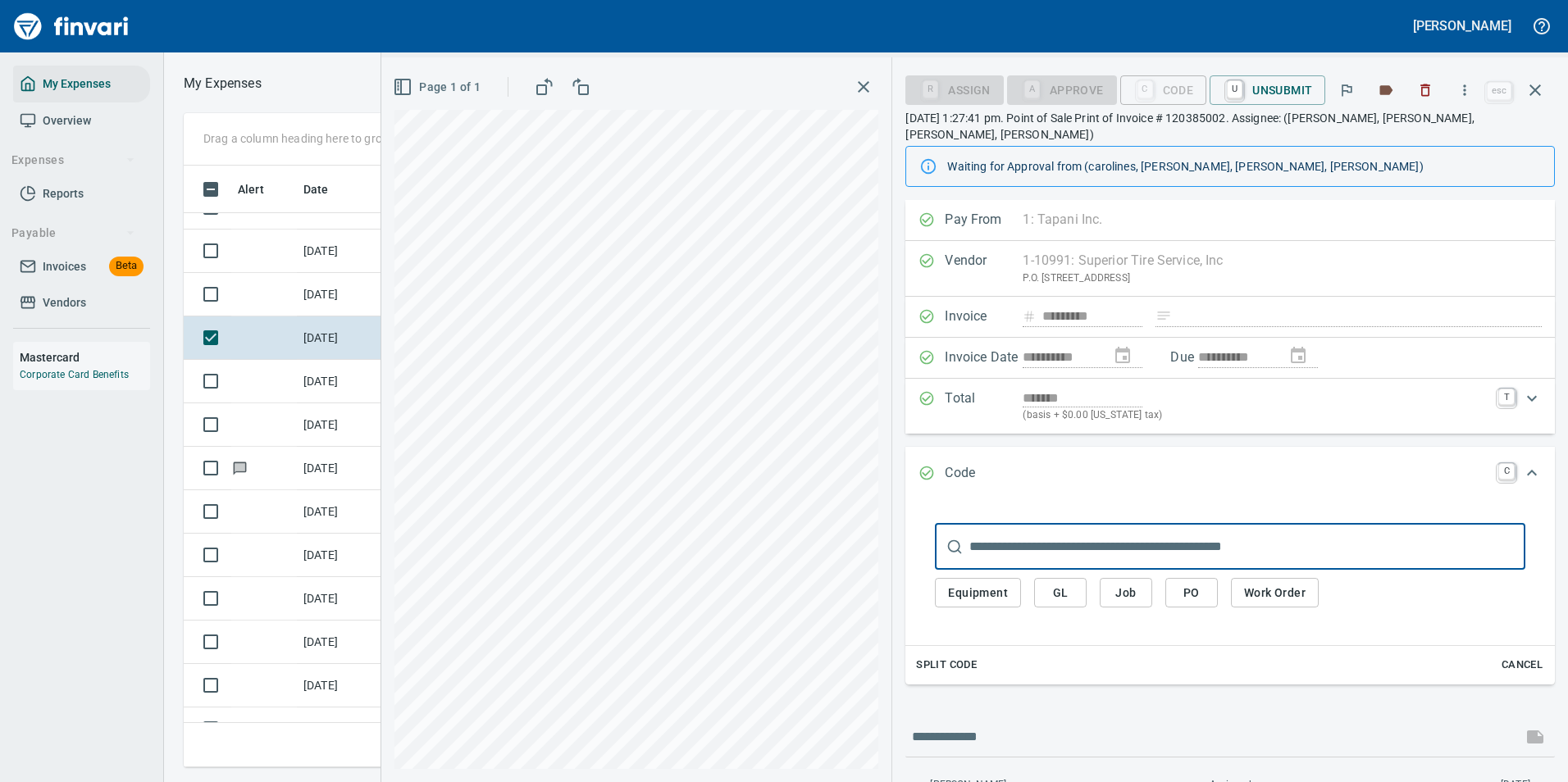
click at [1264, 582] on span "Work Order" at bounding box center [1274, 592] width 62 height 21
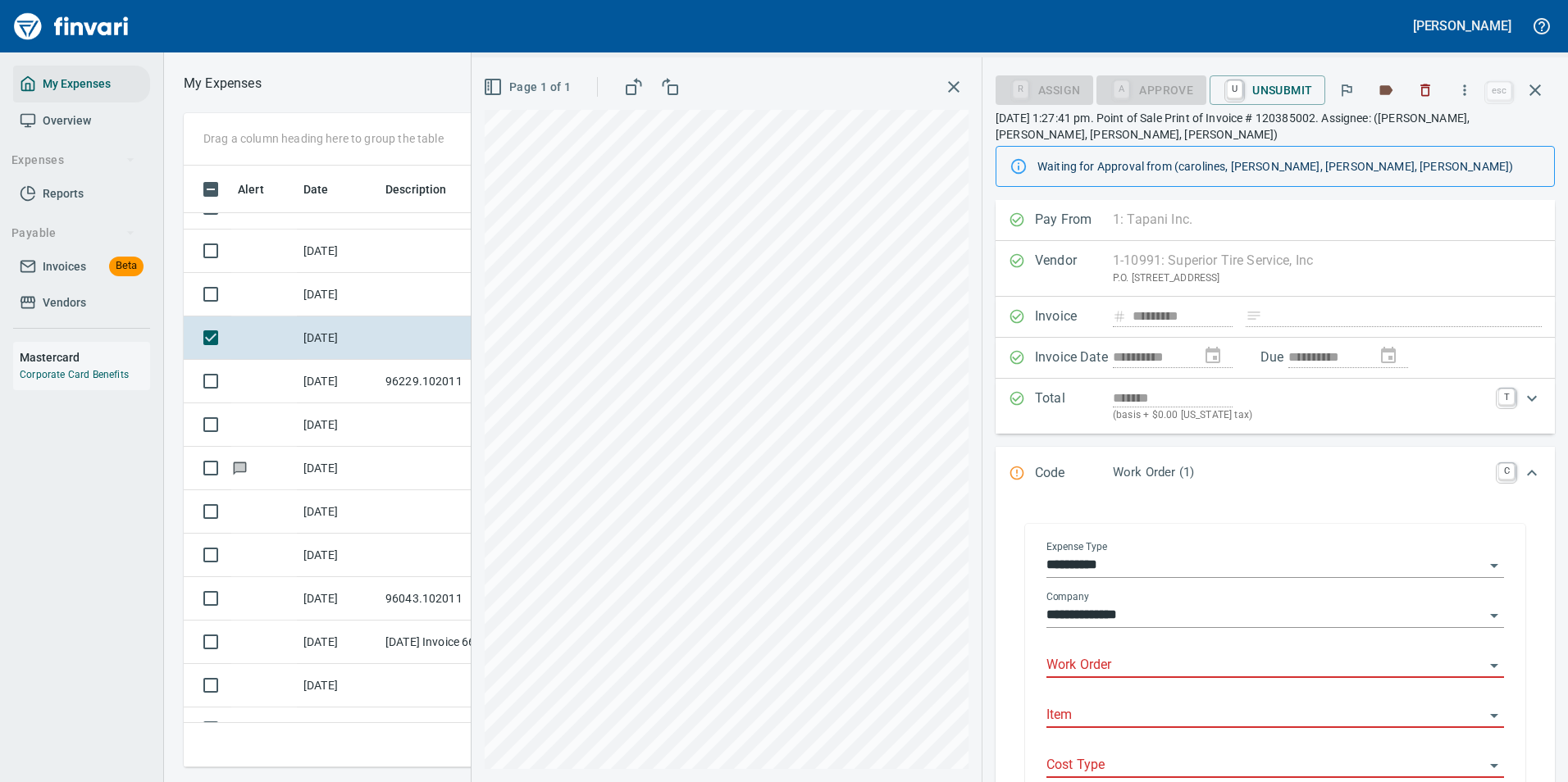
click at [1092, 668] on input "Work Order" at bounding box center [1265, 666] width 438 height 23
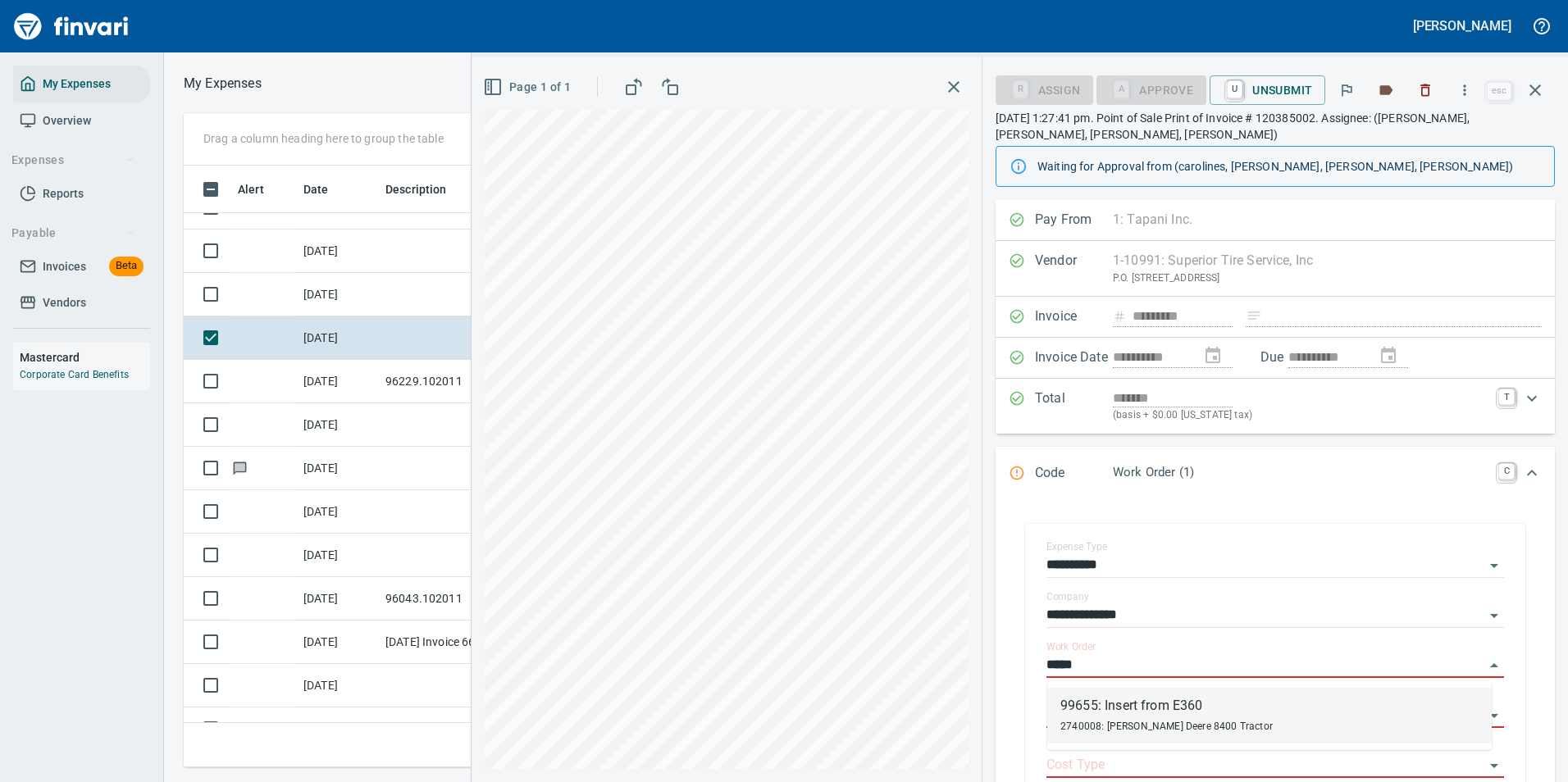
click at [1095, 720] on span "2740008: [PERSON_NAME] Deere 8400 Tractor" at bounding box center [1166, 726] width 212 height 12
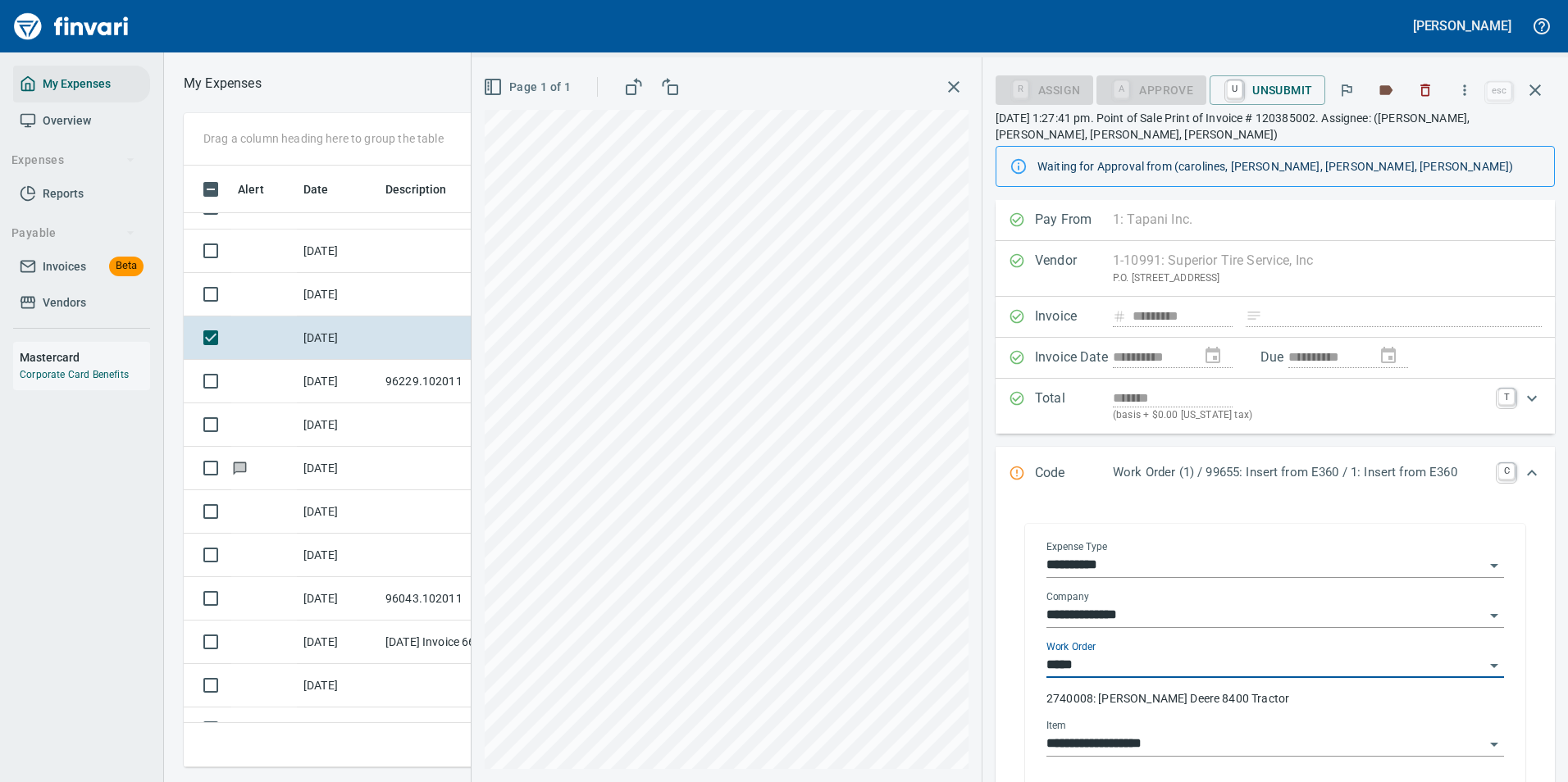
type input "**********"
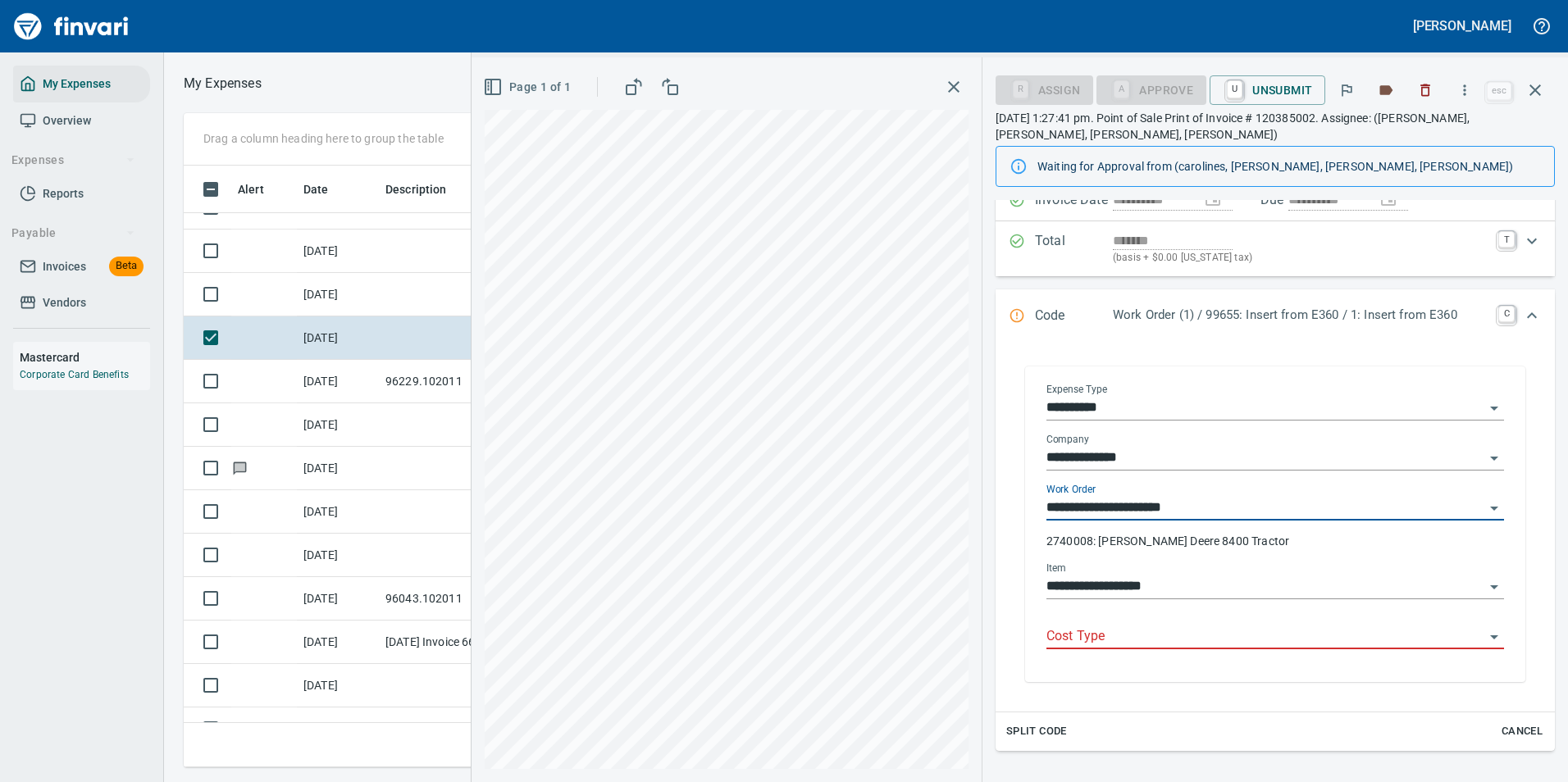
scroll to position [164, 0]
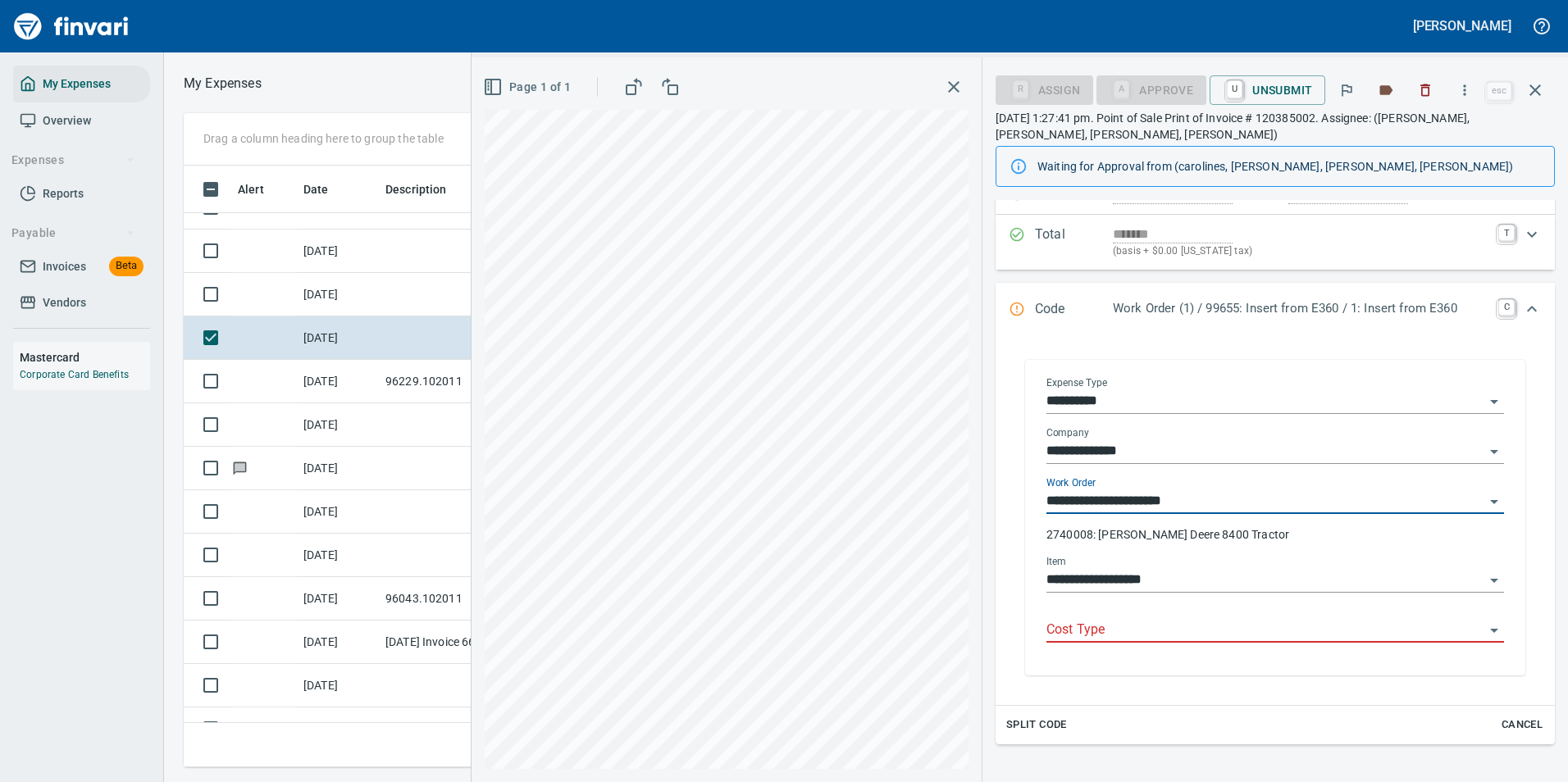
type input "**********"
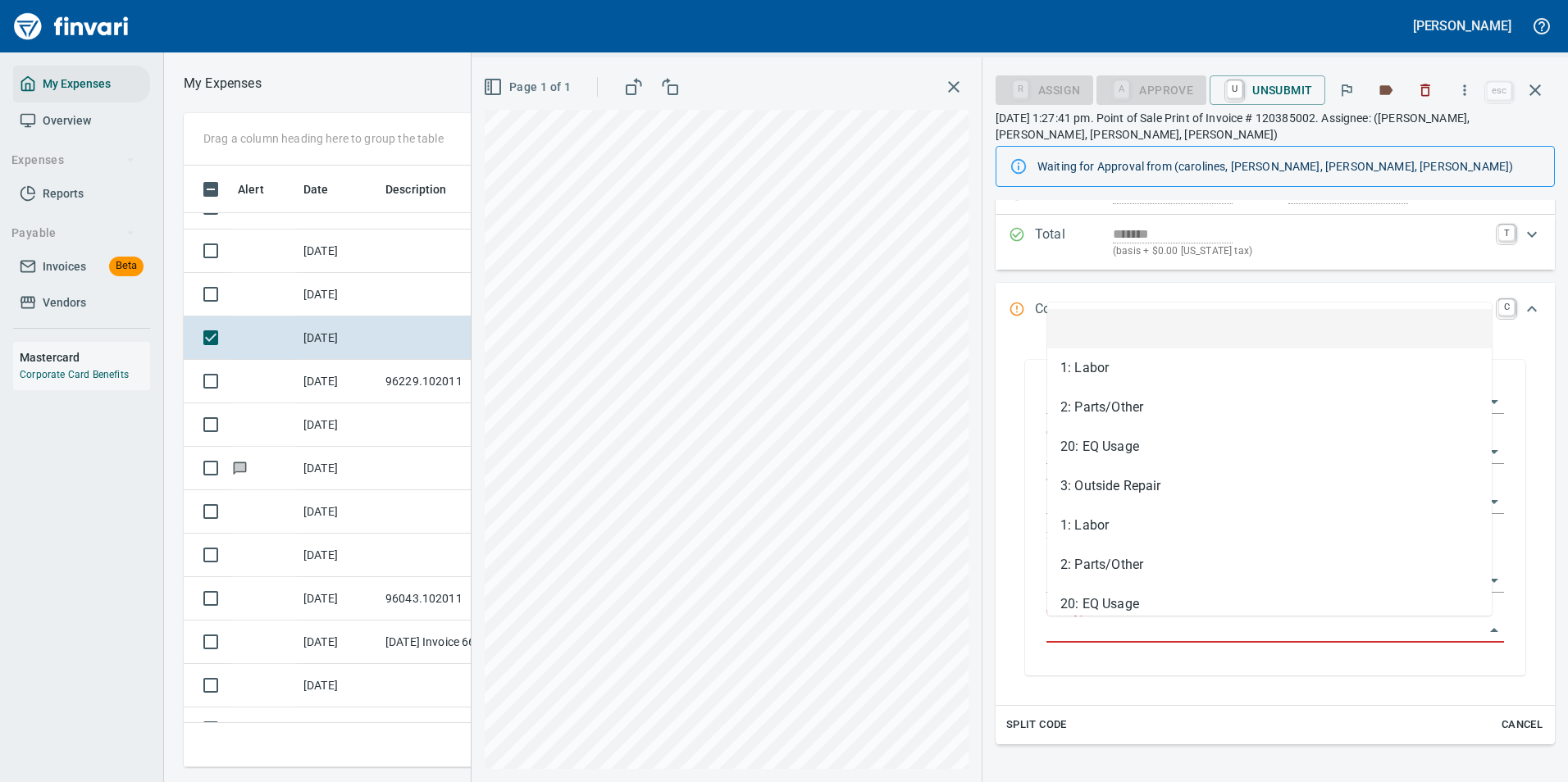
click at [1119, 635] on input "Cost Type" at bounding box center [1265, 630] width 438 height 23
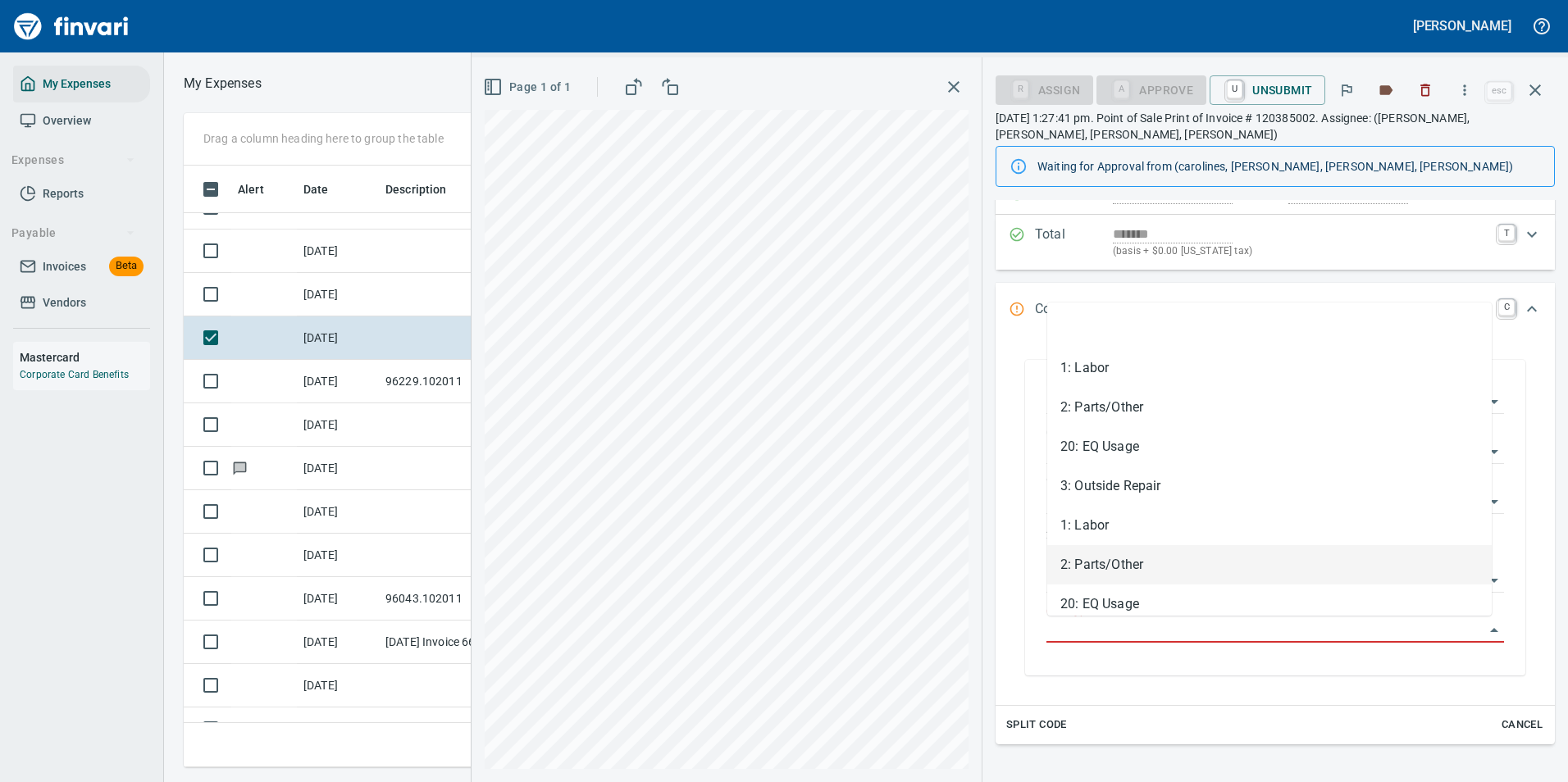
click at [1103, 558] on li "2: Parts/Other" at bounding box center [1269, 565] width 445 height 40
type input "**********"
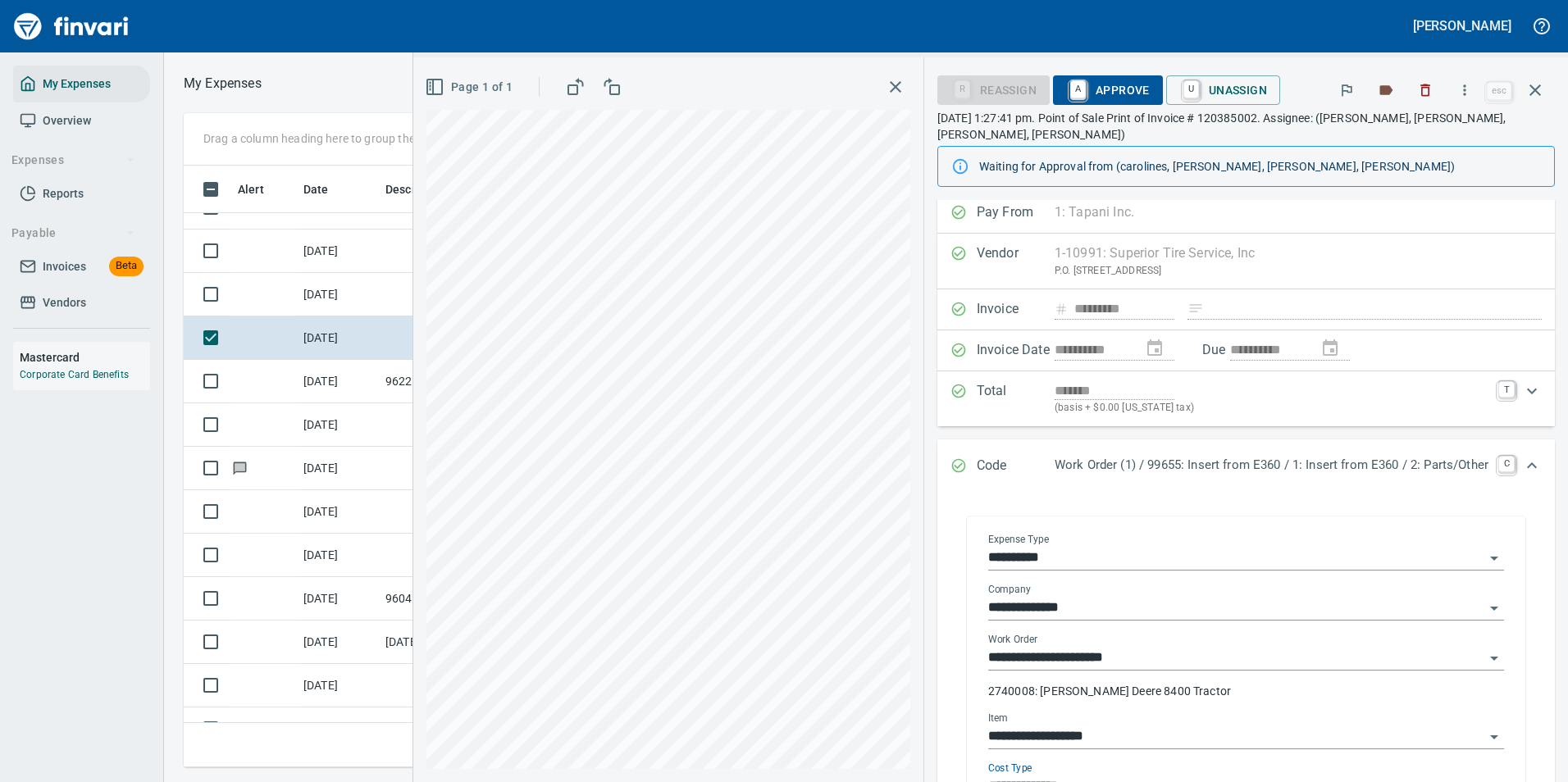
scroll to position [0, 0]
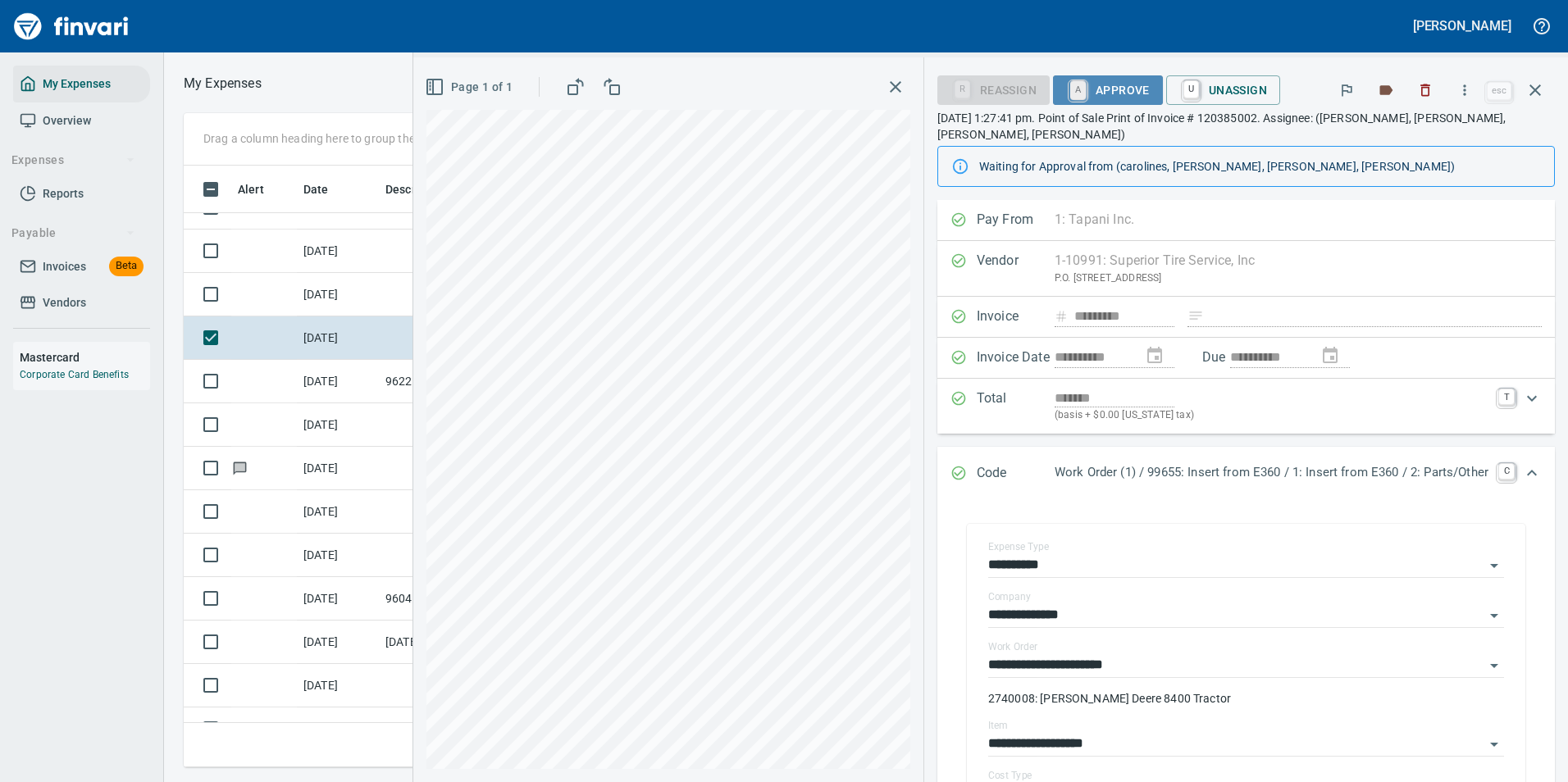
click at [1070, 90] on link "A" at bounding box center [1078, 90] width 16 height 18
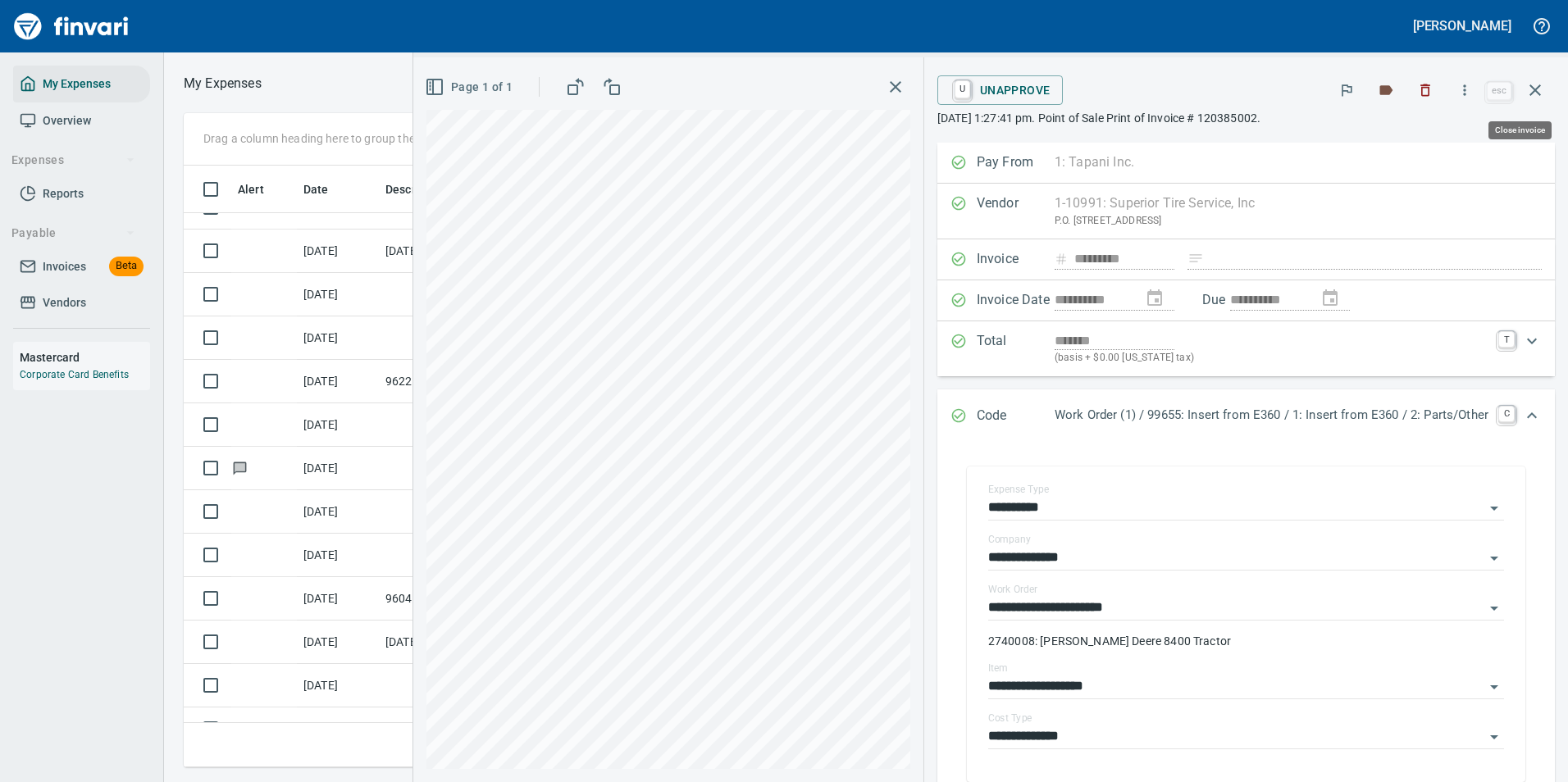
click at [1537, 94] on icon "button" at bounding box center [1535, 90] width 20 height 20
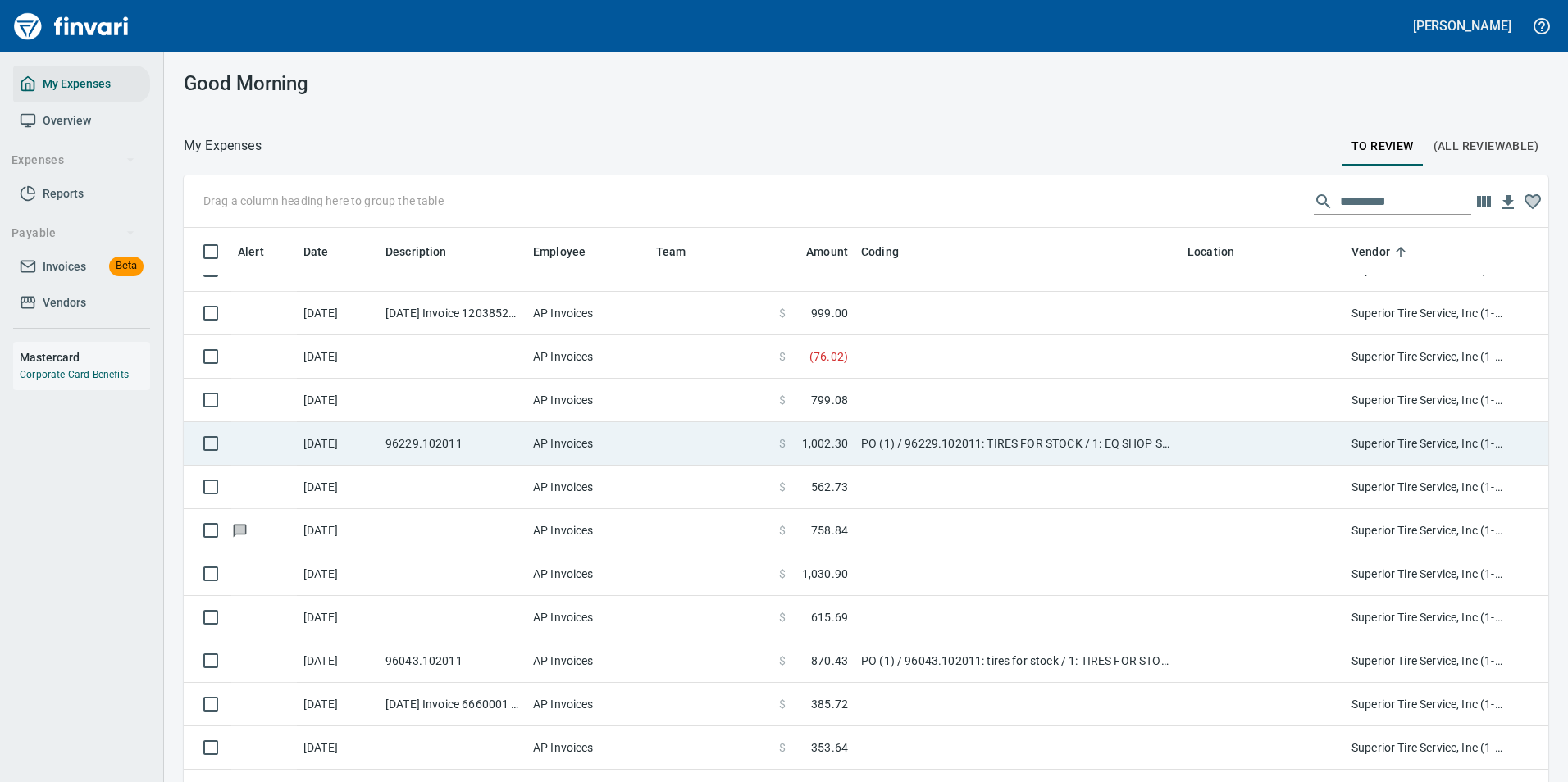
scroll to position [8114, 0]
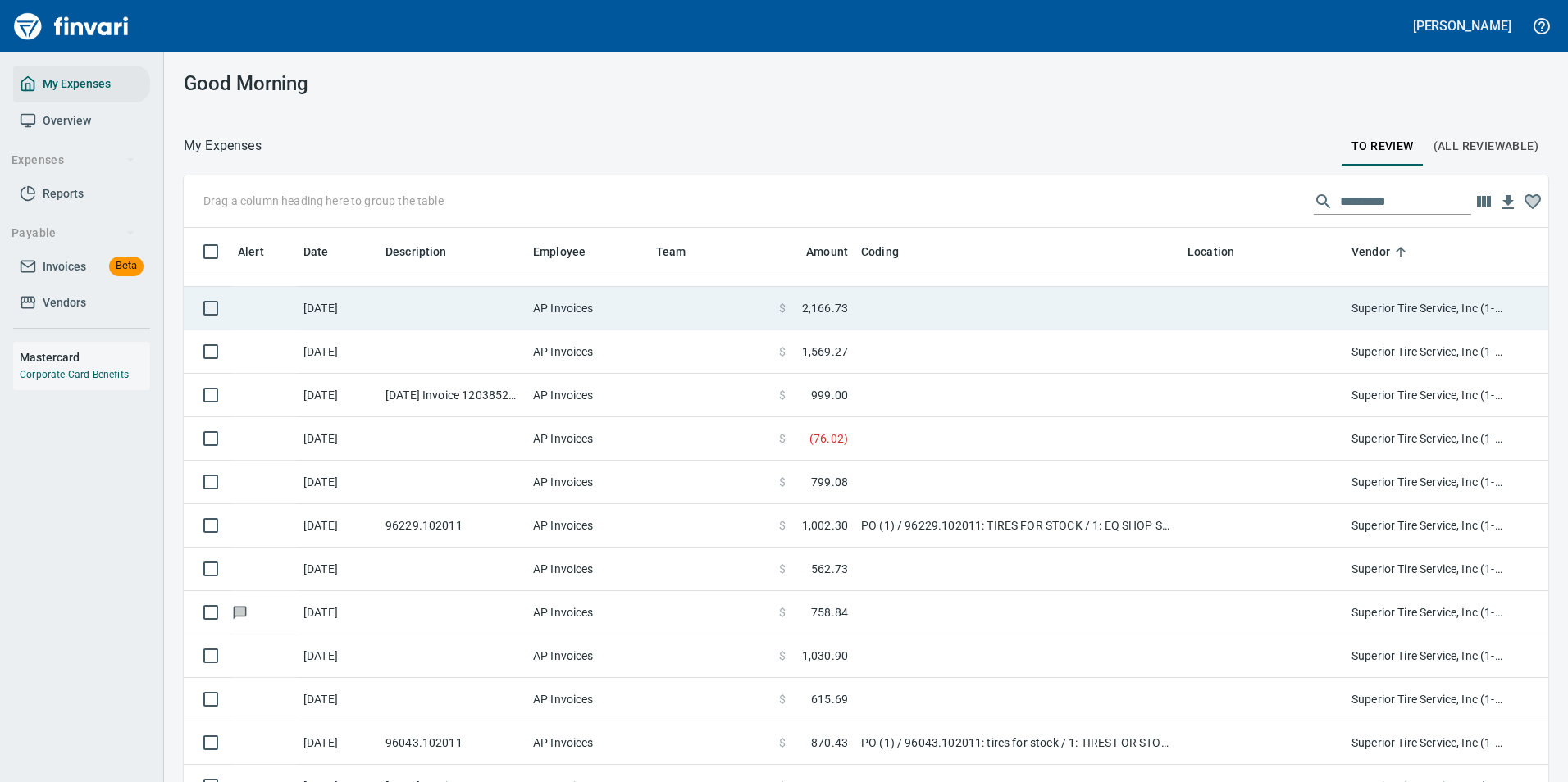
click at [856, 318] on td at bounding box center [1017, 309] width 326 height 44
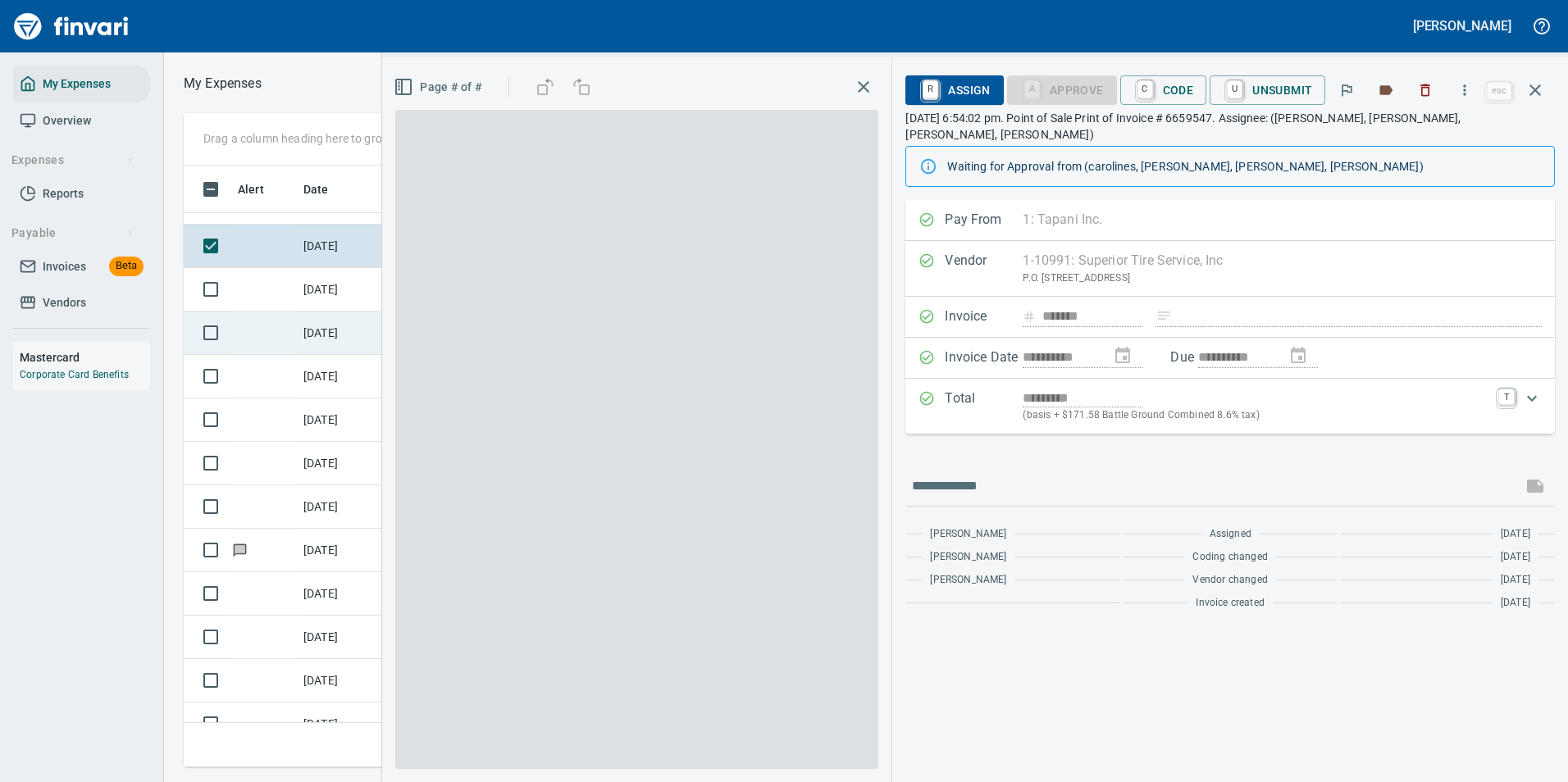
scroll to position [577, 930]
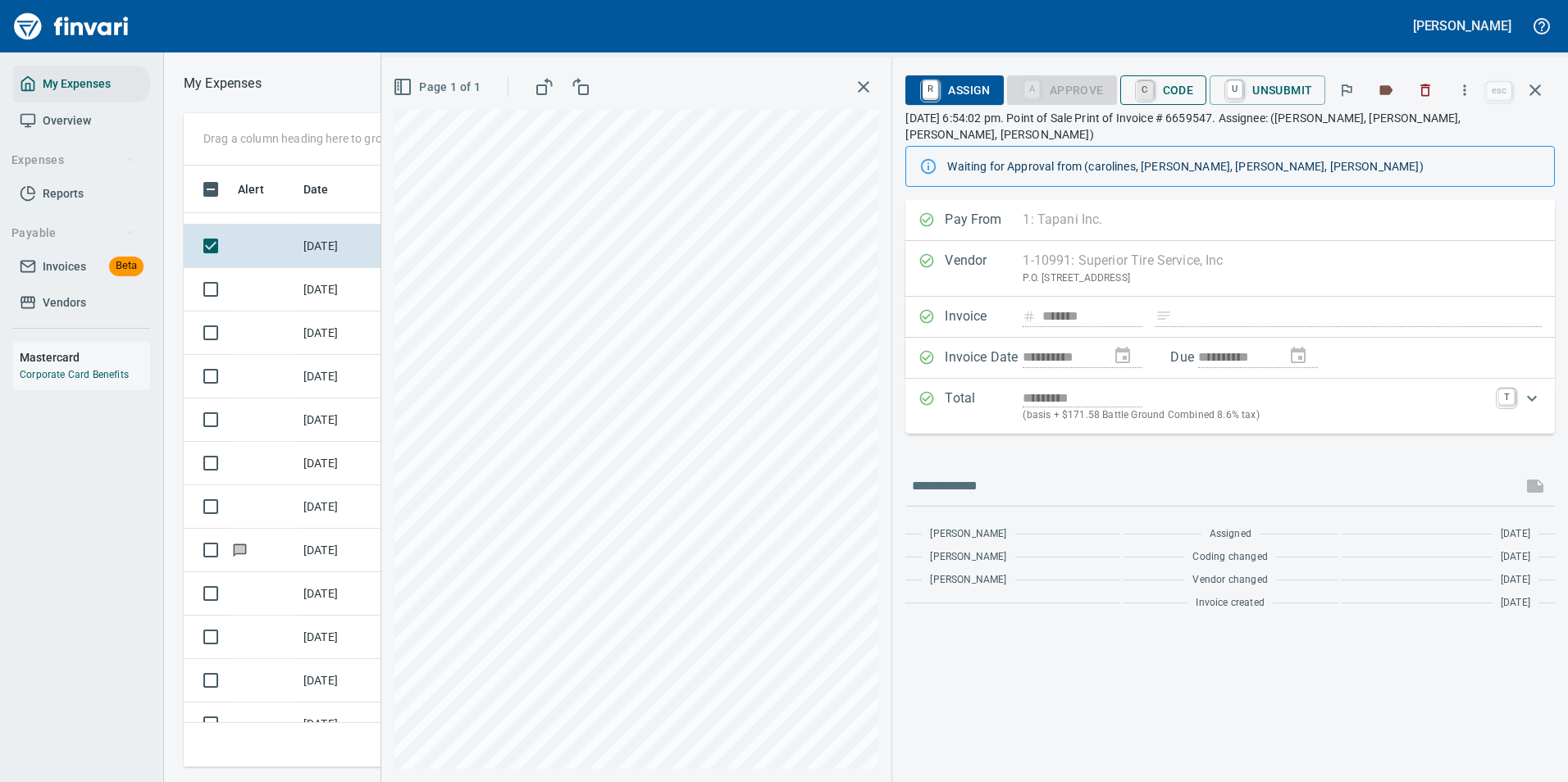
click at [1147, 87] on link "C" at bounding box center [1145, 90] width 16 height 18
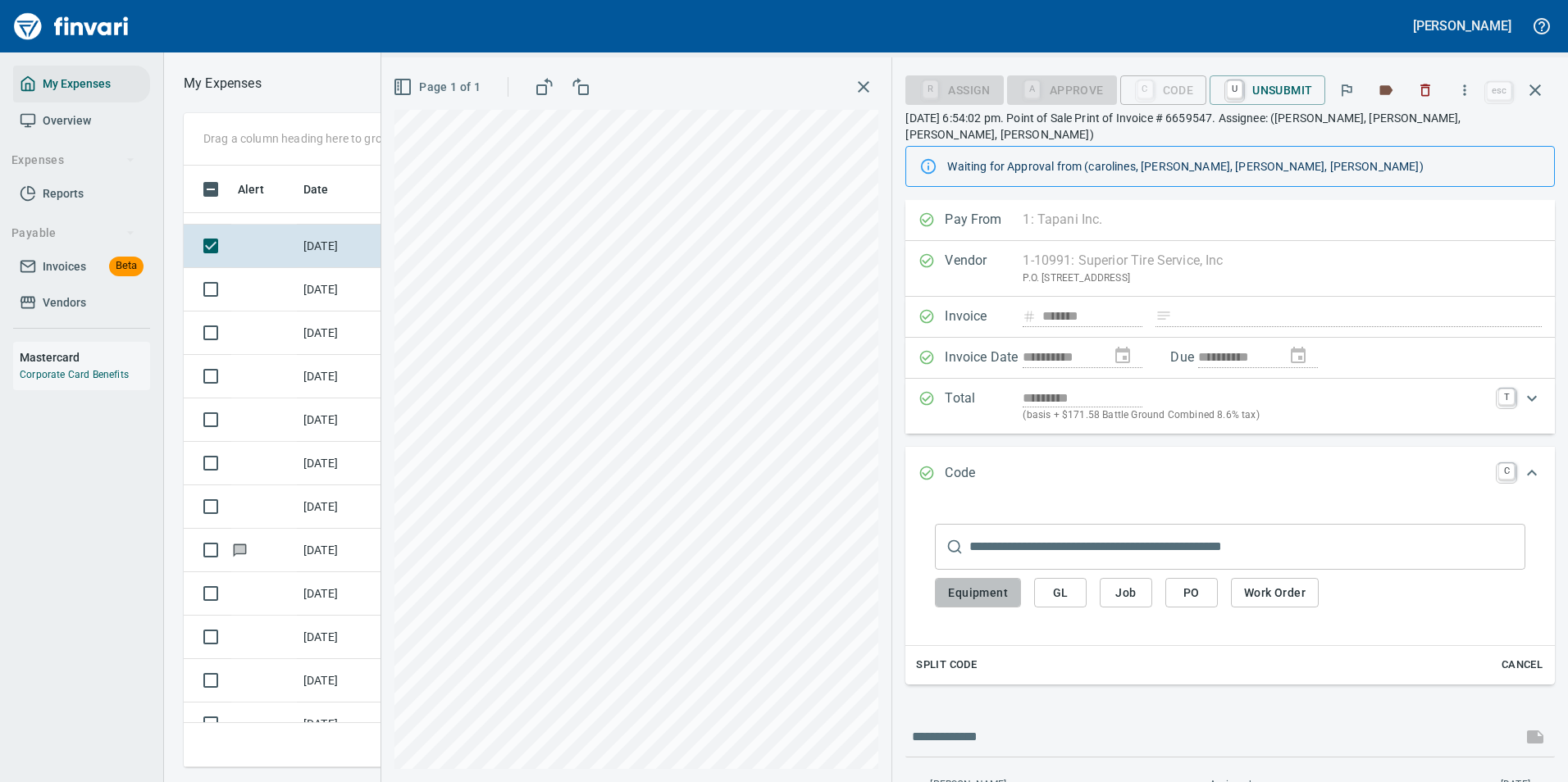
click at [991, 582] on span "Equipment" at bounding box center [978, 592] width 60 height 21
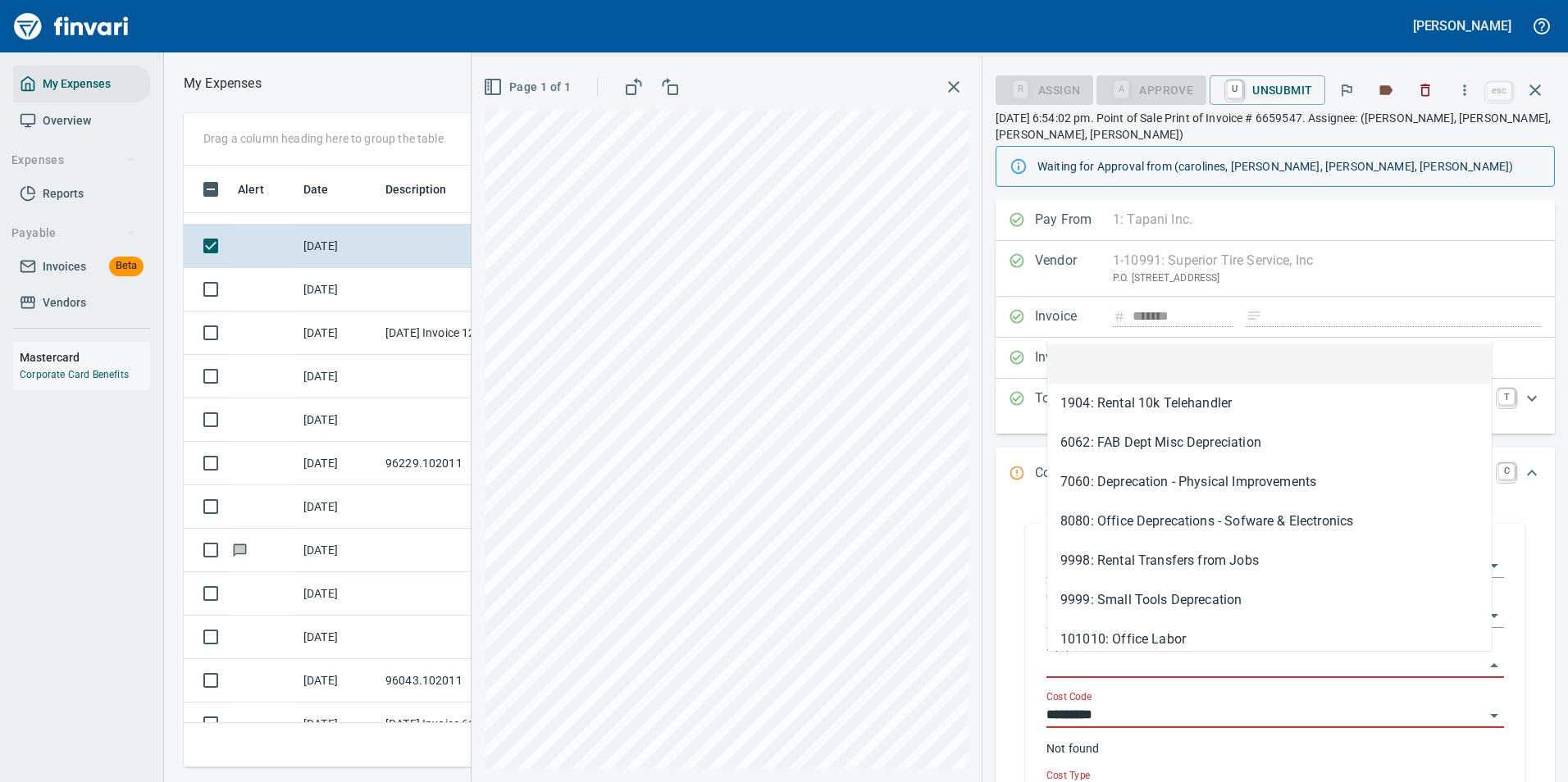
click at [1100, 657] on input "Equipment" at bounding box center [1265, 666] width 438 height 23
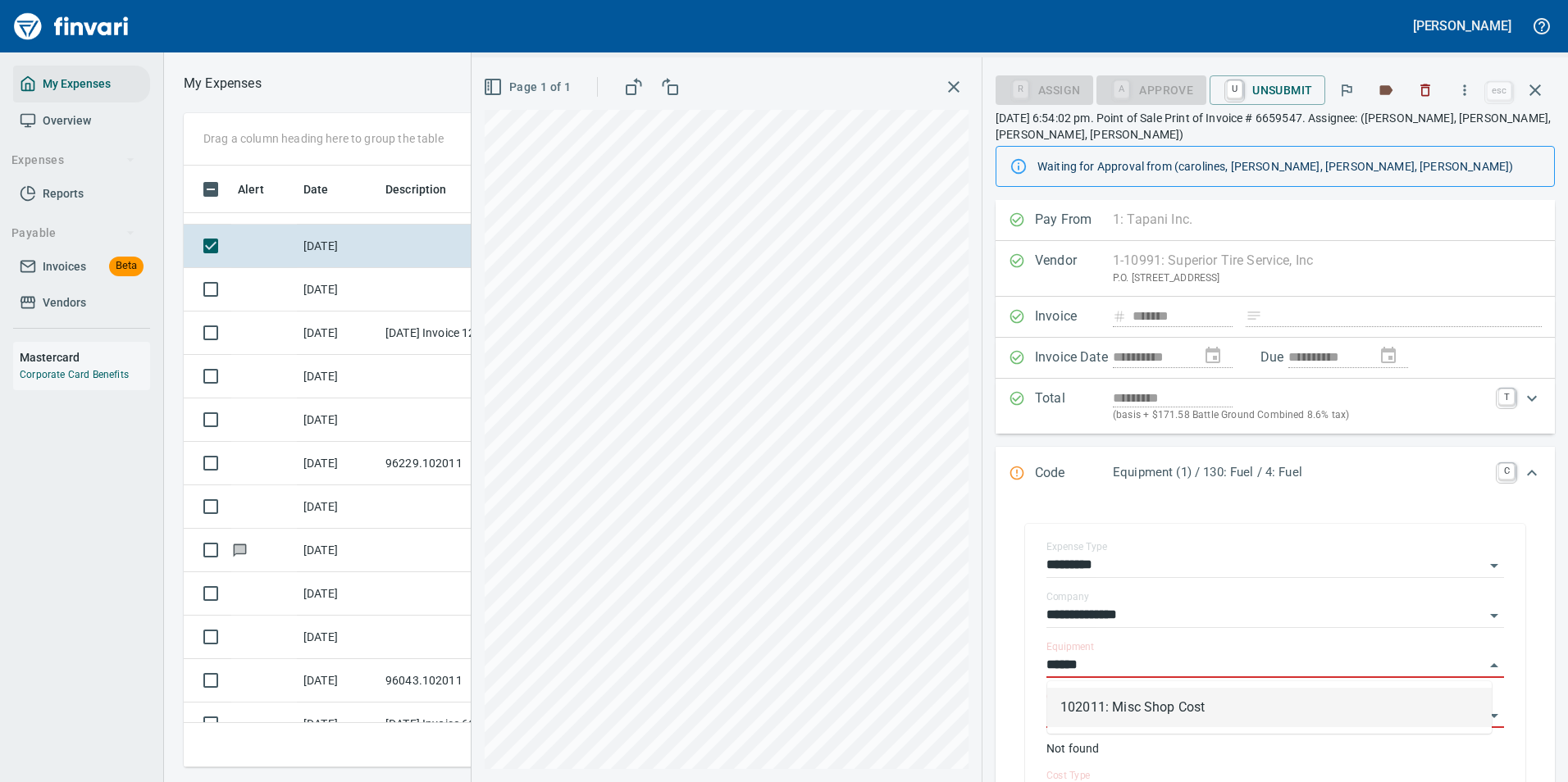
click at [1105, 718] on li "102011: Misc Shop Cost" at bounding box center [1269, 708] width 445 height 40
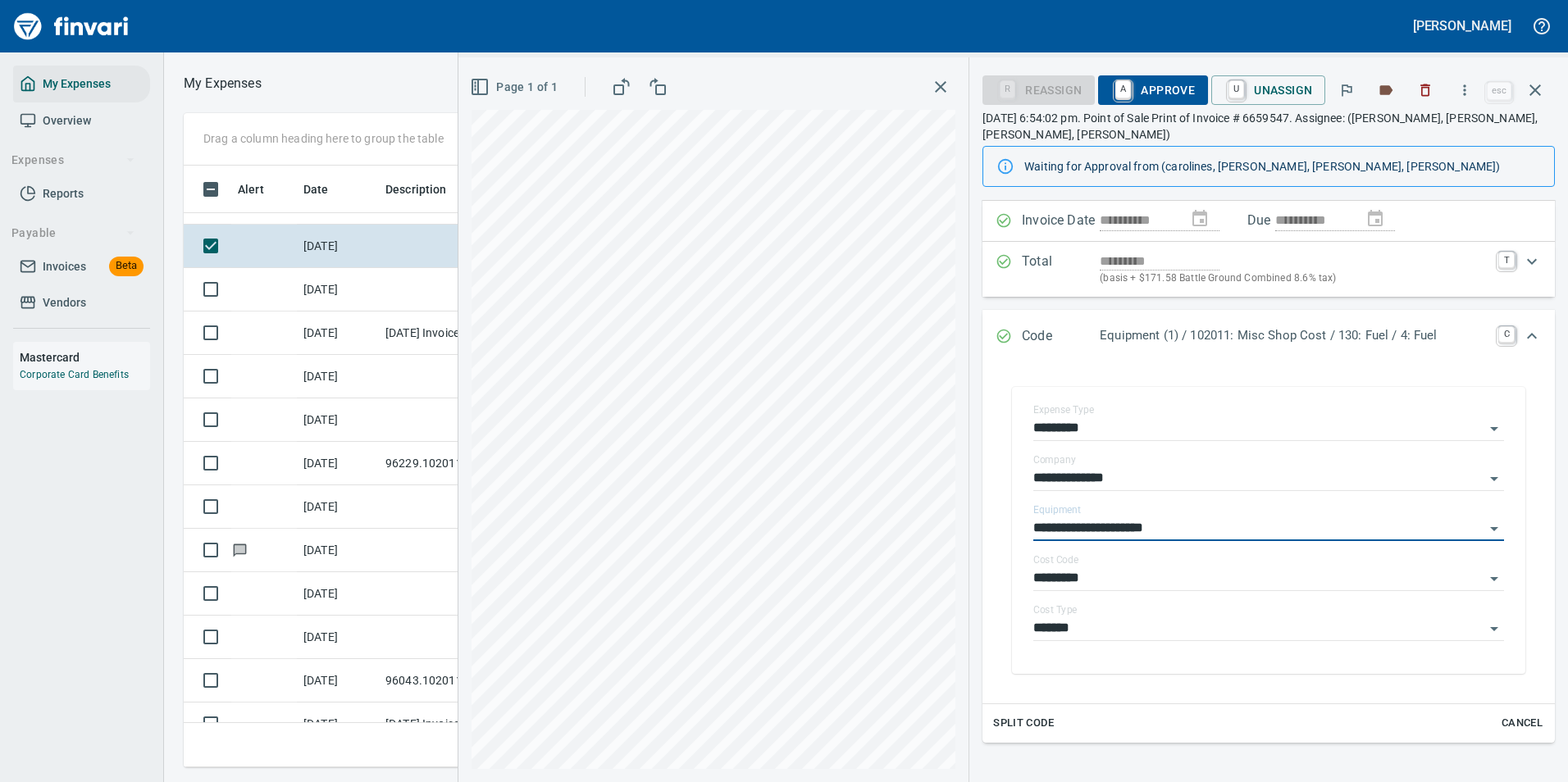
scroll to position [164, 0]
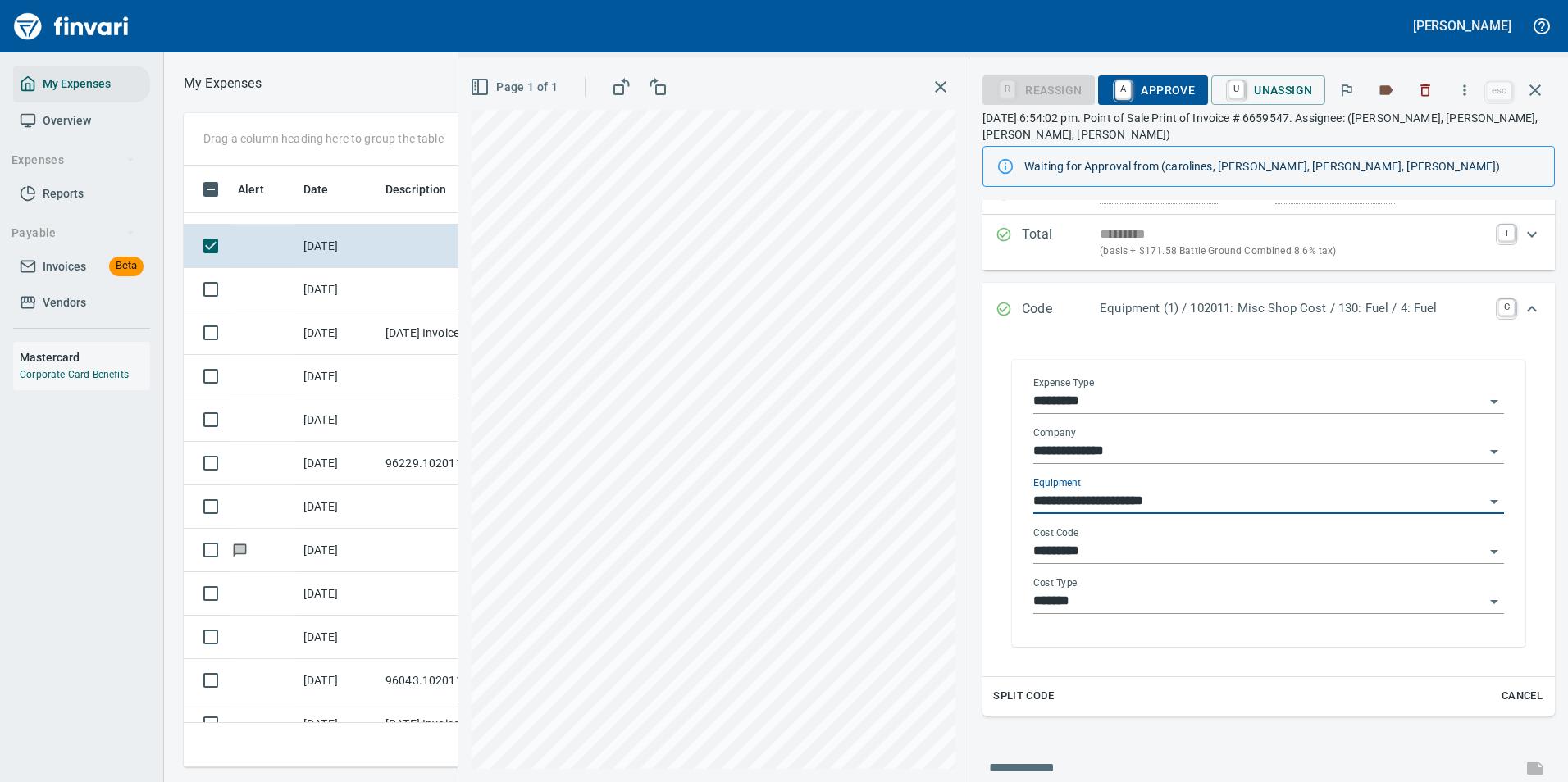
type input "**********"
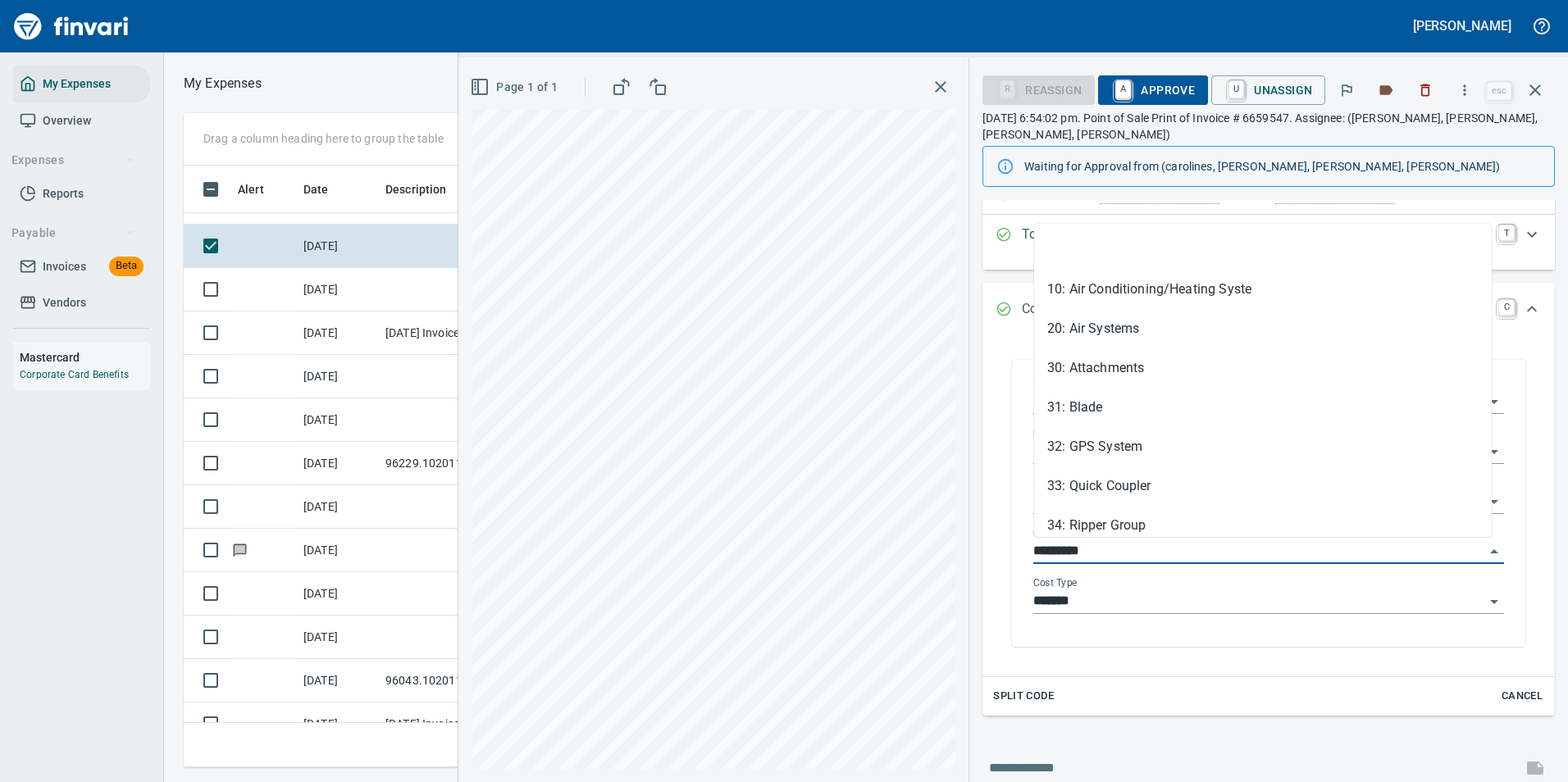
click at [1087, 544] on input "*********" at bounding box center [1259, 552] width 451 height 23
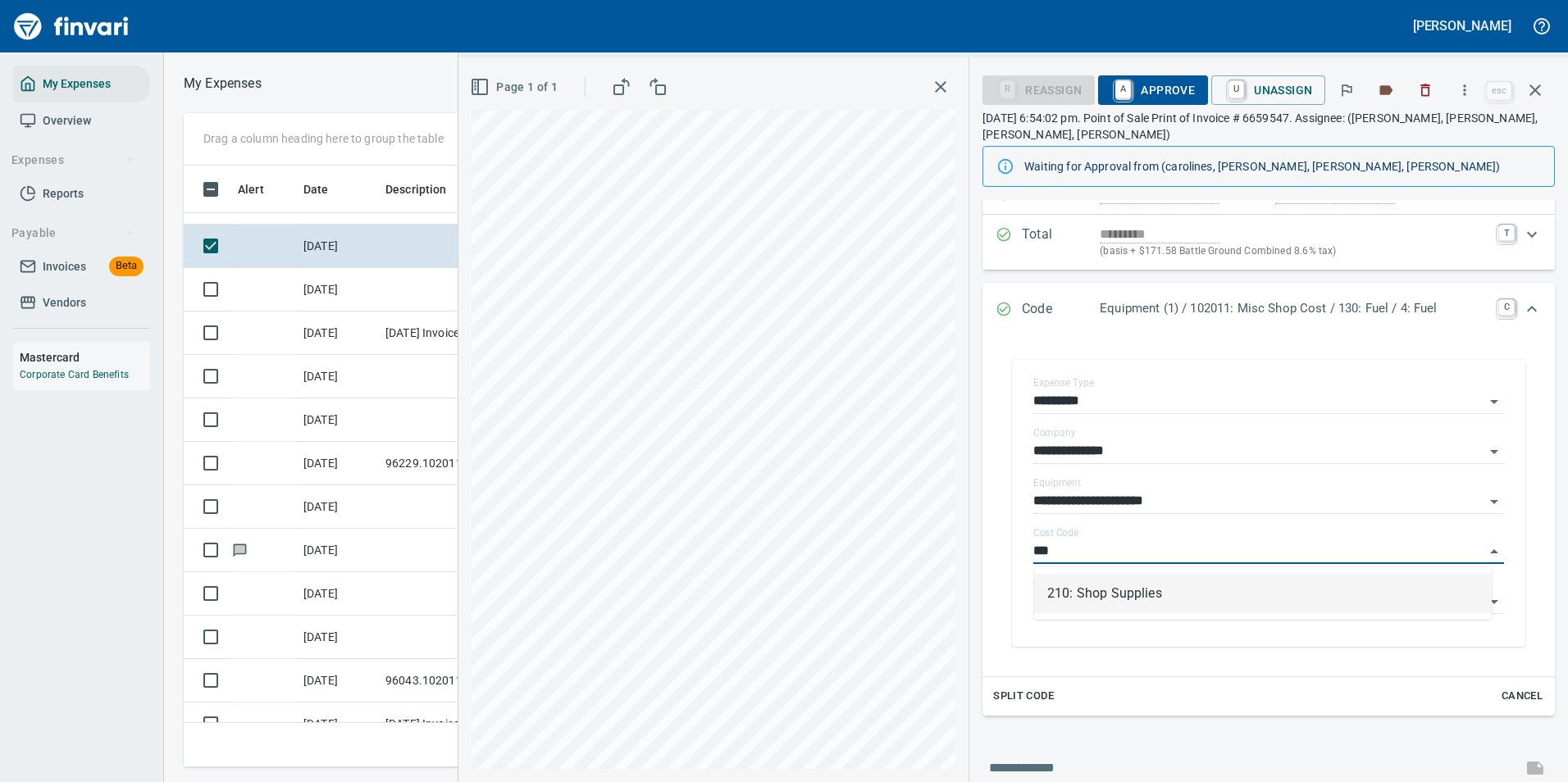
scroll to position [577, 930]
click at [1089, 587] on li "210: Shop Supplies" at bounding box center [1263, 594] width 457 height 40
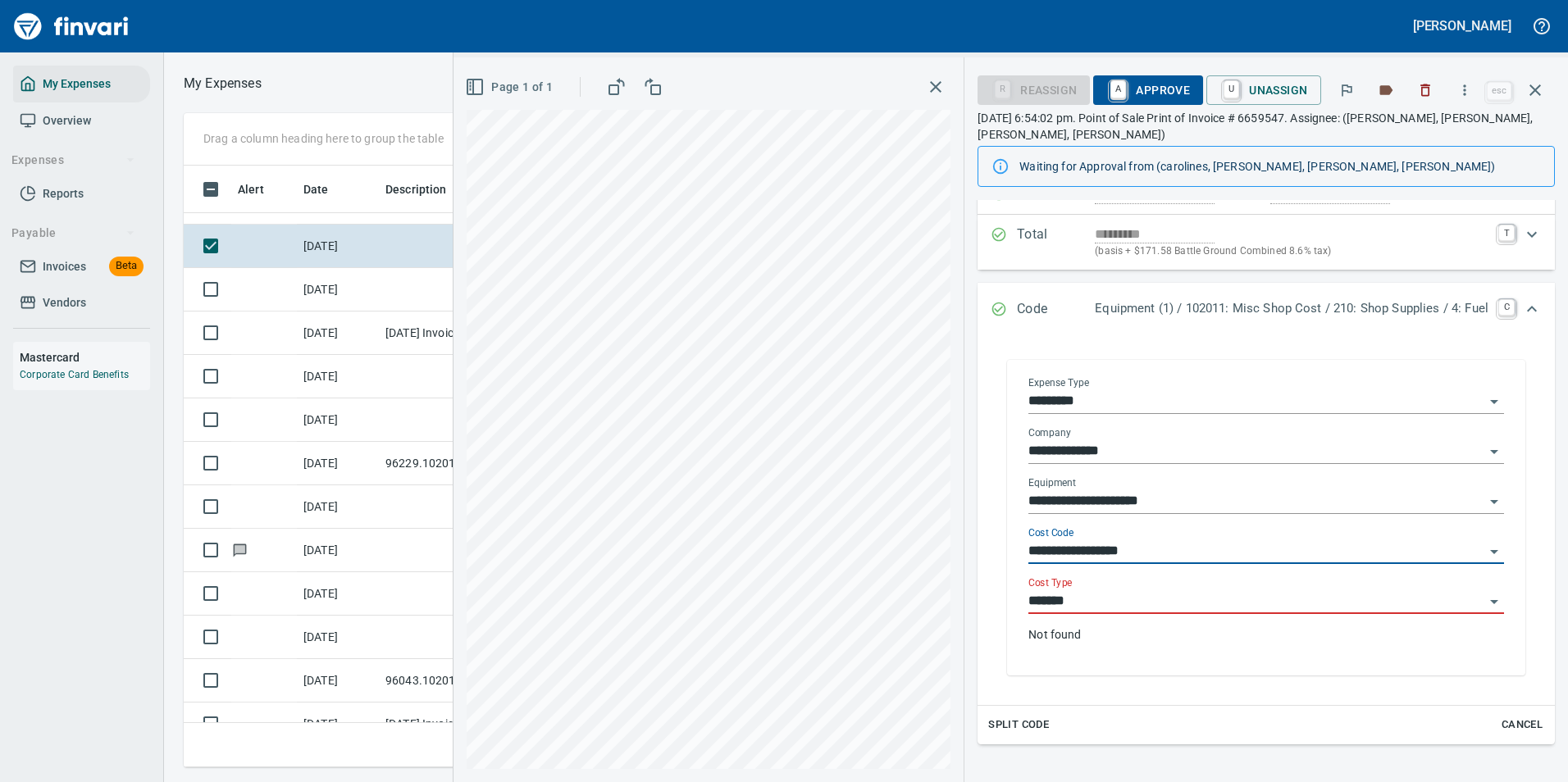
type input "**********"
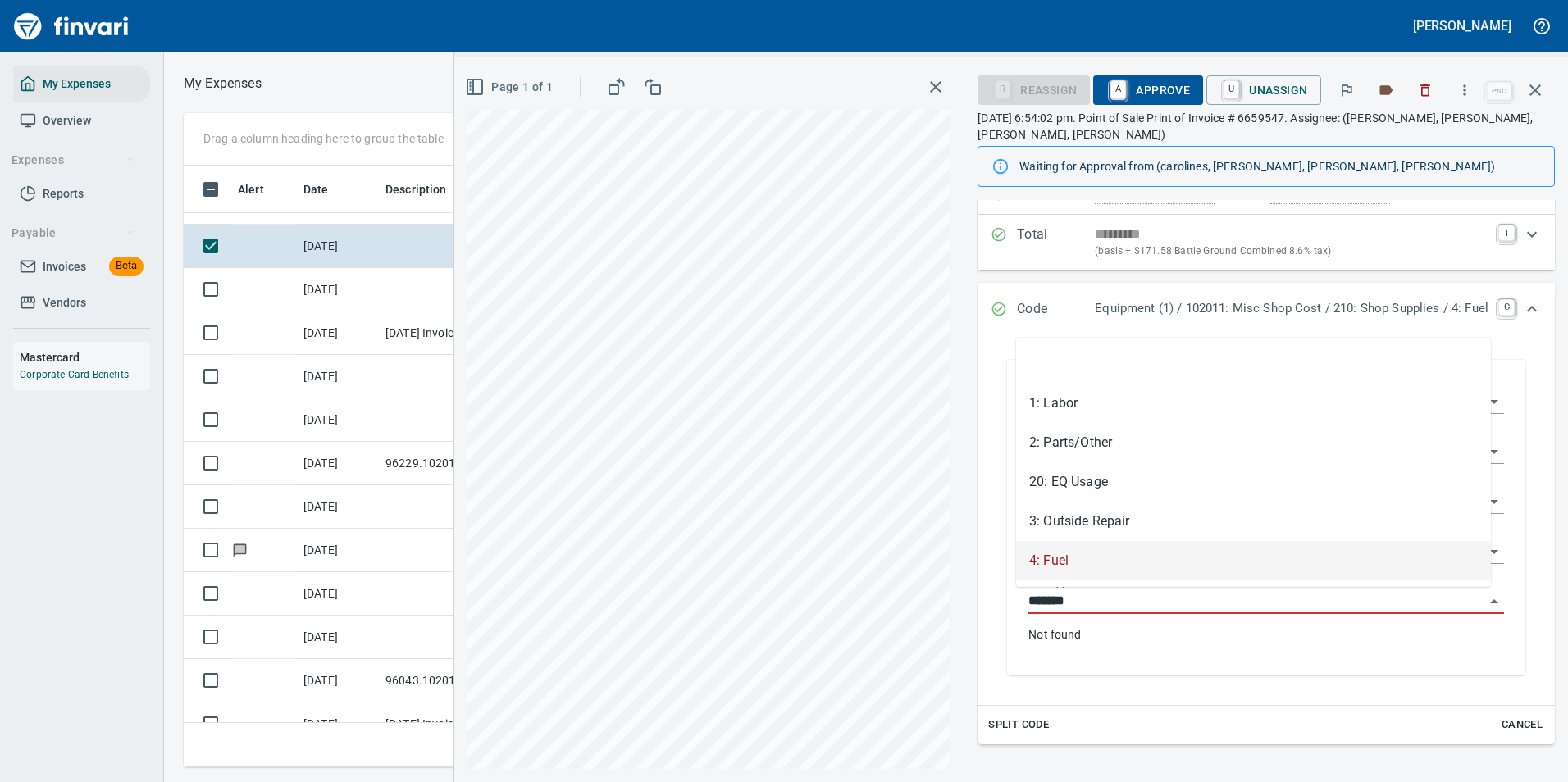
click at [1081, 600] on input "*******" at bounding box center [1256, 601] width 456 height 23
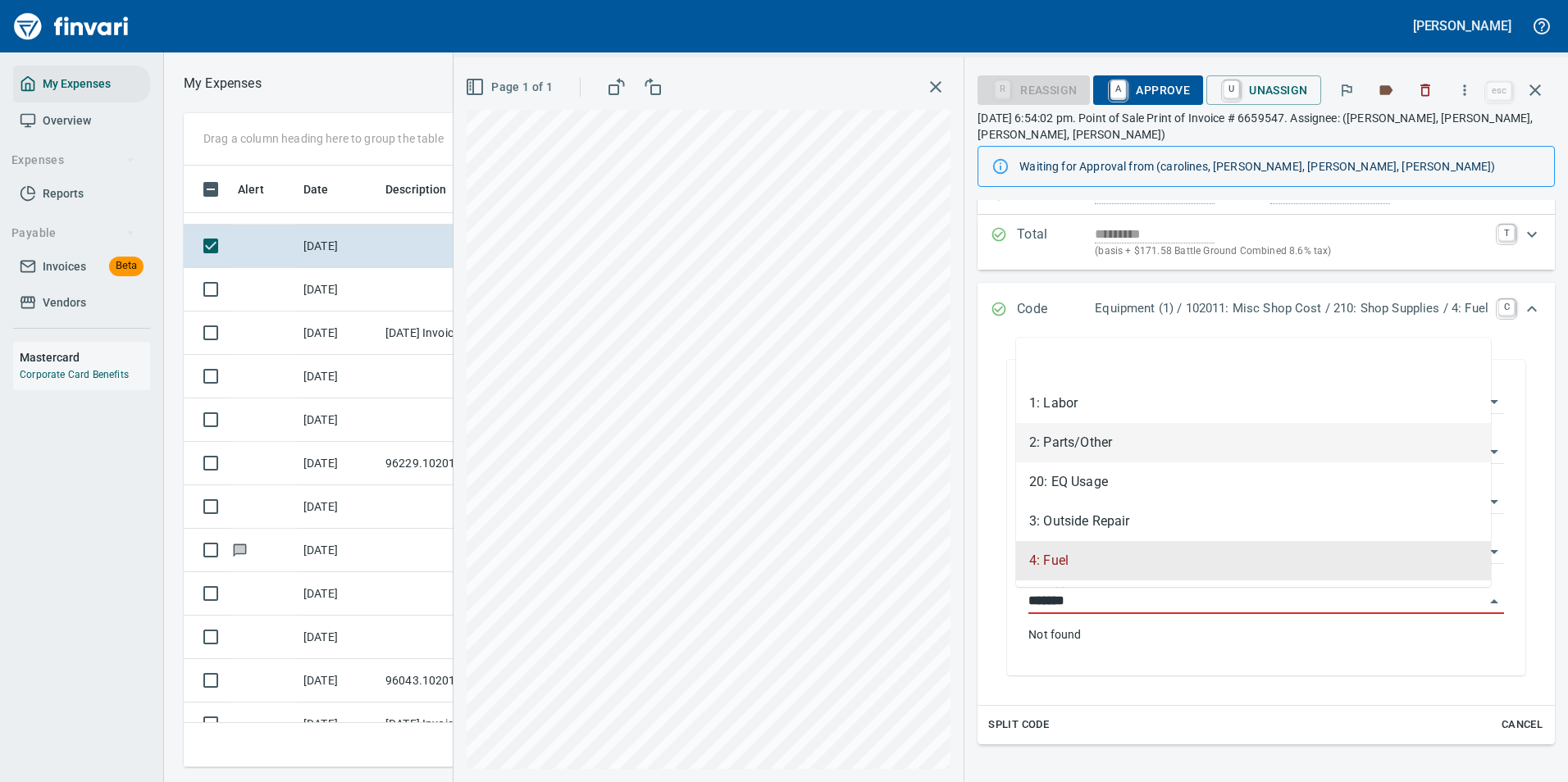
click at [1065, 451] on li "2: Parts/Other" at bounding box center [1253, 443] width 475 height 40
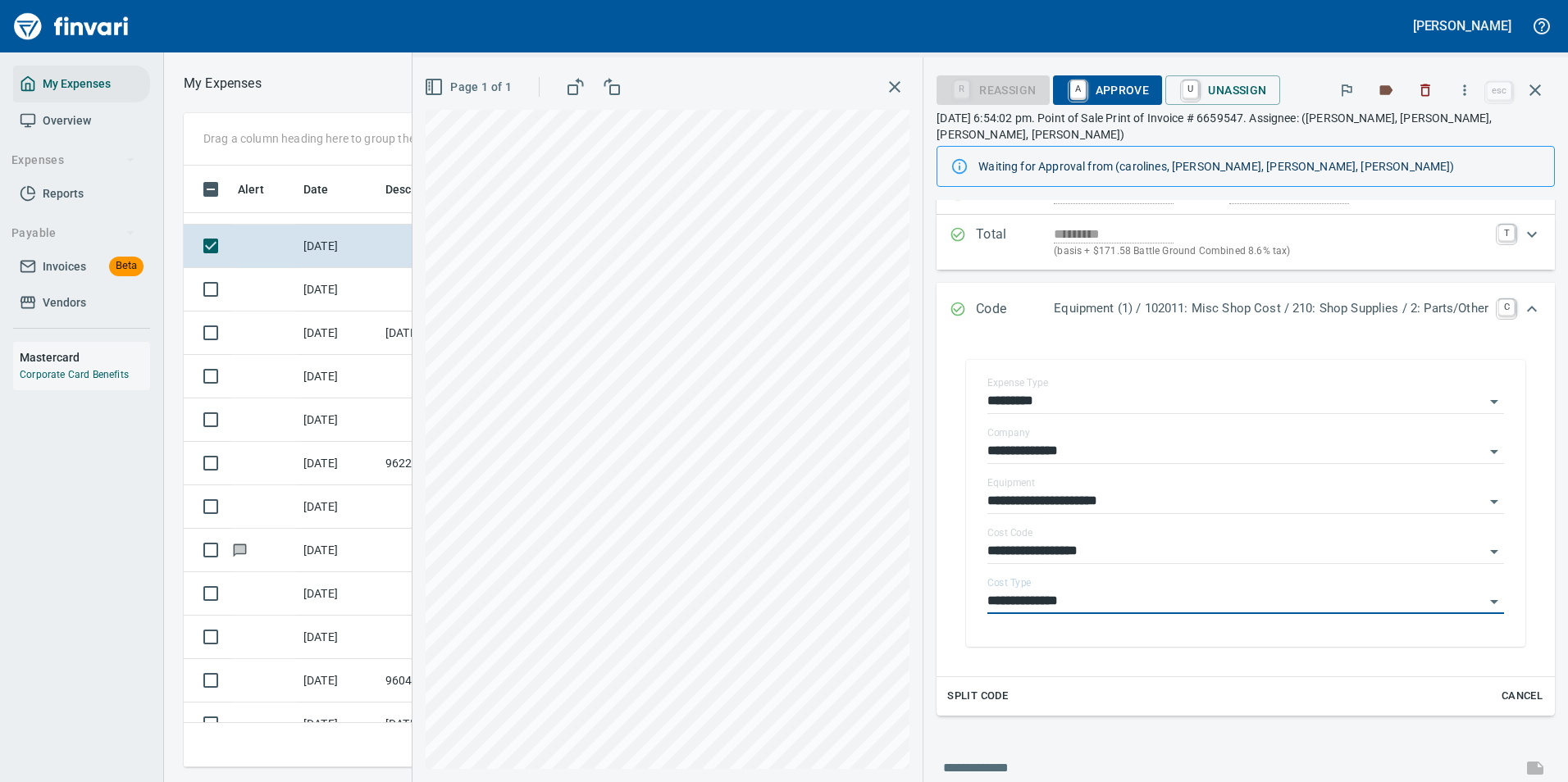
type input "**********"
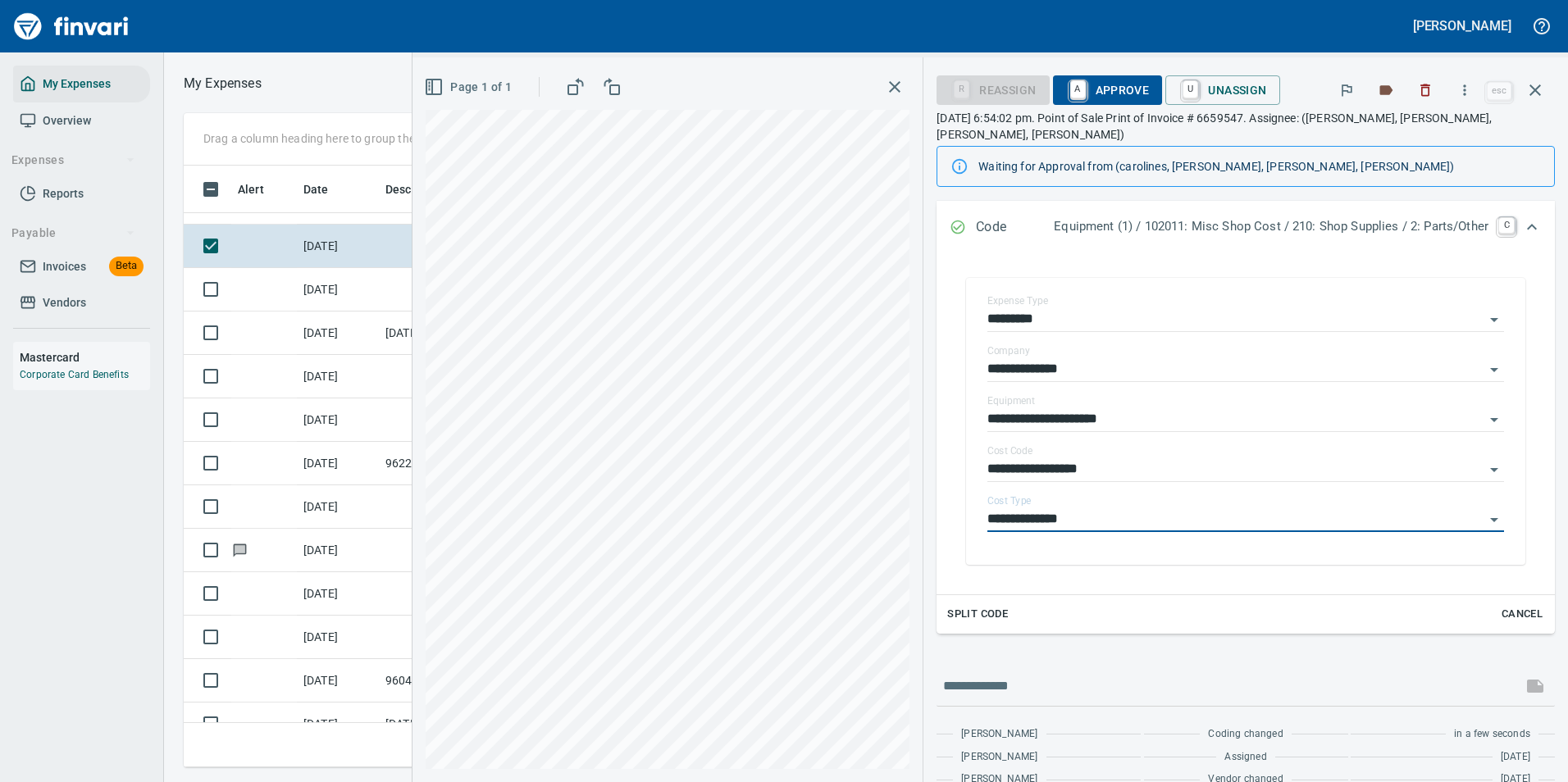
scroll to position [0, 0]
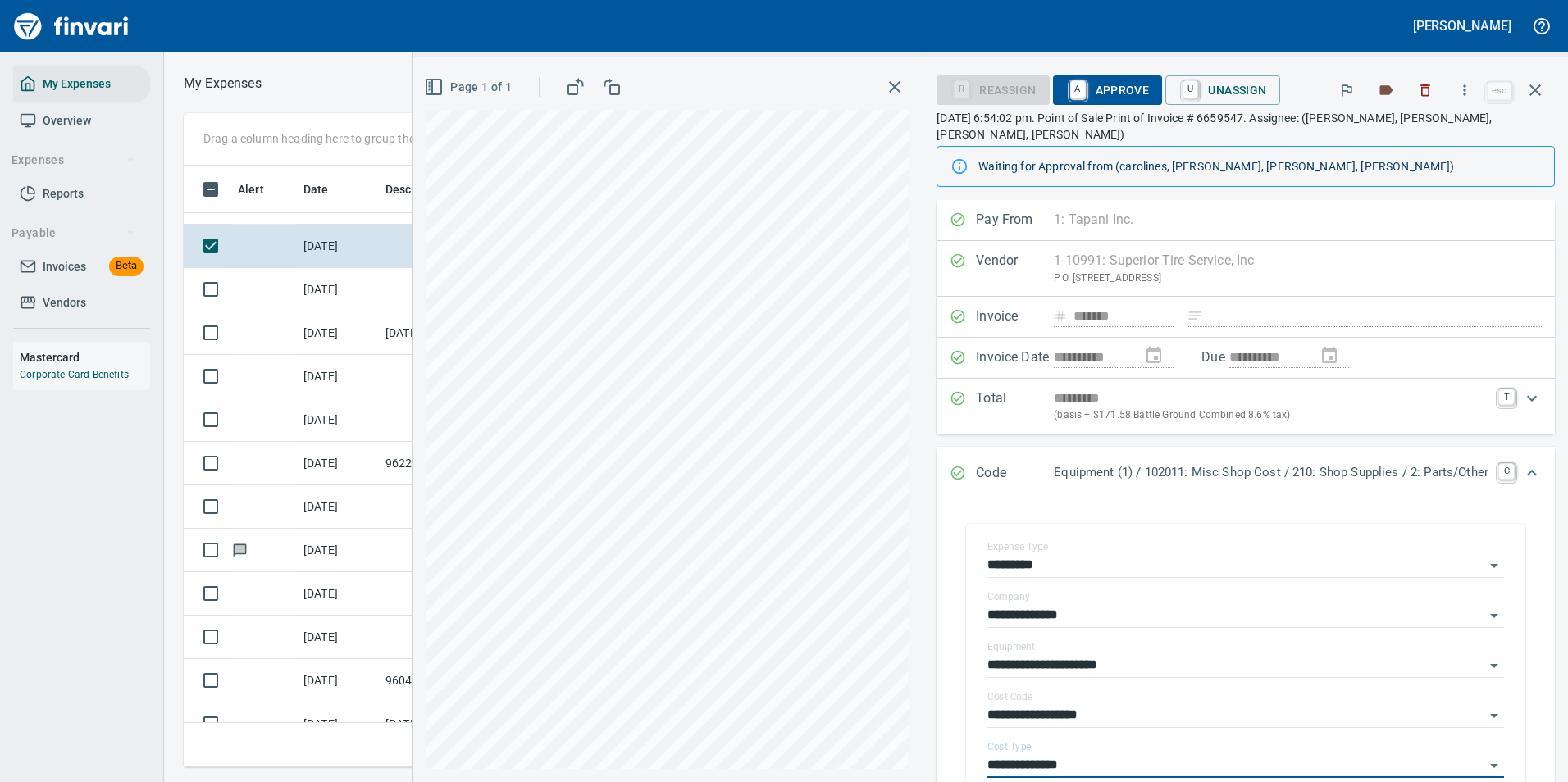
drag, startPoint x: 1090, startPoint y: 92, endPoint x: 1087, endPoint y: 153, distance: 61.1
click at [1089, 94] on span "A Approve" at bounding box center [1108, 90] width 83 height 28
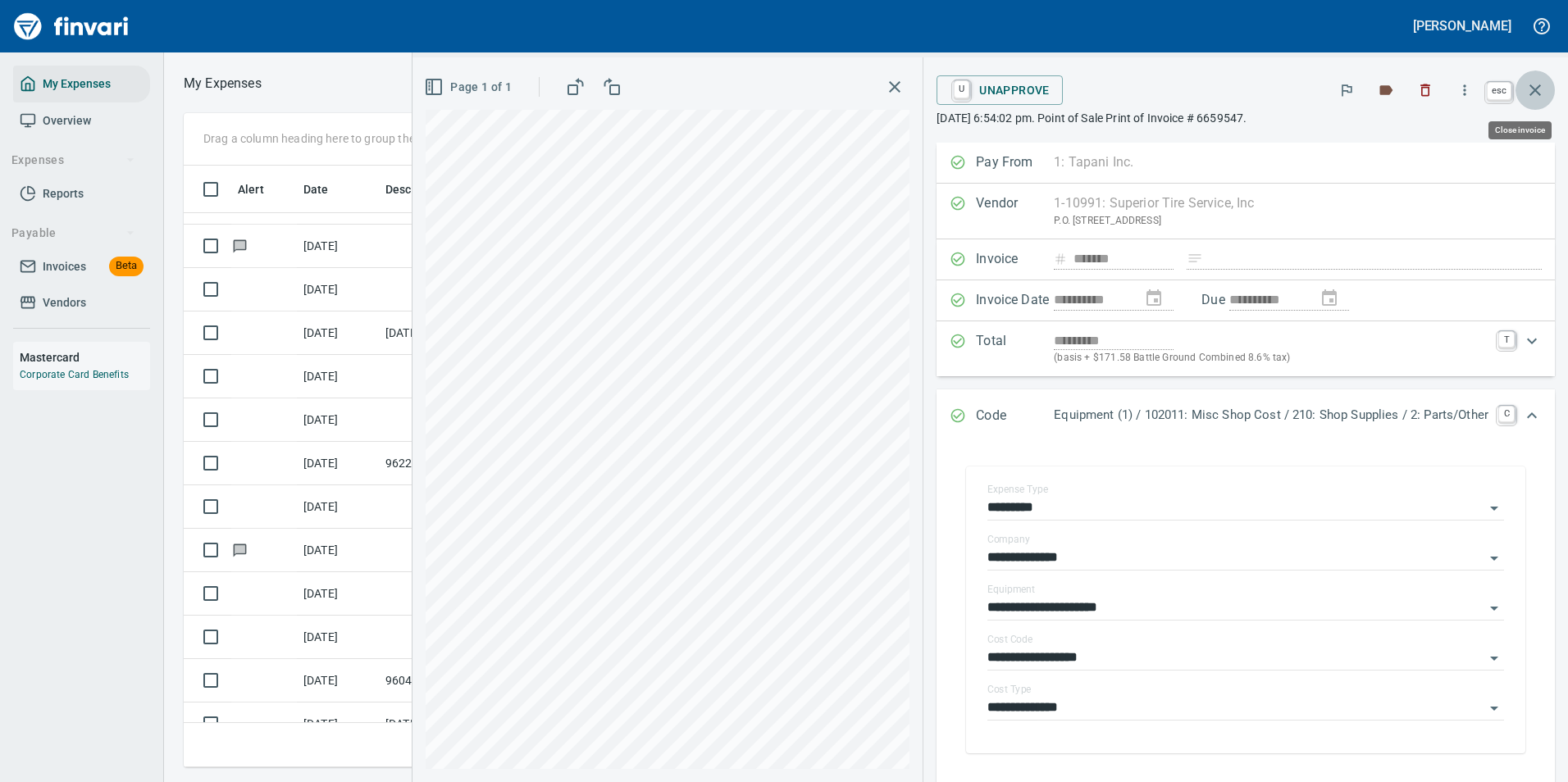
click at [1546, 97] on button "button" at bounding box center [1535, 90] width 40 height 40
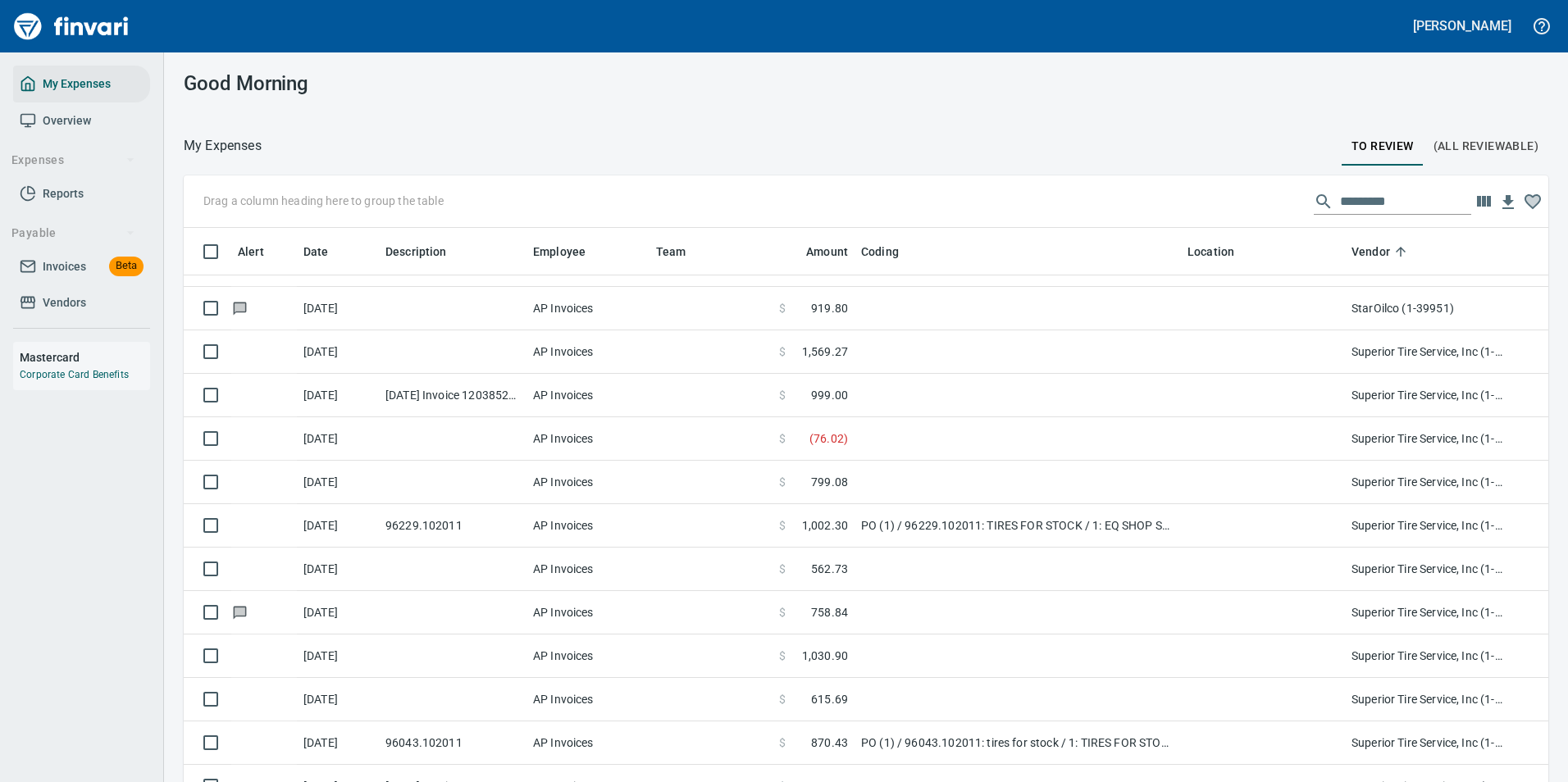
scroll to position [589, 1328]
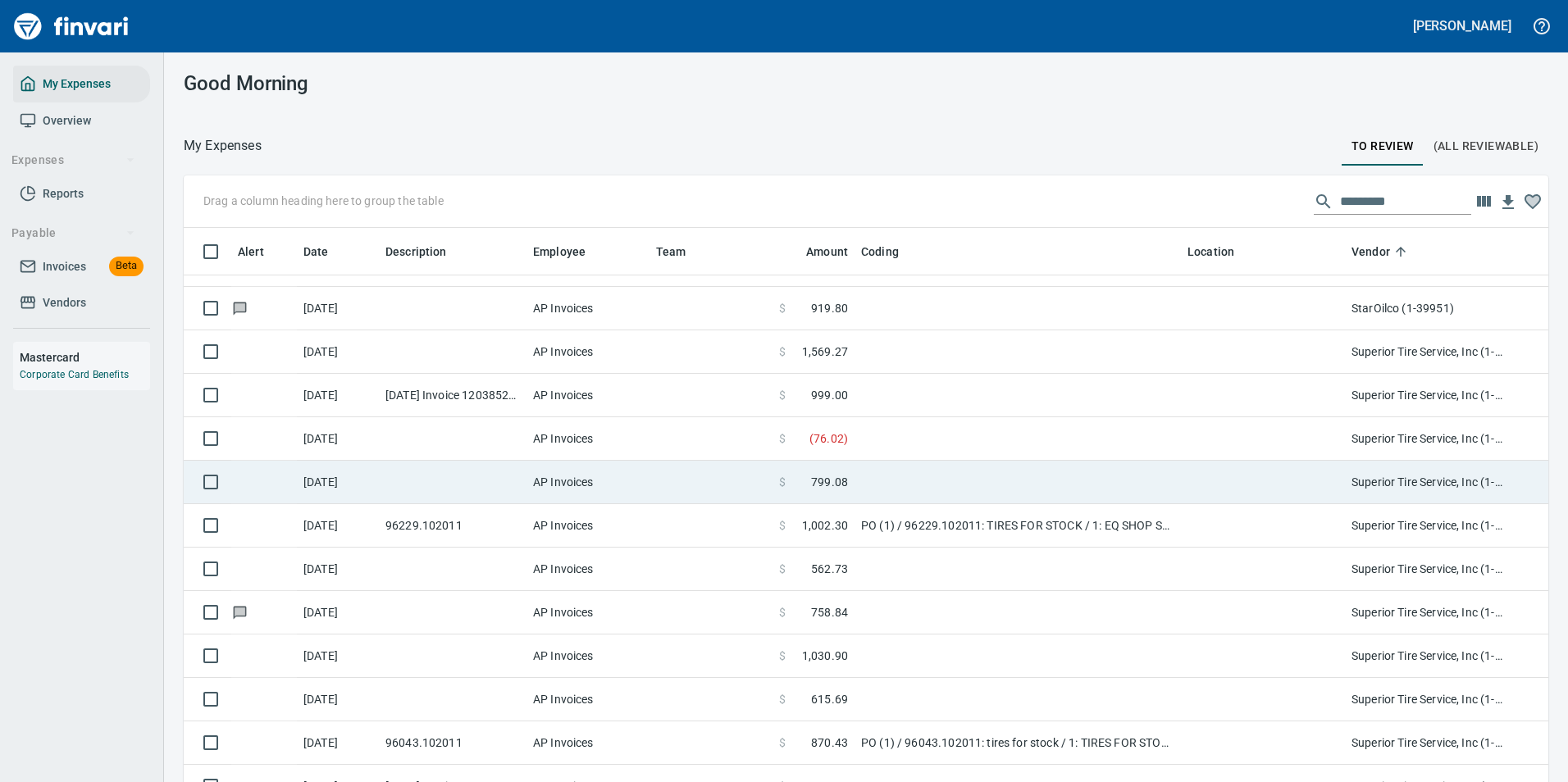
click at [865, 480] on td at bounding box center [1017, 482] width 326 height 44
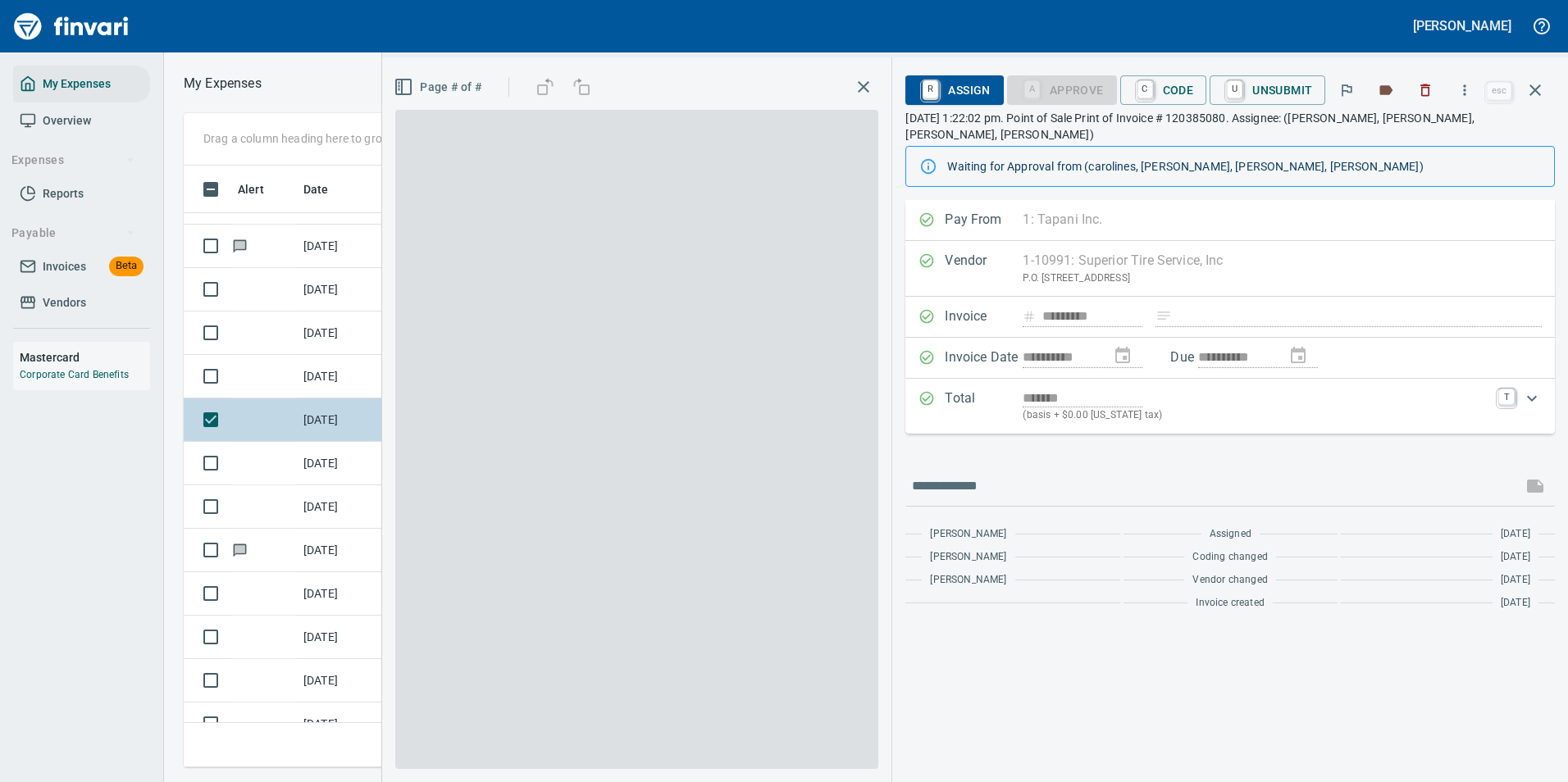
scroll to position [577, 930]
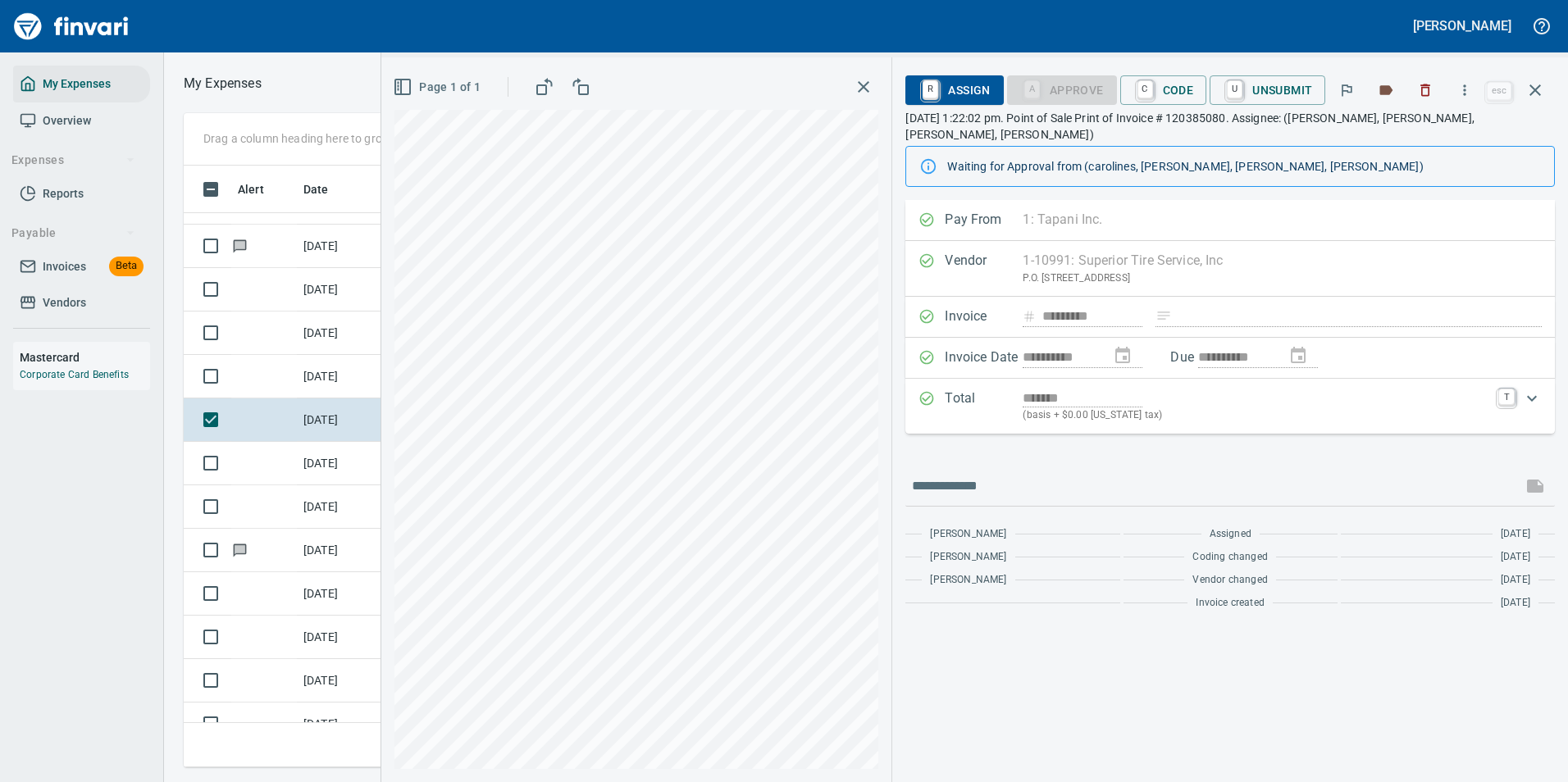
drag, startPoint x: 1169, startPoint y: 94, endPoint x: 1171, endPoint y: 111, distance: 17.1
click at [1168, 94] on span "C Code" at bounding box center [1164, 90] width 61 height 28
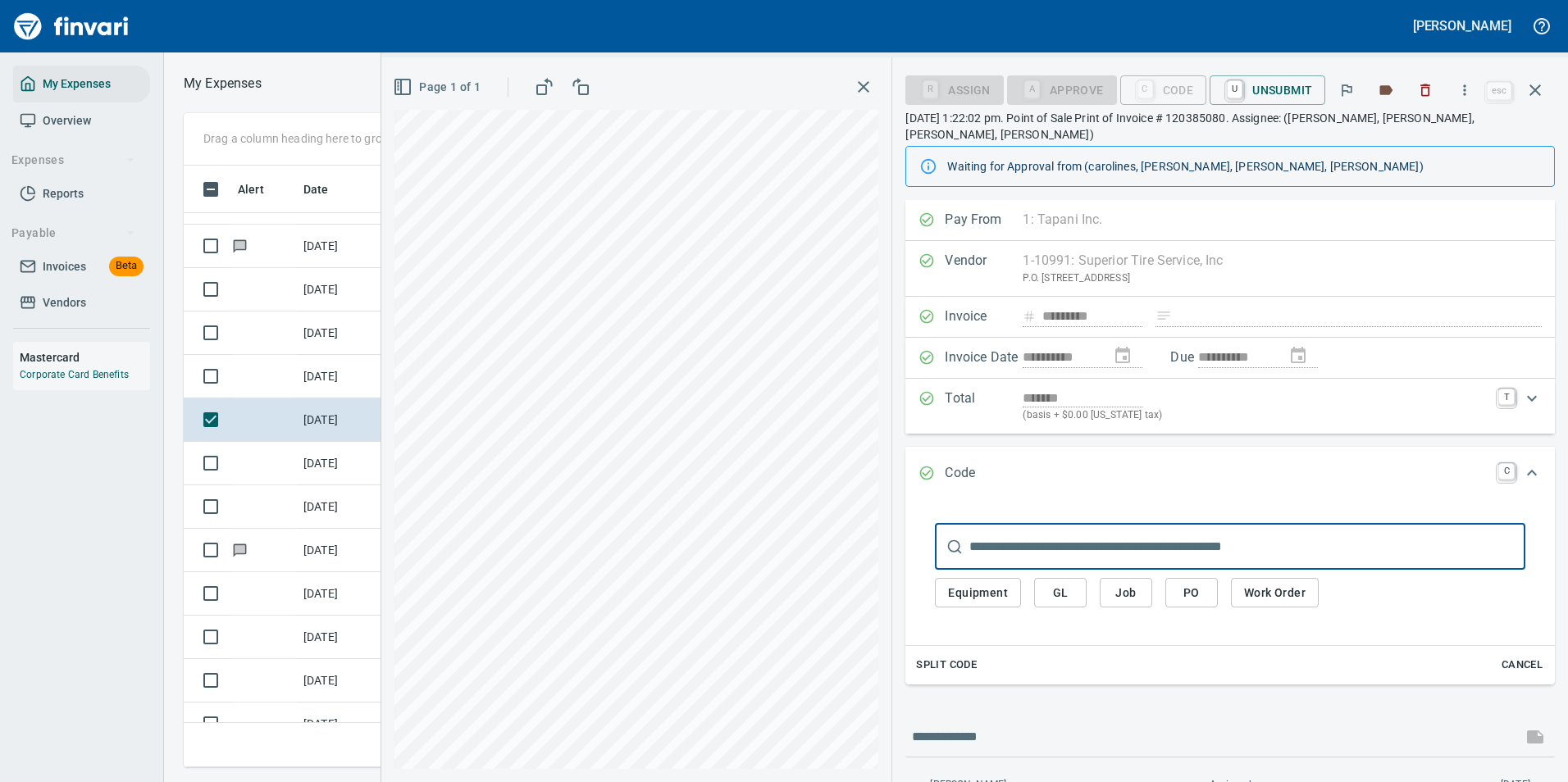
click at [1241, 577] on button "Work Order" at bounding box center [1274, 592] width 87 height 31
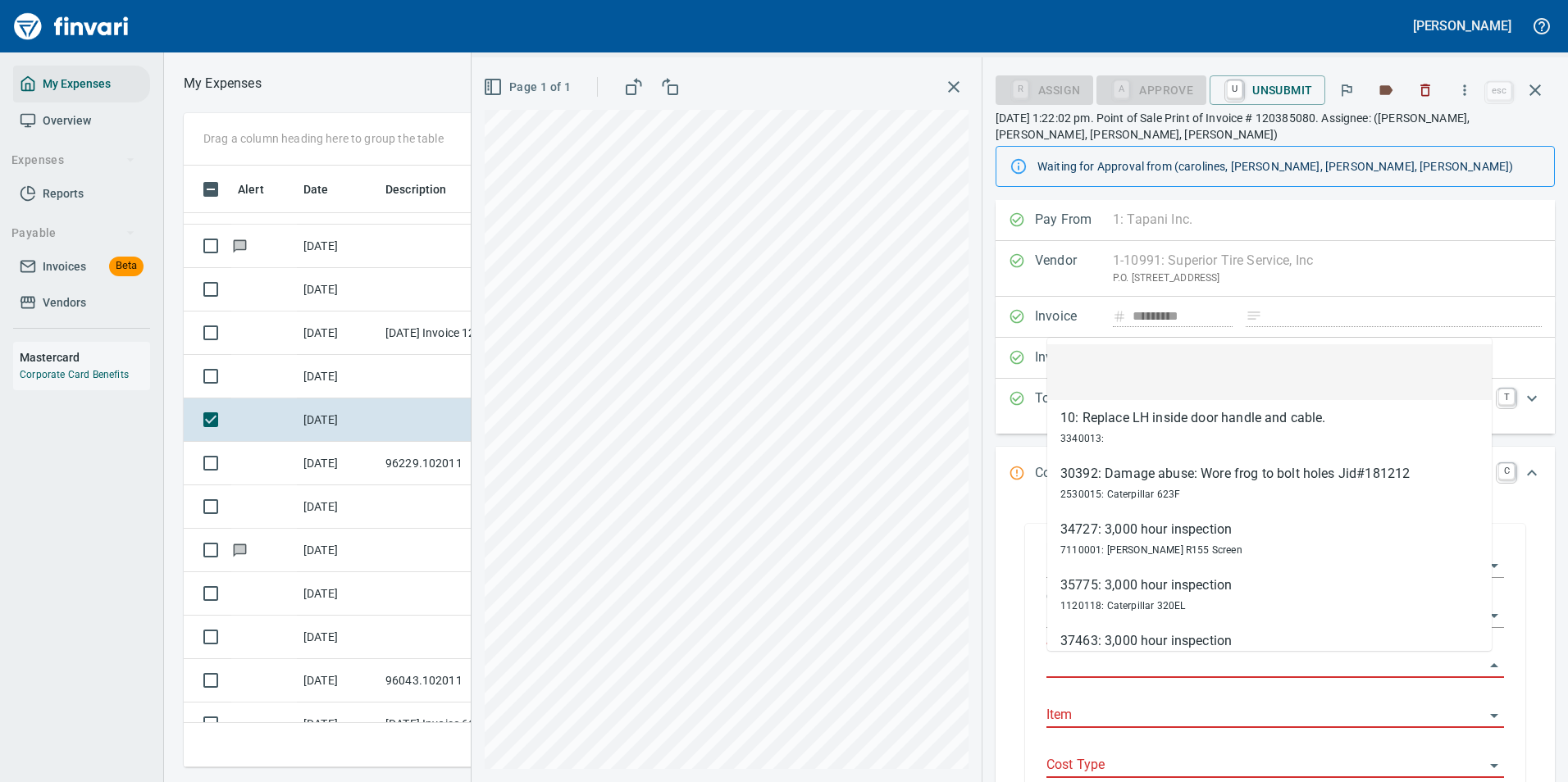
click at [1080, 663] on input "Work Order" at bounding box center [1265, 666] width 438 height 23
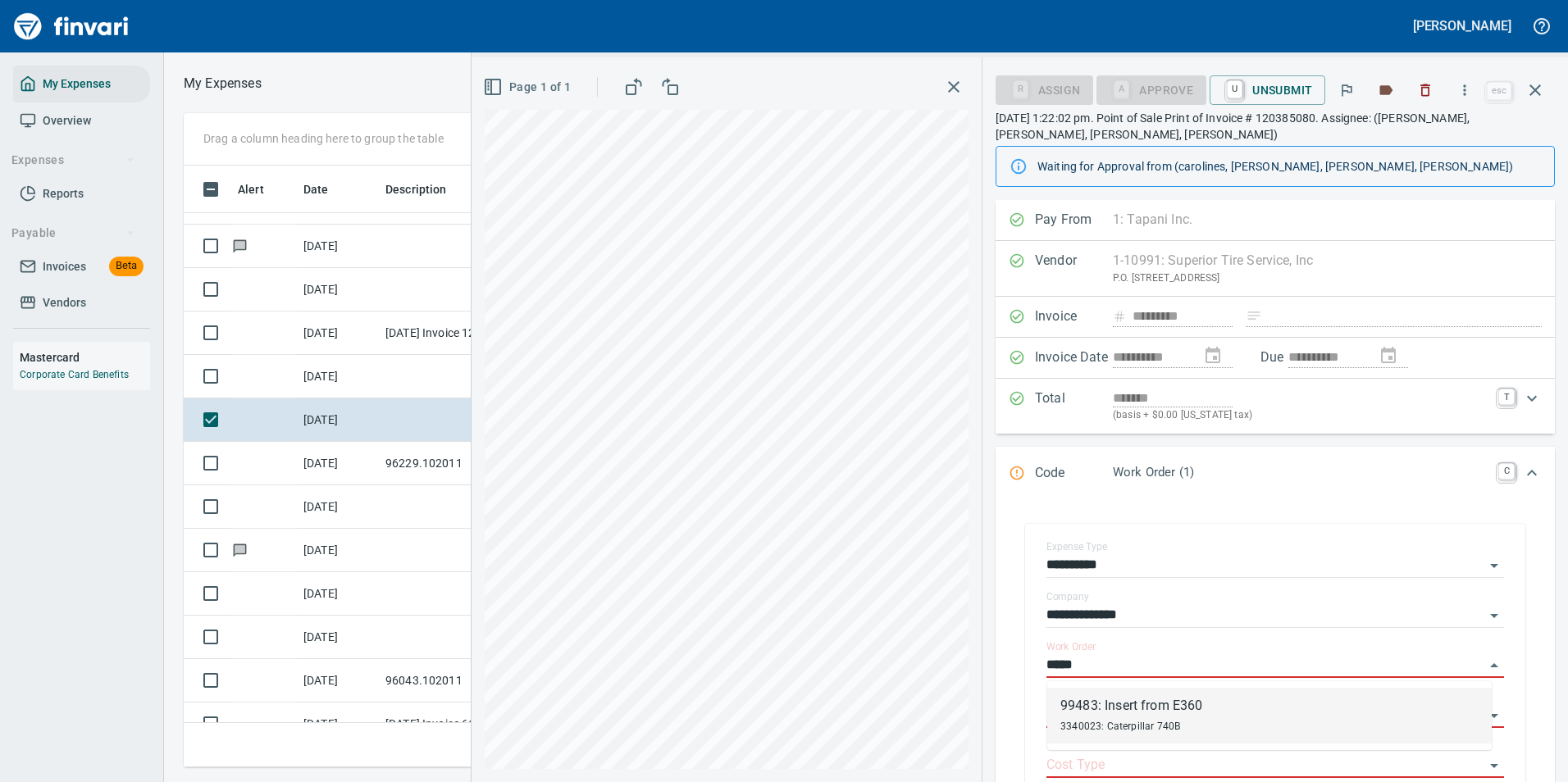
click at [1079, 718] on div "3340023: Caterpillar 740B" at bounding box center [1131, 725] width 142 height 20
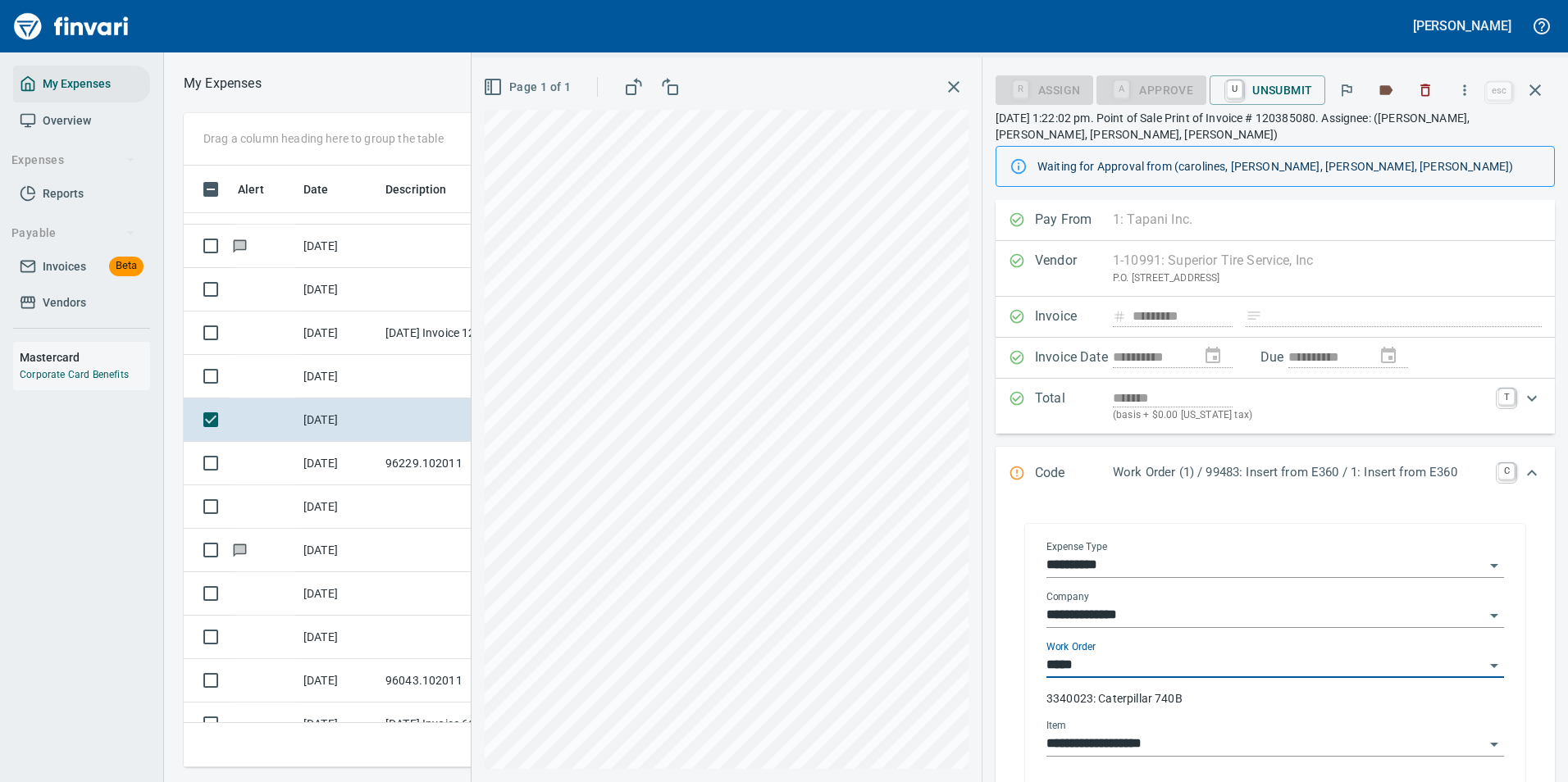
type input "**********"
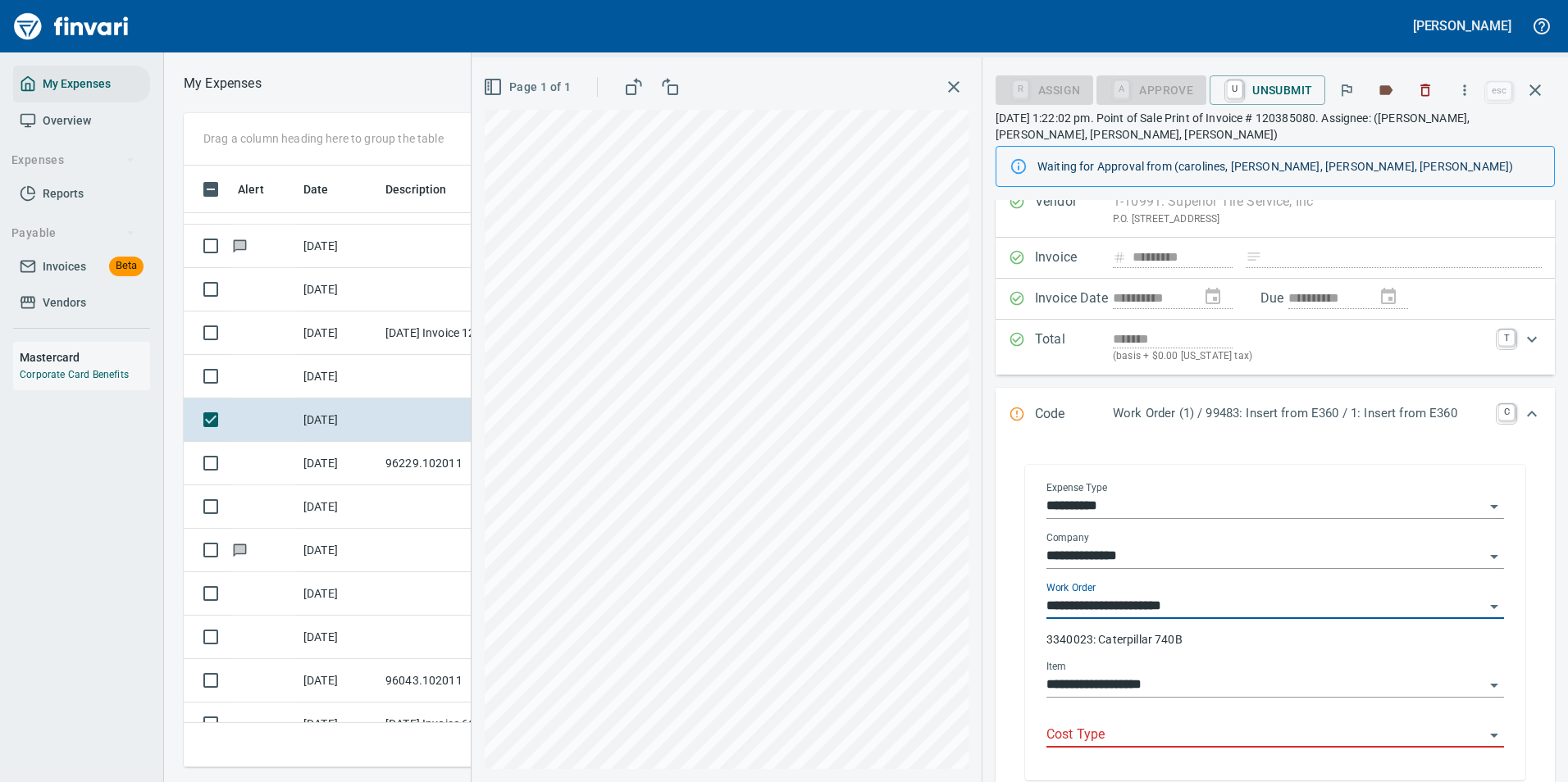
scroll to position [82, 0]
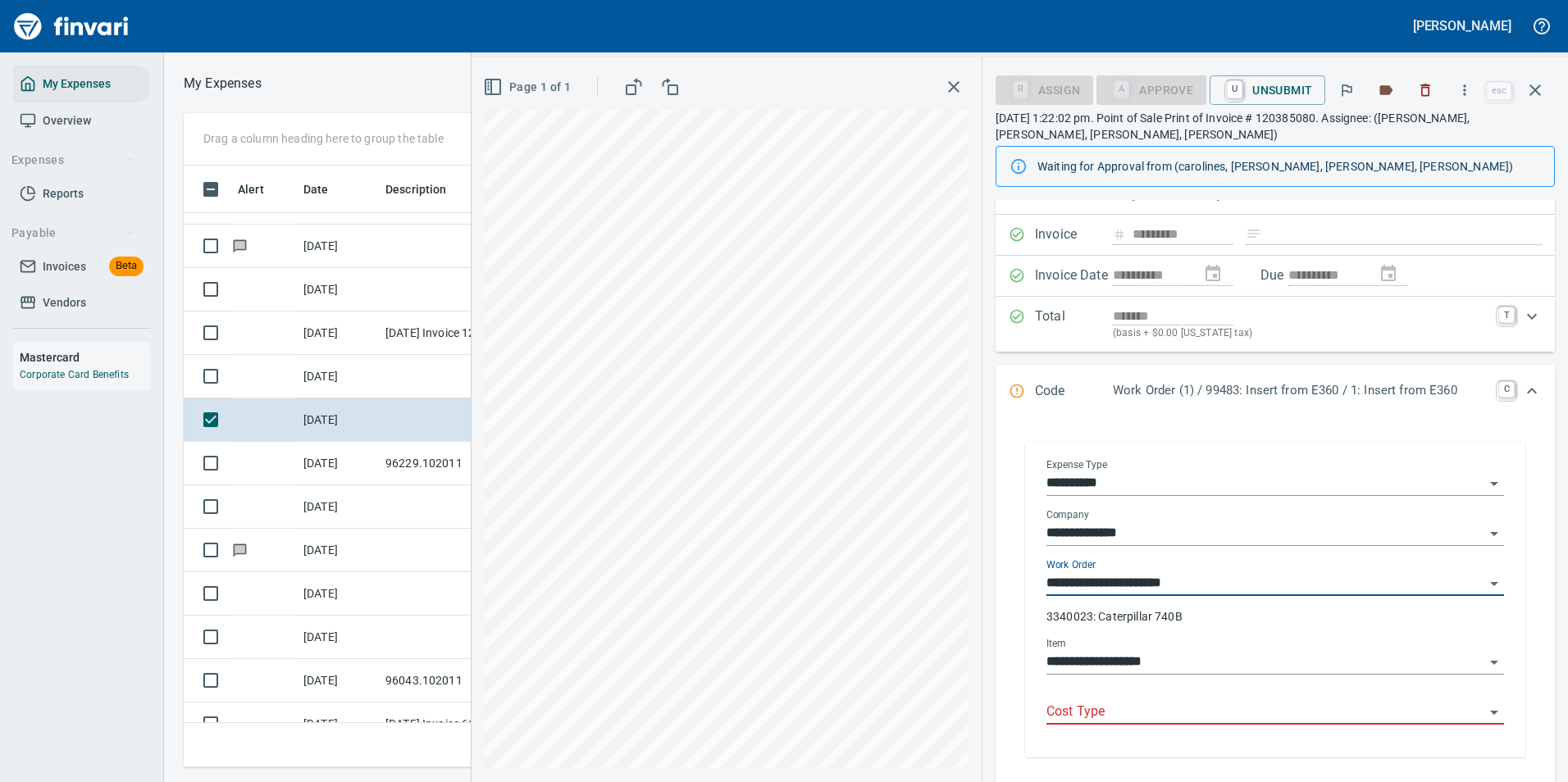
type input "**********"
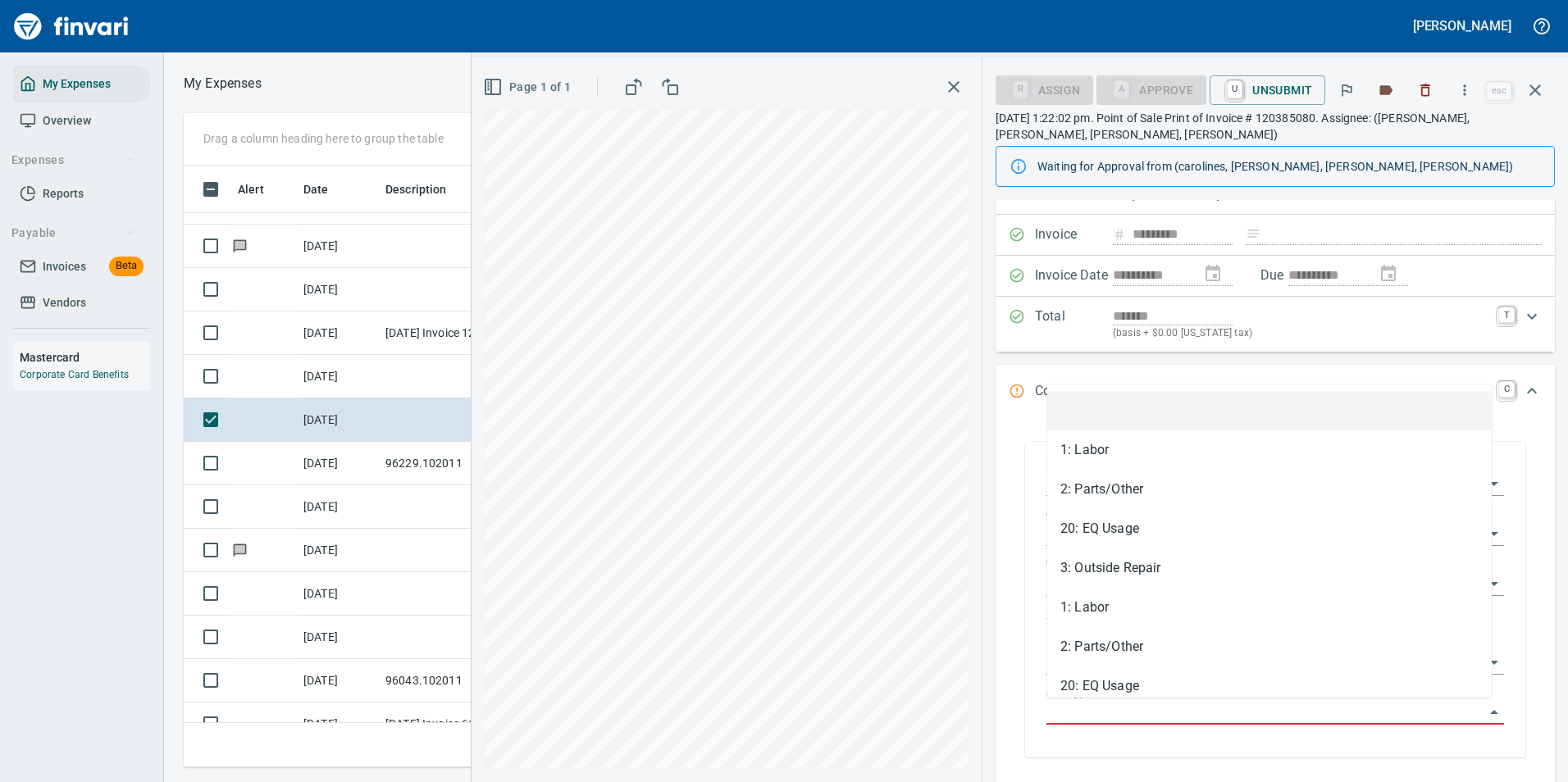
click at [1095, 710] on input "Cost Type" at bounding box center [1265, 713] width 438 height 23
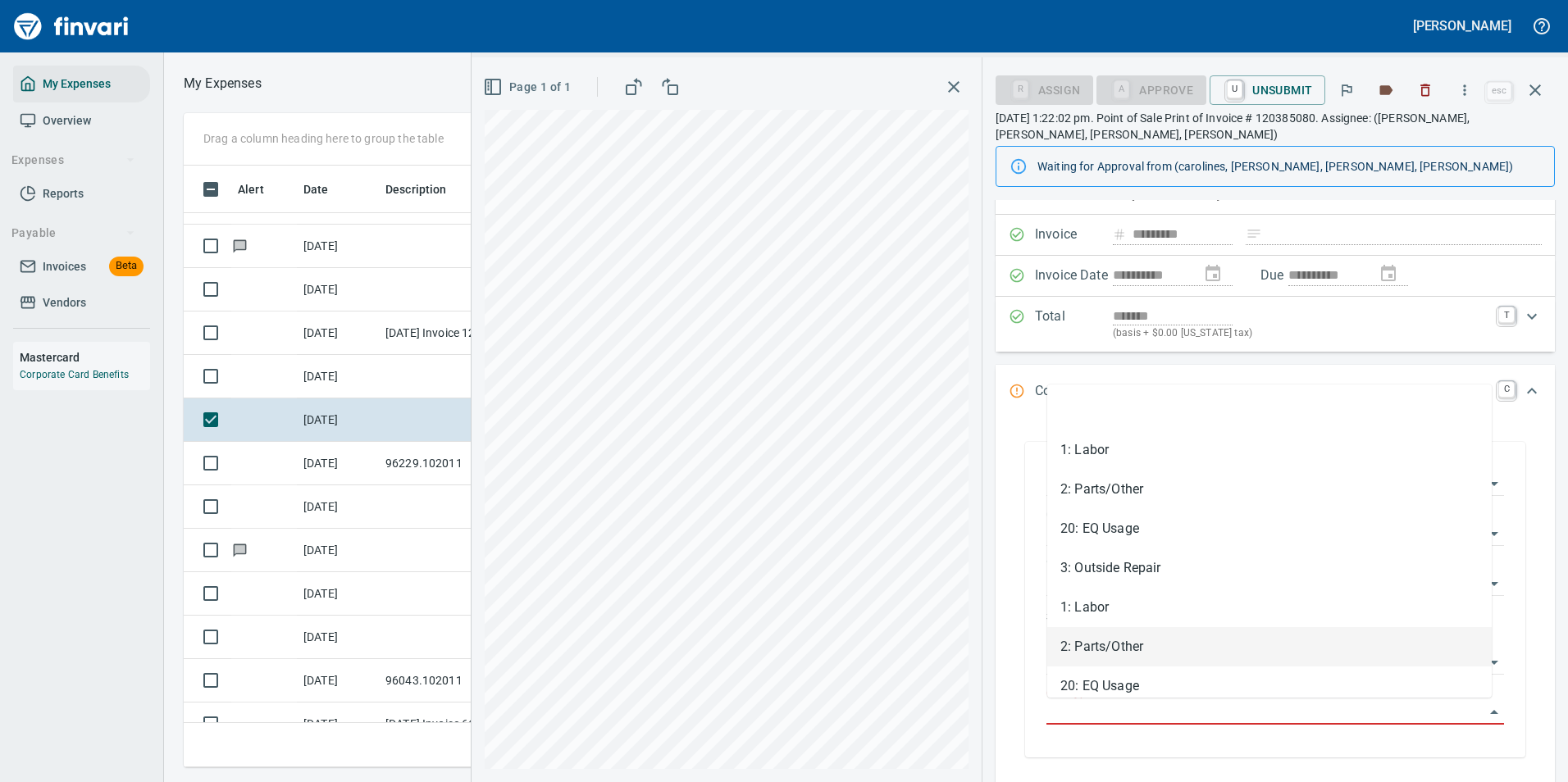
click at [1090, 639] on li "2: Parts/Other" at bounding box center [1269, 647] width 445 height 40
type input "**********"
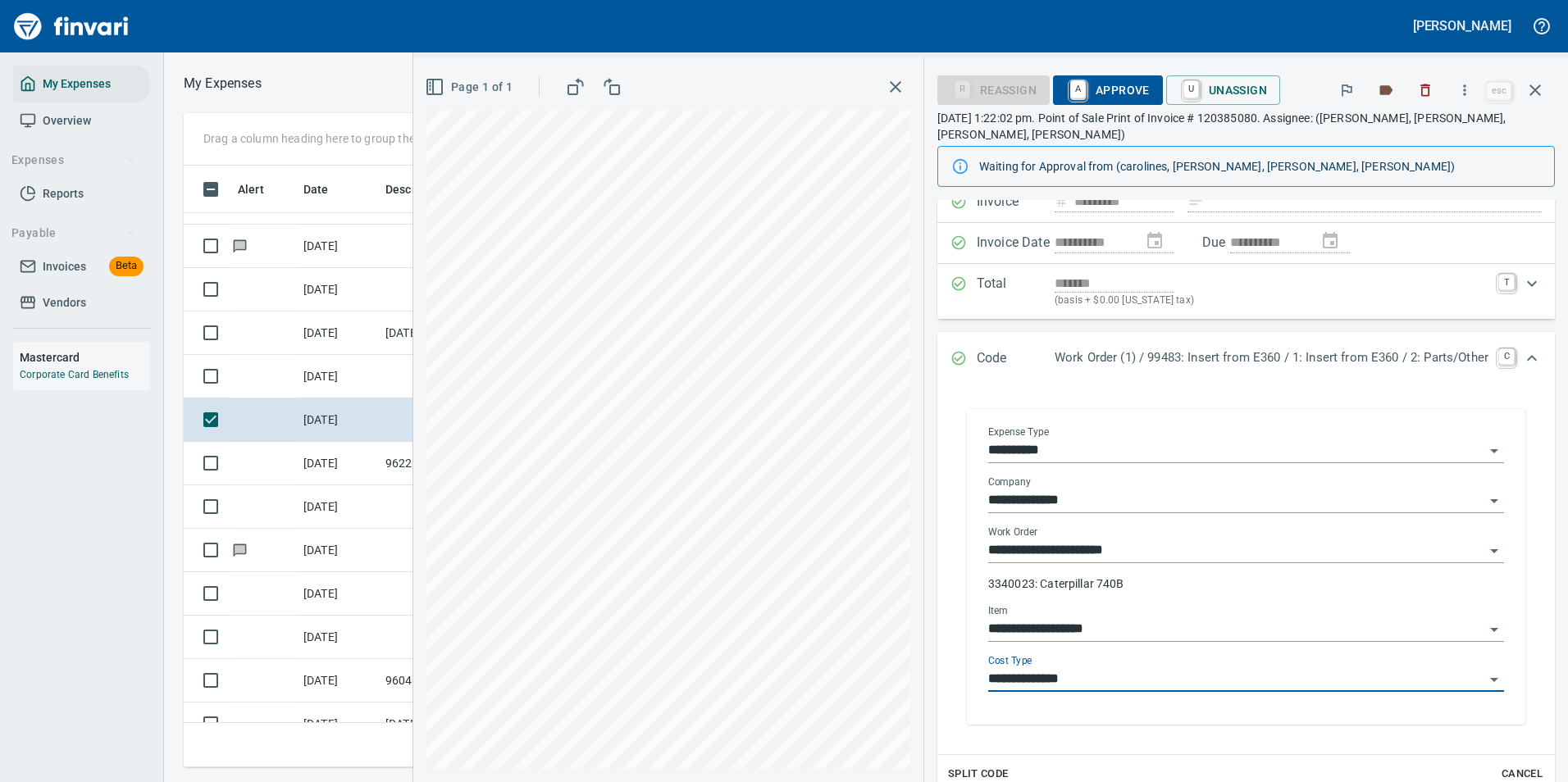
scroll to position [0, 0]
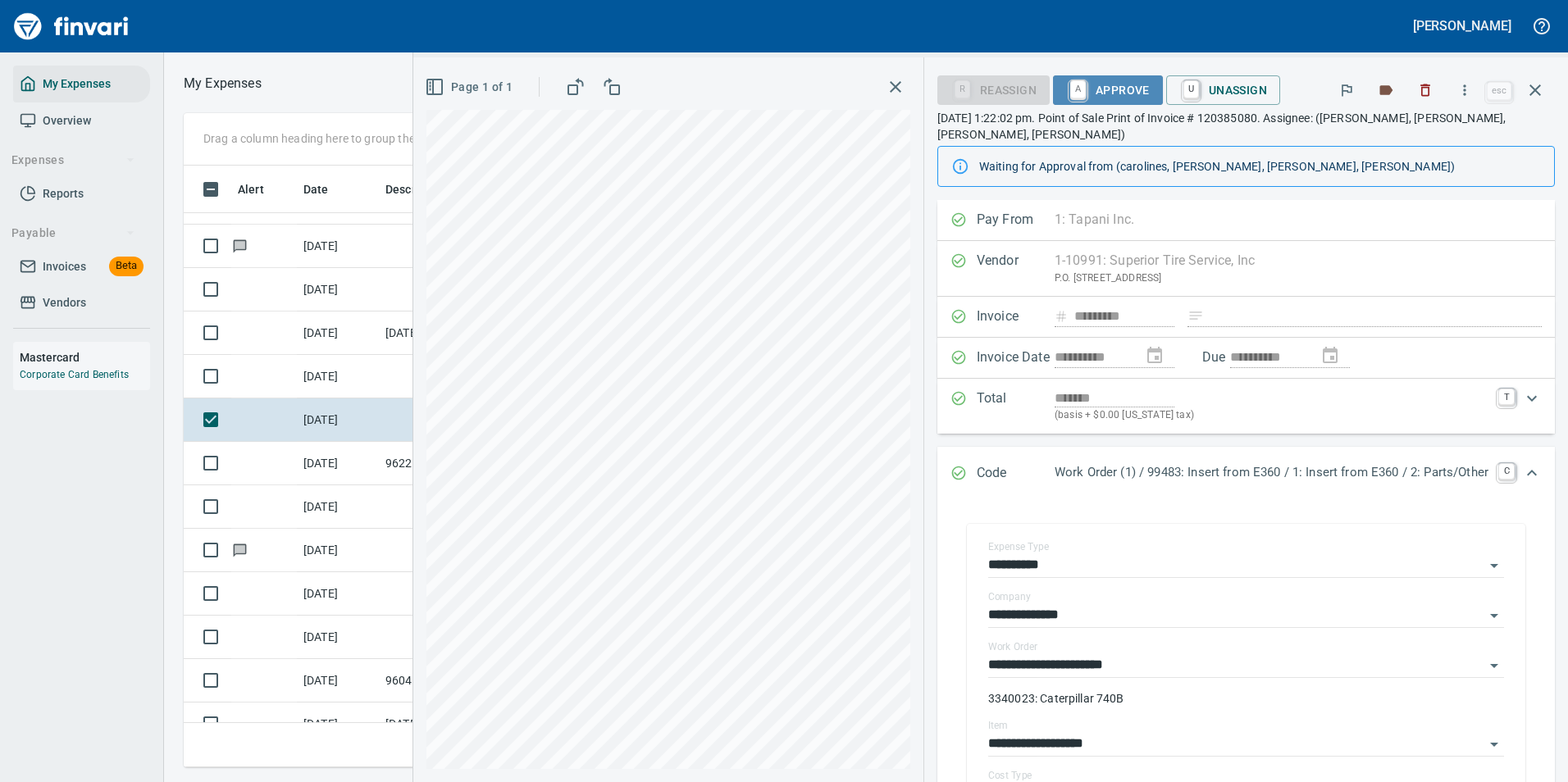
click at [1076, 87] on span "A Approve" at bounding box center [1108, 90] width 83 height 28
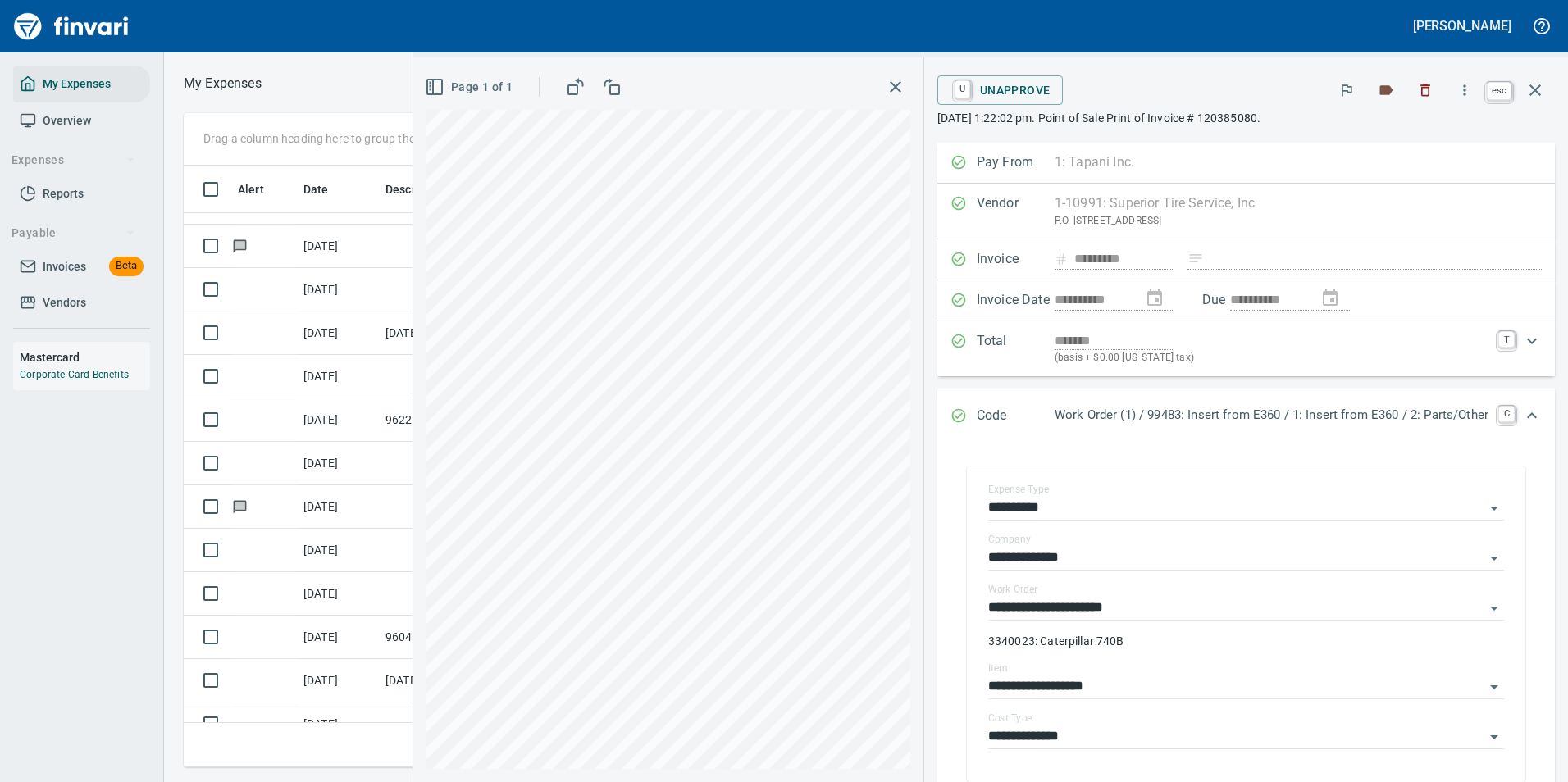
scroll to position [577, 930]
click at [1535, 92] on icon "button" at bounding box center [1535, 90] width 20 height 20
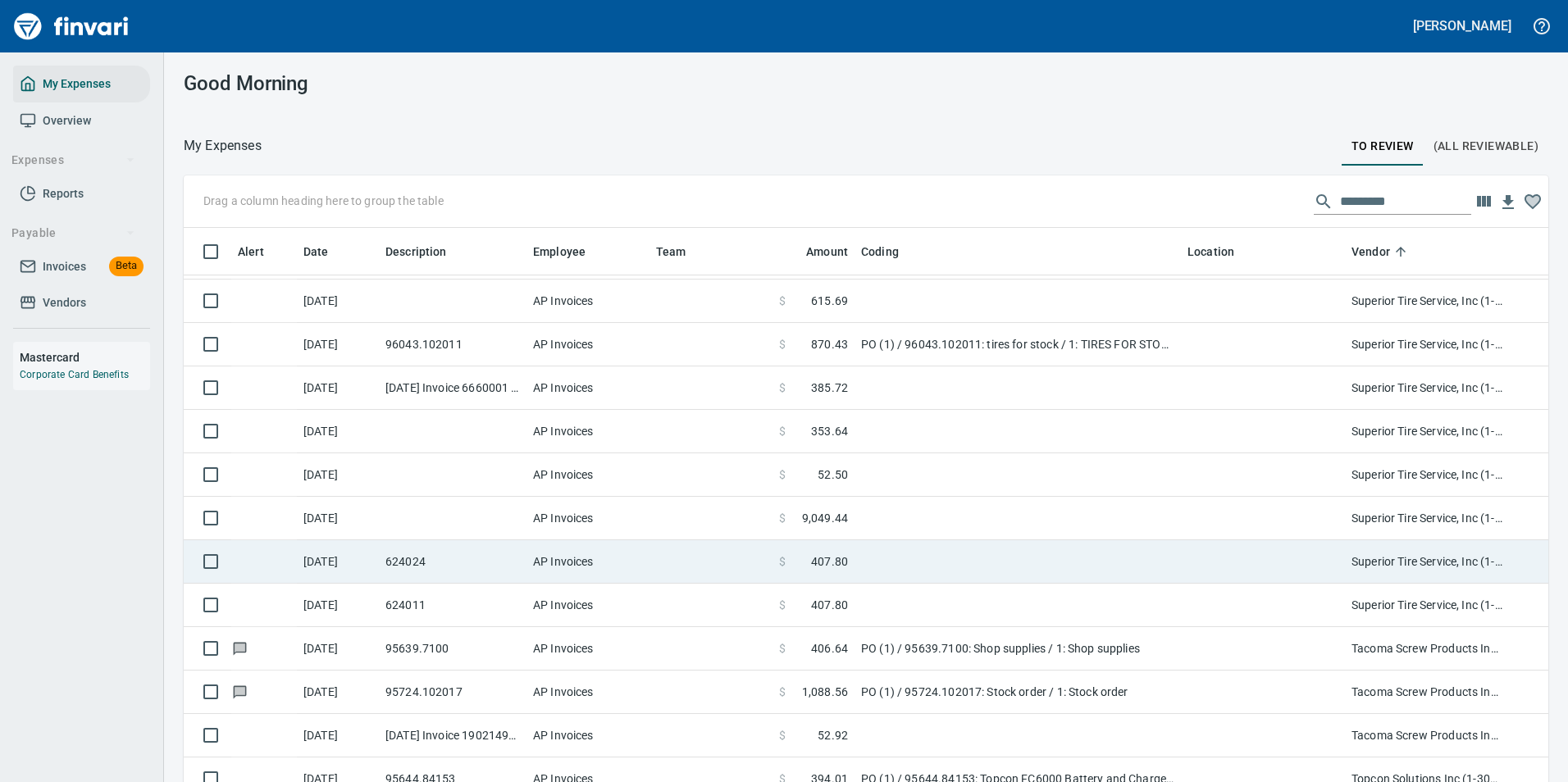
scroll to position [8442, 0]
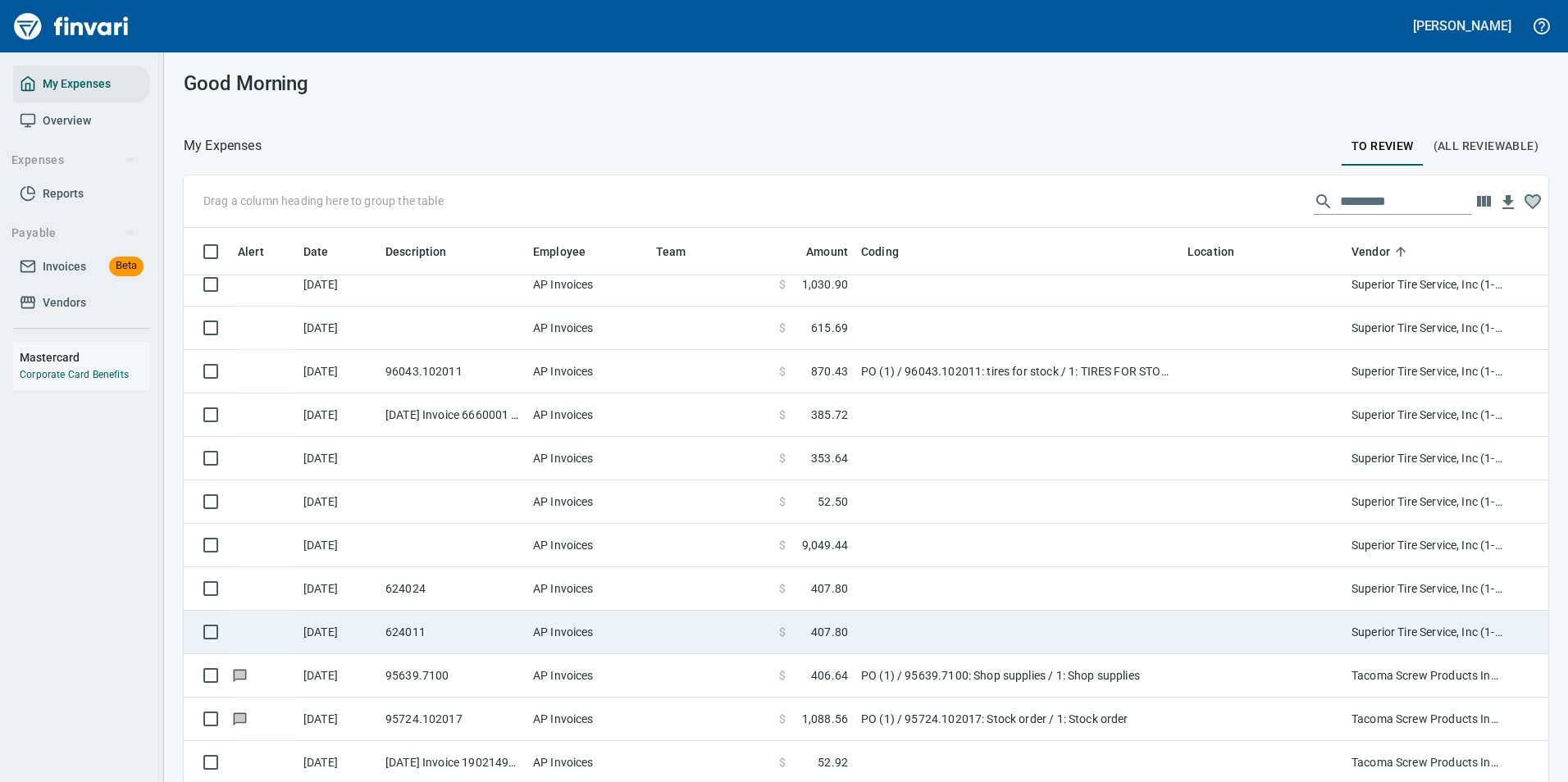
click at [631, 637] on td "AP Invoices" at bounding box center [588, 632] width 123 height 44
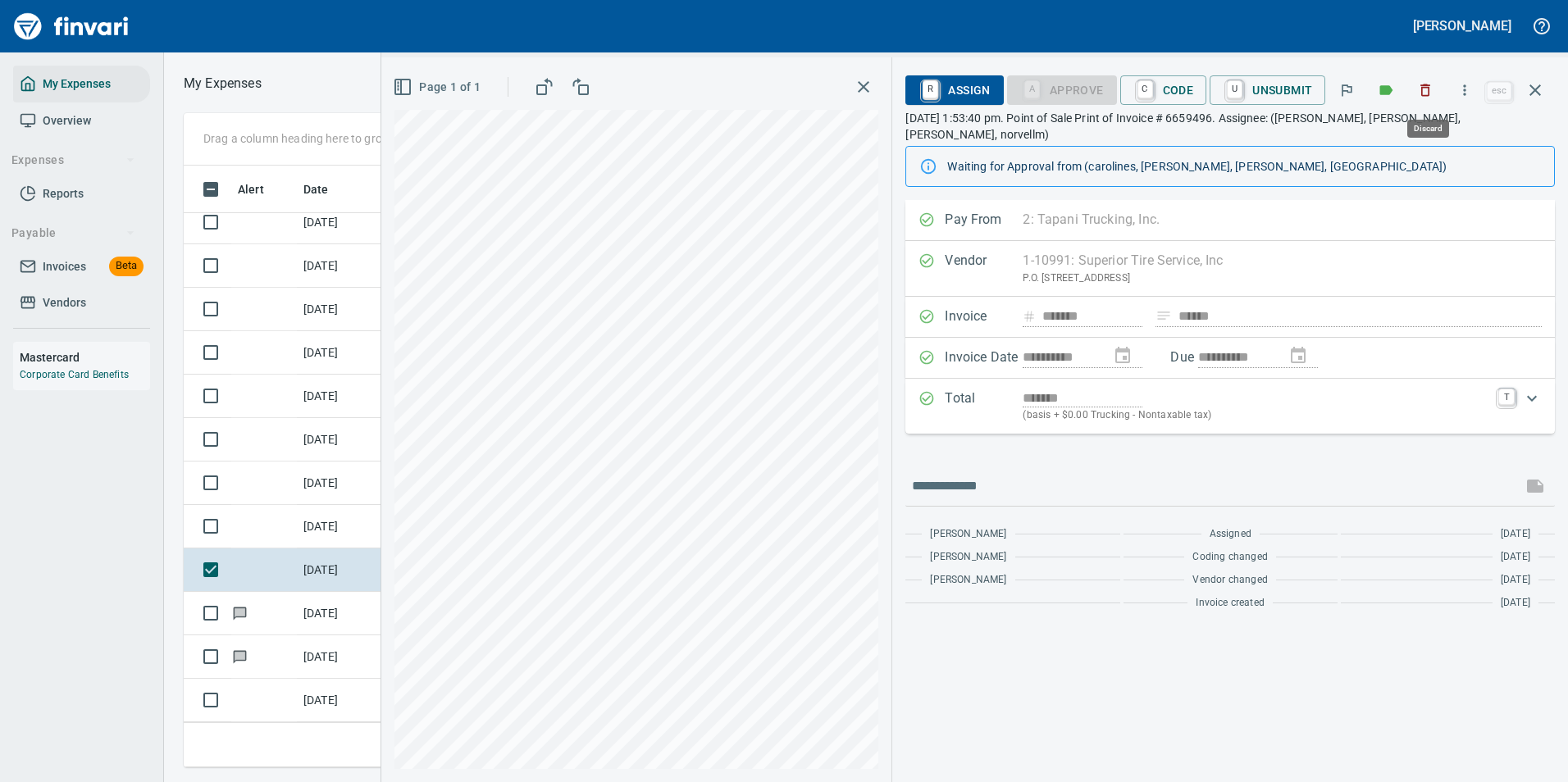
scroll to position [577, 930]
click at [1461, 90] on icon "button" at bounding box center [1465, 90] width 17 height 16
click at [1378, 139] on div at bounding box center [1370, 138] width 26 height 20
drag, startPoint x: 1547, startPoint y: 88, endPoint x: 1516, endPoint y: 95, distance: 31.8
click at [1547, 88] on button "button" at bounding box center [1535, 90] width 40 height 40
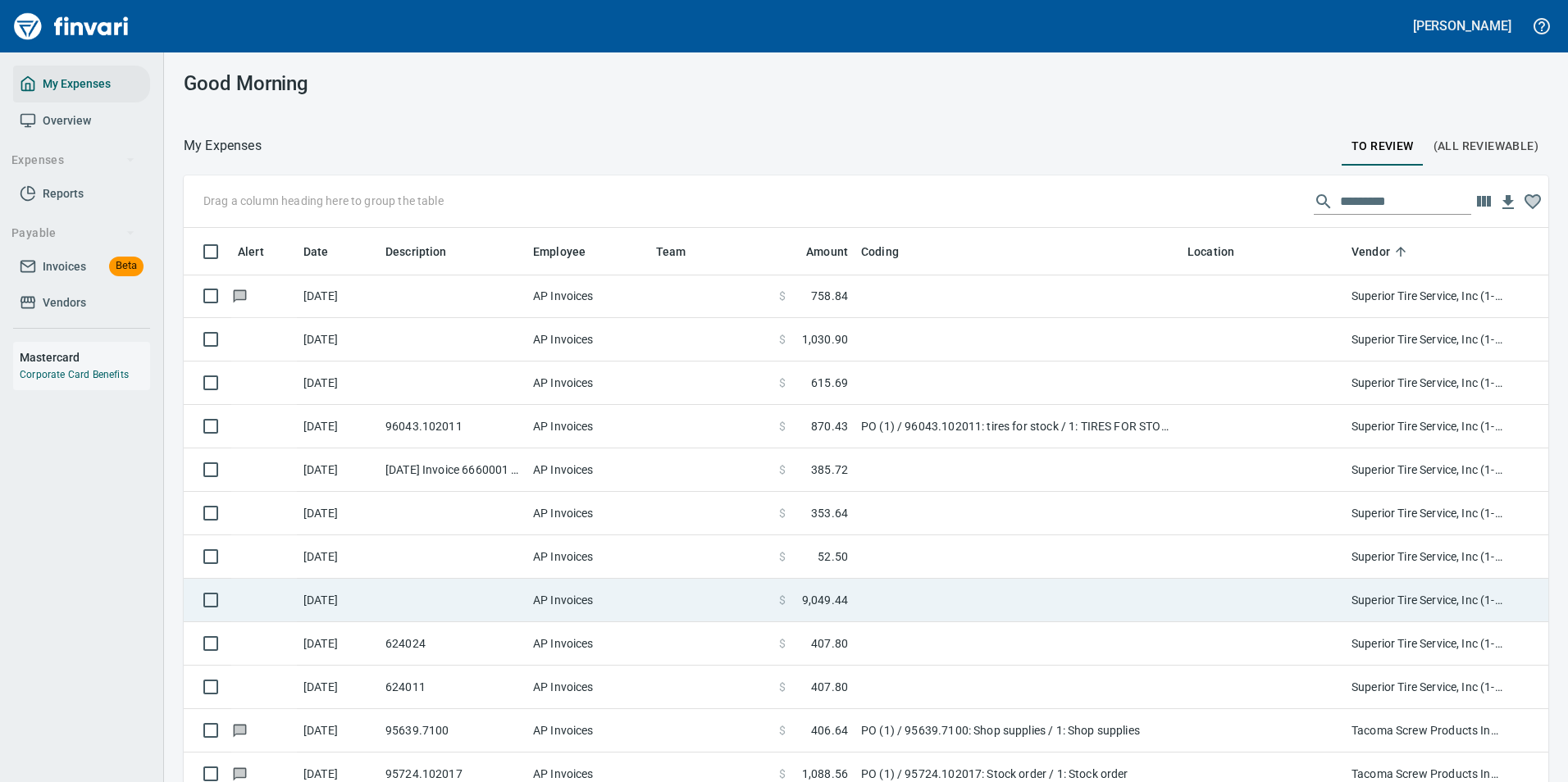
scroll to position [8360, 0]
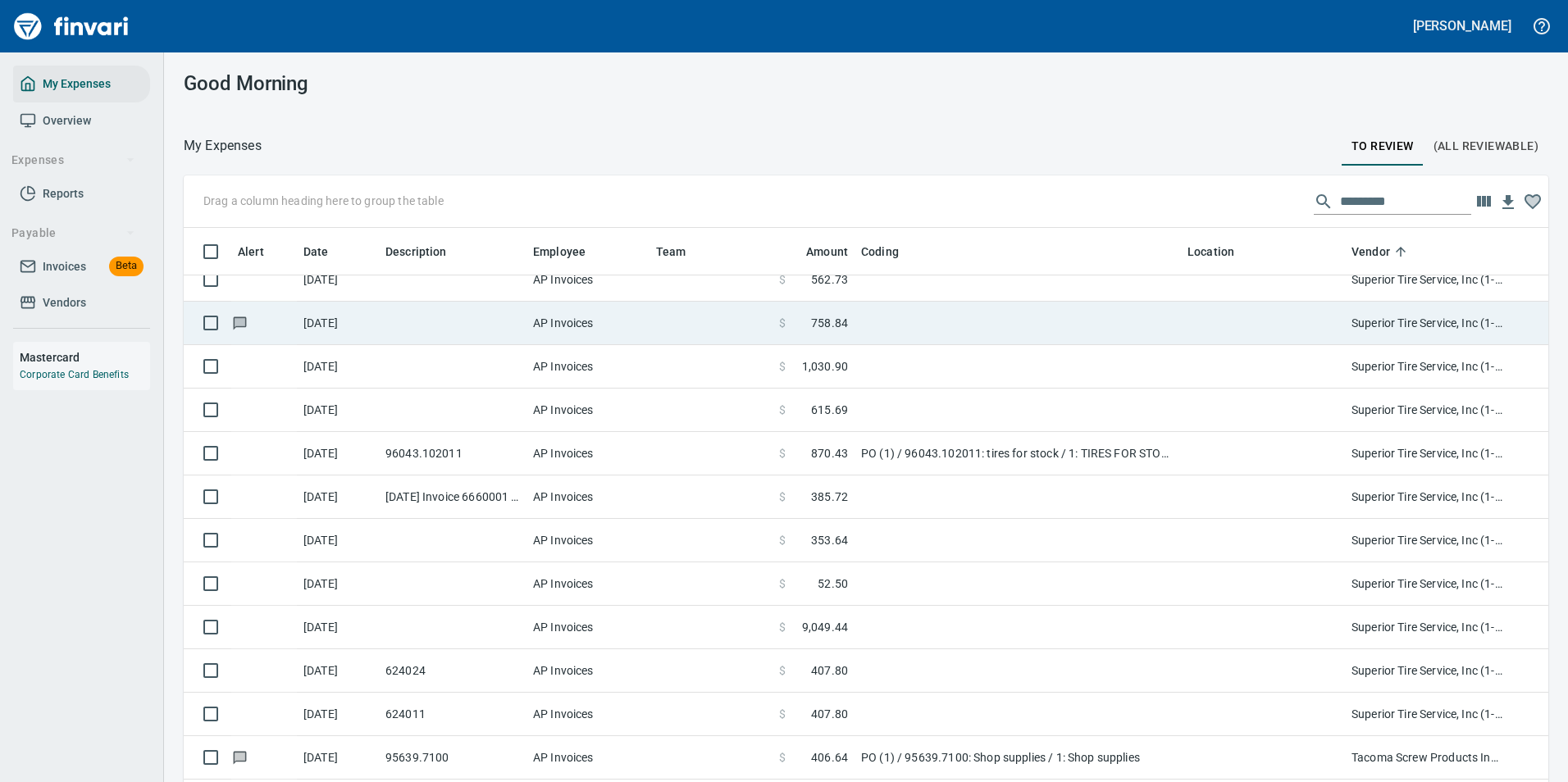
click at [858, 333] on td at bounding box center [1017, 323] width 326 height 44
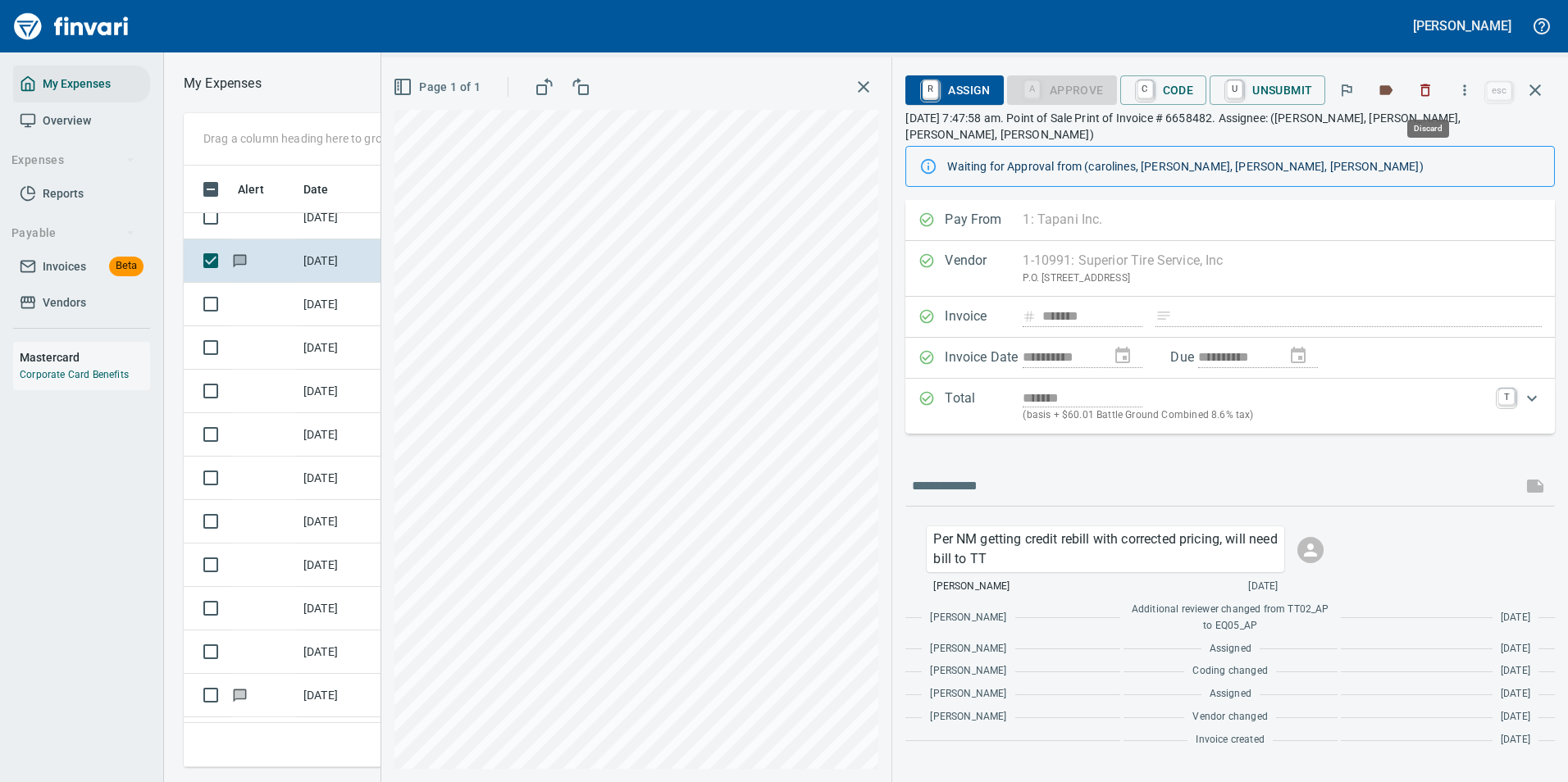
scroll to position [577, 930]
click at [1473, 94] on icon "button" at bounding box center [1465, 90] width 17 height 16
click at [1414, 128] on span "Download" at bounding box center [1462, 138] width 158 height 20
click at [1544, 94] on icon "button" at bounding box center [1535, 90] width 20 height 20
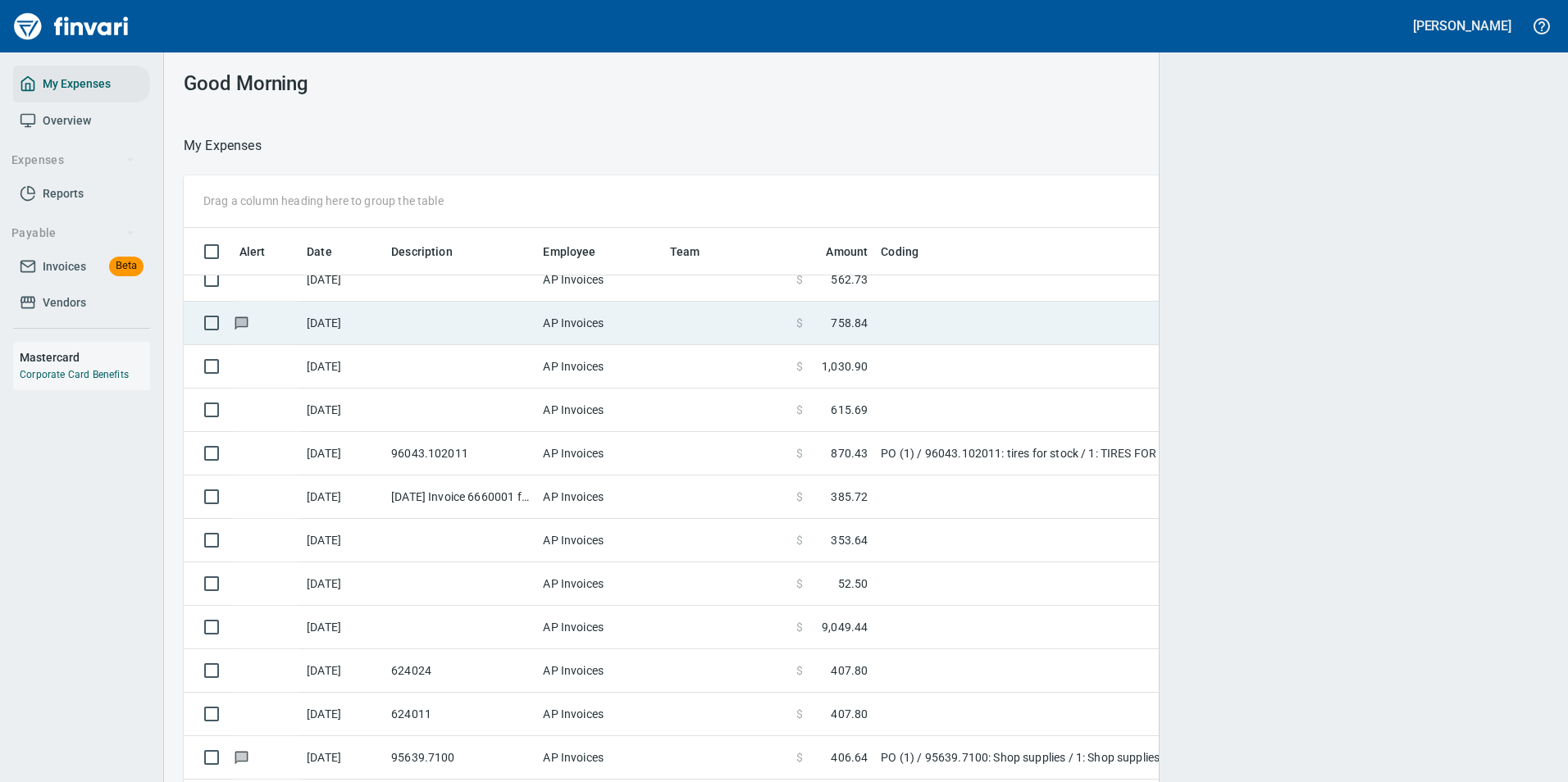
scroll to position [2, 2]
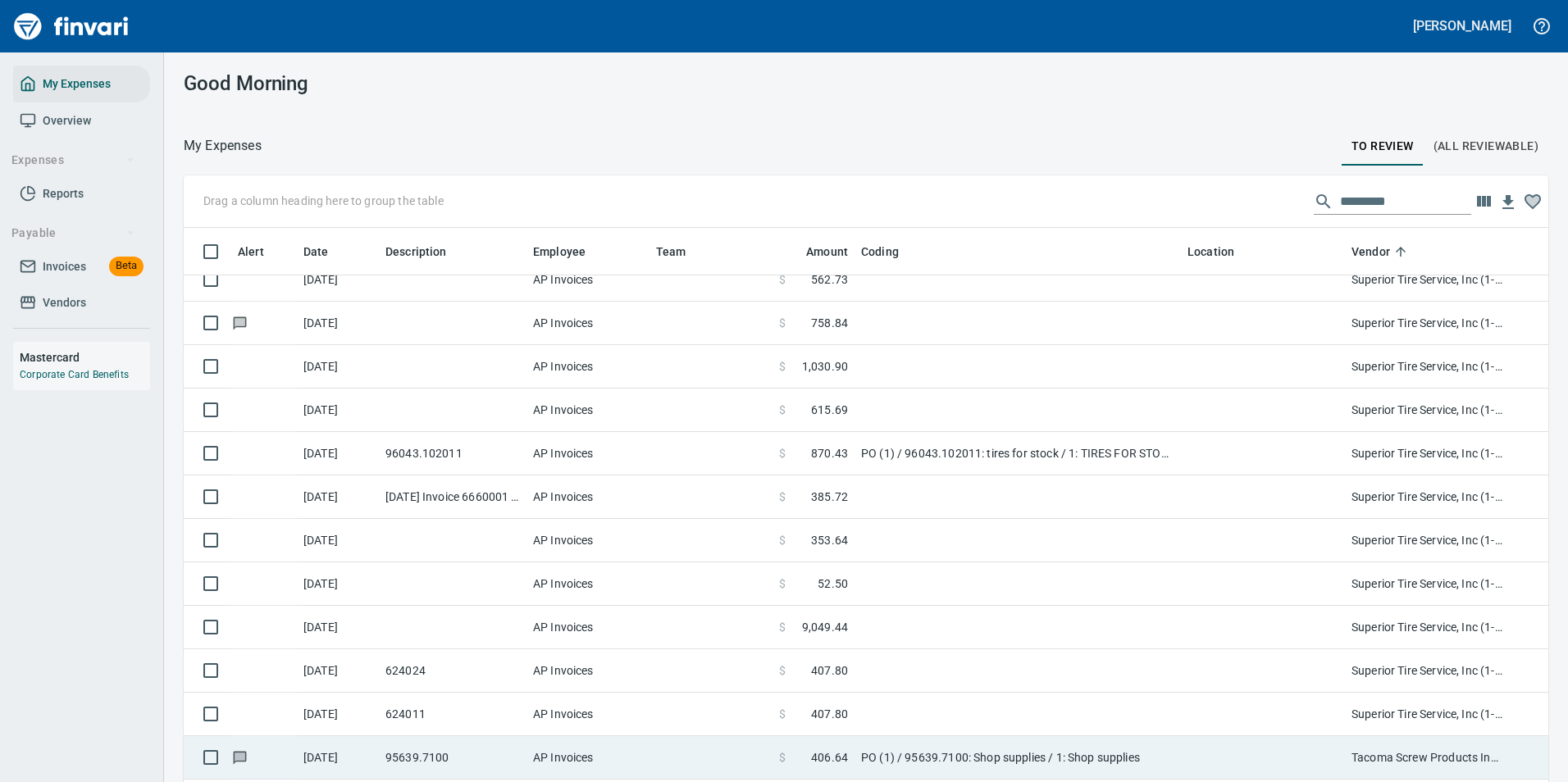
click at [456, 704] on td "624011" at bounding box center [452, 714] width 148 height 44
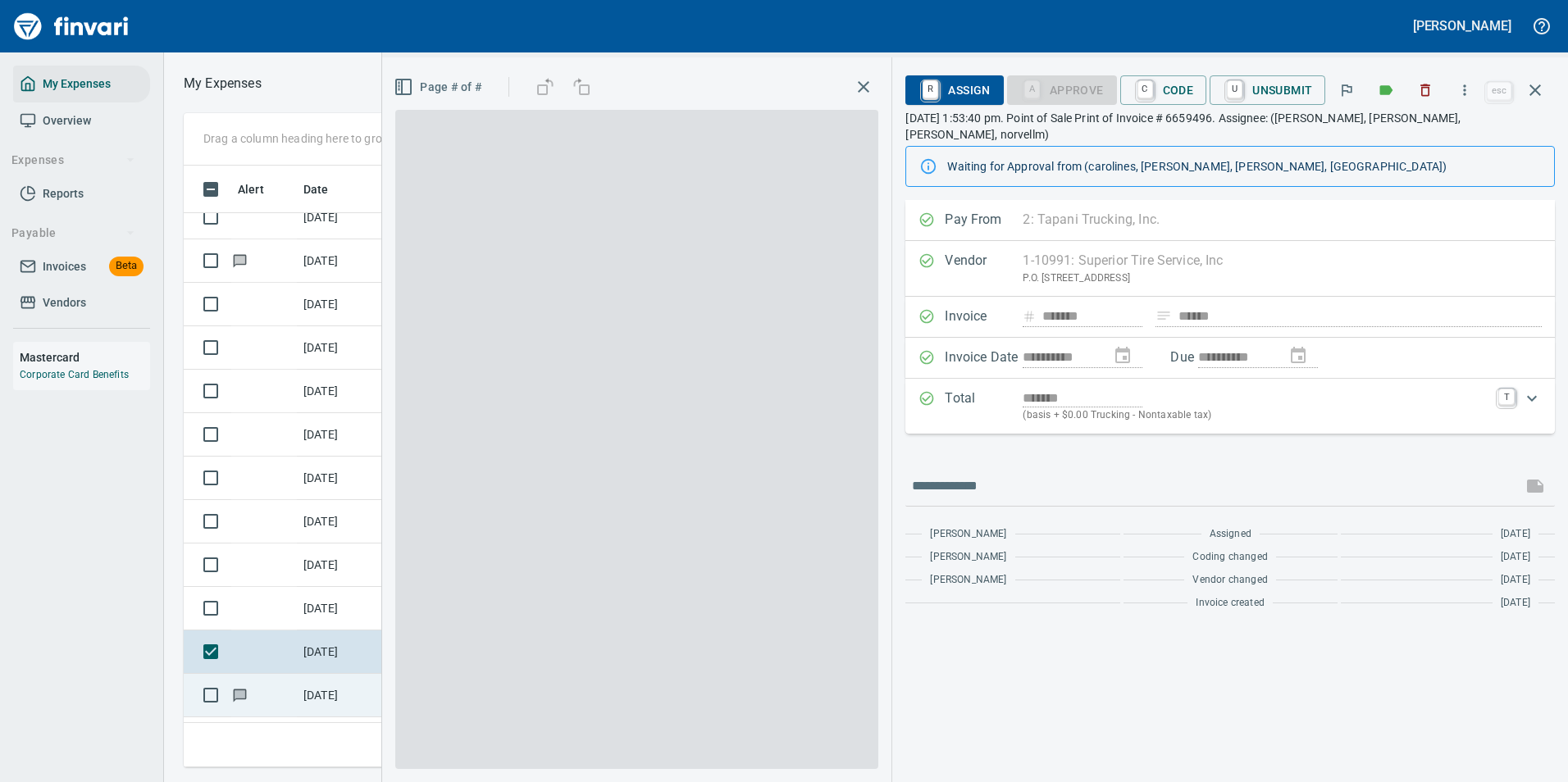
scroll to position [577, 930]
